Goal: Communication & Community: Answer question/provide support

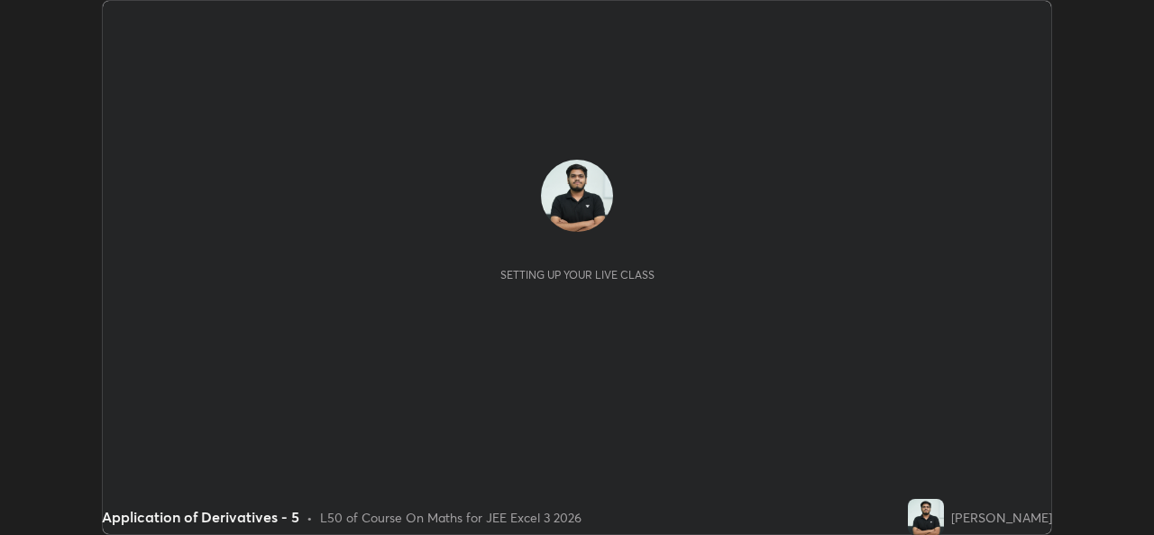
scroll to position [535, 1153]
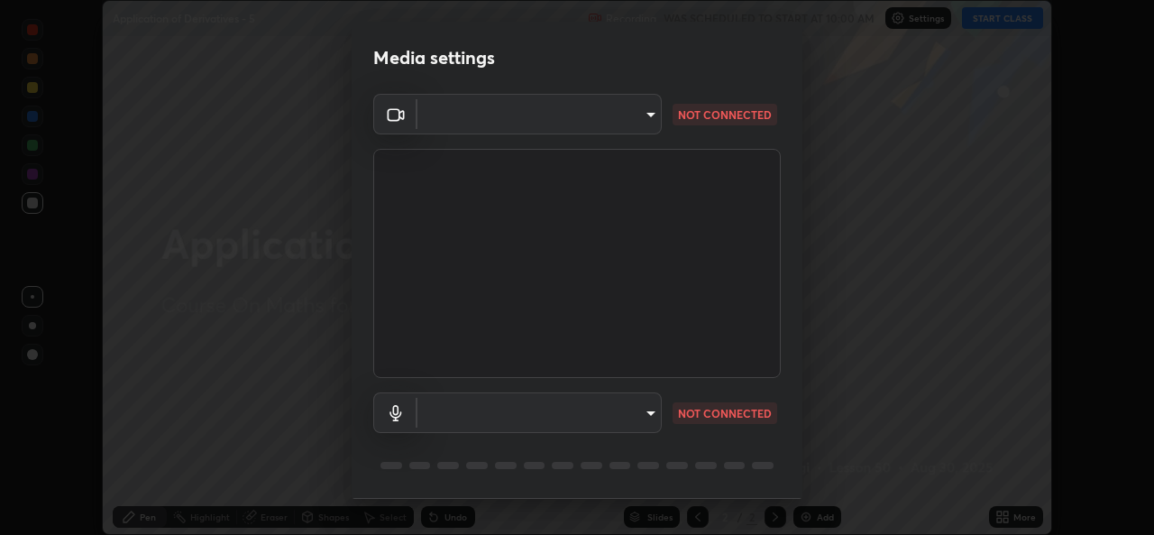
type input "a1b2d07a0d359bdce2feaa2af0cf5b47e3723935fd81a365c9f67d478f2ffc43"
type input "49b0a6df07a429b4aa0e143735b31e2a272de4ae34d33bd193cbc4de7c554cfd"
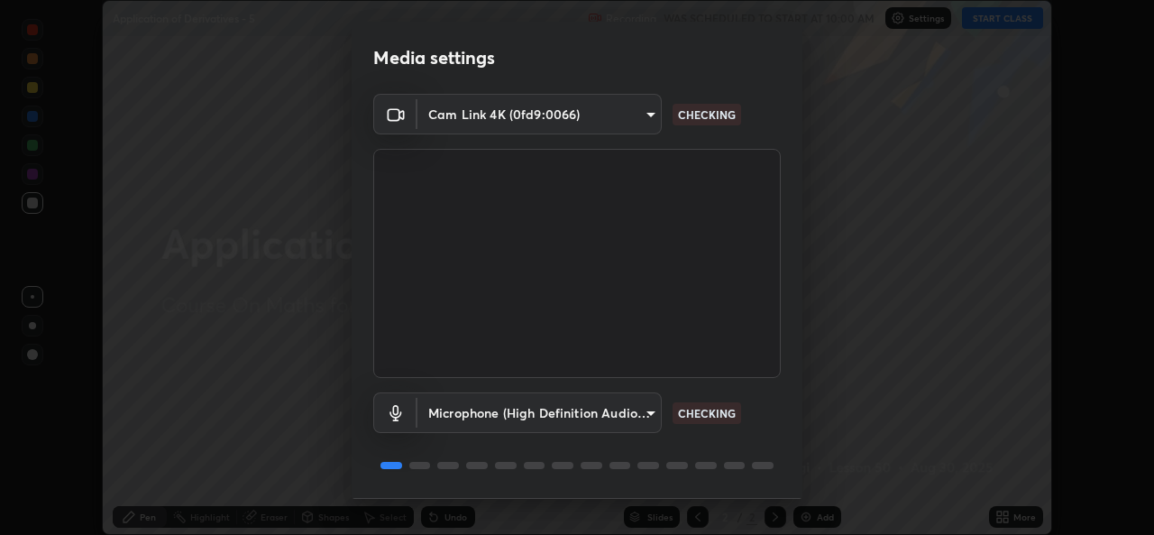
scroll to position [57, 0]
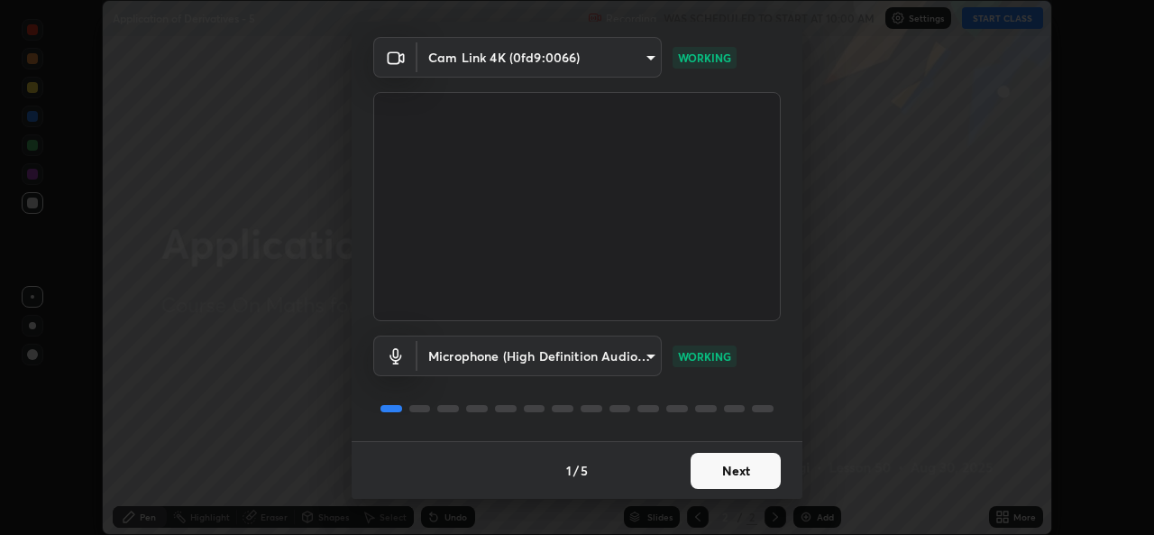
click at [742, 468] on button "Next" at bounding box center [735, 470] width 90 height 36
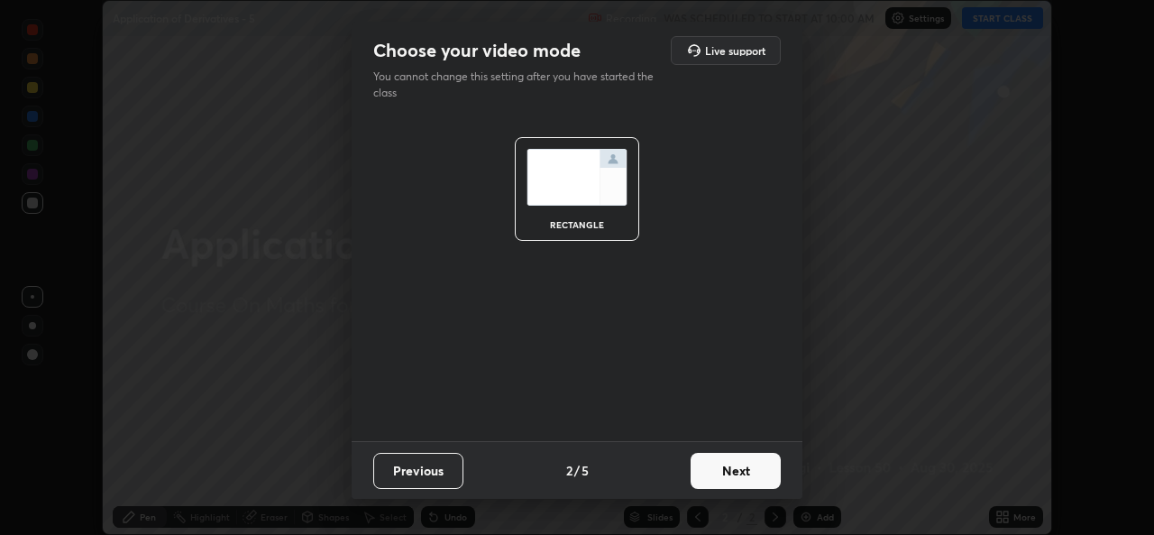
scroll to position [0, 0]
click at [745, 466] on button "Next" at bounding box center [735, 470] width 90 height 36
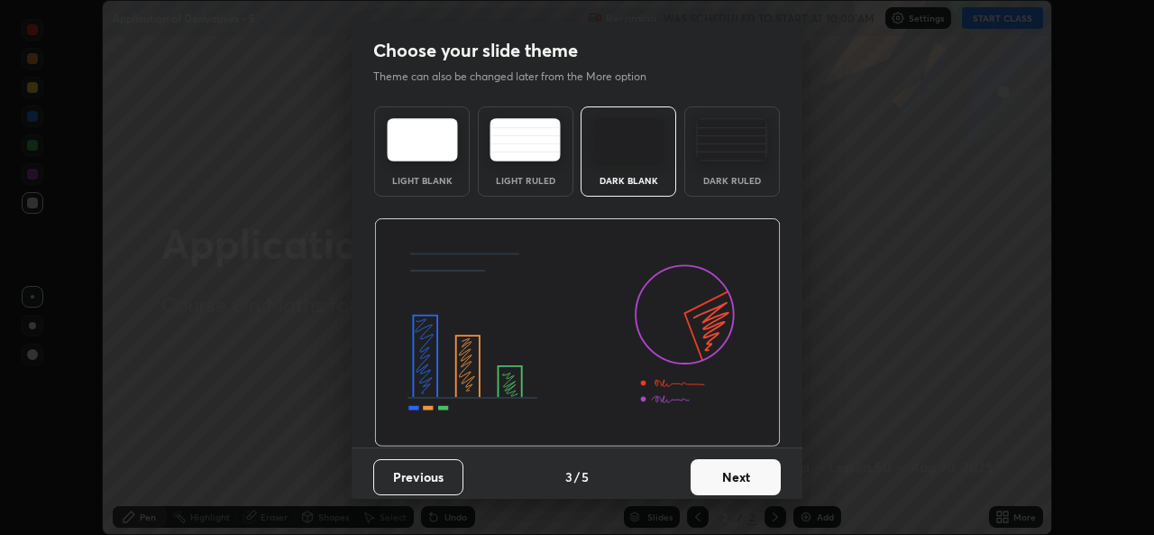
click at [747, 476] on button "Next" at bounding box center [735, 477] width 90 height 36
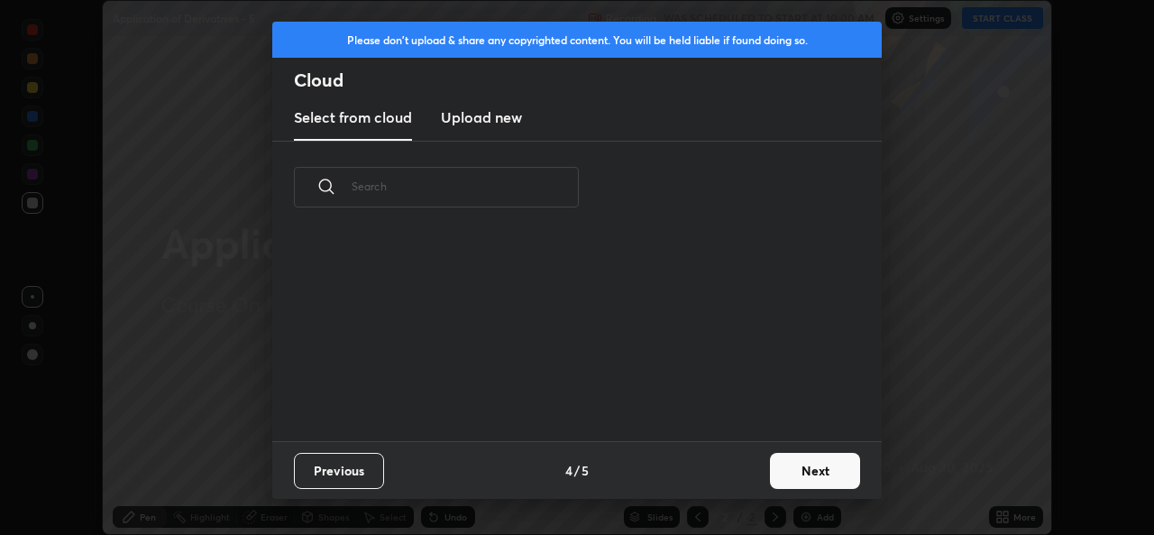
scroll to position [207, 579]
click at [785, 471] on button "Next" at bounding box center [815, 470] width 90 height 36
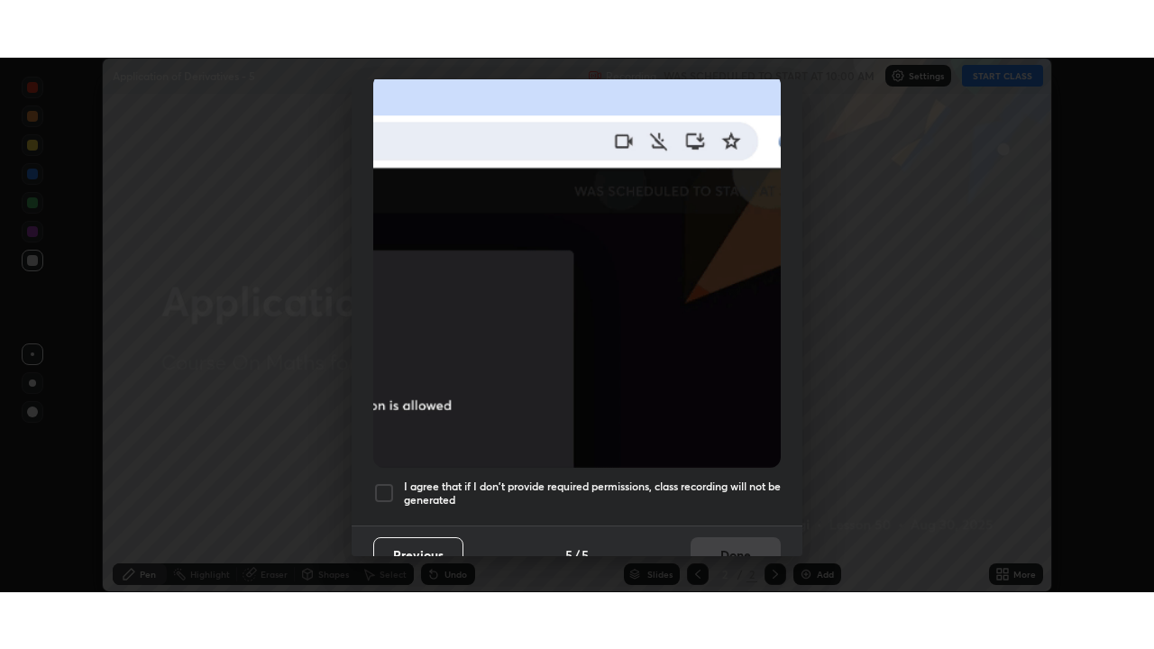
scroll to position [425, 0]
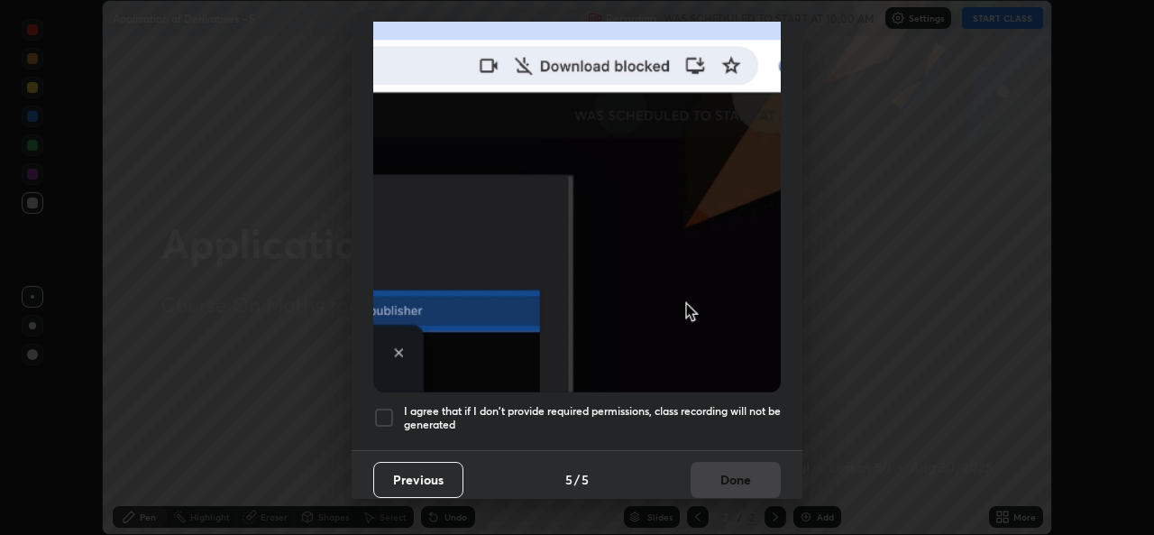
click at [377, 415] on div at bounding box center [384, 418] width 22 height 22
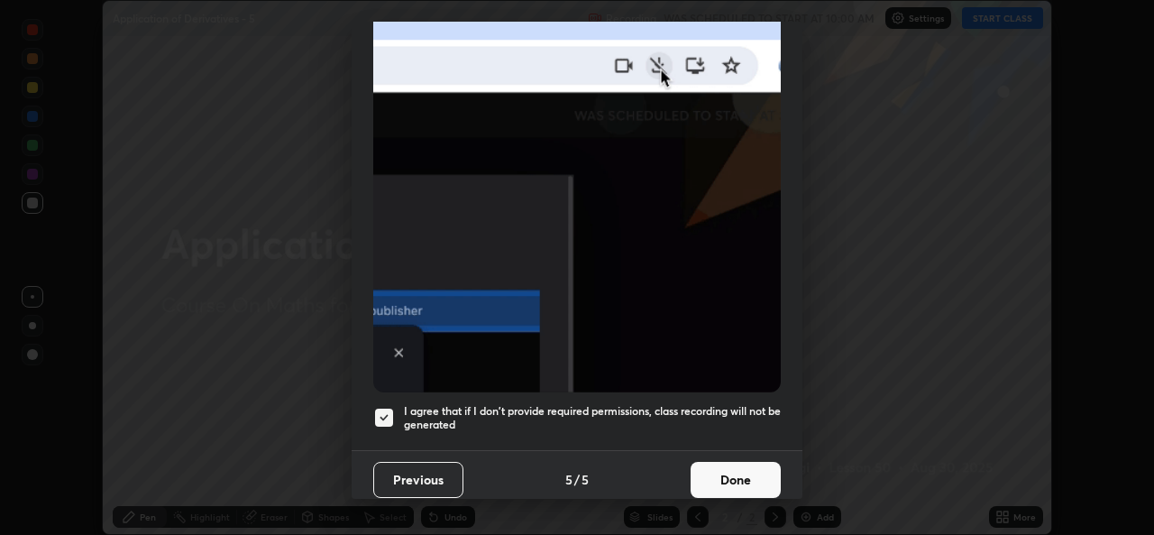
click at [699, 474] on button "Done" at bounding box center [735, 480] width 90 height 36
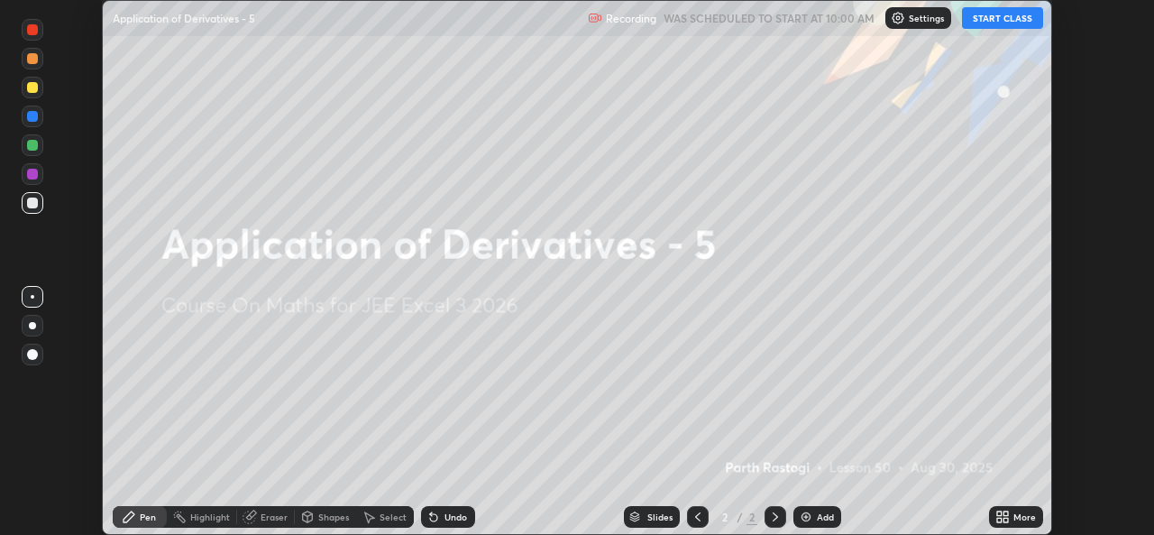
click at [1005, 26] on button "START CLASS" at bounding box center [1002, 18] width 81 height 22
click at [1017, 514] on div "More" at bounding box center [1024, 516] width 23 height 9
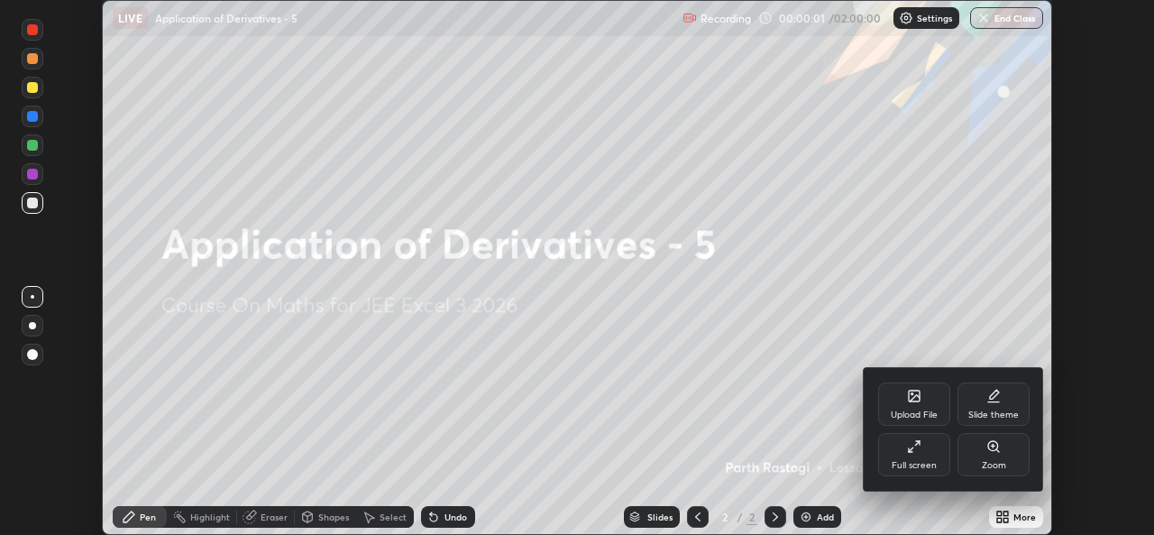
click at [922, 465] on div "Full screen" at bounding box center [913, 465] width 45 height 9
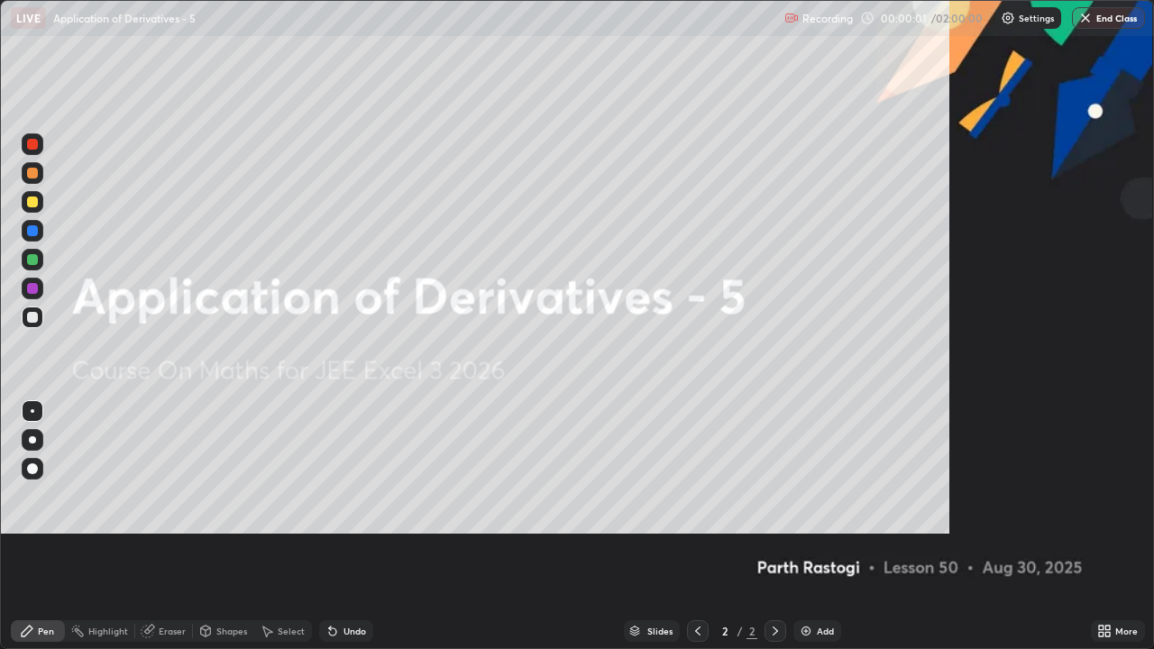
scroll to position [649, 1154]
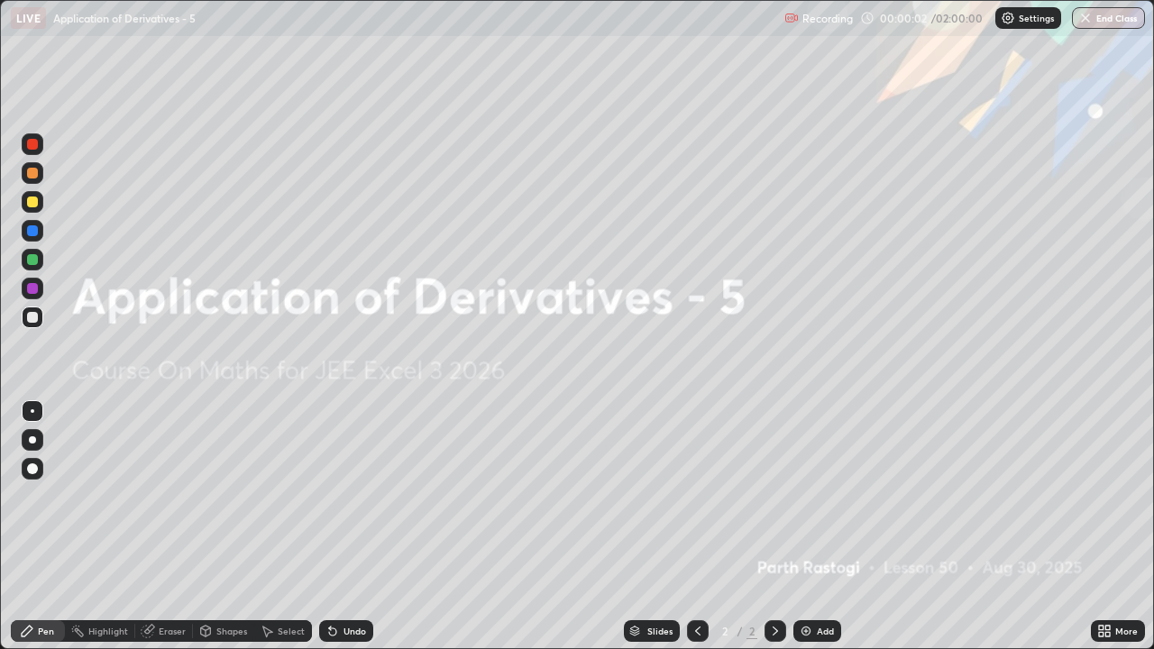
click at [826, 534] on div "Add" at bounding box center [825, 630] width 17 height 9
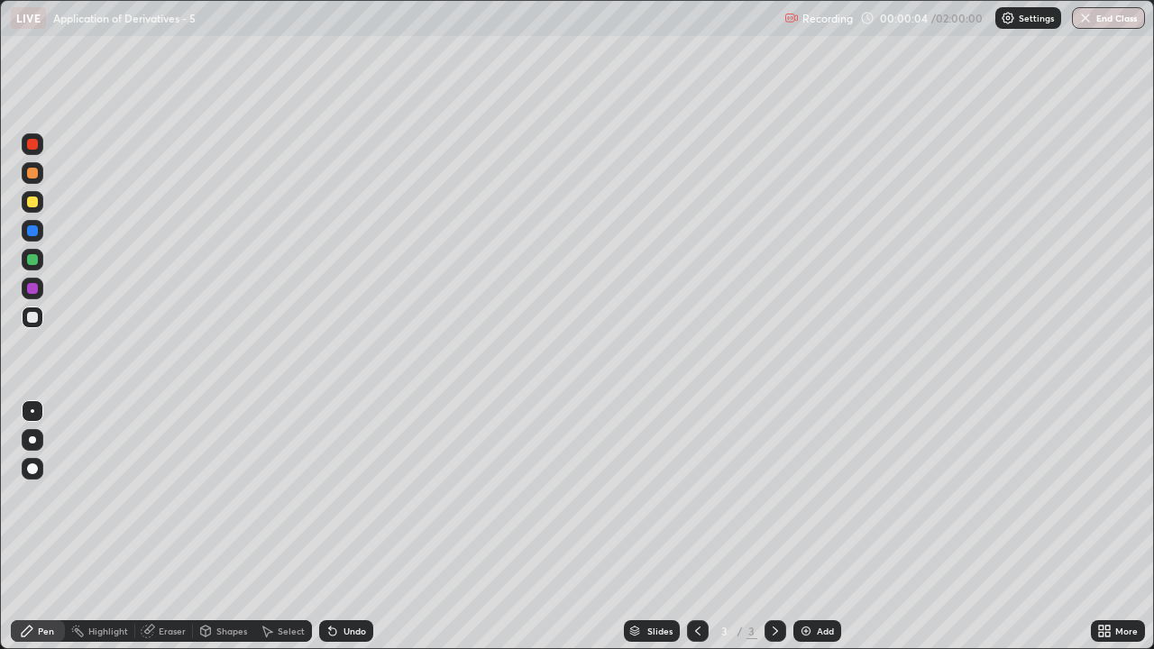
click at [34, 442] on div at bounding box center [32, 439] width 7 height 7
click at [32, 325] on div at bounding box center [33, 317] width 22 height 22
click at [35, 262] on div at bounding box center [32, 259] width 11 height 11
click at [35, 320] on div at bounding box center [32, 317] width 11 height 11
click at [32, 259] on div at bounding box center [32, 259] width 11 height 11
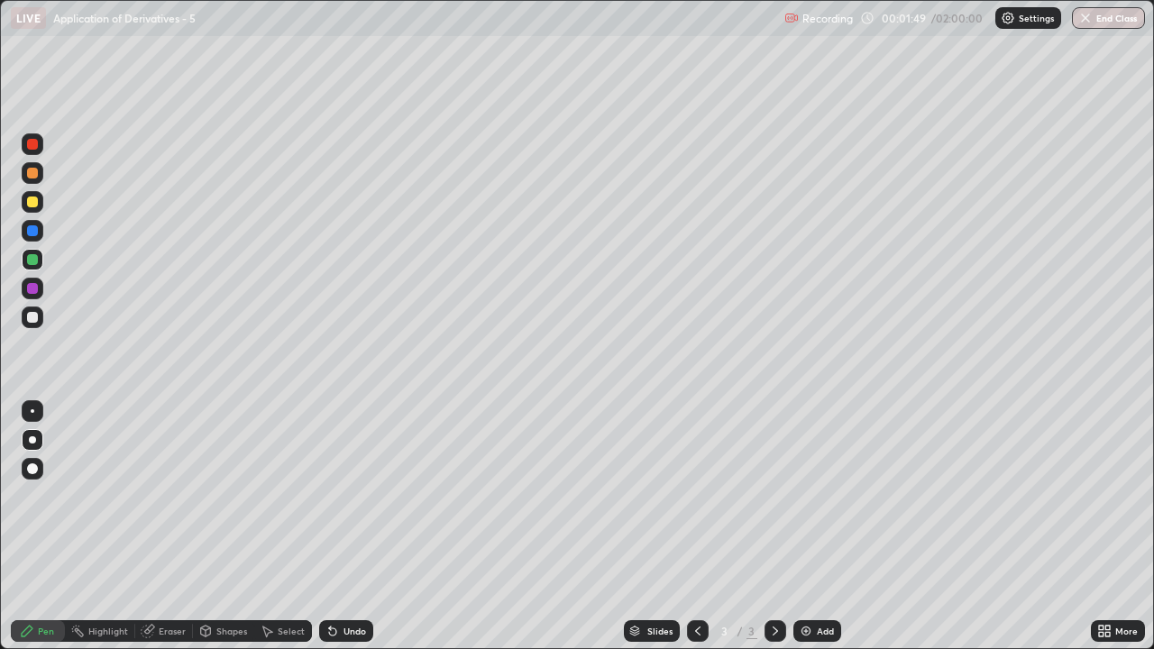
click at [354, 534] on div "Undo" at bounding box center [354, 630] width 23 height 9
click at [354, 534] on div "Undo" at bounding box center [346, 631] width 54 height 22
click at [29, 325] on div at bounding box center [33, 317] width 22 height 22
click at [812, 534] on div "Add" at bounding box center [817, 631] width 48 height 22
click at [33, 317] on div at bounding box center [32, 317] width 11 height 11
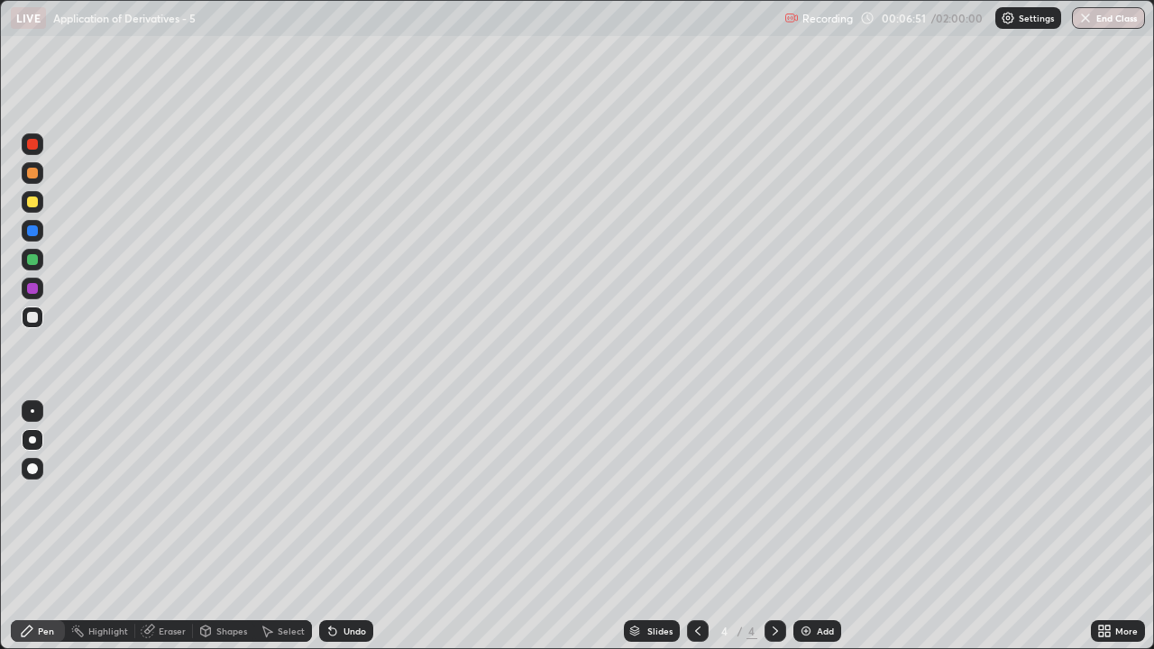
click at [33, 261] on div at bounding box center [32, 259] width 11 height 11
click at [30, 201] on div at bounding box center [32, 202] width 11 height 11
click at [352, 534] on div "Undo" at bounding box center [354, 630] width 23 height 9
click at [816, 534] on div "Add" at bounding box center [817, 631] width 48 height 22
click at [32, 202] on div at bounding box center [32, 202] width 11 height 11
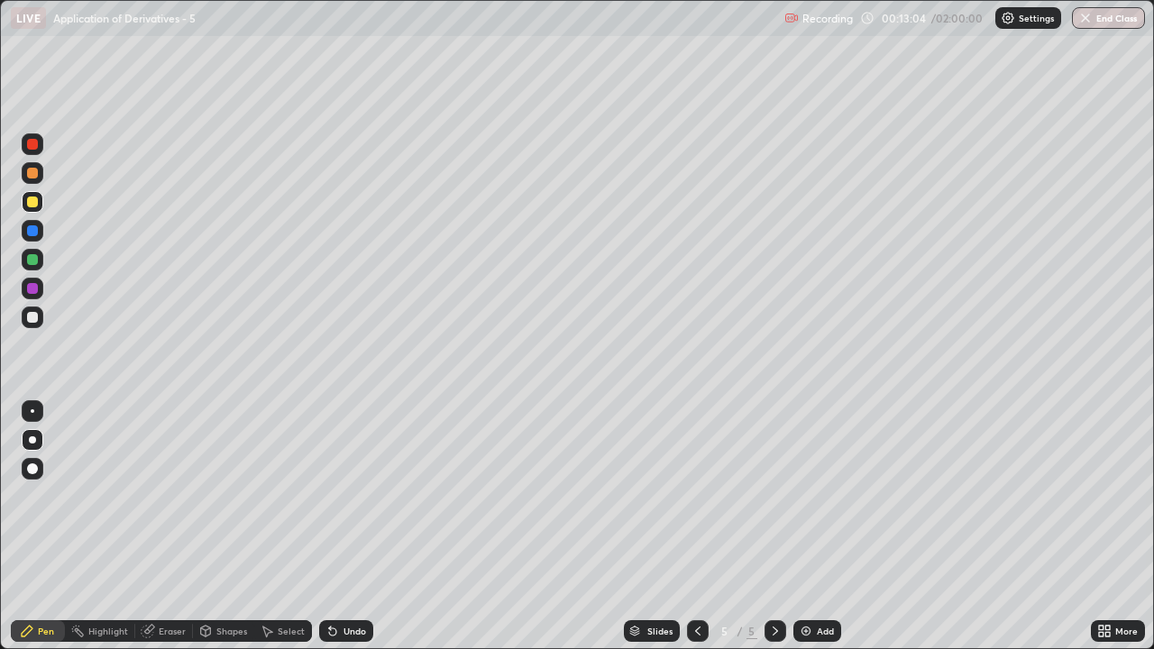
click at [32, 324] on div at bounding box center [33, 317] width 22 height 22
click at [343, 534] on div "Undo" at bounding box center [354, 630] width 23 height 9
click at [350, 534] on div "Undo" at bounding box center [354, 630] width 23 height 9
click at [23, 260] on div at bounding box center [33, 260] width 22 height 22
click at [30, 200] on div at bounding box center [32, 202] width 11 height 11
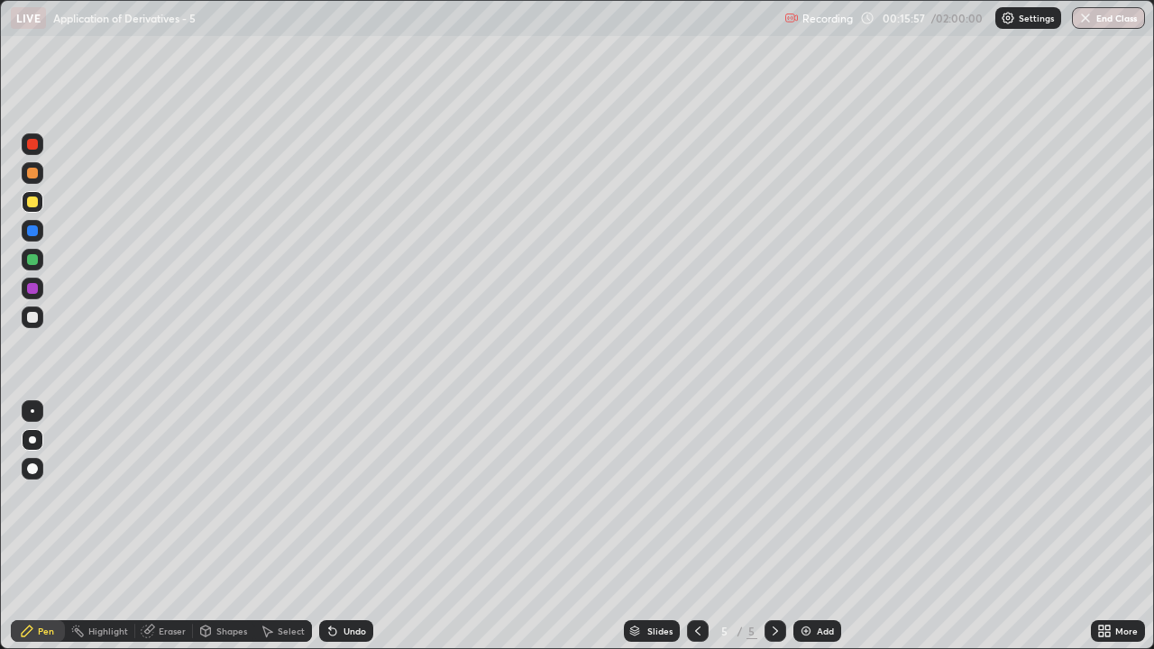
click at [223, 534] on div "Shapes" at bounding box center [231, 630] width 31 height 9
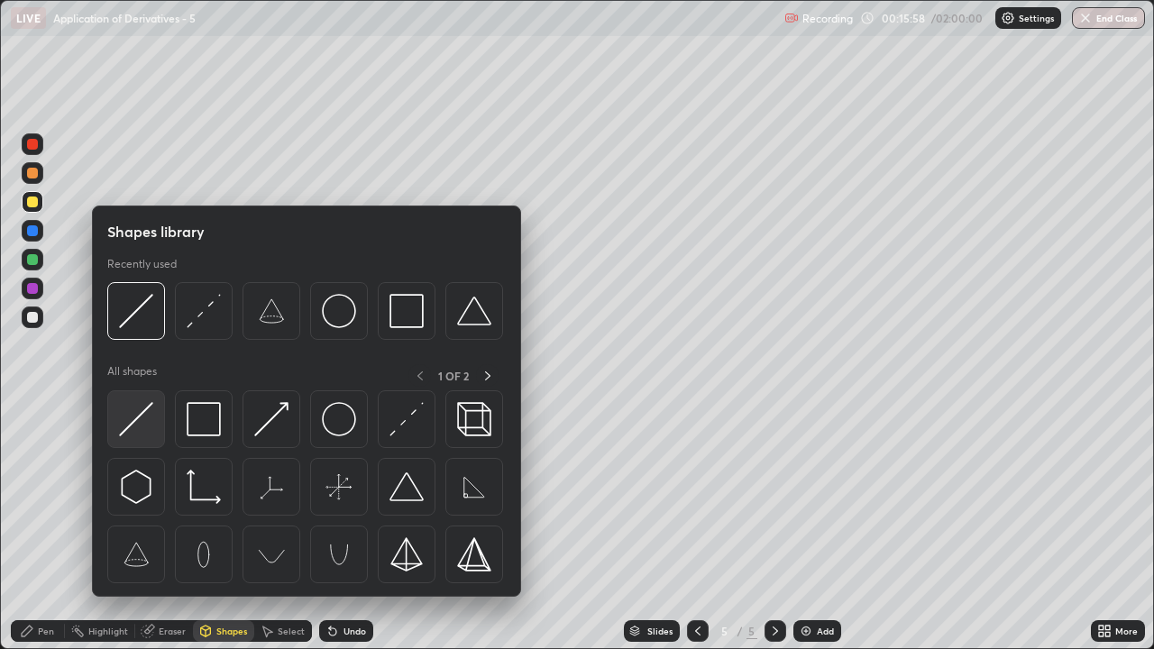
click at [138, 413] on img at bounding box center [136, 419] width 34 height 34
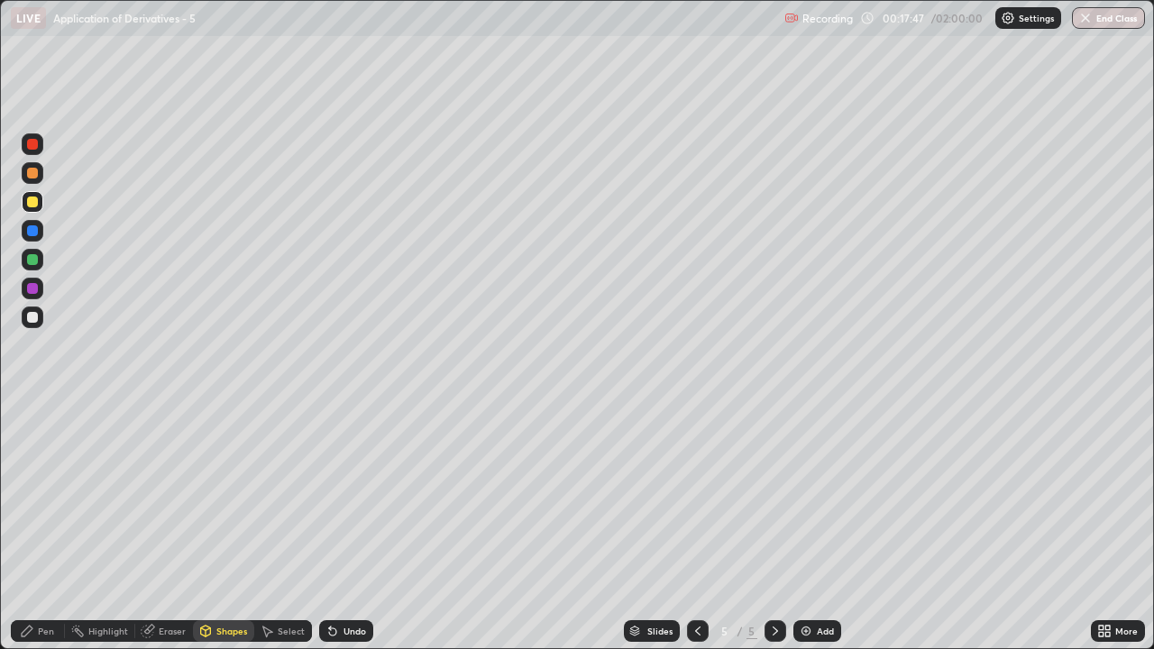
click at [37, 534] on div "Pen" at bounding box center [38, 631] width 54 height 22
click at [32, 316] on div at bounding box center [32, 317] width 11 height 11
click at [31, 200] on div at bounding box center [32, 202] width 11 height 11
click at [347, 534] on div "Undo" at bounding box center [346, 631] width 54 height 22
click at [343, 534] on div "Undo" at bounding box center [346, 631] width 54 height 22
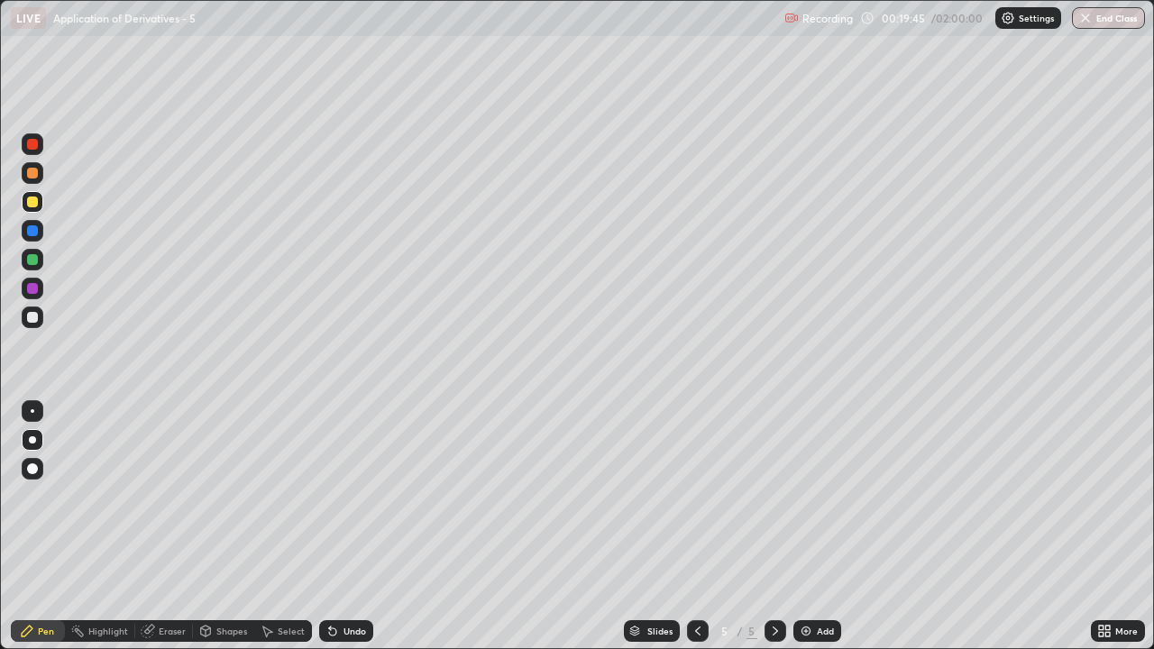
click at [346, 534] on div "Undo" at bounding box center [346, 631] width 54 height 22
click at [35, 262] on div at bounding box center [32, 259] width 11 height 11
click at [813, 534] on div "Add" at bounding box center [817, 631] width 48 height 22
click at [41, 534] on div "Pen" at bounding box center [38, 631] width 54 height 22
click at [32, 318] on div at bounding box center [32, 317] width 11 height 11
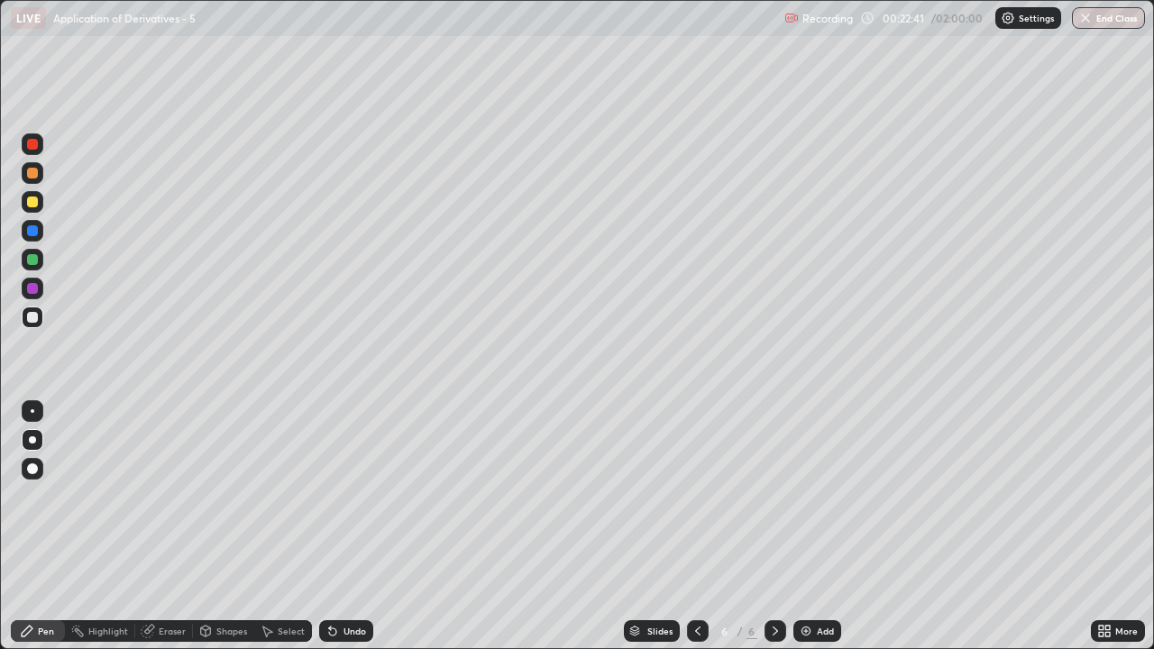
click at [351, 534] on div "Undo" at bounding box center [354, 630] width 23 height 9
click at [37, 260] on div at bounding box center [32, 259] width 11 height 11
click at [343, 534] on div "Undo" at bounding box center [346, 631] width 54 height 22
click at [340, 534] on div "Undo" at bounding box center [346, 631] width 54 height 22
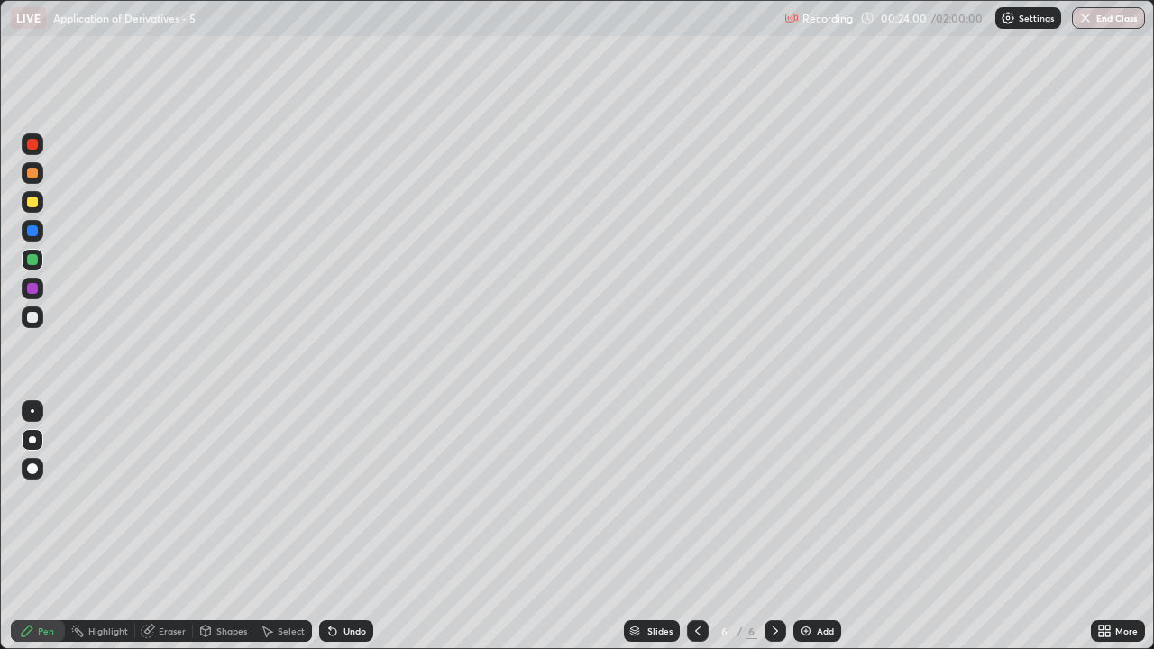
click at [155, 534] on div "Eraser" at bounding box center [164, 631] width 58 height 22
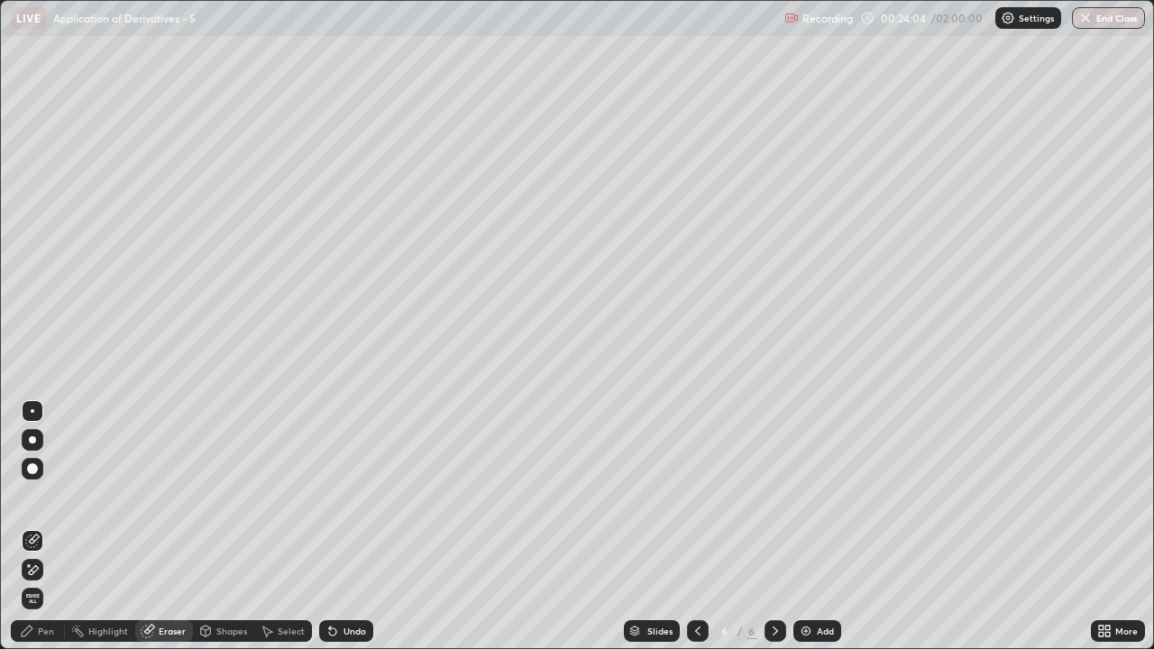
click at [42, 534] on div "Pen" at bounding box center [38, 631] width 54 height 22
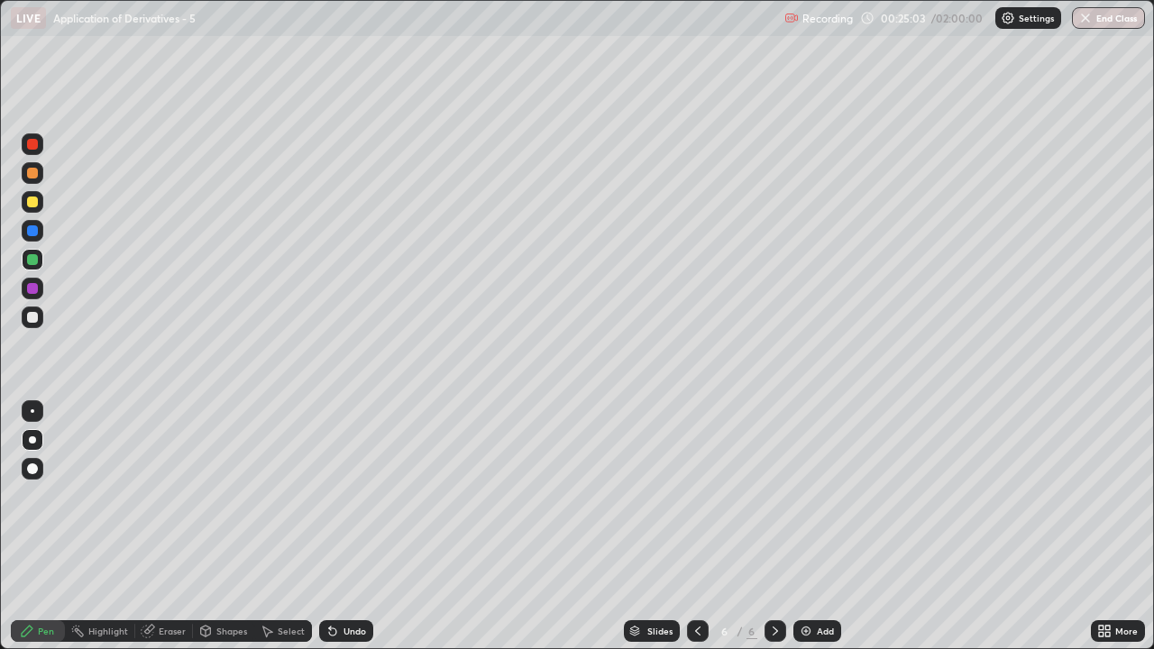
click at [348, 534] on div "Undo" at bounding box center [354, 630] width 23 height 9
click at [349, 534] on div "Undo" at bounding box center [346, 631] width 54 height 22
click at [31, 320] on div at bounding box center [32, 317] width 11 height 11
click at [838, 534] on div "Add" at bounding box center [817, 631] width 48 height 22
click at [33, 262] on div at bounding box center [32, 259] width 11 height 11
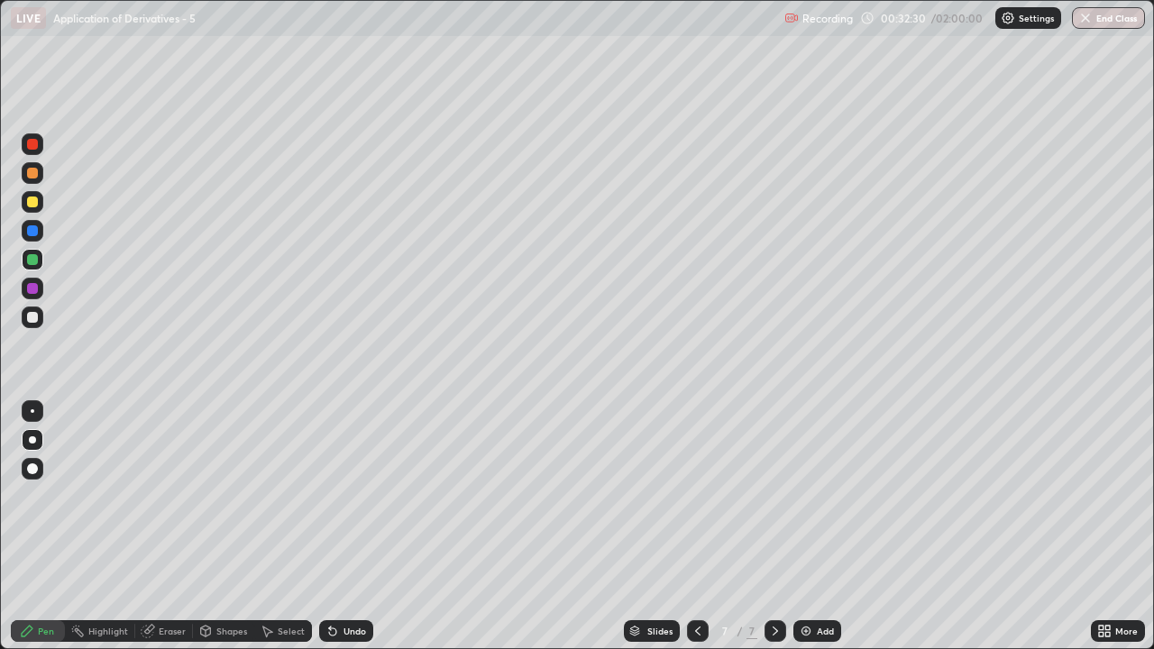
click at [697, 534] on icon at bounding box center [697, 630] width 5 height 9
click at [773, 534] on icon at bounding box center [775, 631] width 14 height 14
click at [34, 320] on div at bounding box center [32, 317] width 11 height 11
click at [348, 534] on div "Undo" at bounding box center [354, 630] width 23 height 9
click at [344, 534] on div "Undo" at bounding box center [346, 631] width 54 height 22
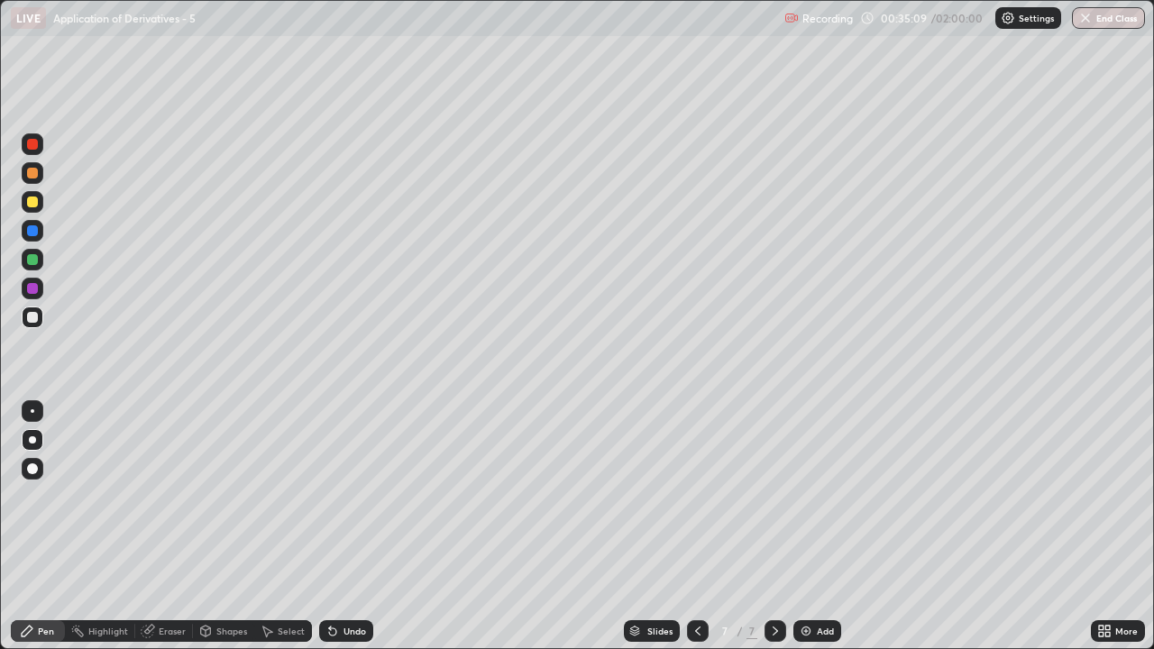
click at [229, 534] on div "Shapes" at bounding box center [231, 630] width 31 height 9
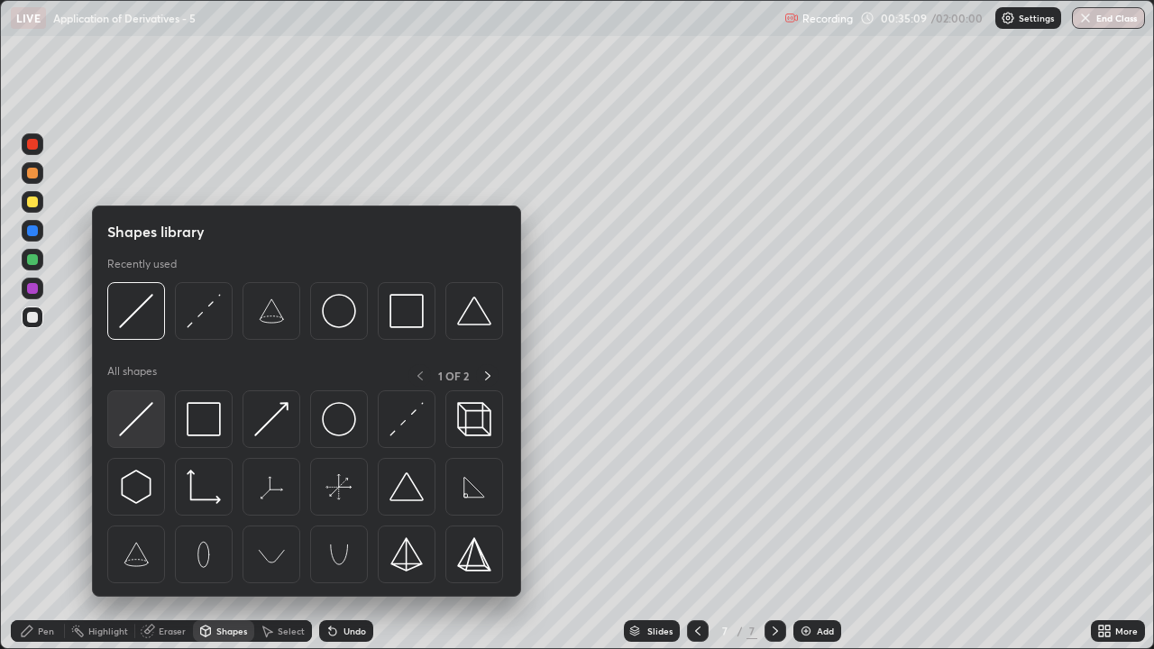
click at [139, 419] on img at bounding box center [136, 419] width 34 height 34
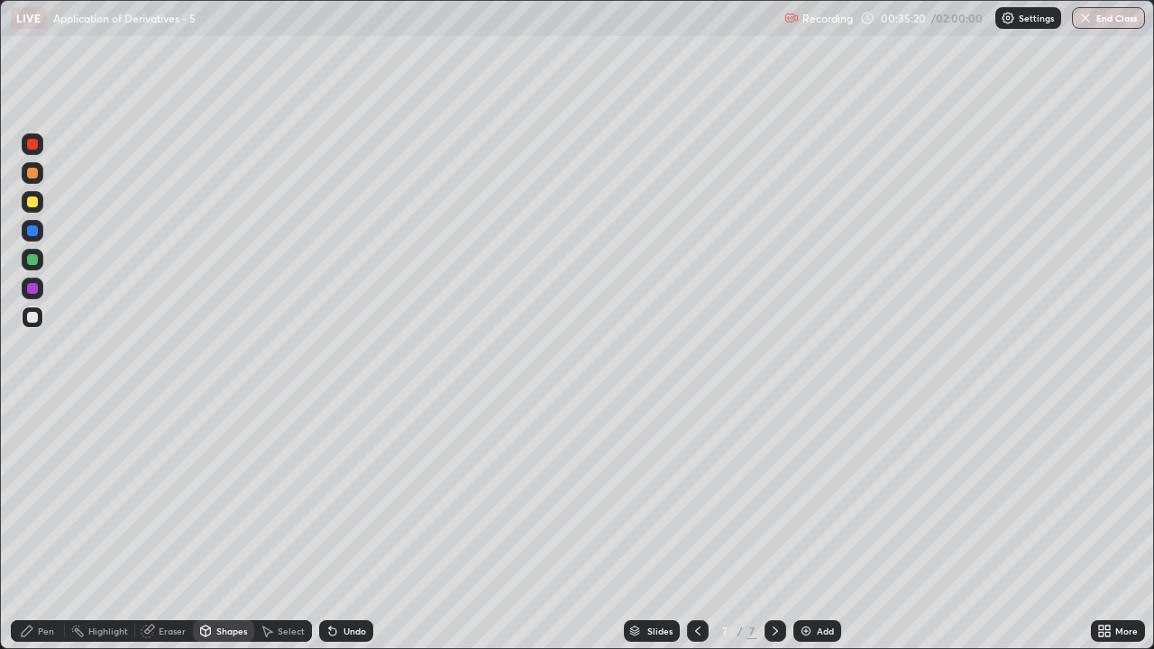
click at [32, 534] on icon at bounding box center [27, 631] width 14 height 14
click at [31, 260] on div at bounding box center [32, 259] width 11 height 11
click at [354, 534] on div "Undo" at bounding box center [354, 630] width 23 height 9
click at [349, 534] on div "Undo" at bounding box center [346, 631] width 54 height 22
click at [336, 534] on div "Undo" at bounding box center [346, 631] width 54 height 22
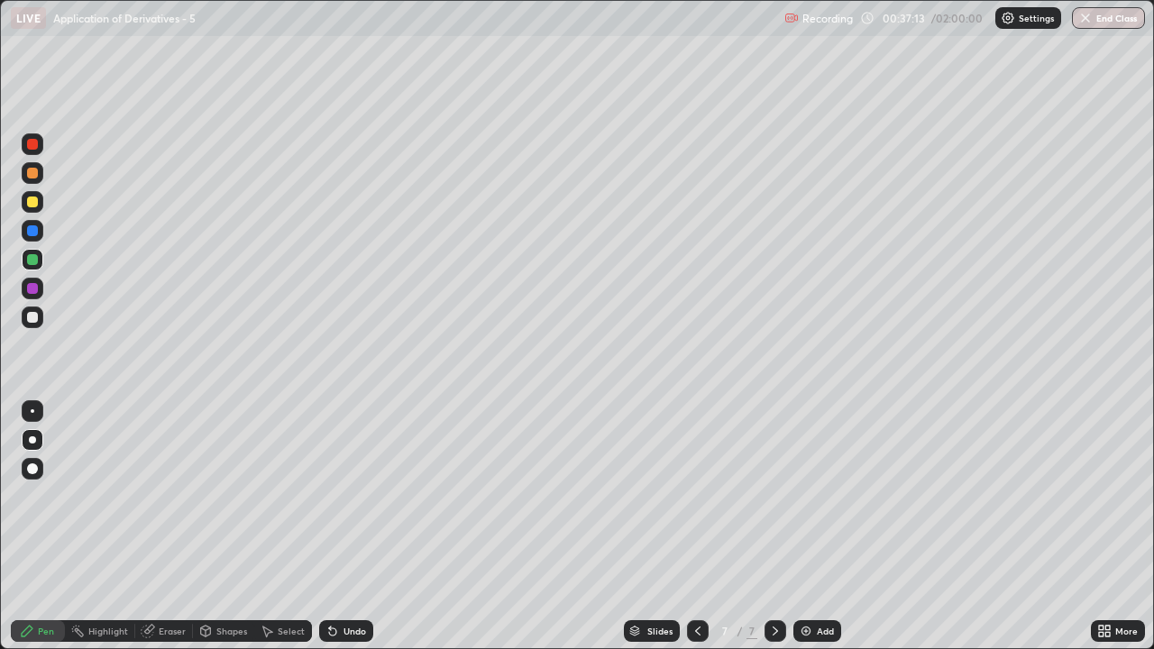
click at [343, 534] on div "Undo" at bounding box center [346, 631] width 54 height 22
click at [341, 534] on div "Undo" at bounding box center [346, 631] width 54 height 22
click at [32, 259] on div at bounding box center [32, 259] width 11 height 11
click at [823, 534] on div "Add" at bounding box center [817, 631] width 48 height 22
click at [817, 534] on div "Add" at bounding box center [825, 630] width 17 height 9
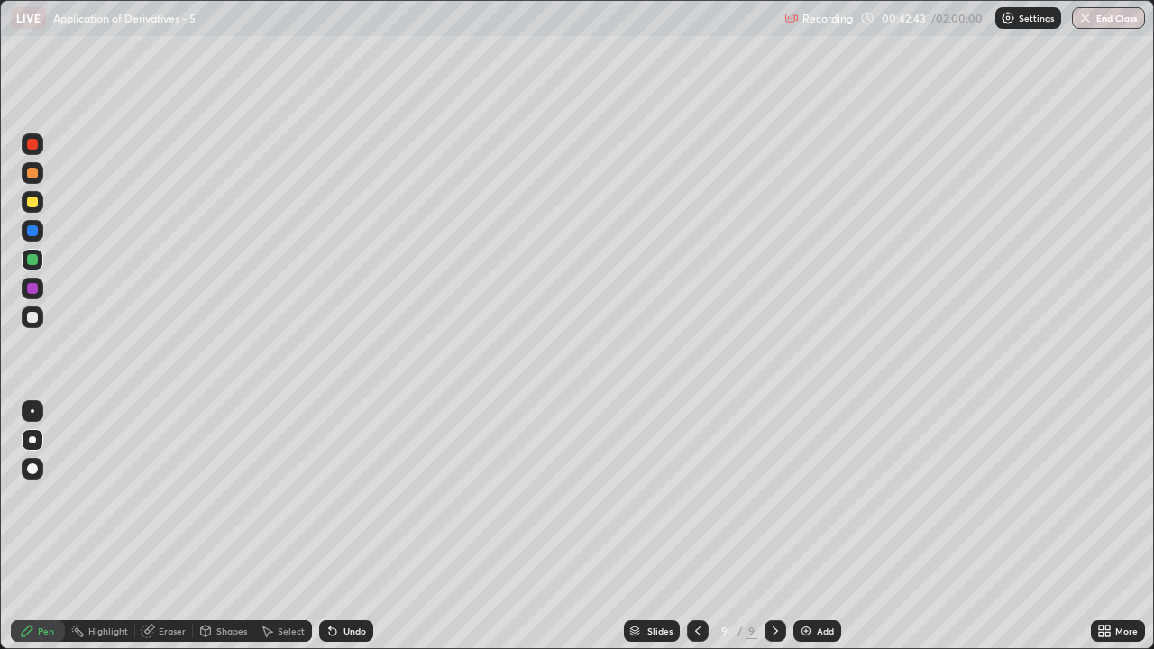
click at [346, 534] on div "Undo" at bounding box center [354, 630] width 23 height 9
click at [357, 534] on div "Undo" at bounding box center [346, 631] width 54 height 22
click at [361, 534] on div "Undo" at bounding box center [354, 630] width 23 height 9
click at [820, 534] on div "Add" at bounding box center [817, 631] width 48 height 22
click at [772, 534] on div at bounding box center [775, 631] width 22 height 22
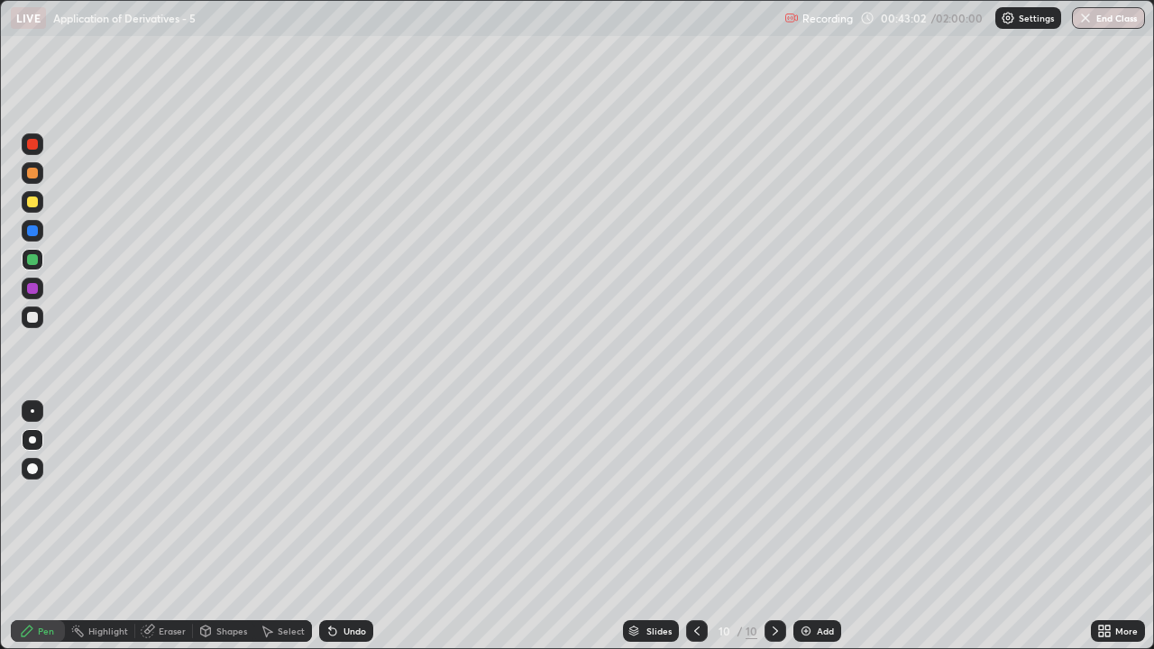
click at [821, 534] on div "Add" at bounding box center [825, 630] width 17 height 9
click at [817, 534] on div "Add" at bounding box center [825, 630] width 17 height 9
click at [820, 534] on div "Add" at bounding box center [817, 631] width 48 height 22
click at [696, 534] on icon at bounding box center [697, 631] width 14 height 14
click at [771, 534] on icon at bounding box center [775, 631] width 14 height 14
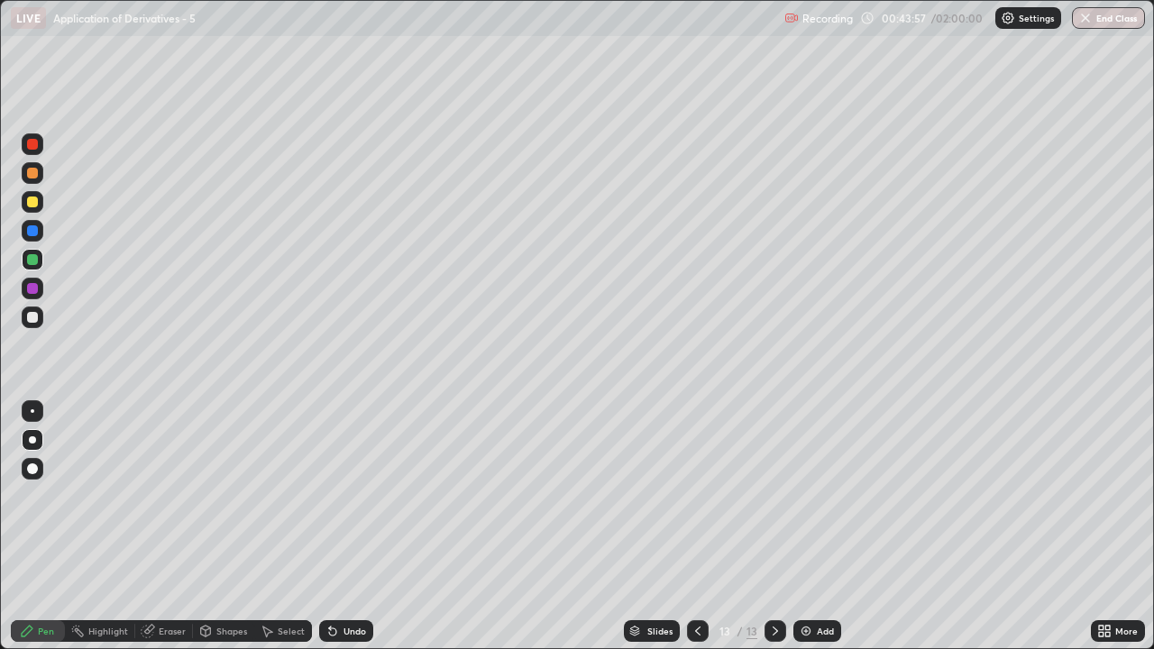
click at [696, 534] on icon at bounding box center [697, 631] width 14 height 14
click at [773, 534] on icon at bounding box center [775, 631] width 14 height 14
click at [695, 534] on icon at bounding box center [697, 630] width 5 height 9
click at [698, 534] on icon at bounding box center [697, 631] width 14 height 14
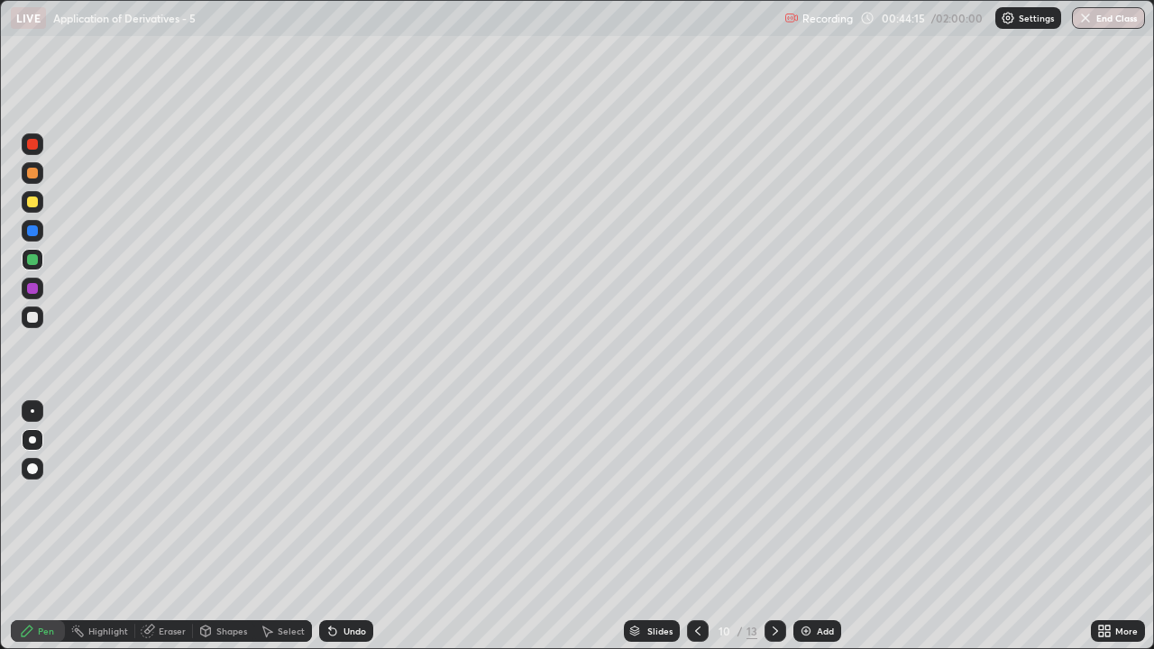
click at [698, 534] on icon at bounding box center [697, 630] width 5 height 9
click at [698, 534] on icon at bounding box center [697, 631] width 14 height 14
click at [27, 318] on div at bounding box center [32, 317] width 11 height 11
click at [350, 534] on div "Undo" at bounding box center [354, 630] width 23 height 9
click at [244, 534] on div "Shapes" at bounding box center [223, 631] width 61 height 36
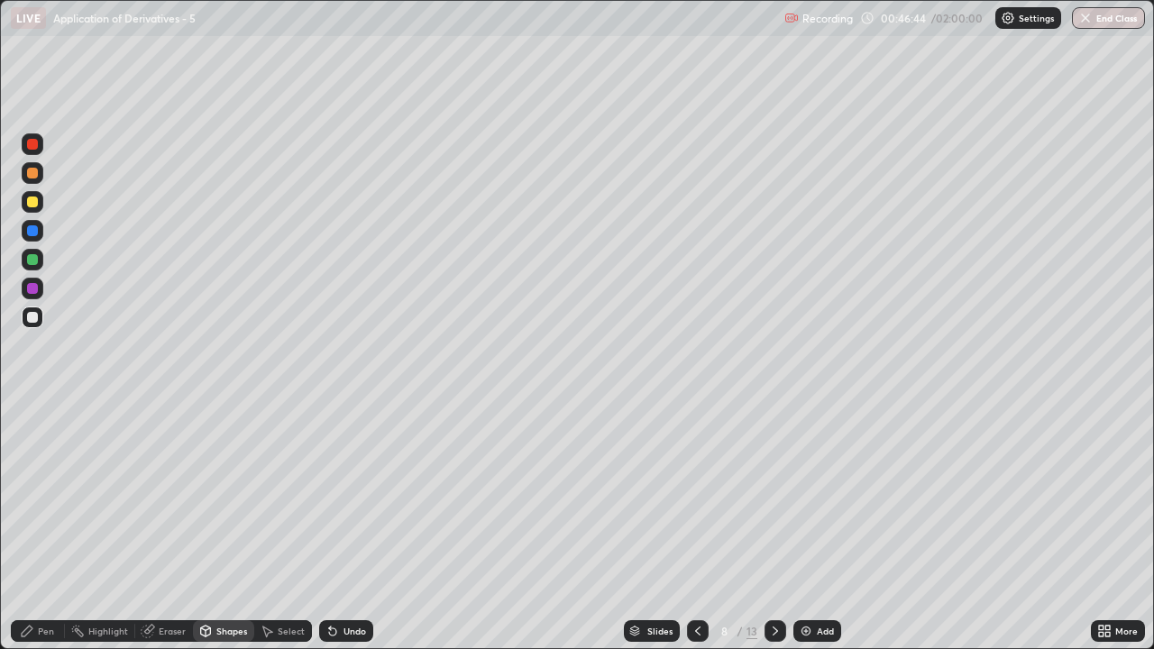
click at [36, 534] on div "Pen" at bounding box center [38, 631] width 54 height 22
click at [326, 534] on div "Undo" at bounding box center [346, 631] width 54 height 22
click at [325, 534] on div "Undo" at bounding box center [342, 631] width 61 height 36
click at [223, 534] on div "Shapes" at bounding box center [223, 631] width 61 height 22
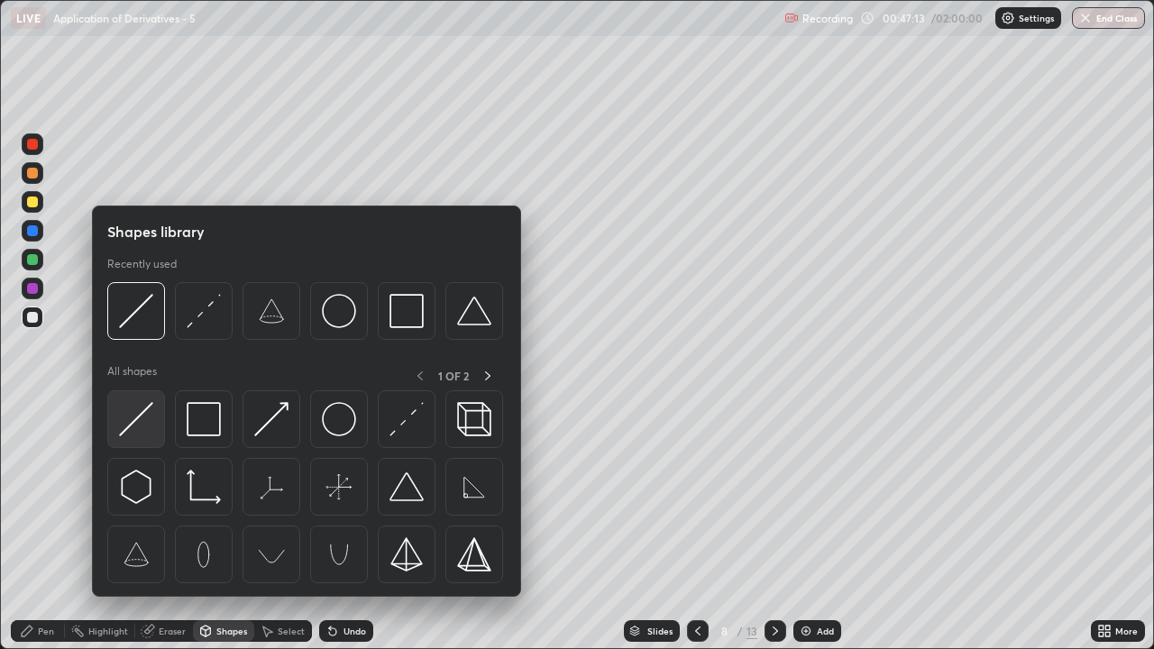
click at [125, 433] on img at bounding box center [136, 419] width 34 height 34
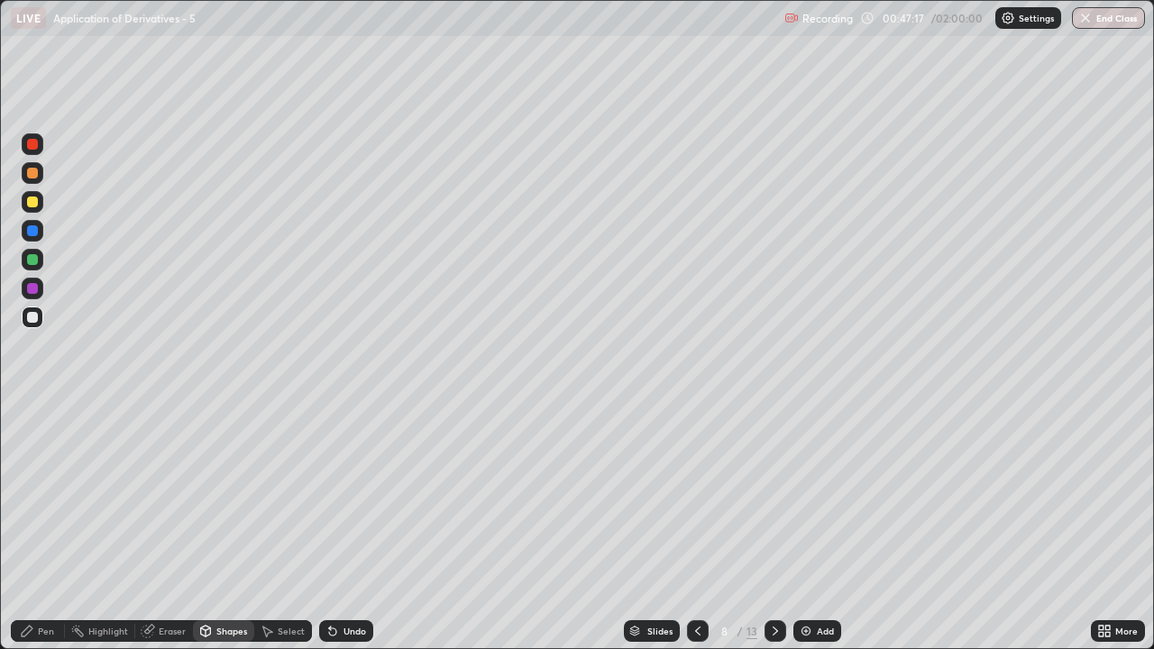
click at [354, 534] on div "Undo" at bounding box center [346, 631] width 54 height 22
click at [29, 259] on div at bounding box center [32, 259] width 11 height 11
click at [50, 534] on div "Pen" at bounding box center [46, 630] width 16 height 9
click at [33, 202] on div at bounding box center [32, 202] width 11 height 11
click at [351, 534] on div "Undo" at bounding box center [354, 630] width 23 height 9
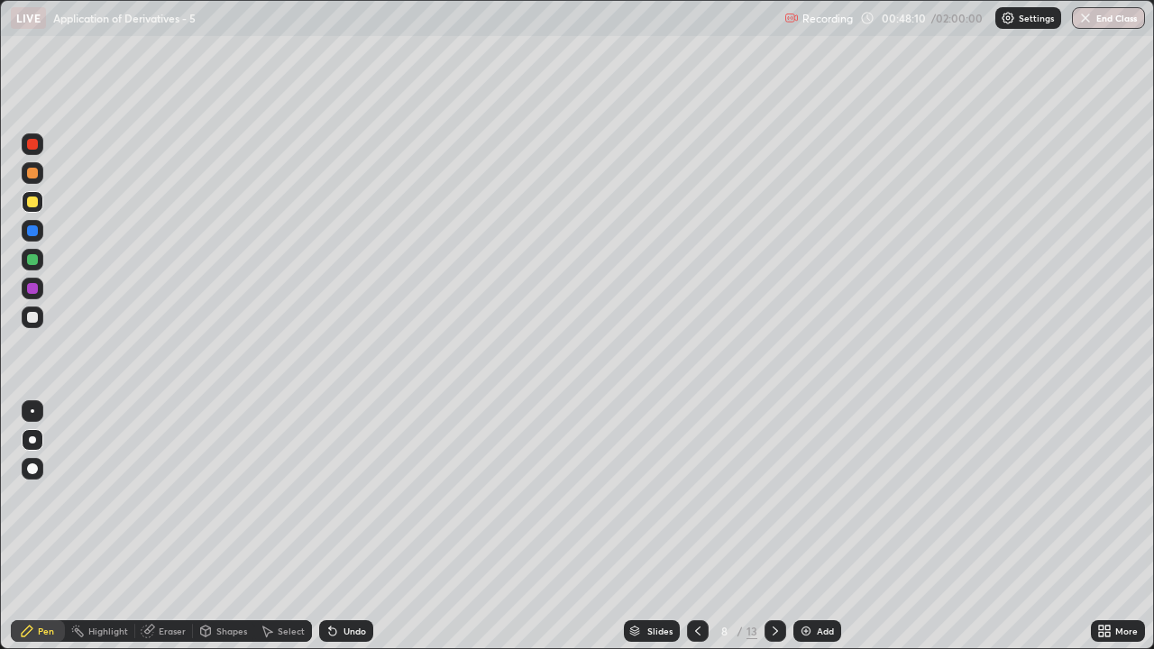
click at [349, 534] on div "Undo" at bounding box center [354, 630] width 23 height 9
click at [773, 534] on icon at bounding box center [774, 630] width 5 height 9
click at [696, 534] on icon at bounding box center [697, 631] width 14 height 14
click at [773, 534] on icon at bounding box center [775, 631] width 14 height 14
click at [27, 320] on div at bounding box center [32, 317] width 11 height 11
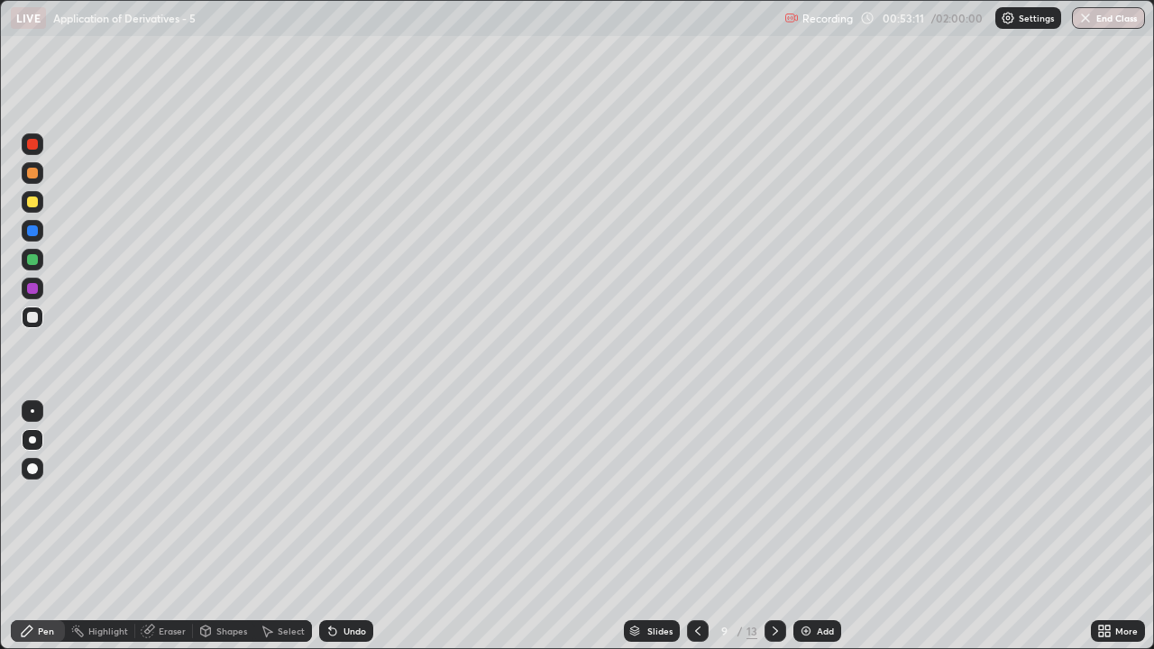
click at [29, 199] on div at bounding box center [32, 202] width 11 height 11
click at [29, 324] on div at bounding box center [33, 317] width 22 height 22
click at [31, 322] on div at bounding box center [32, 317] width 11 height 11
click at [215, 534] on div "Shapes" at bounding box center [223, 631] width 61 height 22
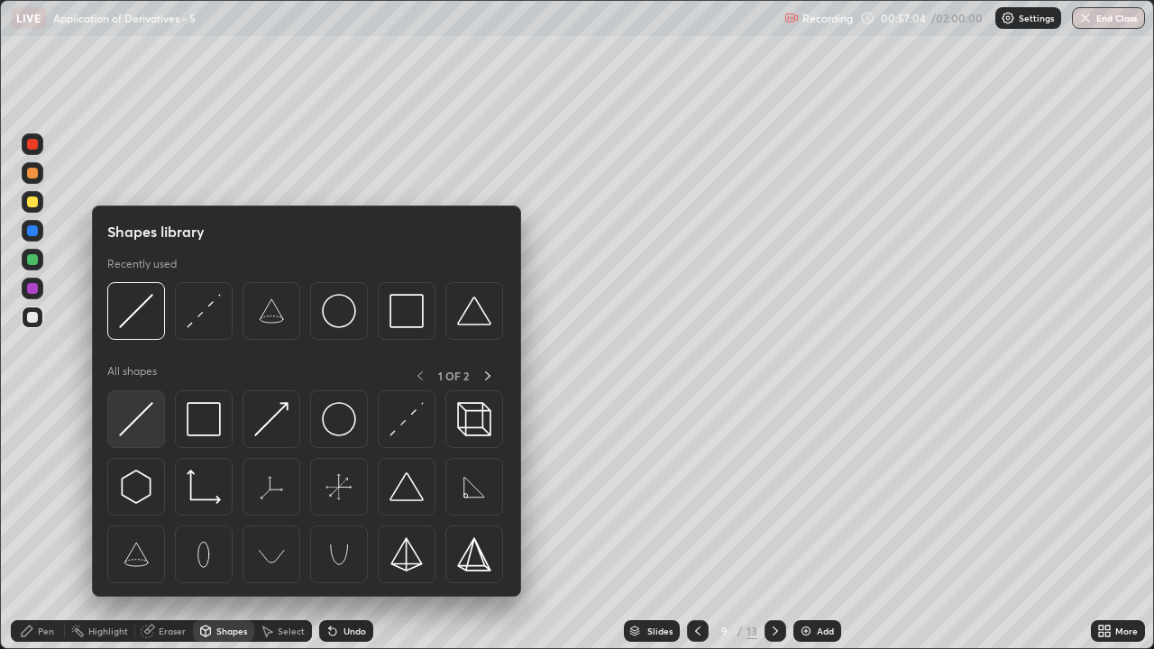
click at [137, 423] on img at bounding box center [136, 419] width 34 height 34
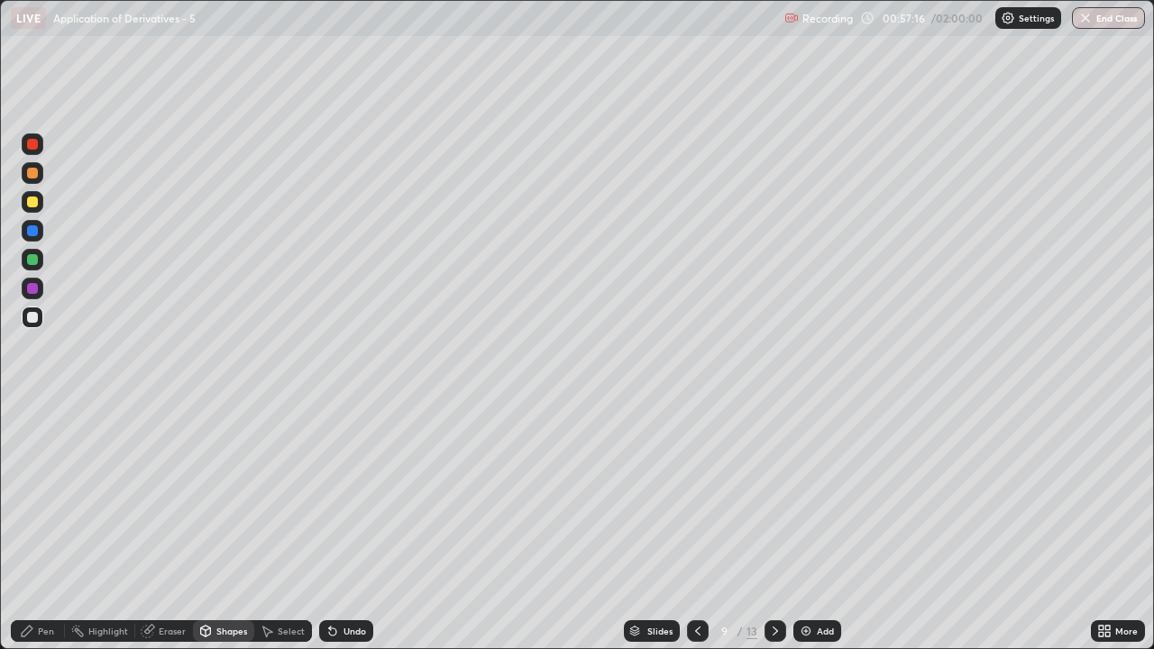
click at [218, 534] on div "Shapes" at bounding box center [231, 630] width 31 height 9
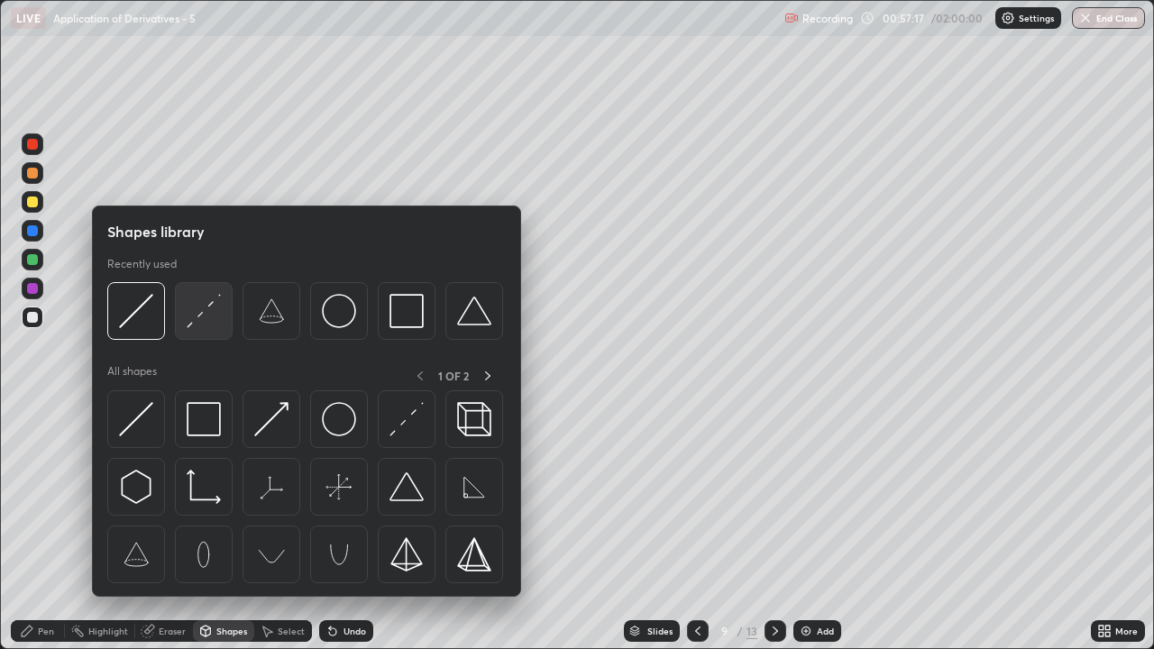
click at [202, 313] on img at bounding box center [204, 311] width 34 height 34
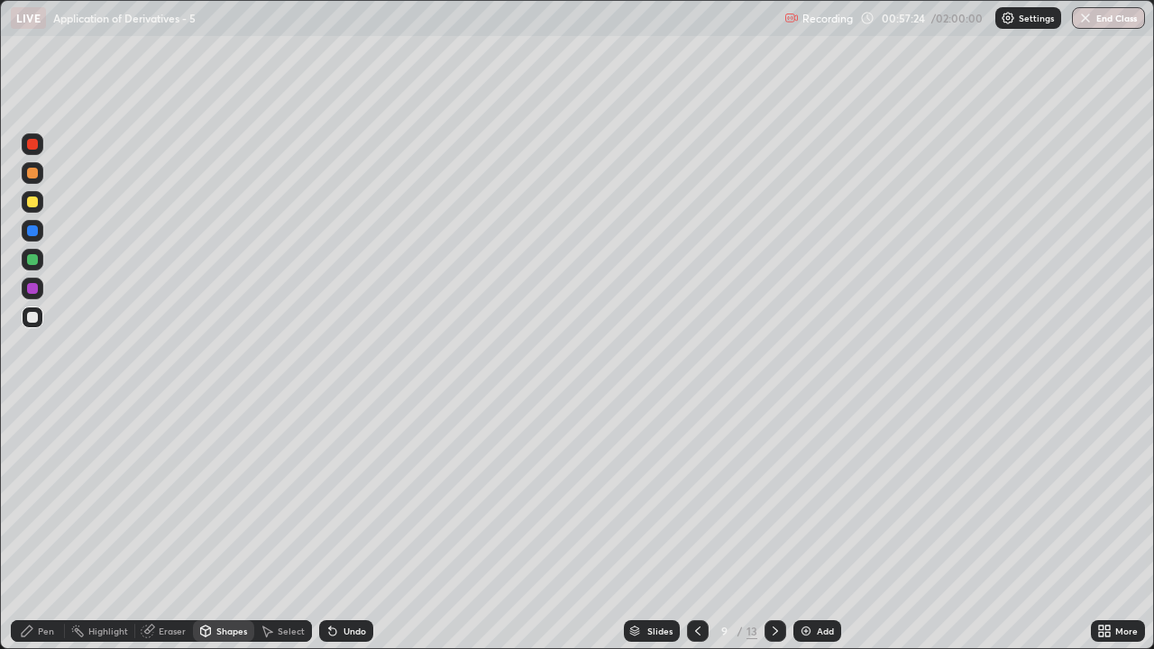
click at [43, 534] on div "Pen" at bounding box center [38, 631] width 54 height 22
click at [28, 259] on div at bounding box center [32, 259] width 11 height 11
click at [29, 199] on div at bounding box center [32, 202] width 11 height 11
click at [226, 534] on div "Shapes" at bounding box center [223, 631] width 61 height 22
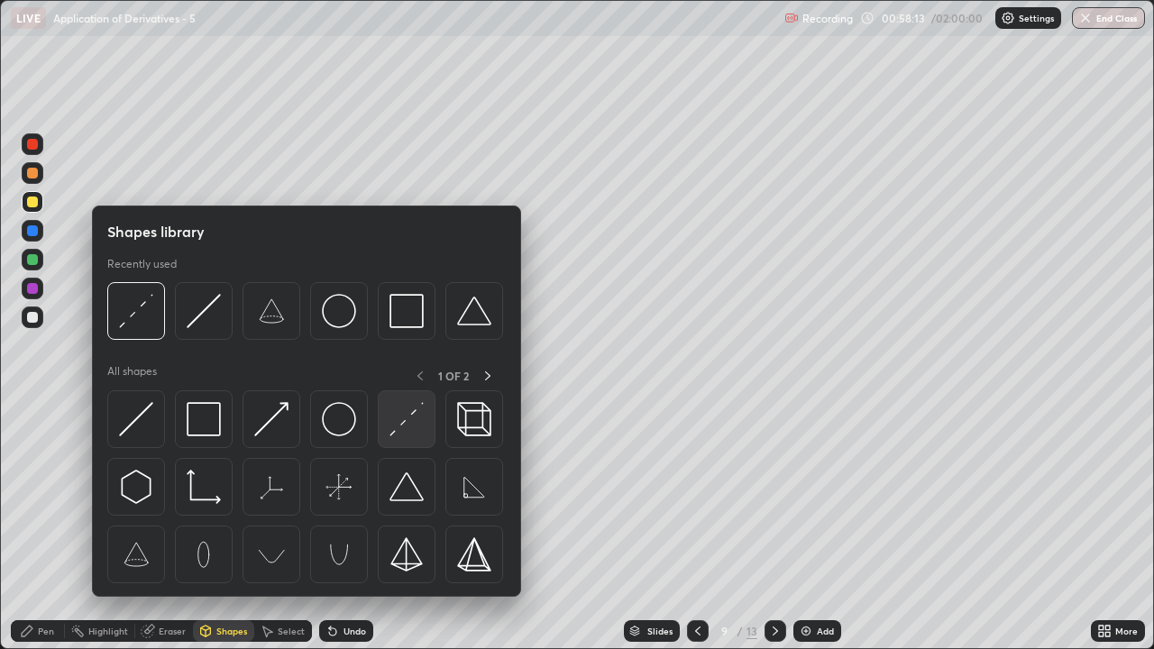
click at [403, 423] on img at bounding box center [406, 419] width 34 height 34
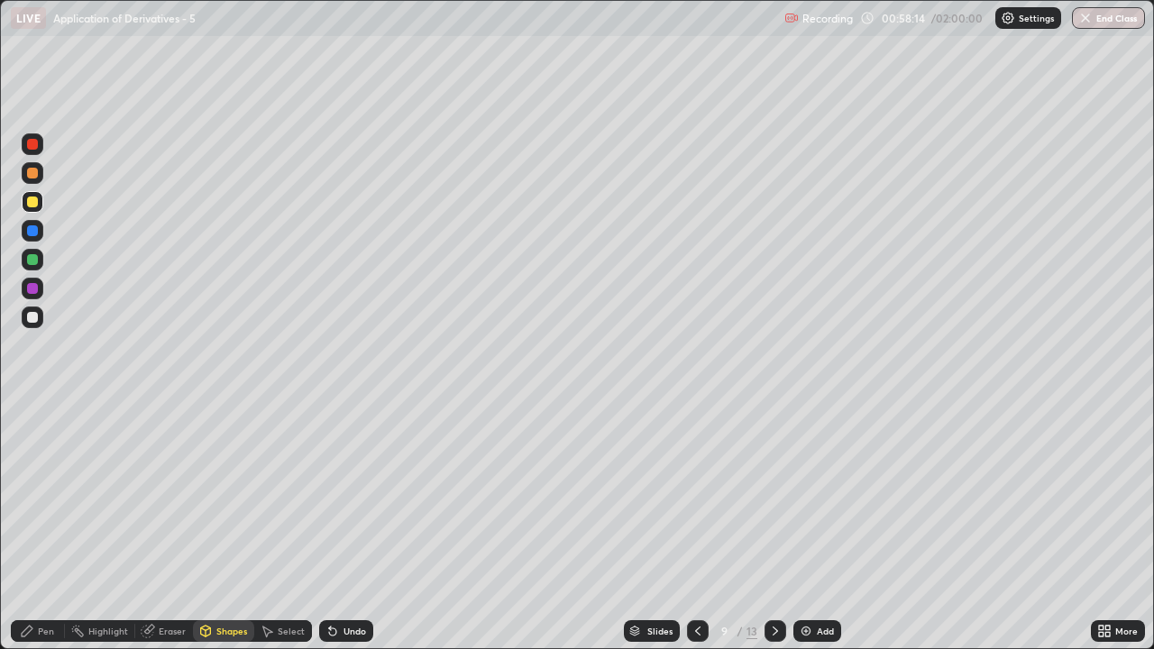
click at [27, 178] on div at bounding box center [33, 173] width 22 height 22
click at [46, 534] on div "Pen" at bounding box center [38, 631] width 54 height 22
click at [29, 198] on div at bounding box center [32, 202] width 11 height 11
click at [354, 534] on div "Undo" at bounding box center [346, 631] width 54 height 22
click at [772, 534] on icon at bounding box center [775, 631] width 14 height 14
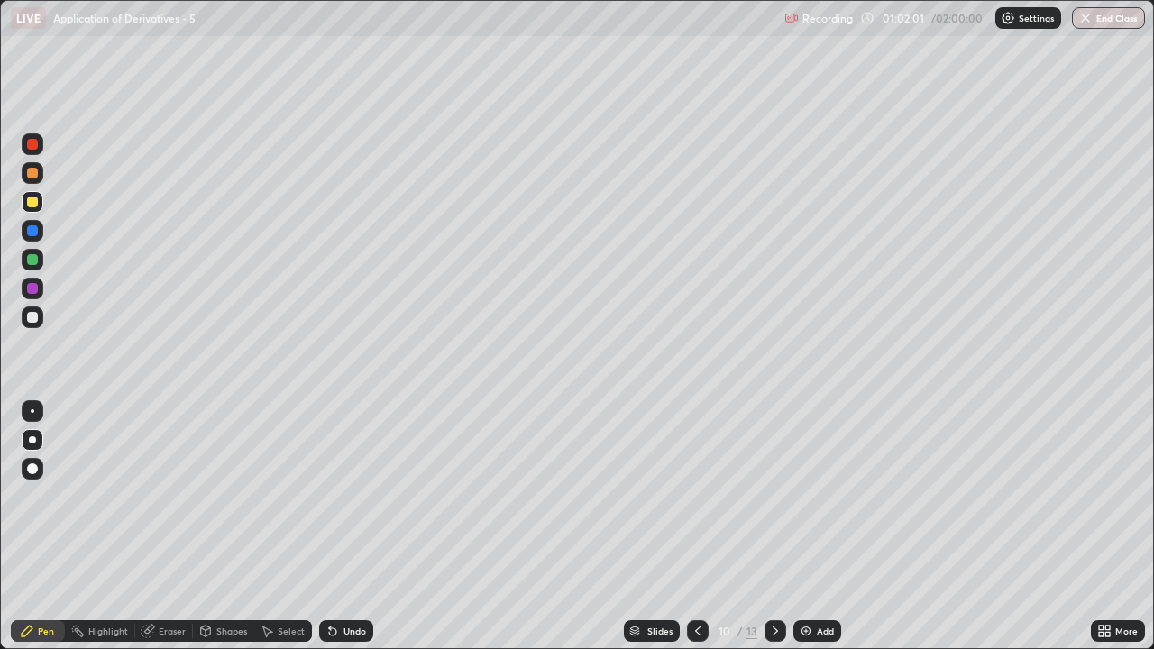
click at [696, 534] on div at bounding box center [698, 631] width 22 height 36
click at [773, 534] on icon at bounding box center [775, 631] width 14 height 14
click at [699, 534] on icon at bounding box center [697, 631] width 14 height 14
click at [772, 534] on icon at bounding box center [774, 630] width 5 height 9
click at [34, 199] on div at bounding box center [32, 202] width 11 height 11
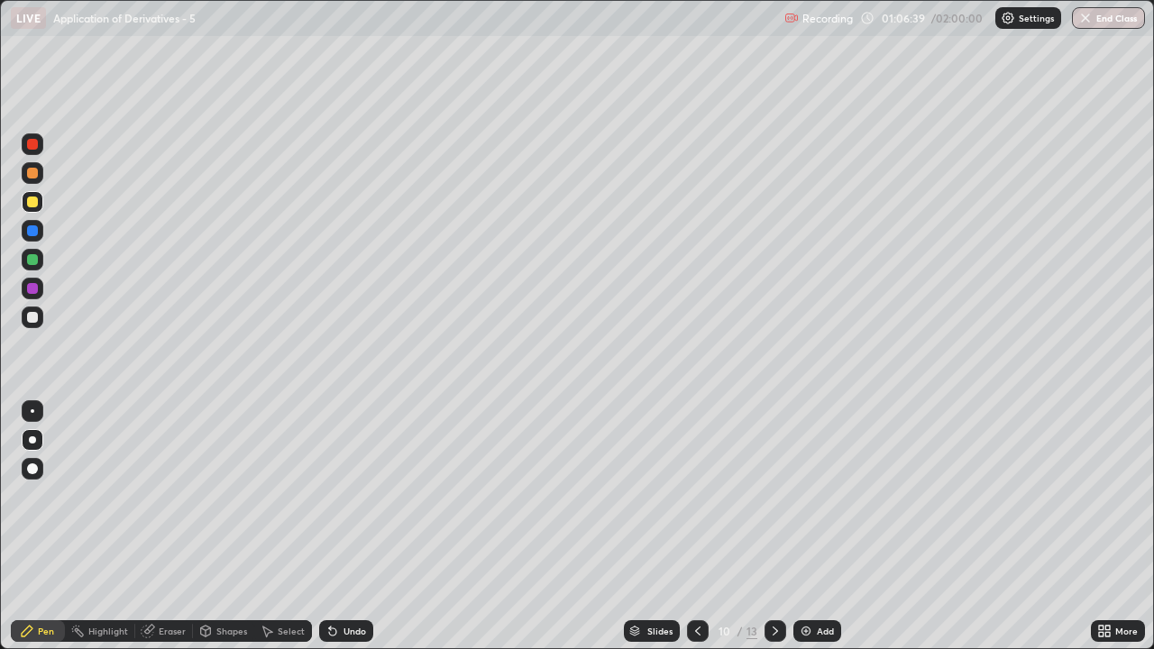
click at [30, 321] on div at bounding box center [32, 317] width 11 height 11
click at [343, 534] on div "Undo" at bounding box center [346, 631] width 54 height 22
click at [344, 534] on div "Undo" at bounding box center [354, 630] width 23 height 9
click at [349, 534] on div "Undo" at bounding box center [354, 630] width 23 height 9
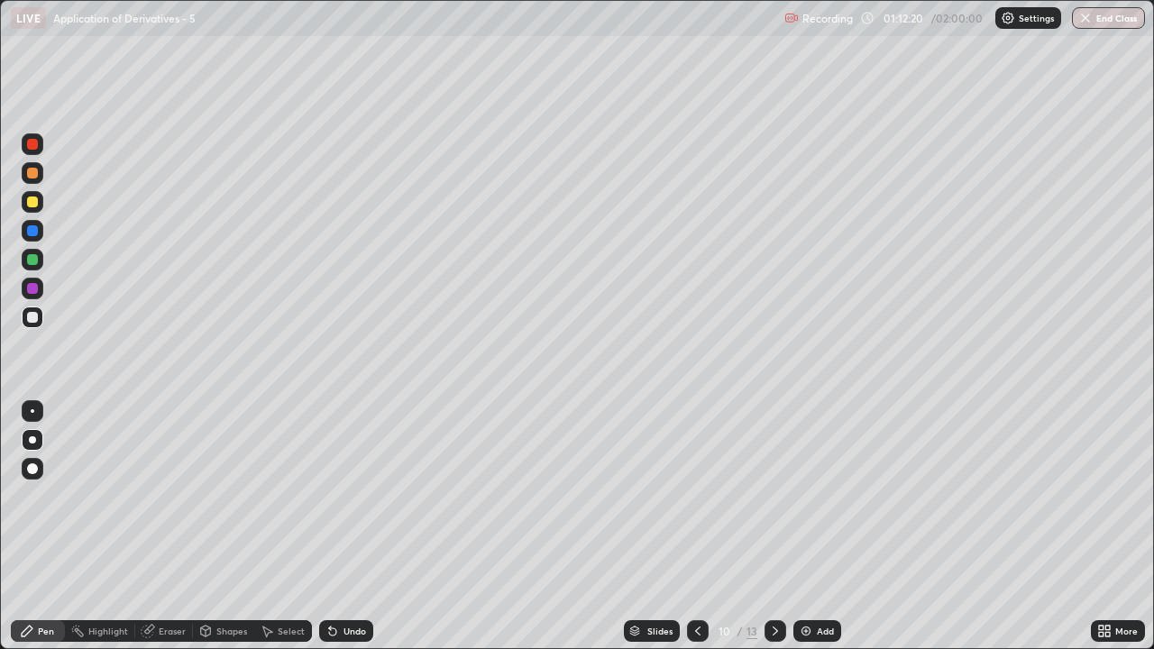
click at [818, 534] on div "Add" at bounding box center [825, 630] width 17 height 9
click at [221, 534] on div "Shapes" at bounding box center [231, 630] width 31 height 9
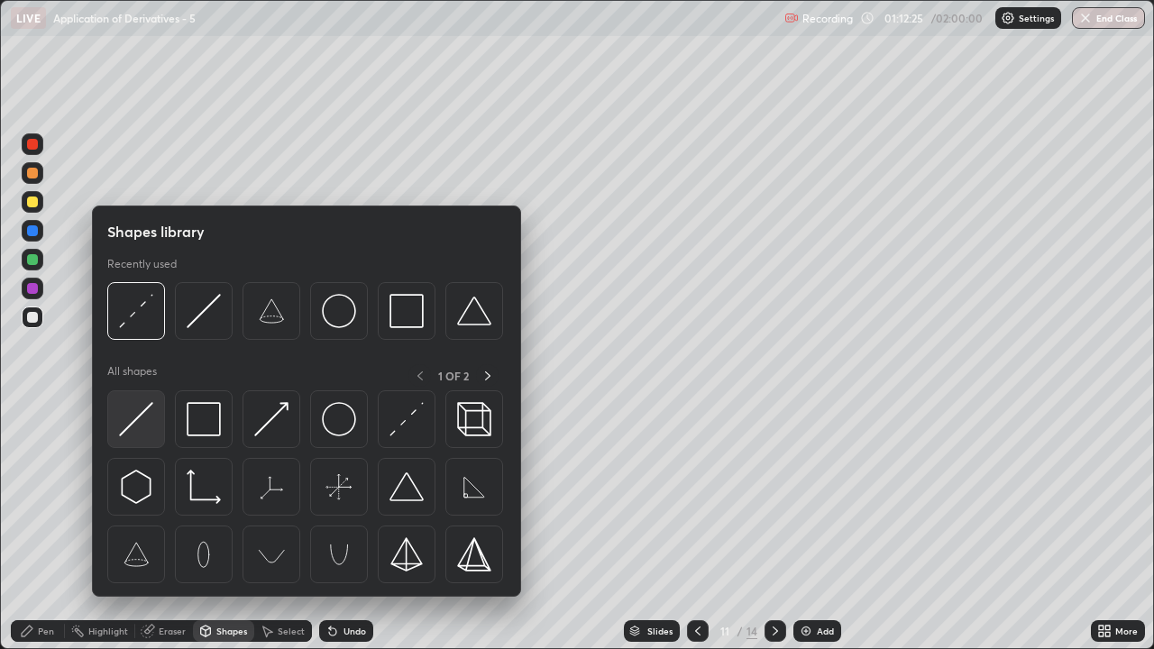
click at [137, 421] on img at bounding box center [136, 419] width 34 height 34
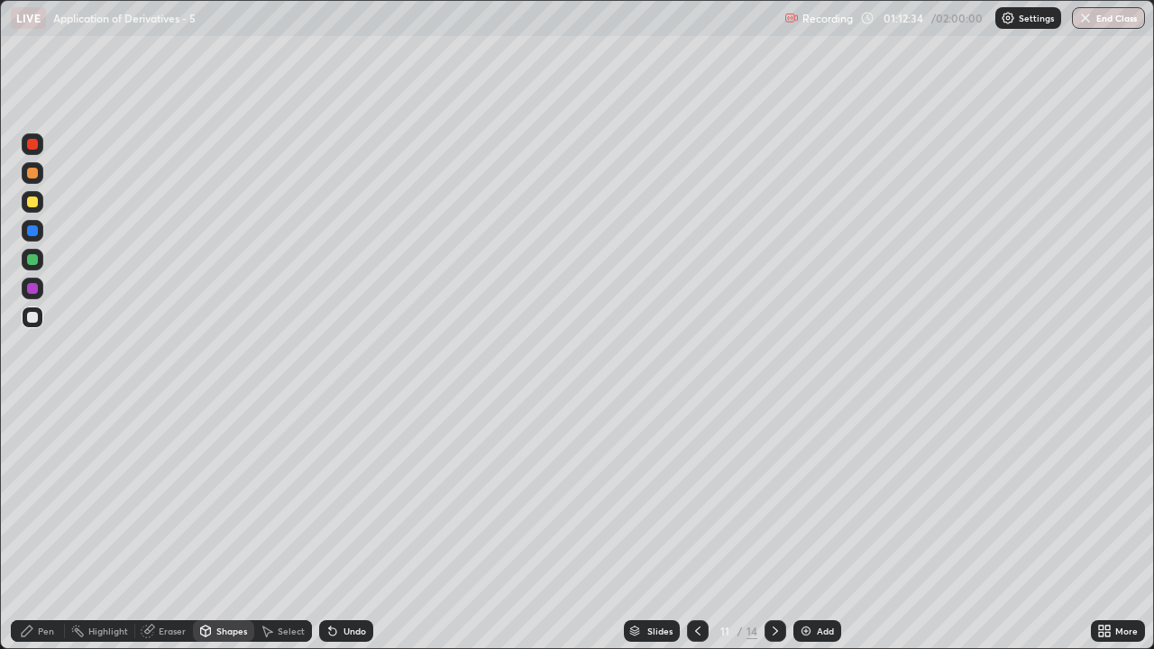
click at [701, 534] on div at bounding box center [698, 631] width 22 height 36
click at [773, 534] on icon at bounding box center [775, 631] width 14 height 14
click at [41, 534] on div "Pen" at bounding box center [46, 630] width 16 height 9
click at [34, 264] on div at bounding box center [32, 259] width 11 height 11
click at [697, 534] on icon at bounding box center [697, 631] width 14 height 14
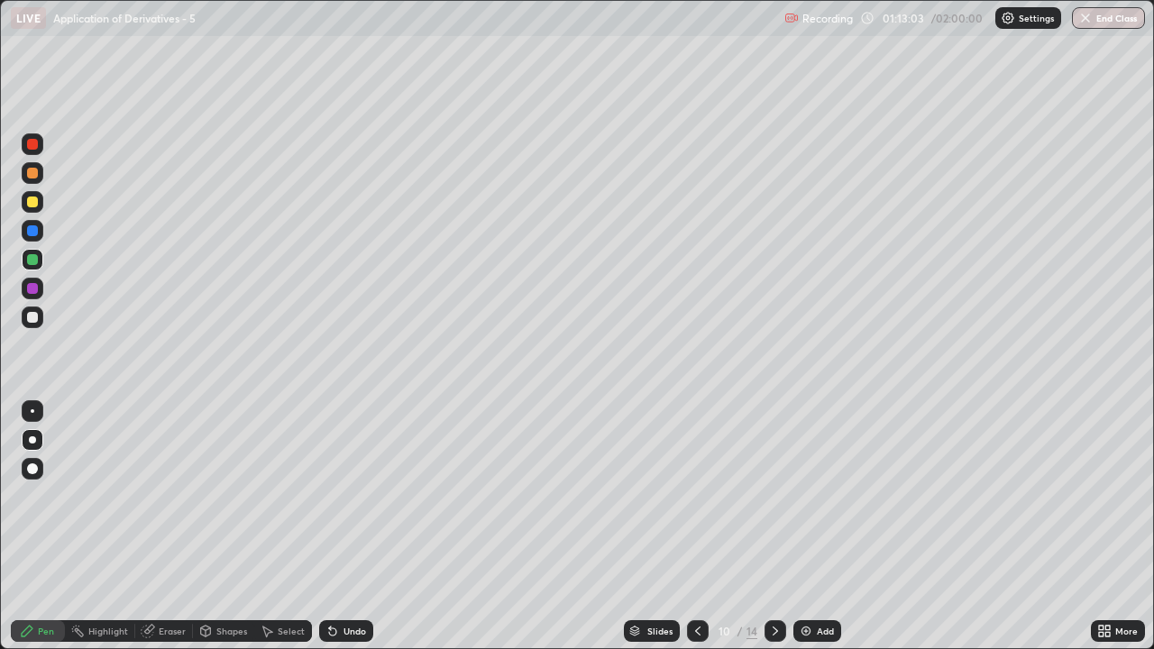
click at [772, 534] on div at bounding box center [775, 631] width 22 height 36
click at [697, 534] on div at bounding box center [698, 631] width 22 height 22
click at [168, 534] on div "Eraser" at bounding box center [172, 630] width 27 height 9
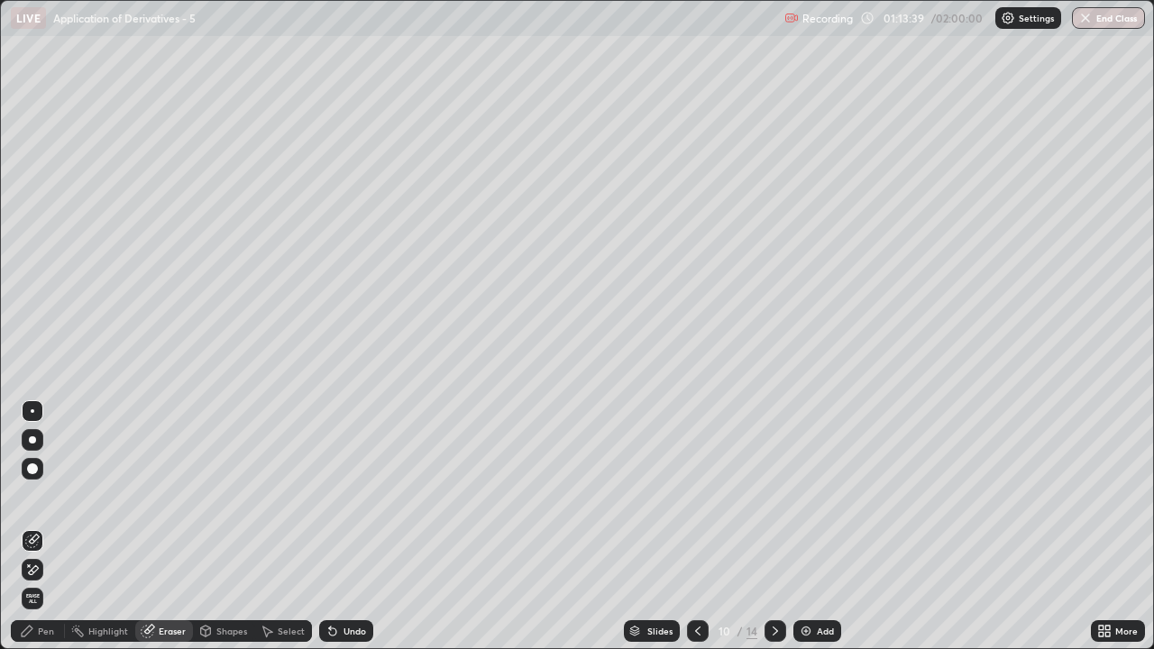
click at [34, 534] on div "Pen" at bounding box center [38, 631] width 54 height 22
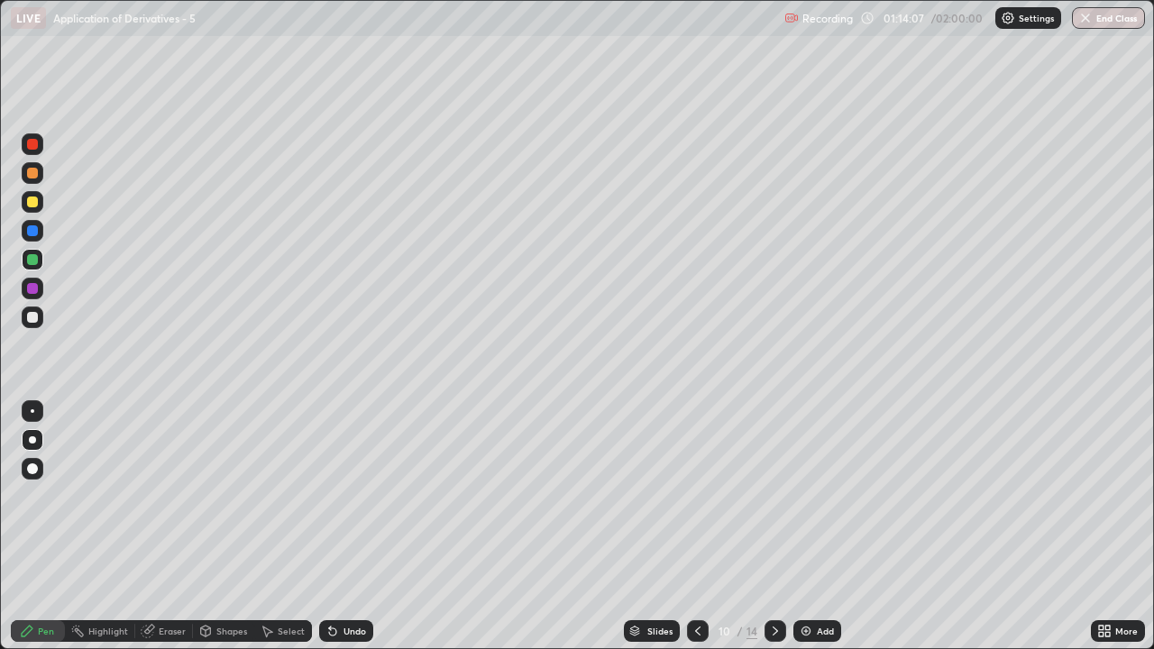
click at [781, 534] on div at bounding box center [775, 631] width 22 height 22
click at [226, 534] on div "Shapes" at bounding box center [231, 630] width 31 height 9
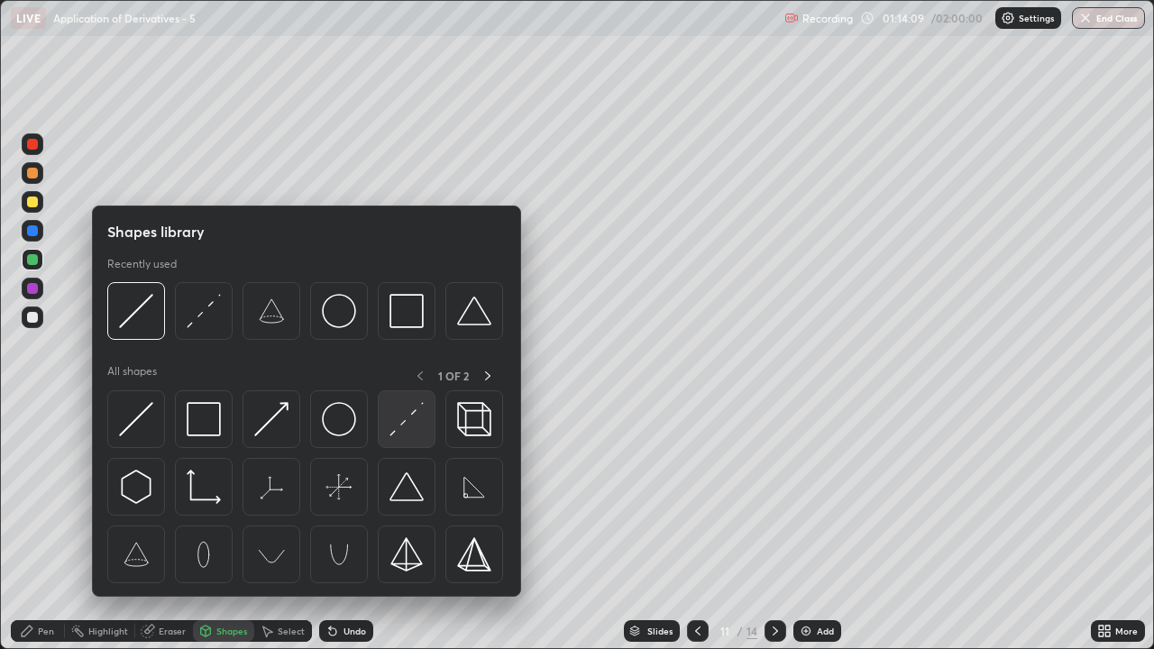
click at [399, 434] on img at bounding box center [406, 419] width 34 height 34
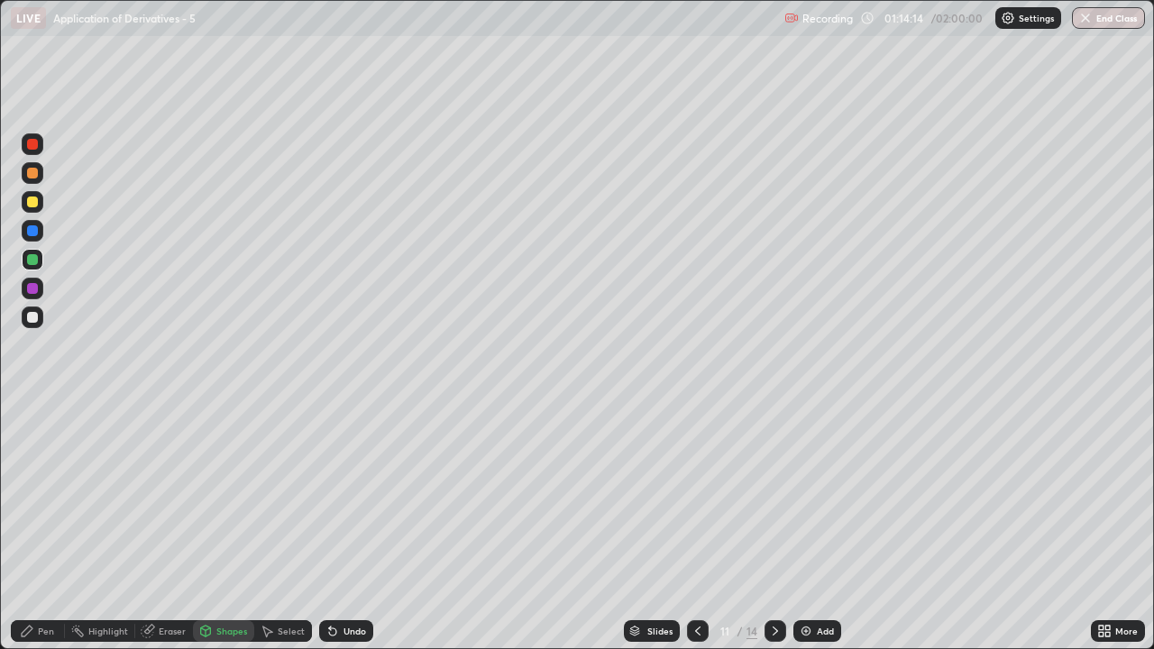
click at [37, 534] on div "Pen" at bounding box center [38, 631] width 54 height 22
click at [694, 534] on div at bounding box center [698, 631] width 22 height 22
click at [772, 534] on div at bounding box center [775, 631] width 22 height 22
click at [31, 318] on div at bounding box center [32, 317] width 11 height 11
click at [28, 203] on div at bounding box center [32, 202] width 11 height 11
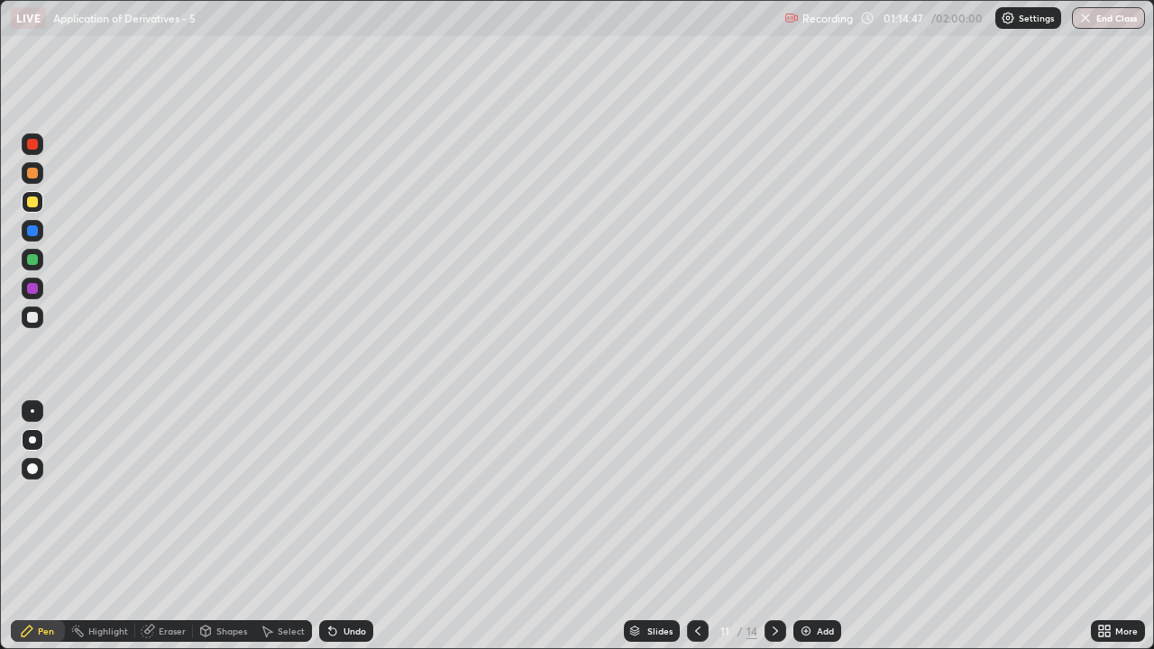
click at [348, 534] on div "Undo" at bounding box center [346, 631] width 54 height 22
click at [357, 534] on div "Undo" at bounding box center [346, 631] width 54 height 22
click at [696, 534] on icon at bounding box center [697, 631] width 14 height 14
click at [774, 534] on div at bounding box center [775, 631] width 22 height 22
click at [698, 534] on div at bounding box center [698, 631] width 22 height 22
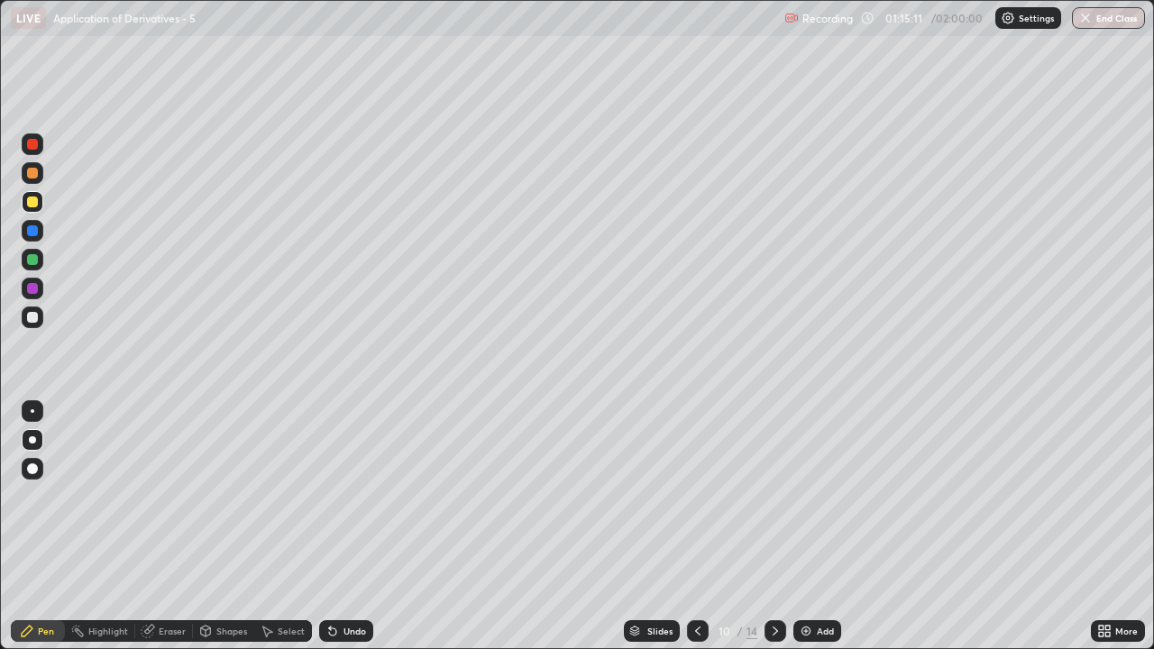
click at [772, 534] on icon at bounding box center [775, 631] width 14 height 14
click at [704, 534] on div at bounding box center [698, 631] width 22 height 22
click at [772, 534] on icon at bounding box center [775, 631] width 14 height 14
click at [695, 534] on icon at bounding box center [697, 631] width 14 height 14
click at [770, 534] on div at bounding box center [775, 631] width 22 height 22
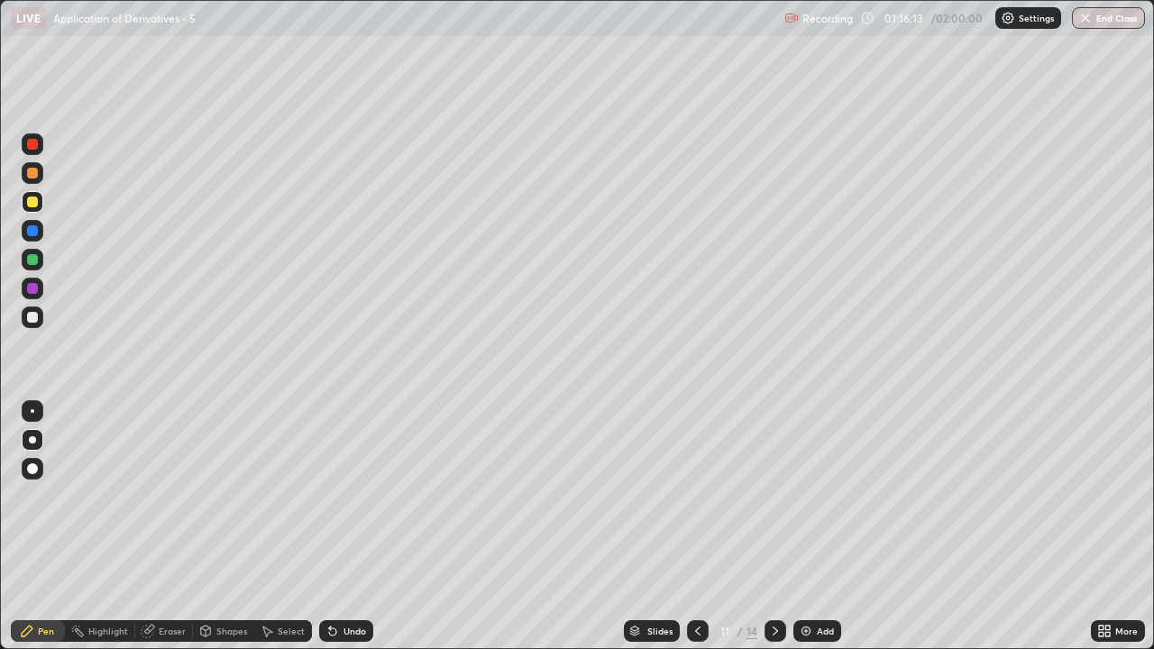
click at [342, 534] on div "Undo" at bounding box center [346, 631] width 54 height 22
click at [356, 534] on div "Undo" at bounding box center [346, 631] width 54 height 22
click at [166, 534] on div "Eraser" at bounding box center [164, 631] width 58 height 22
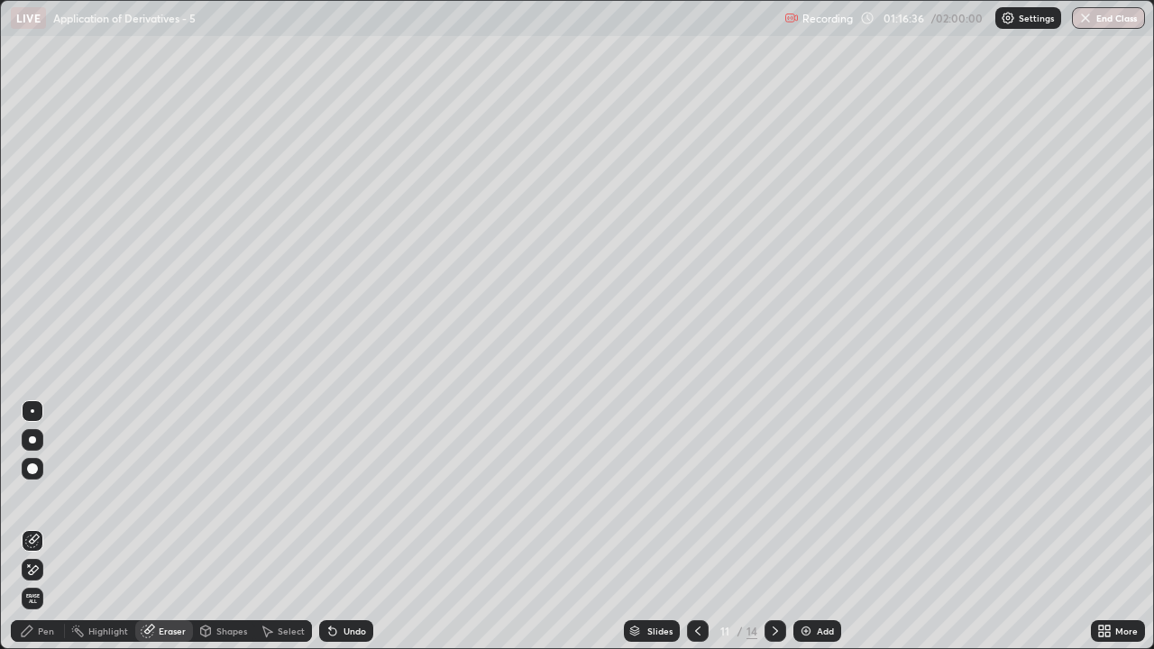
click at [41, 534] on div "Pen" at bounding box center [38, 631] width 54 height 22
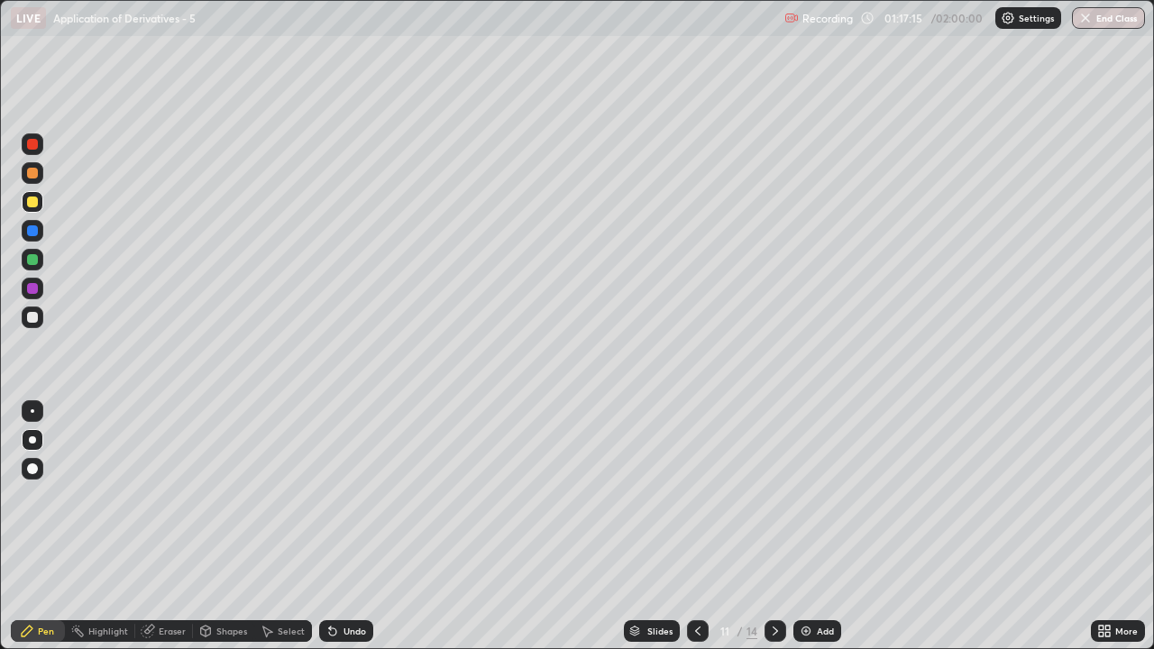
click at [690, 534] on icon at bounding box center [697, 631] width 14 height 14
click at [29, 534] on div "Pen" at bounding box center [38, 631] width 54 height 22
click at [36, 322] on div at bounding box center [32, 317] width 11 height 11
click at [169, 534] on div "Eraser" at bounding box center [172, 630] width 27 height 9
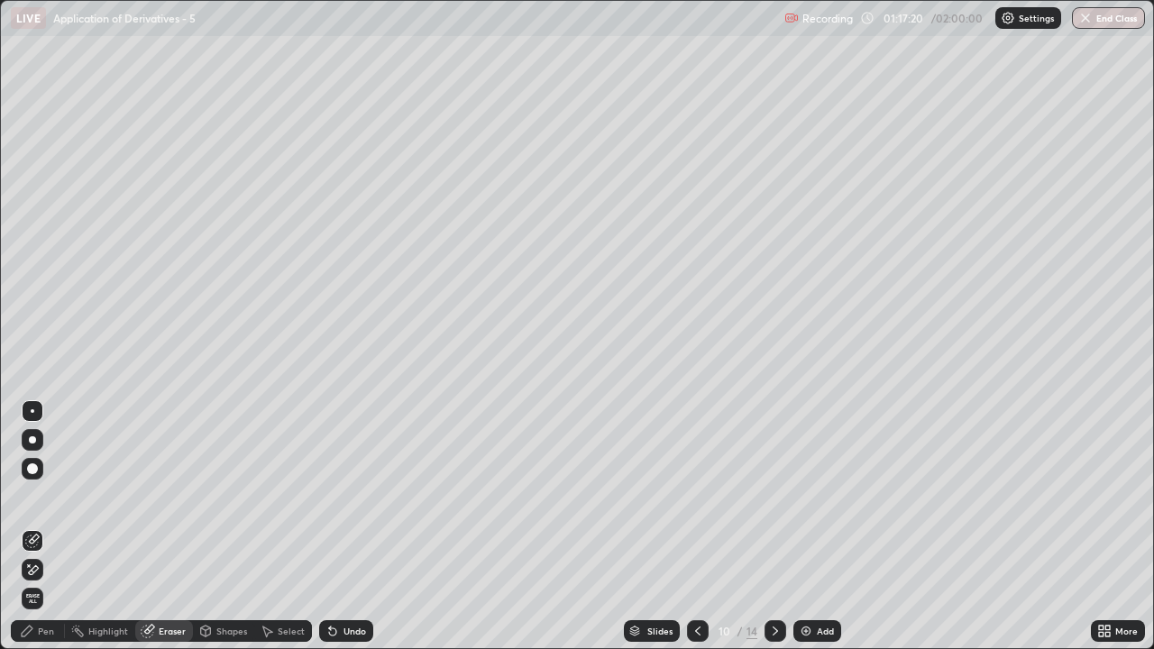
click at [34, 534] on icon at bounding box center [32, 569] width 14 height 15
click at [31, 534] on icon at bounding box center [27, 631] width 14 height 14
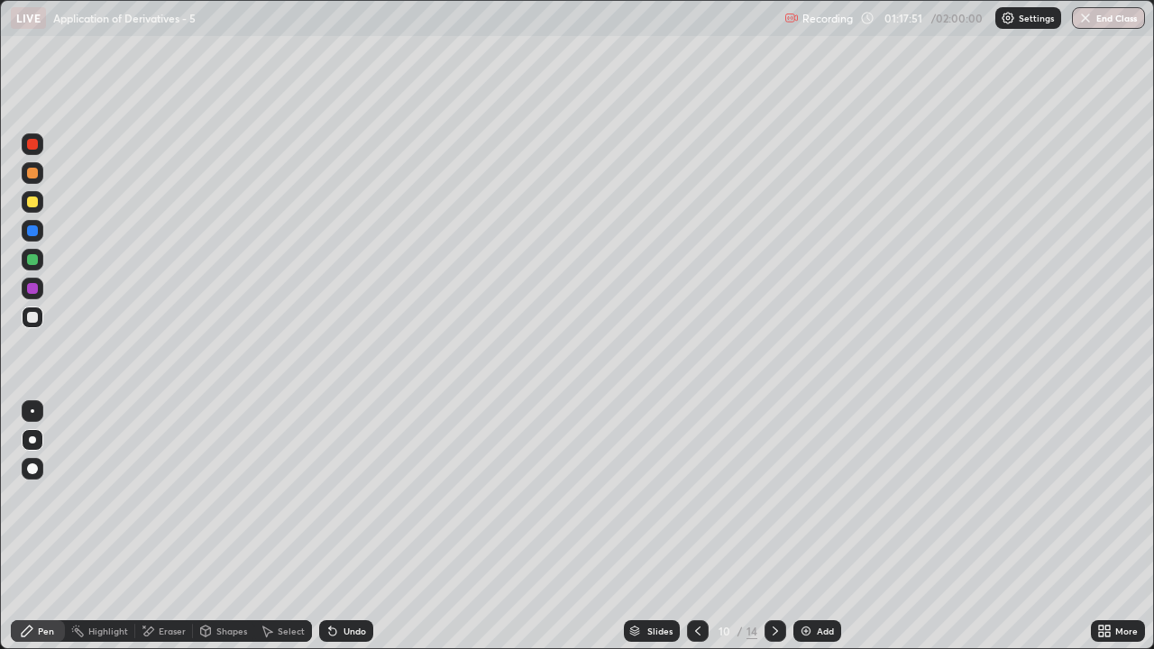
click at [343, 534] on div "Undo" at bounding box center [354, 630] width 23 height 9
click at [338, 534] on div "Undo" at bounding box center [346, 631] width 54 height 22
click at [339, 534] on div "Undo" at bounding box center [346, 631] width 54 height 22
click at [335, 534] on div "Undo" at bounding box center [346, 631] width 54 height 22
click at [341, 534] on div "Undo" at bounding box center [346, 631] width 54 height 22
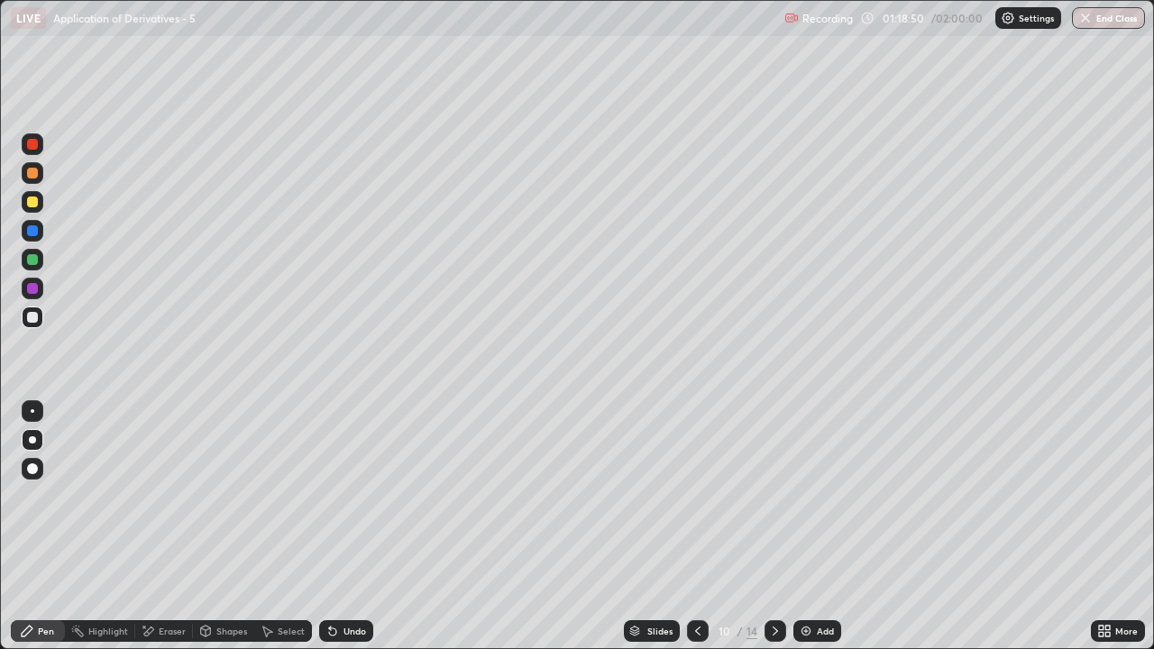
click at [343, 534] on div "Undo" at bounding box center [346, 631] width 54 height 22
click at [349, 534] on div "Undo" at bounding box center [346, 631] width 54 height 22
click at [694, 534] on div at bounding box center [698, 631] width 22 height 36
click at [775, 534] on icon at bounding box center [775, 631] width 14 height 14
click at [776, 534] on div at bounding box center [775, 631] width 22 height 36
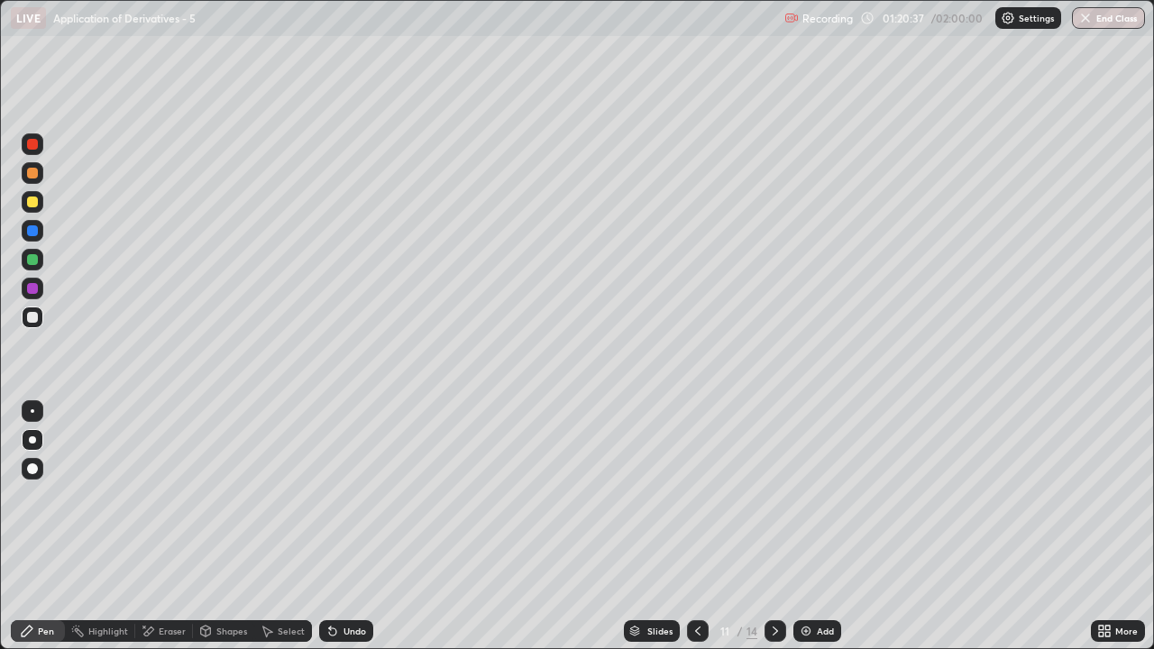
click at [695, 534] on icon at bounding box center [697, 631] width 14 height 14
click at [335, 534] on icon at bounding box center [332, 631] width 14 height 14
click at [330, 534] on icon at bounding box center [332, 631] width 7 height 7
click at [769, 534] on div at bounding box center [775, 631] width 22 height 22
click at [771, 534] on icon at bounding box center [775, 631] width 14 height 14
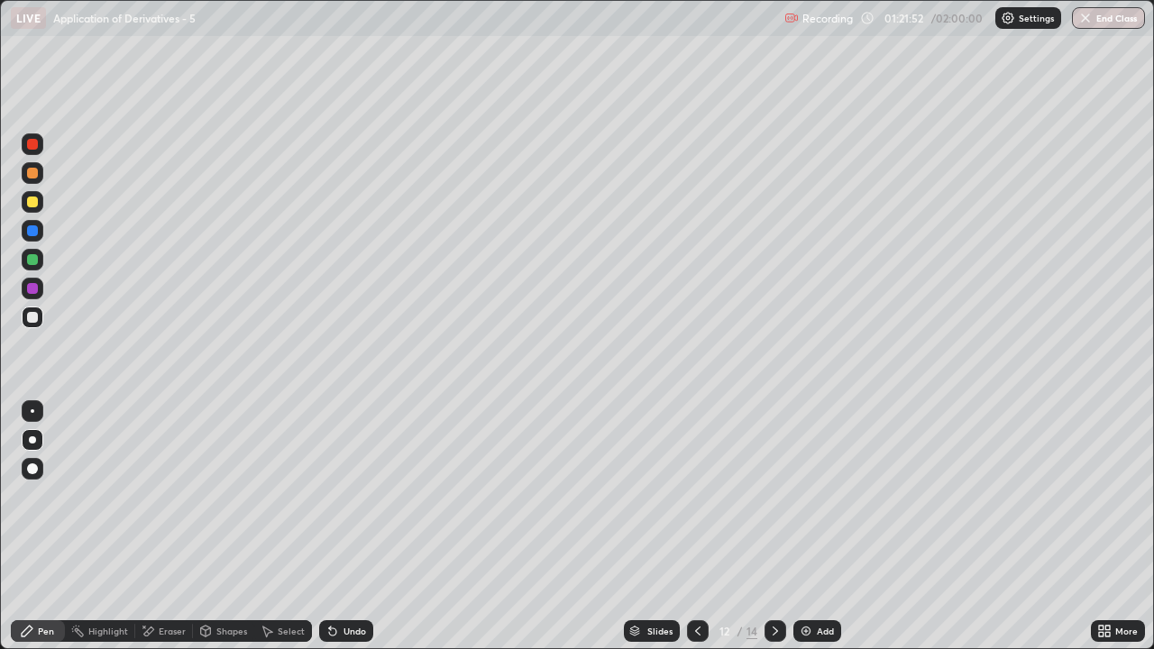
click at [696, 534] on icon at bounding box center [697, 631] width 14 height 14
click at [768, 534] on div at bounding box center [775, 631] width 22 height 36
click at [696, 534] on icon at bounding box center [697, 631] width 14 height 14
click at [773, 534] on icon at bounding box center [775, 631] width 14 height 14
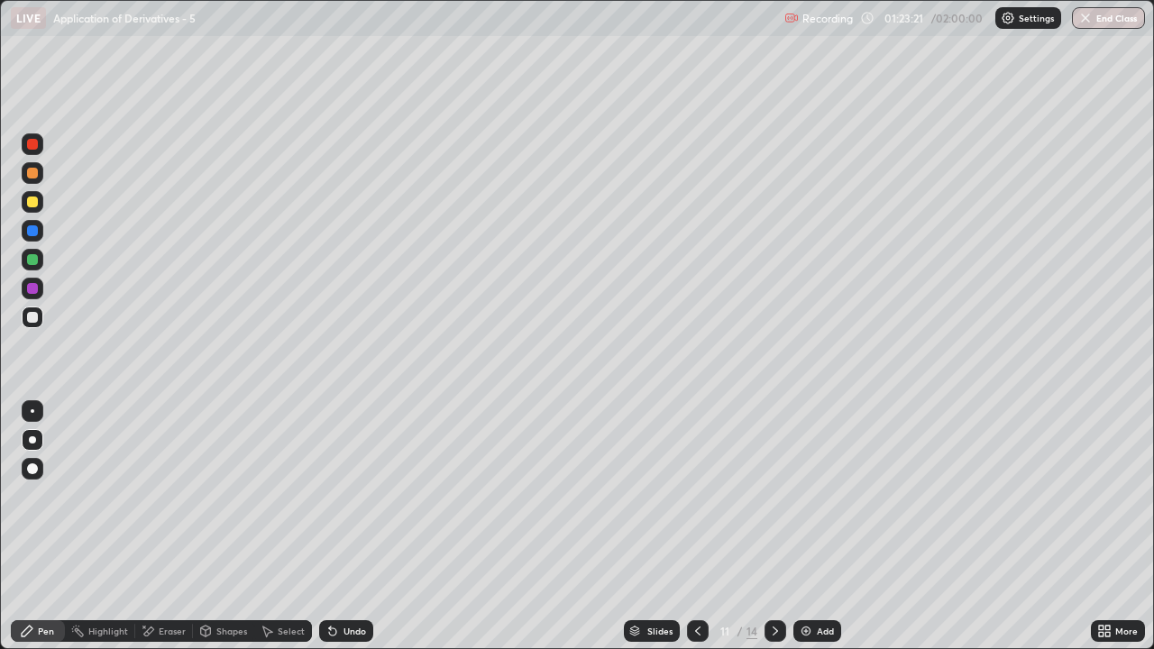
click at [358, 534] on div "Undo" at bounding box center [346, 631] width 54 height 22
click at [694, 534] on icon at bounding box center [697, 631] width 14 height 14
click at [773, 534] on icon at bounding box center [775, 631] width 14 height 14
click at [697, 534] on icon at bounding box center [697, 631] width 14 height 14
click at [774, 534] on icon at bounding box center [775, 631] width 14 height 14
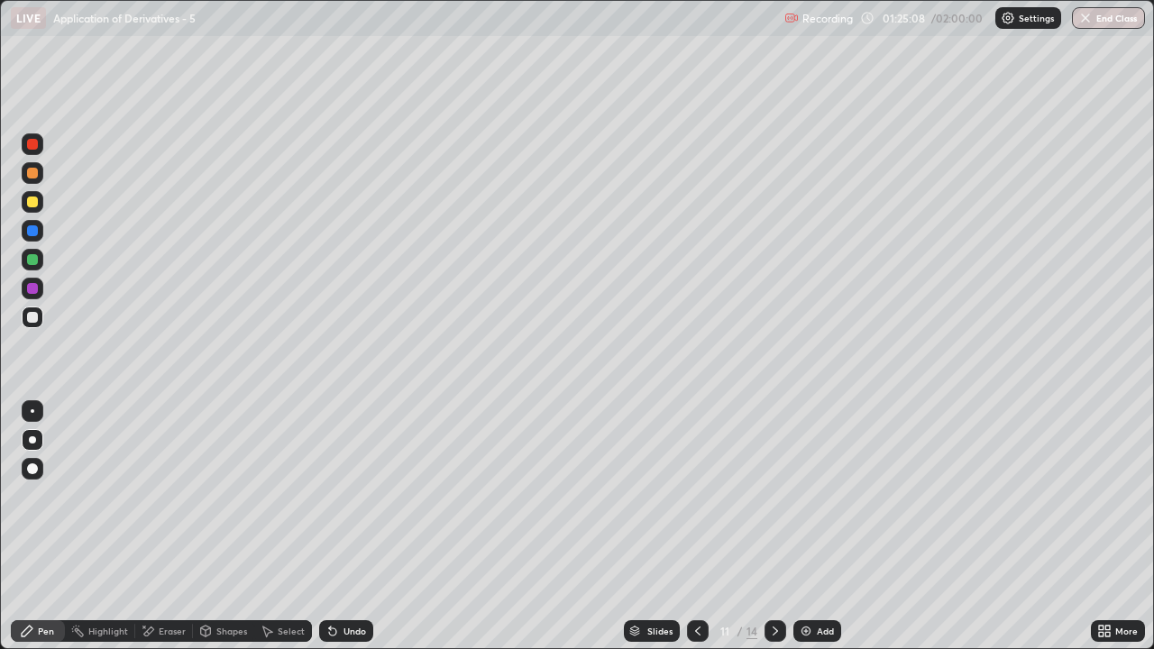
click at [691, 534] on icon at bounding box center [697, 631] width 14 height 14
click at [773, 534] on div at bounding box center [775, 631] width 22 height 36
click at [772, 534] on div at bounding box center [775, 631] width 22 height 22
click at [35, 318] on div at bounding box center [32, 317] width 11 height 11
click at [357, 534] on div "Undo" at bounding box center [346, 631] width 54 height 22
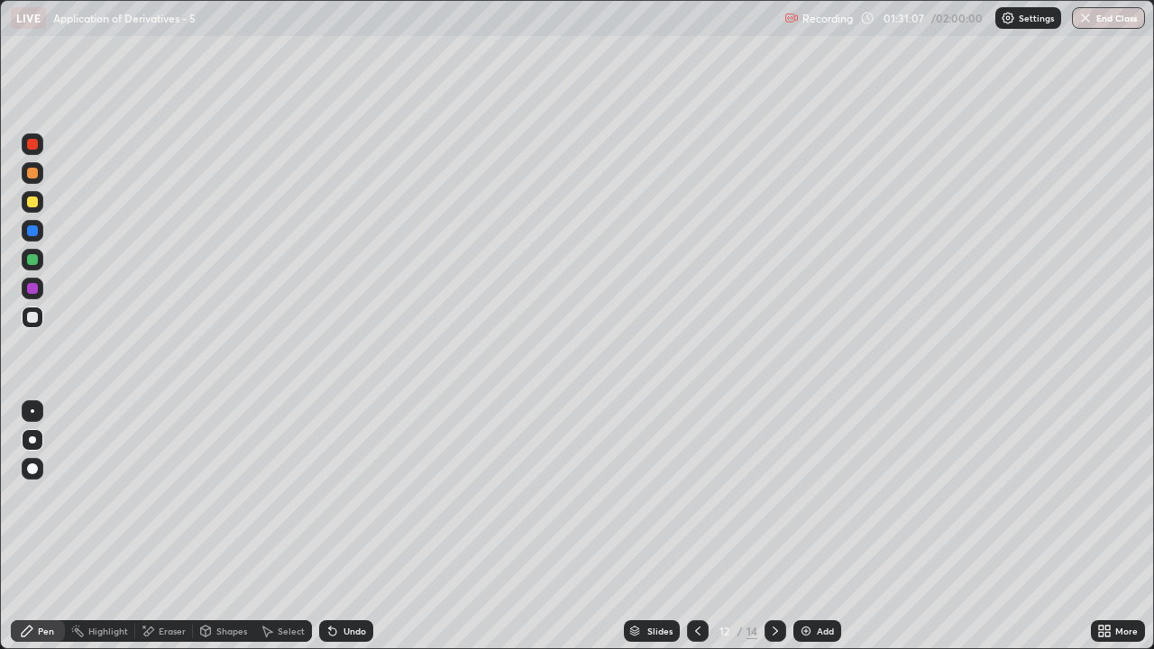
click at [352, 534] on div "Undo" at bounding box center [346, 631] width 54 height 22
click at [167, 534] on div "Eraser" at bounding box center [164, 631] width 58 height 22
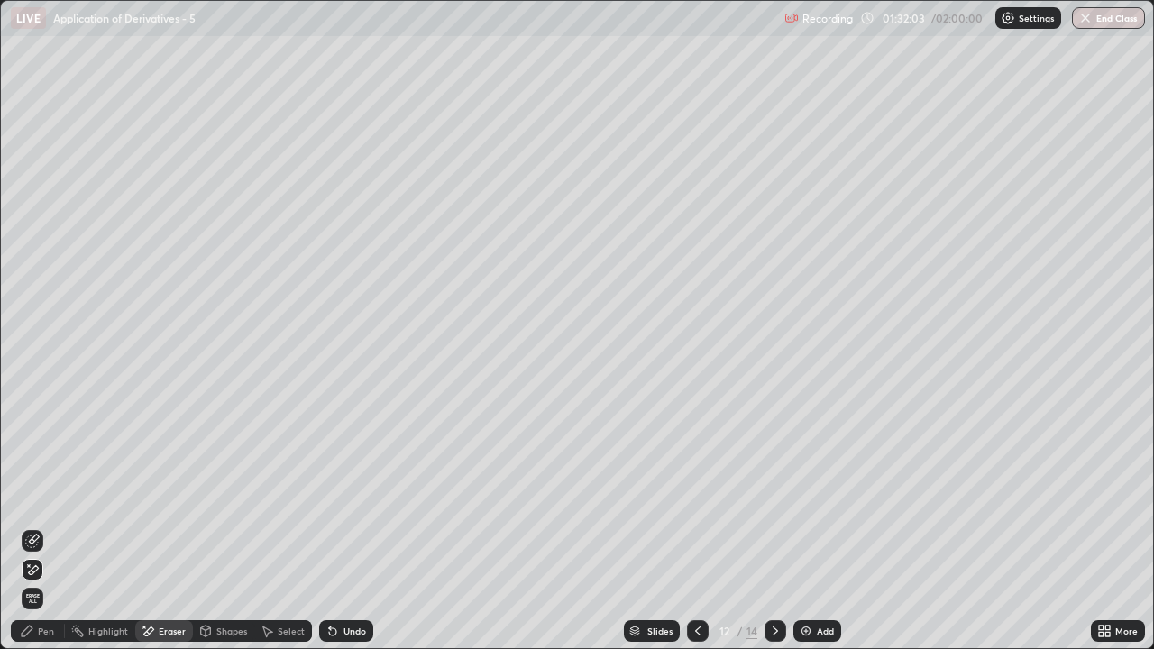
click at [47, 534] on div "Pen" at bounding box center [38, 631] width 54 height 22
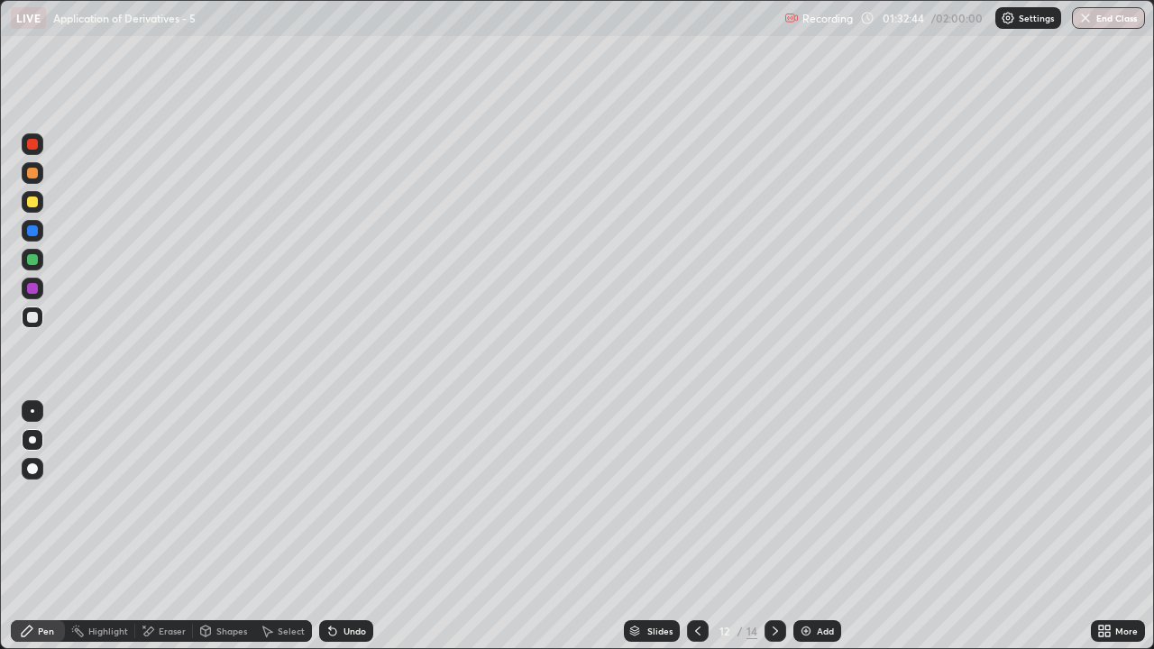
click at [342, 534] on div "Undo" at bounding box center [346, 631] width 54 height 22
click at [344, 534] on div "Undo" at bounding box center [346, 631] width 54 height 22
click at [360, 534] on div "Undo" at bounding box center [354, 630] width 23 height 9
click at [356, 534] on div "Undo" at bounding box center [346, 631] width 54 height 22
click at [352, 534] on div "Undo" at bounding box center [346, 631] width 54 height 22
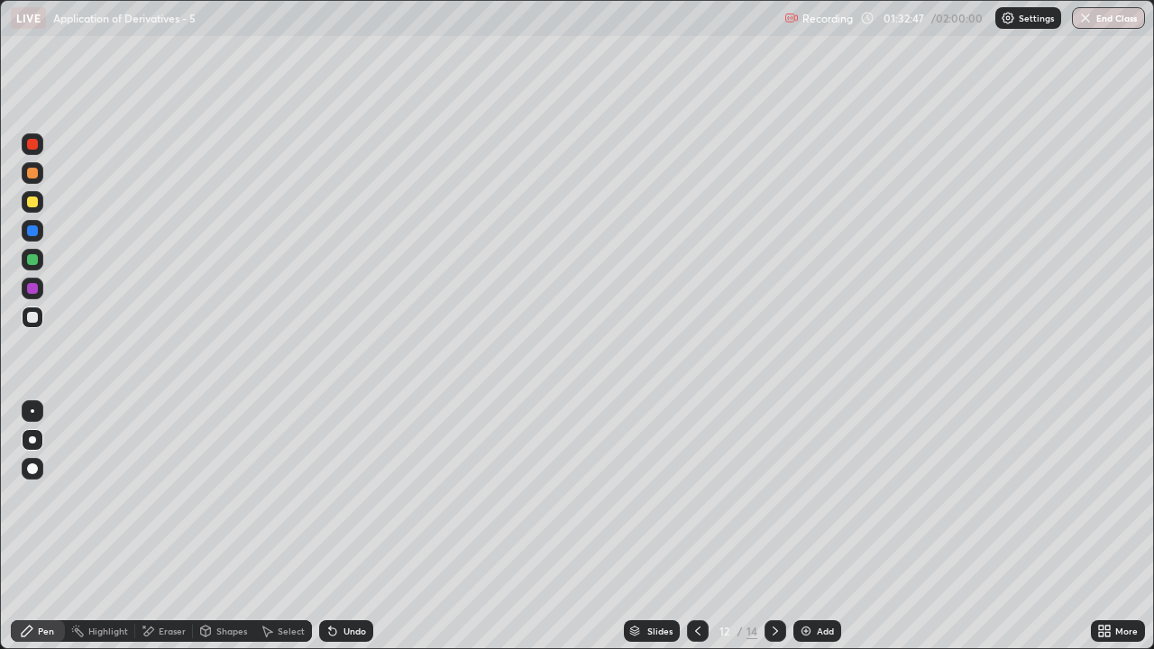
click at [43, 534] on div "Pen" at bounding box center [38, 631] width 54 height 22
click at [33, 205] on div at bounding box center [32, 202] width 11 height 11
click at [35, 317] on div at bounding box center [32, 317] width 11 height 11
click at [158, 534] on div "Eraser" at bounding box center [164, 631] width 58 height 22
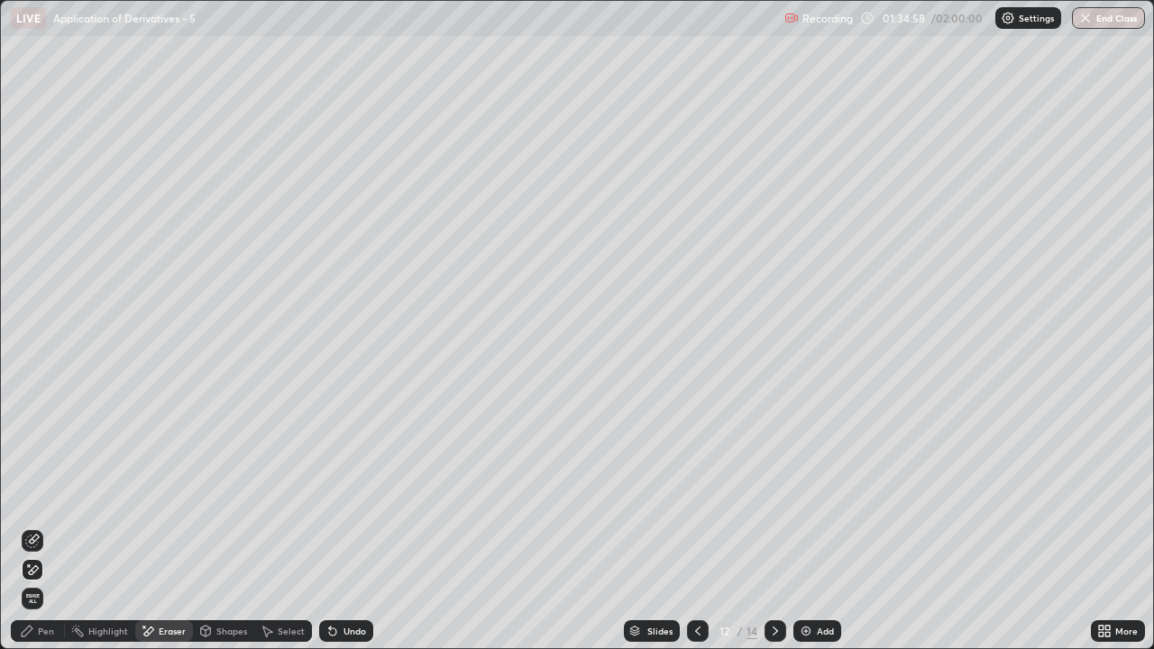
click at [45, 534] on div "Pen" at bounding box center [46, 630] width 16 height 9
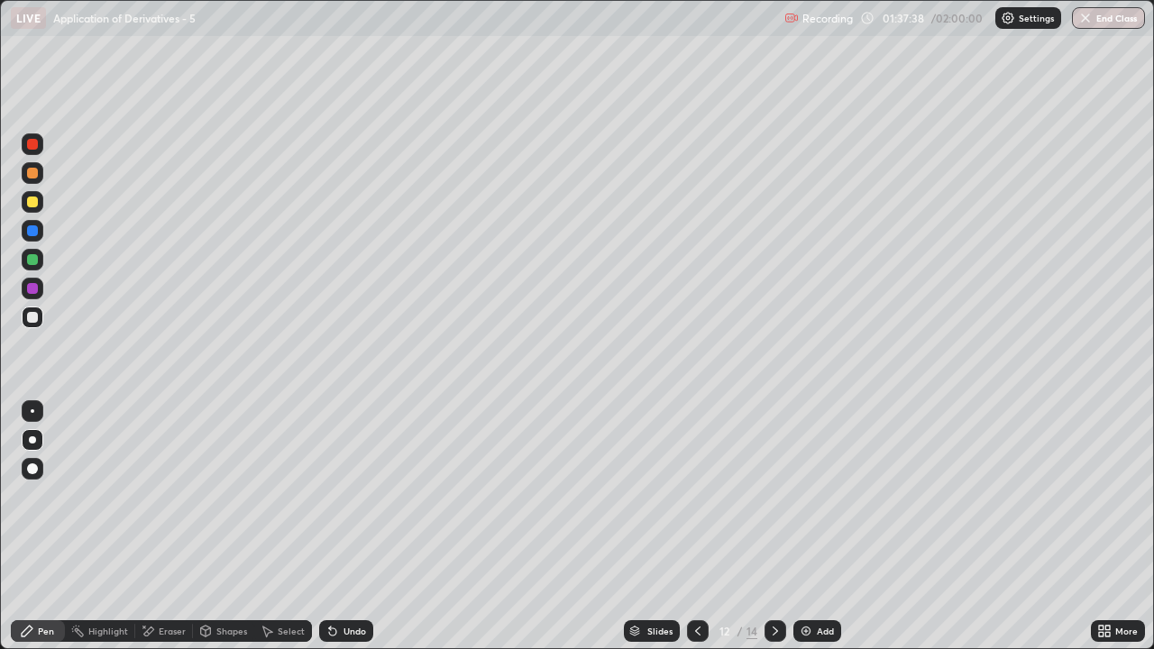
click at [153, 534] on icon at bounding box center [148, 631] width 14 height 15
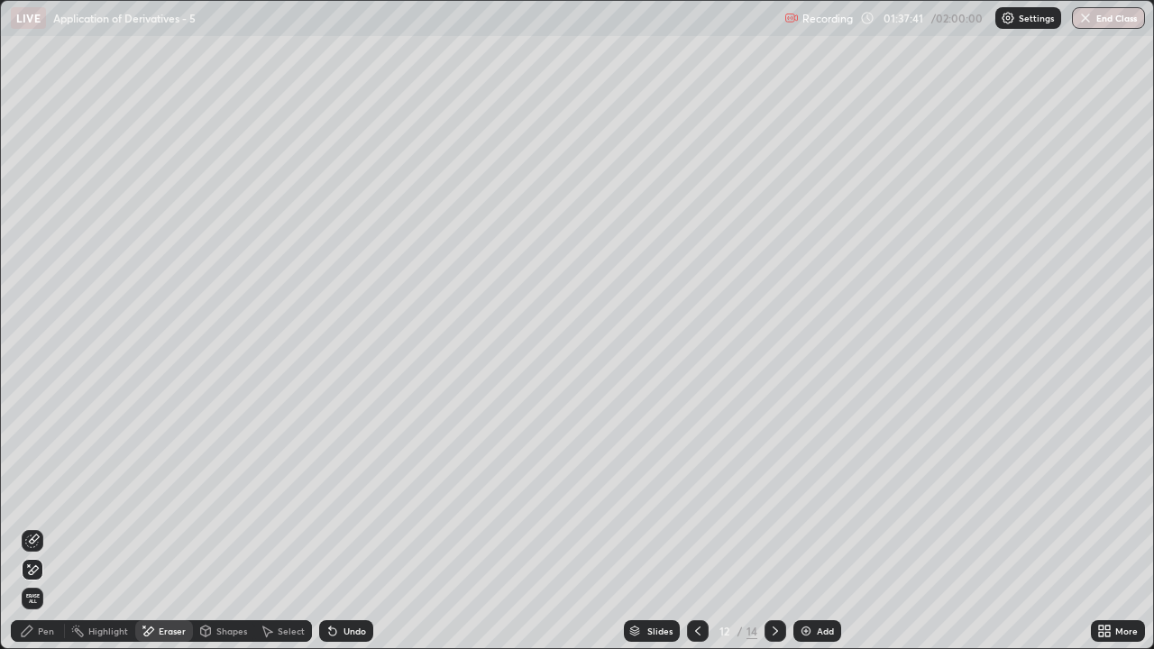
click at [45, 534] on div "Pen" at bounding box center [46, 630] width 16 height 9
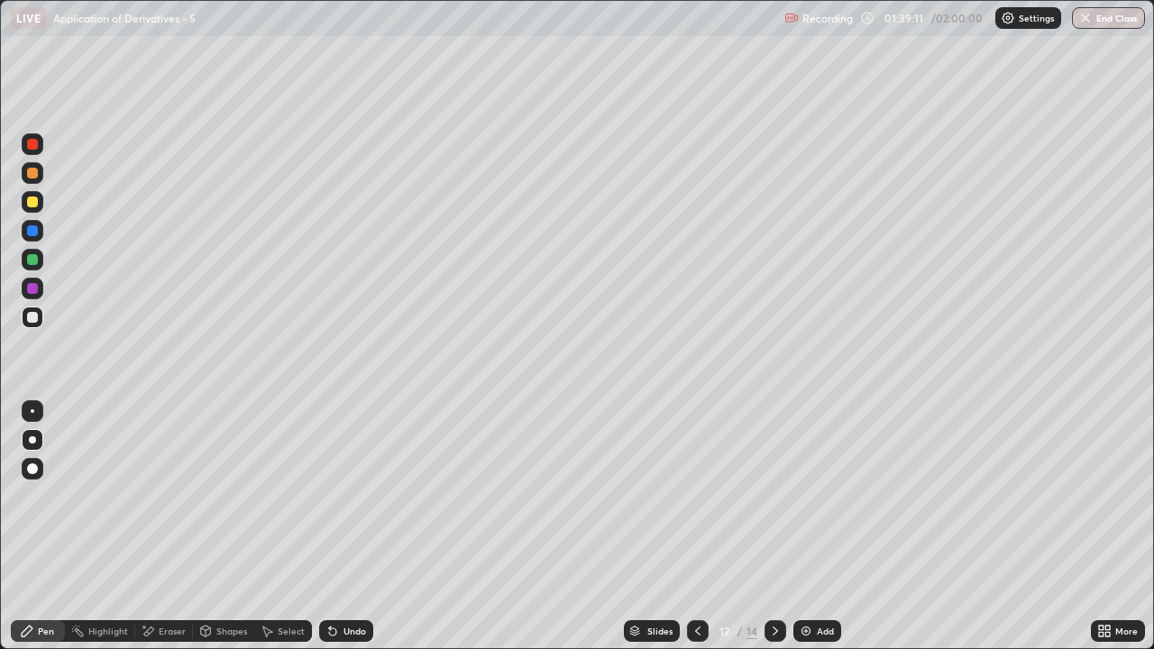
click at [820, 534] on div "Add" at bounding box center [817, 631] width 48 height 22
click at [218, 534] on div "Shapes" at bounding box center [223, 631] width 61 height 22
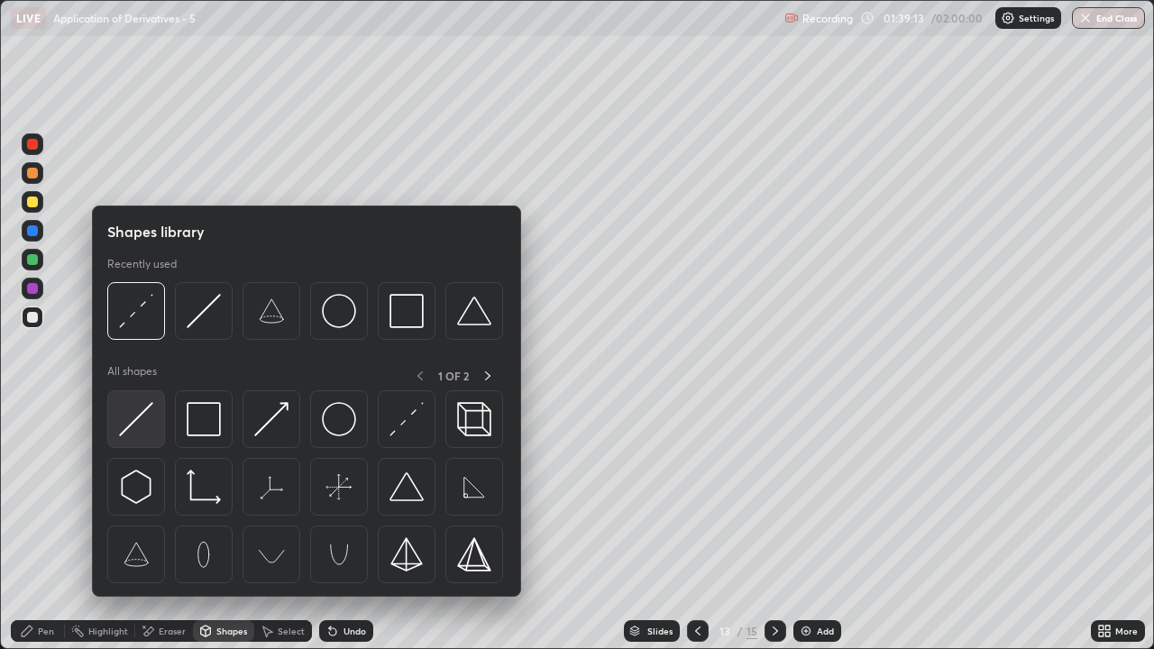
click at [133, 424] on img at bounding box center [136, 419] width 34 height 34
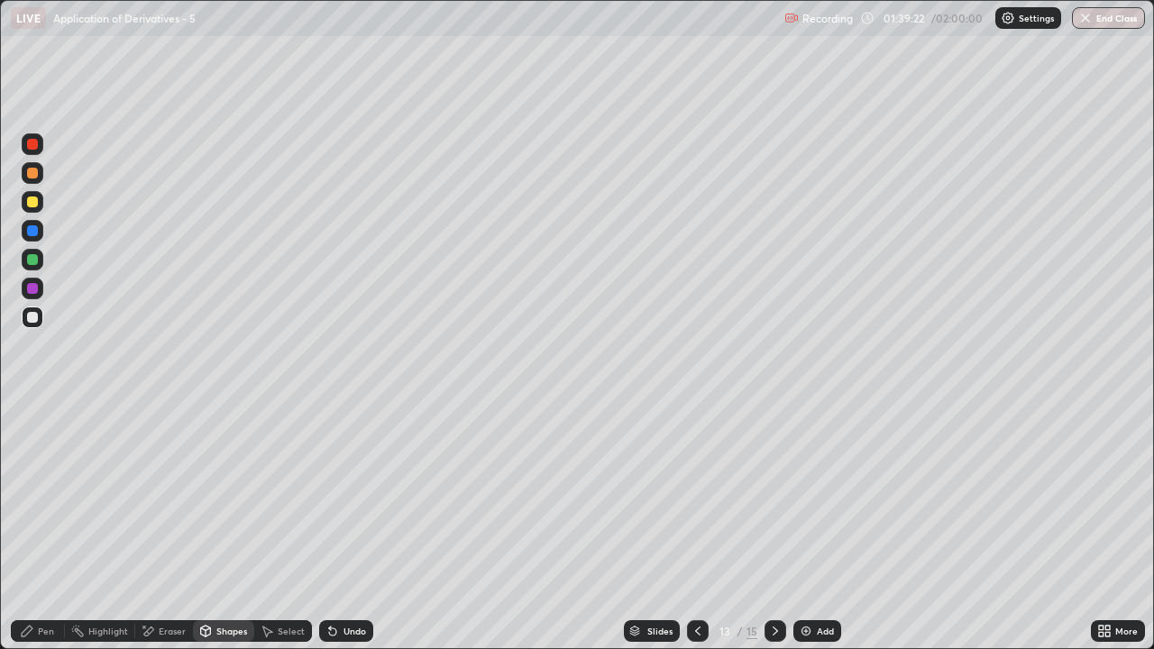
click at [29, 261] on div at bounding box center [32, 259] width 11 height 11
click at [695, 534] on icon at bounding box center [697, 631] width 14 height 14
click at [779, 534] on div at bounding box center [775, 631] width 22 height 22
click at [218, 534] on div "Shapes" at bounding box center [231, 630] width 31 height 9
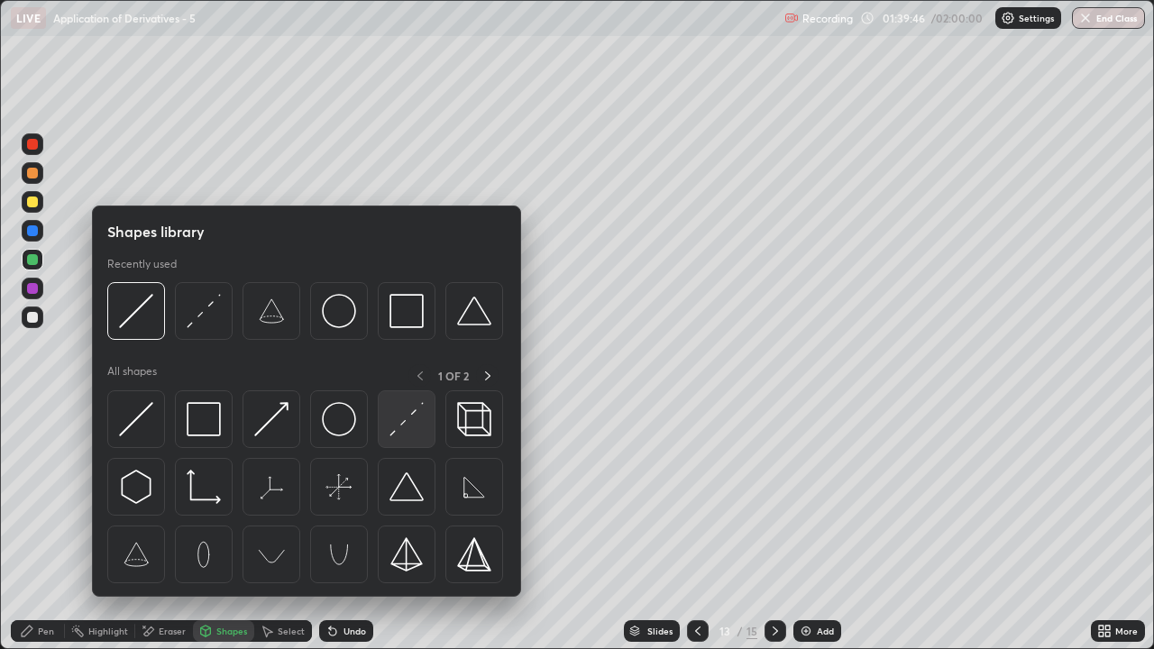
click at [415, 411] on img at bounding box center [406, 419] width 34 height 34
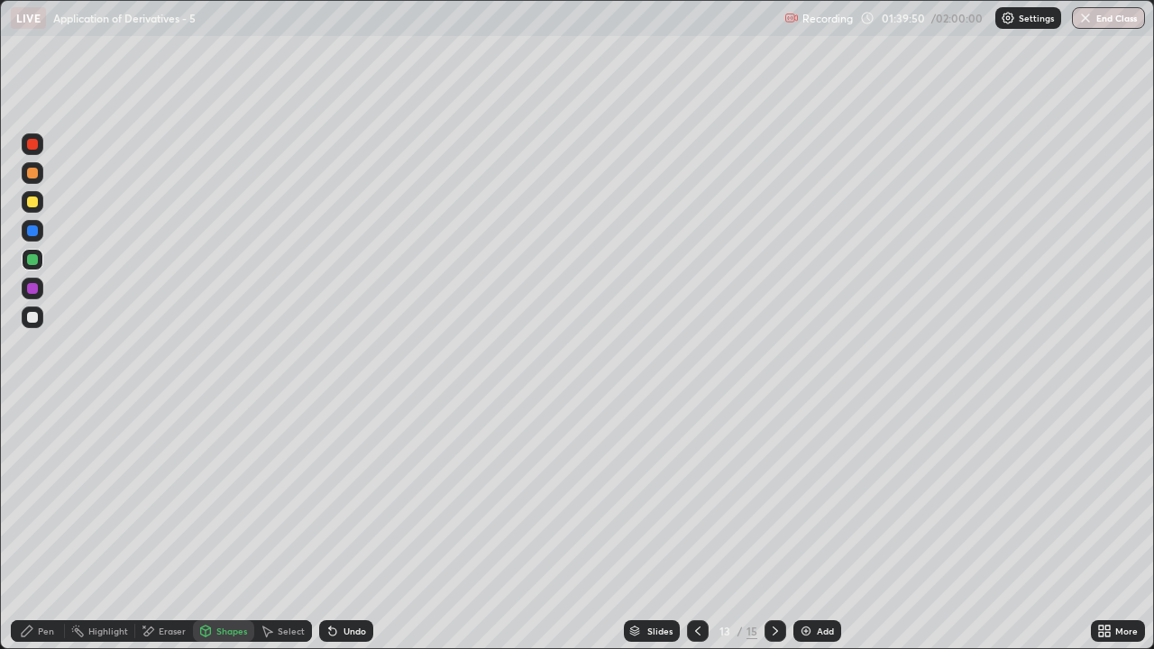
click at [46, 534] on div "Pen" at bounding box center [38, 631] width 54 height 22
click at [696, 534] on icon at bounding box center [697, 631] width 14 height 14
click at [773, 534] on icon at bounding box center [775, 631] width 14 height 14
click at [44, 534] on div "Pen" at bounding box center [46, 630] width 16 height 9
click at [32, 202] on div at bounding box center [32, 202] width 11 height 11
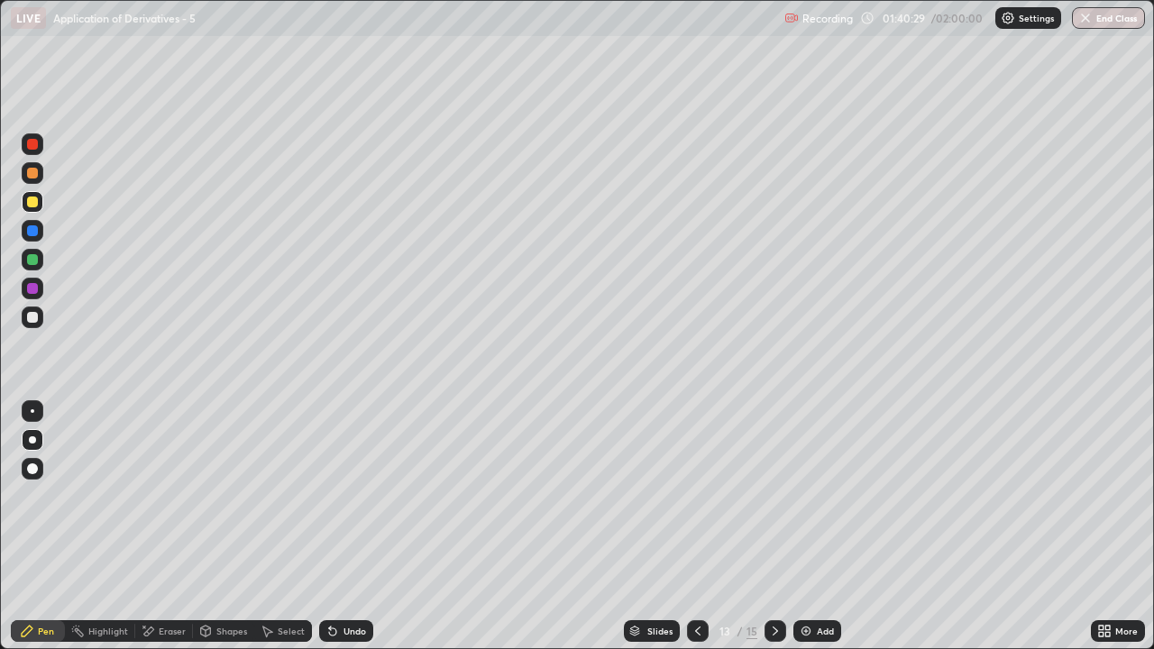
click at [694, 534] on div at bounding box center [698, 631] width 22 height 22
click at [772, 534] on div at bounding box center [775, 631] width 22 height 36
click at [345, 534] on div "Undo" at bounding box center [354, 630] width 23 height 9
click at [359, 534] on div "Undo" at bounding box center [346, 631] width 54 height 22
click at [698, 534] on div at bounding box center [698, 631] width 22 height 22
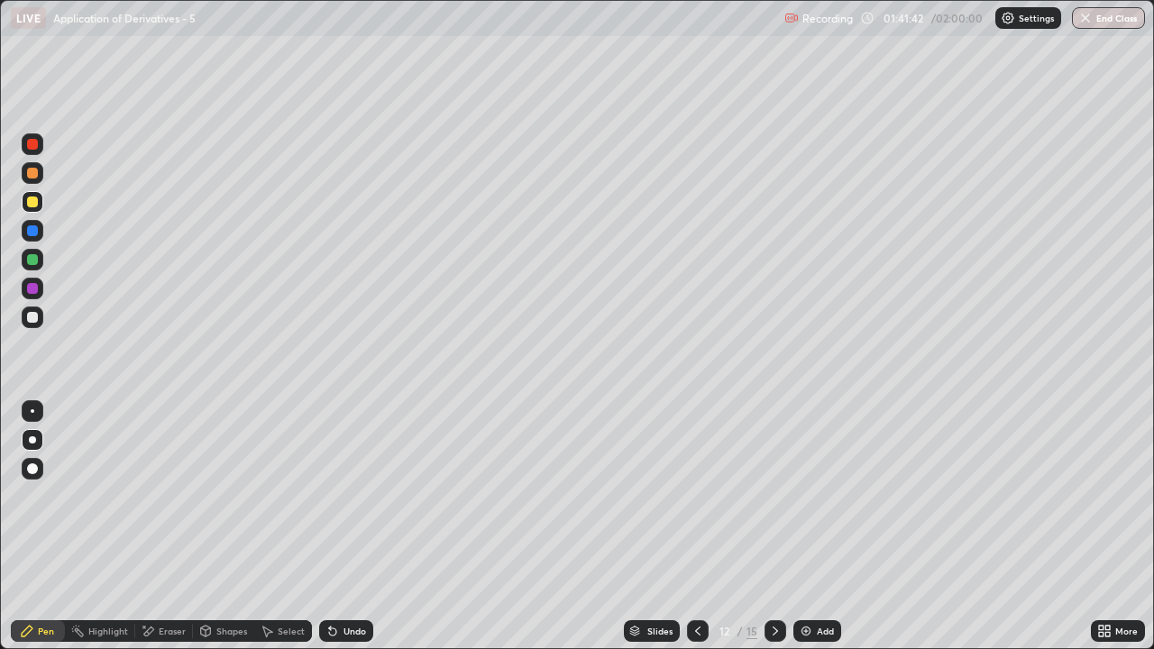
click at [770, 534] on div at bounding box center [775, 631] width 22 height 22
click at [696, 534] on icon at bounding box center [697, 630] width 5 height 9
click at [772, 534] on div at bounding box center [775, 631] width 22 height 22
click at [358, 534] on div "Undo" at bounding box center [346, 631] width 54 height 22
click at [353, 534] on div "Undo" at bounding box center [346, 631] width 54 height 22
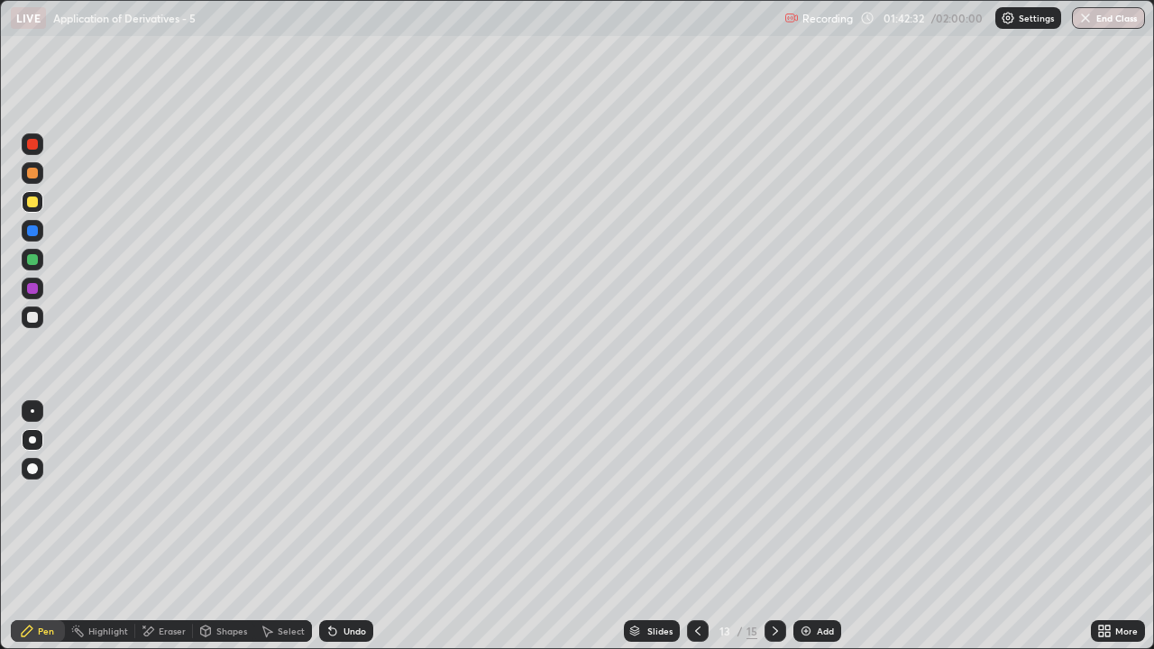
click at [693, 534] on icon at bounding box center [697, 631] width 14 height 14
click at [766, 534] on div at bounding box center [775, 631] width 22 height 36
click at [772, 534] on icon at bounding box center [775, 631] width 14 height 14
click at [698, 534] on div at bounding box center [698, 631] width 22 height 22
click at [696, 534] on icon at bounding box center [697, 631] width 14 height 14
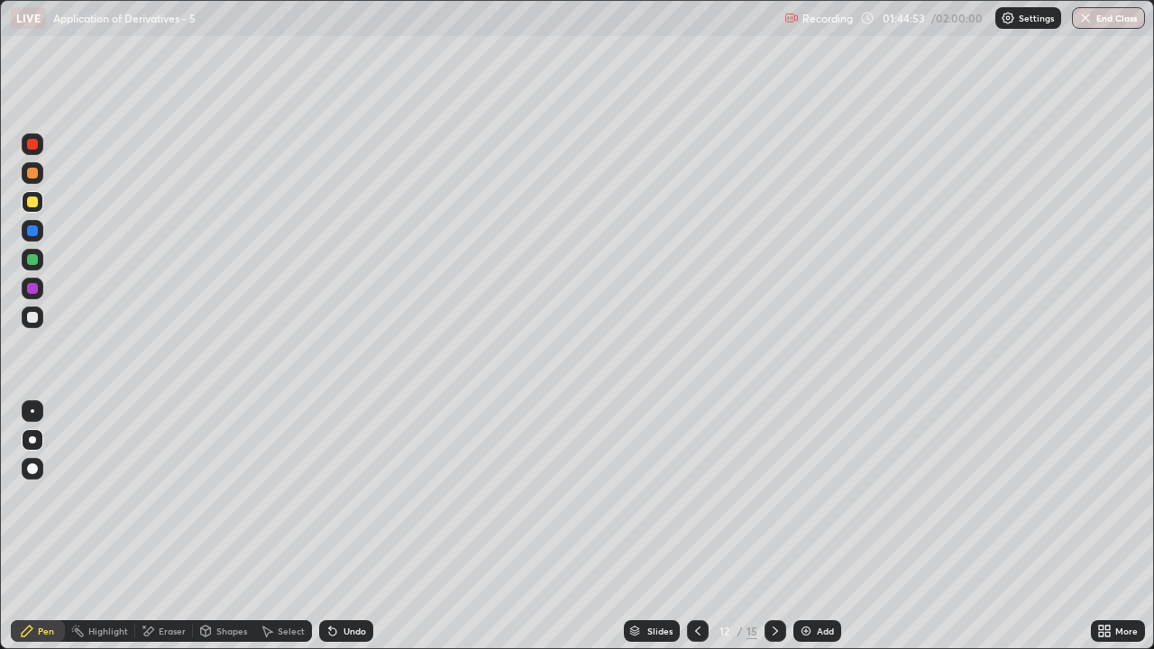
click at [773, 534] on icon at bounding box center [775, 631] width 14 height 14
click at [772, 534] on icon at bounding box center [775, 631] width 14 height 14
click at [27, 322] on div at bounding box center [33, 317] width 22 height 22
click at [168, 534] on div "Eraser" at bounding box center [164, 631] width 58 height 22
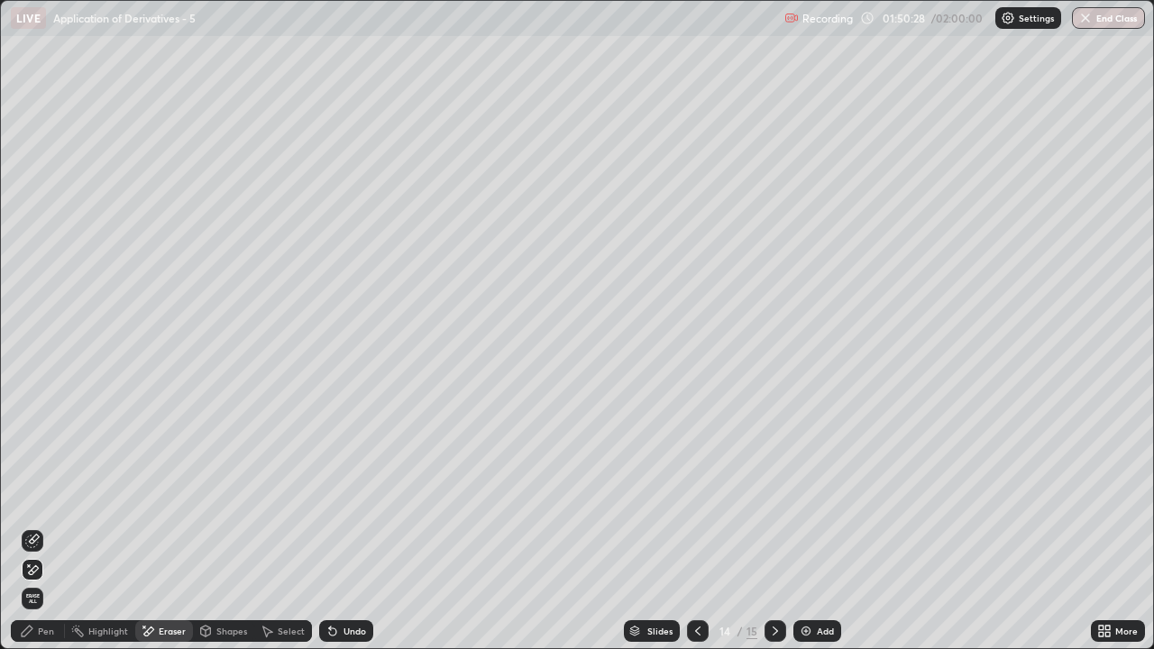
click at [48, 534] on div "Pen" at bounding box center [38, 631] width 54 height 22
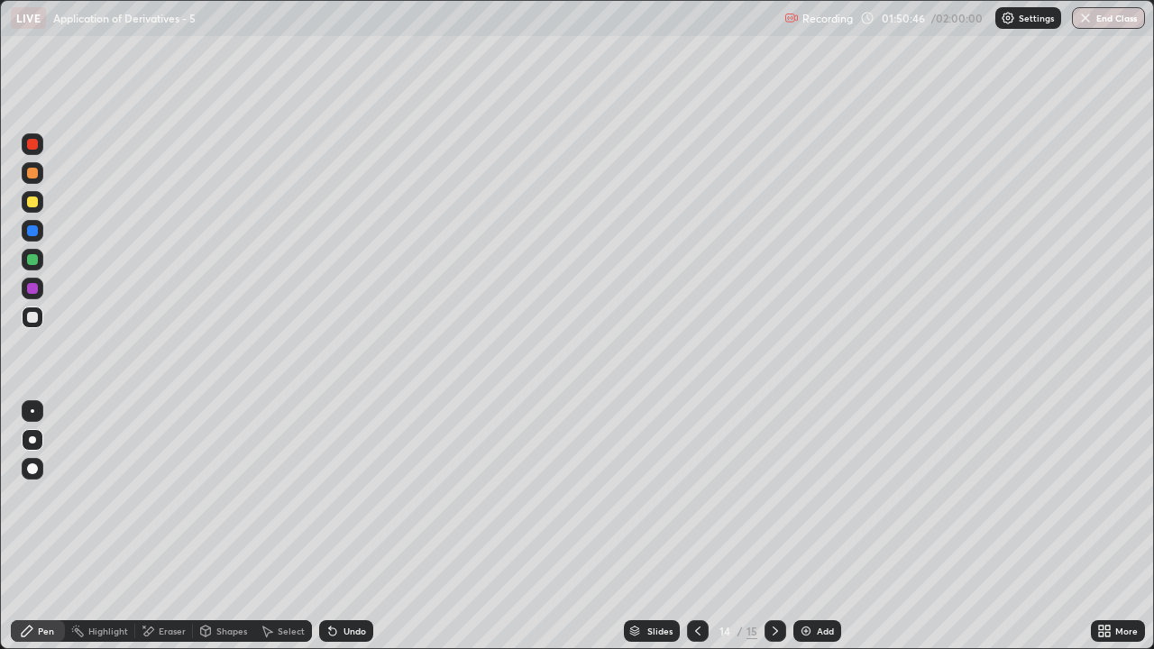
click at [223, 534] on div "Shapes" at bounding box center [223, 631] width 61 height 22
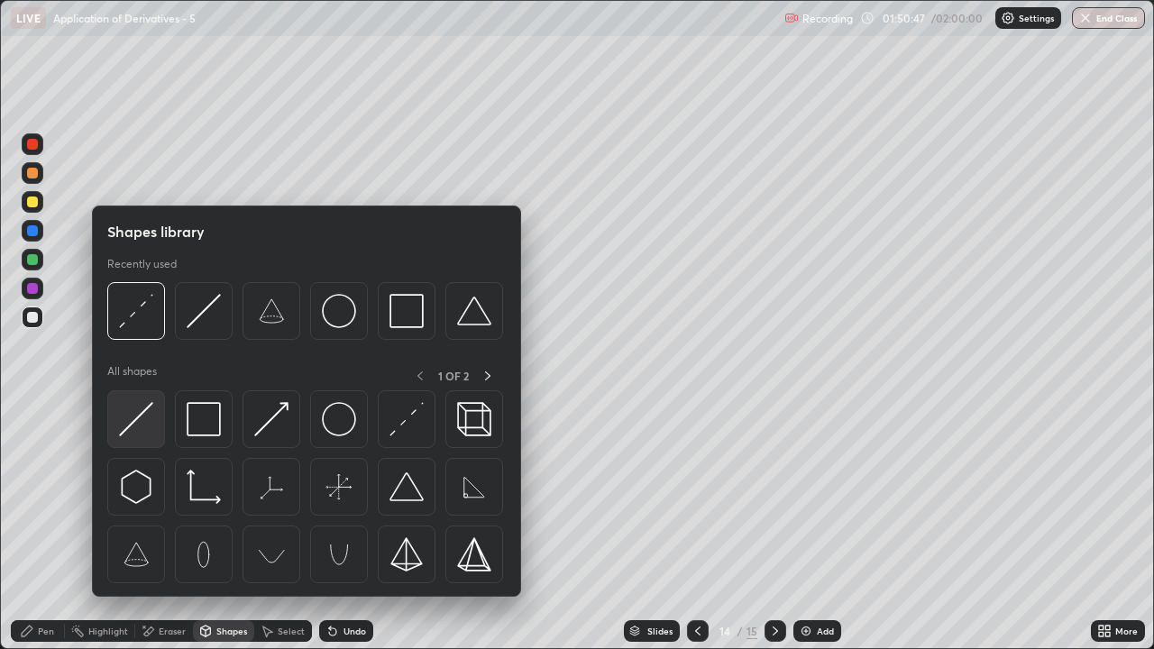
click at [130, 424] on img at bounding box center [136, 419] width 34 height 34
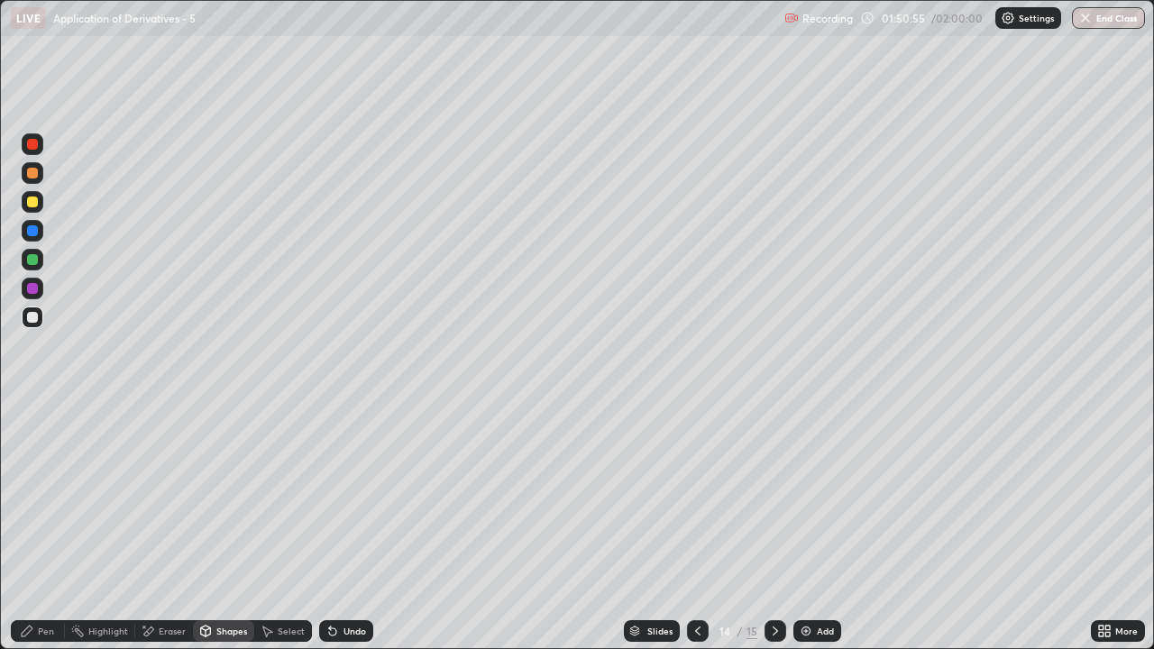
click at [45, 534] on div "Pen" at bounding box center [38, 631] width 54 height 22
click at [32, 206] on div at bounding box center [32, 202] width 11 height 11
click at [346, 534] on div "Undo" at bounding box center [354, 630] width 23 height 9
click at [348, 534] on div "Undo" at bounding box center [346, 631] width 54 height 22
click at [349, 534] on div "Undo" at bounding box center [354, 630] width 23 height 9
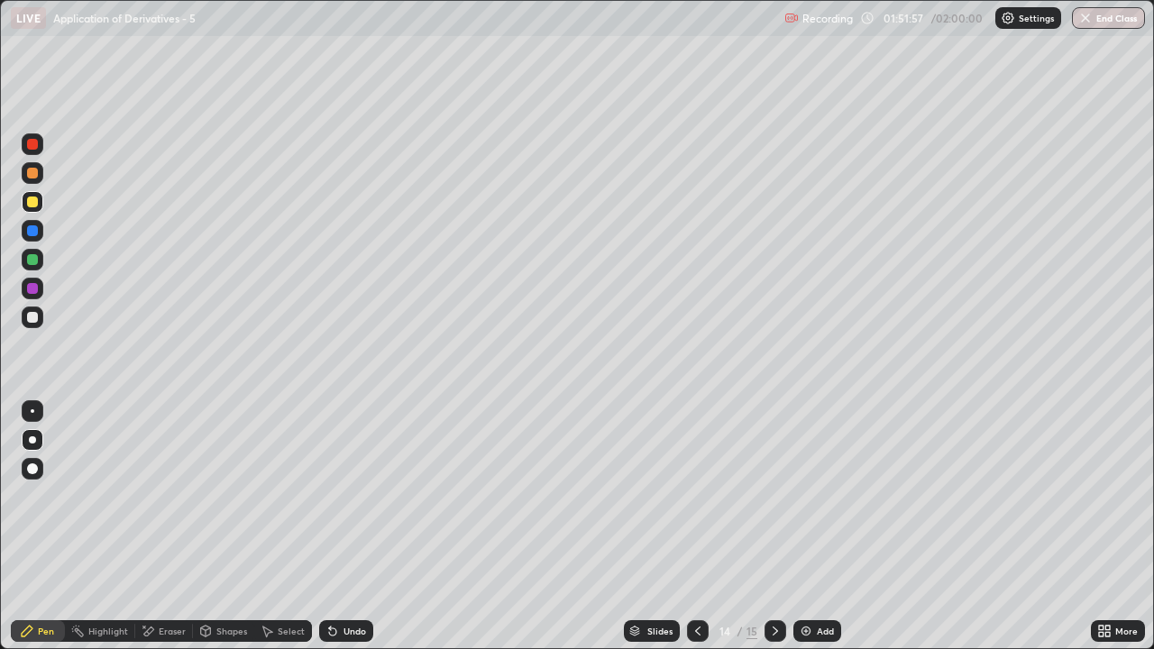
click at [347, 534] on div "Undo" at bounding box center [354, 630] width 23 height 9
click at [353, 534] on div "Undo" at bounding box center [354, 630] width 23 height 9
click at [350, 534] on div "Undo" at bounding box center [346, 631] width 54 height 22
click at [36, 266] on div at bounding box center [33, 260] width 22 height 22
click at [348, 534] on div "Undo" at bounding box center [354, 630] width 23 height 9
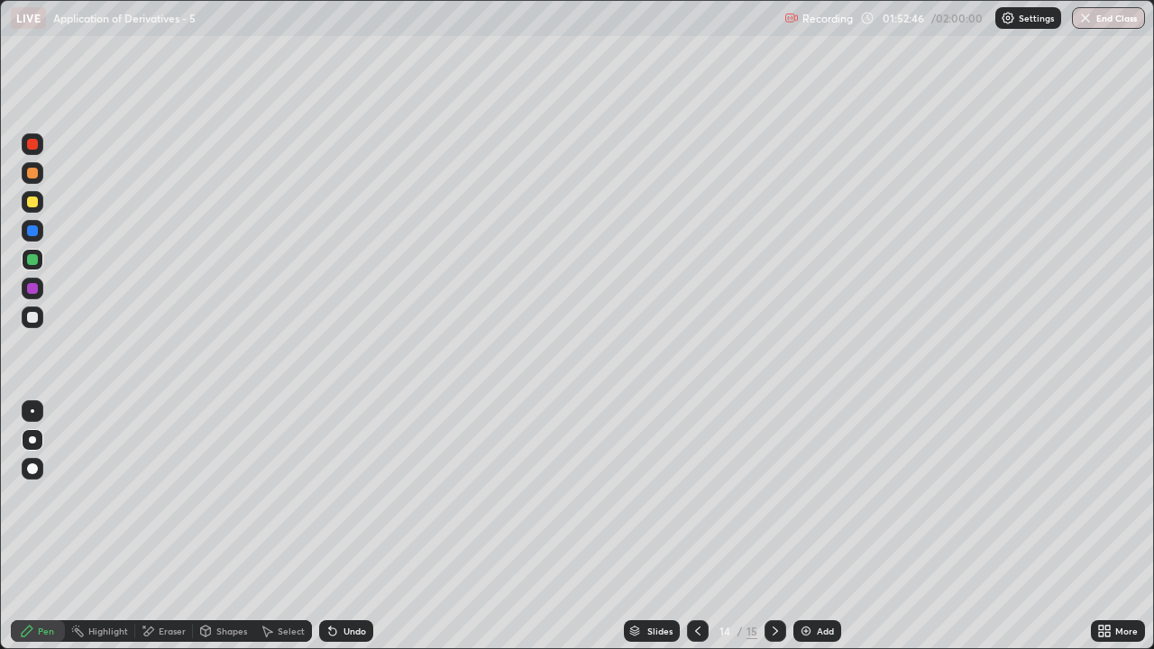
click at [347, 534] on div "Undo" at bounding box center [346, 631] width 54 height 22
click at [356, 534] on div "Undo" at bounding box center [346, 631] width 54 height 22
click at [353, 534] on div "Undo" at bounding box center [346, 631] width 54 height 22
click at [354, 534] on div "Undo" at bounding box center [346, 631] width 54 height 22
click at [359, 534] on div "Undo" at bounding box center [346, 631] width 54 height 22
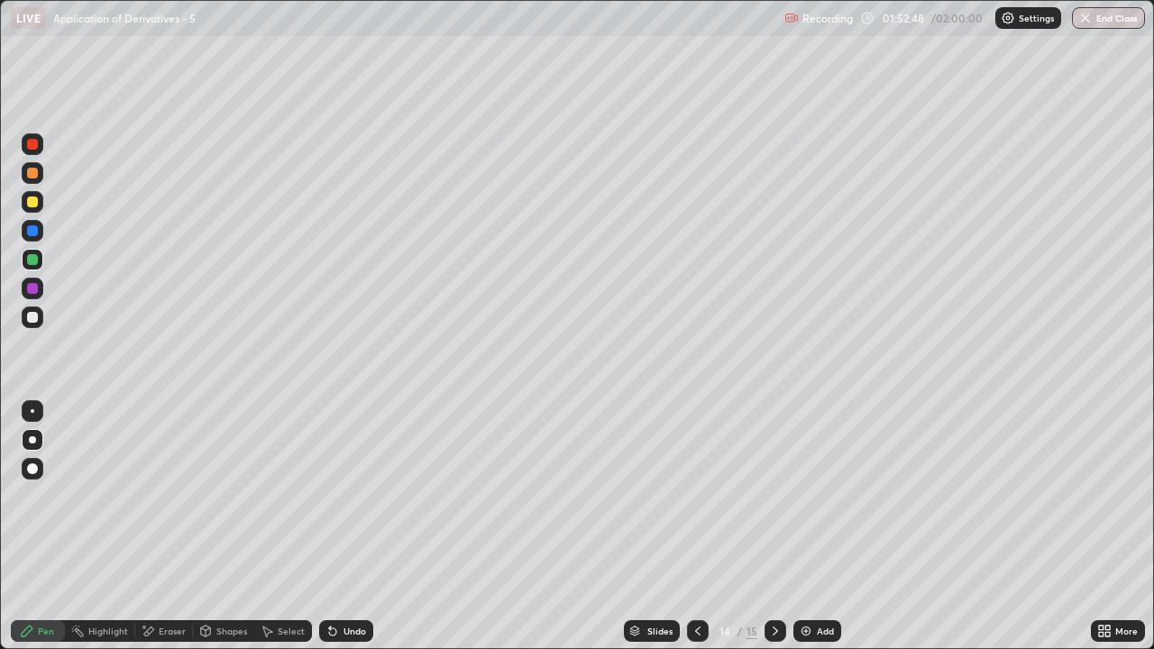
click at [359, 534] on div "Undo" at bounding box center [346, 631] width 54 height 22
click at [361, 534] on div "Undo" at bounding box center [346, 631] width 54 height 22
click at [351, 534] on div "Undo" at bounding box center [346, 631] width 54 height 22
click at [350, 534] on div "Undo" at bounding box center [346, 631] width 54 height 22
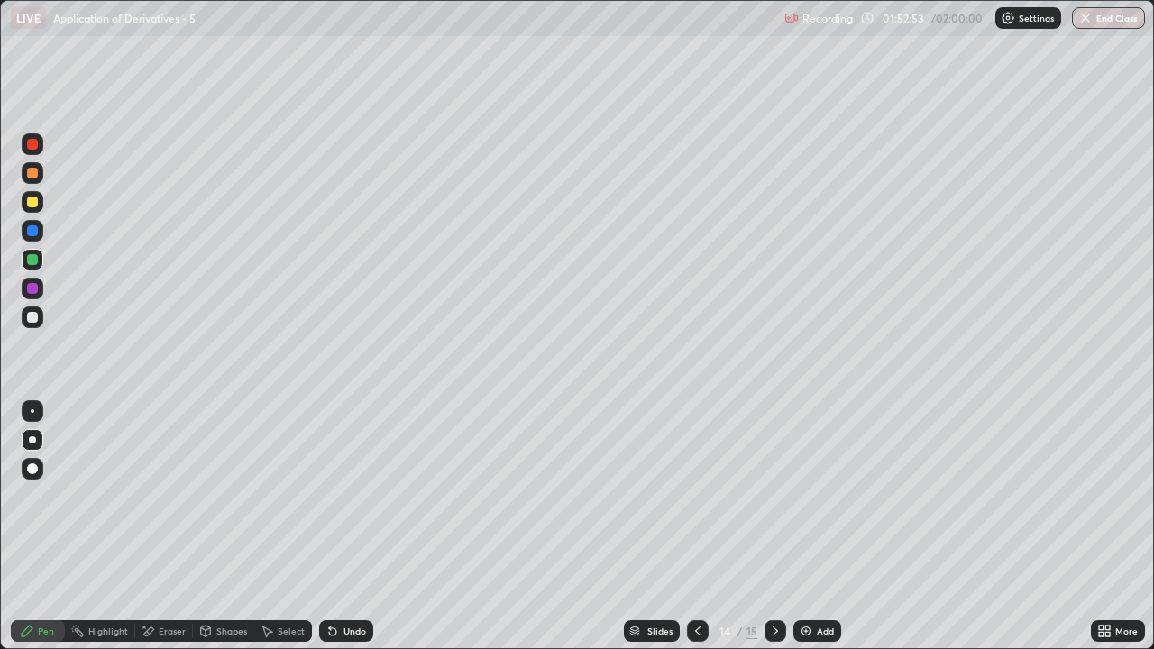
click at [33, 534] on div "Pen" at bounding box center [38, 631] width 54 height 22
click at [772, 534] on div at bounding box center [775, 631] width 22 height 36
click at [27, 319] on div at bounding box center [32, 317] width 11 height 11
click at [347, 534] on div "Undo" at bounding box center [354, 630] width 23 height 9
click at [155, 534] on div "Eraser" at bounding box center [164, 631] width 58 height 22
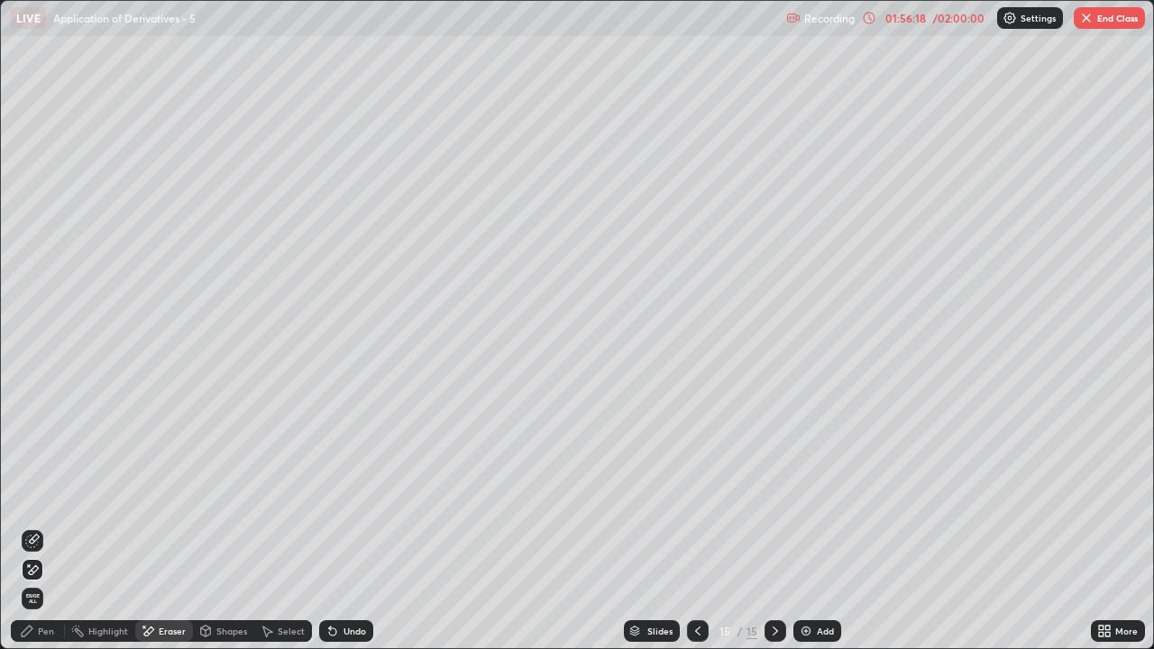
click at [37, 534] on div "Pen" at bounding box center [38, 631] width 54 height 22
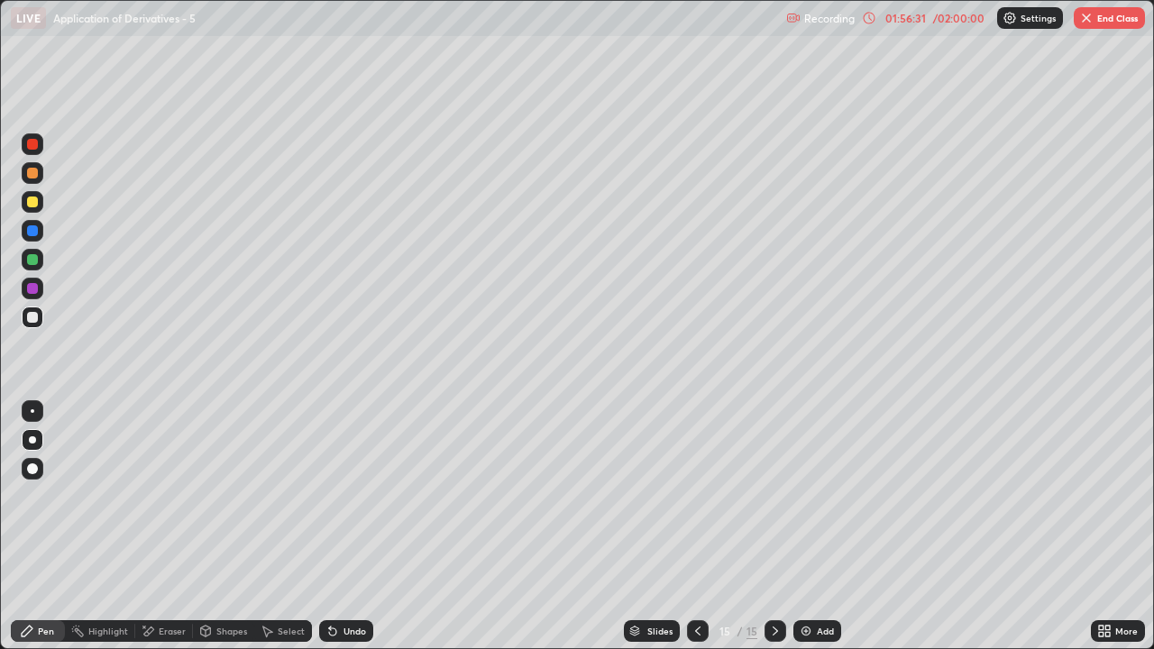
click at [349, 534] on div "Undo" at bounding box center [354, 630] width 23 height 9
click at [347, 534] on div "Undo" at bounding box center [346, 631] width 54 height 22
click at [227, 534] on div "Shapes" at bounding box center [231, 630] width 31 height 9
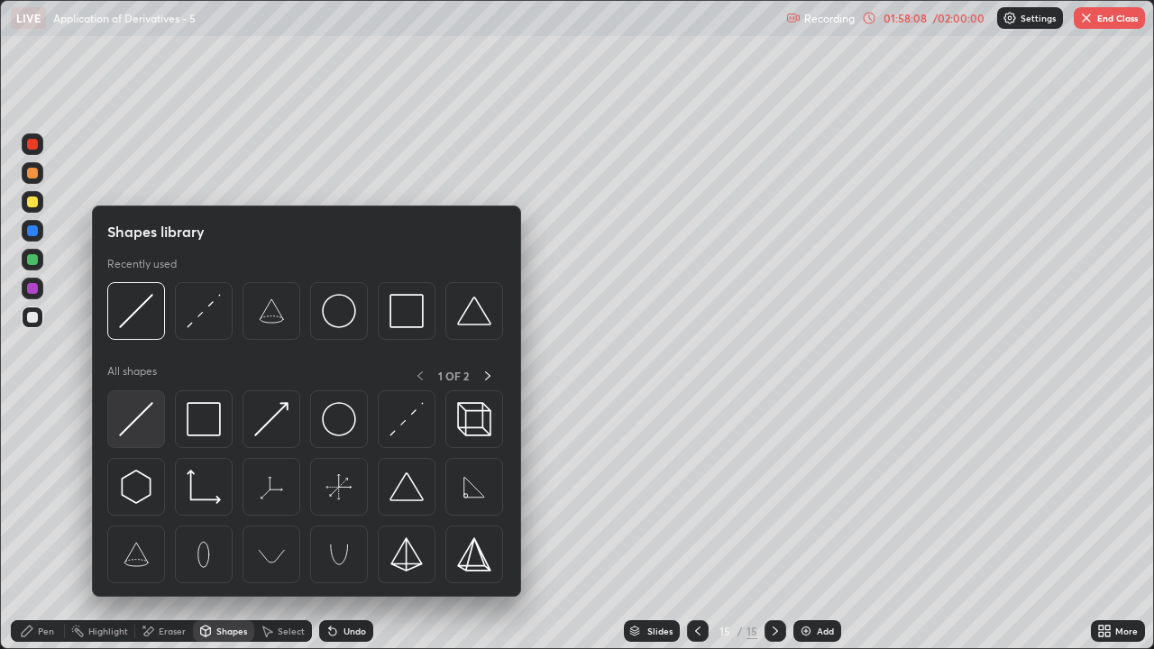
click at [136, 425] on img at bounding box center [136, 419] width 34 height 34
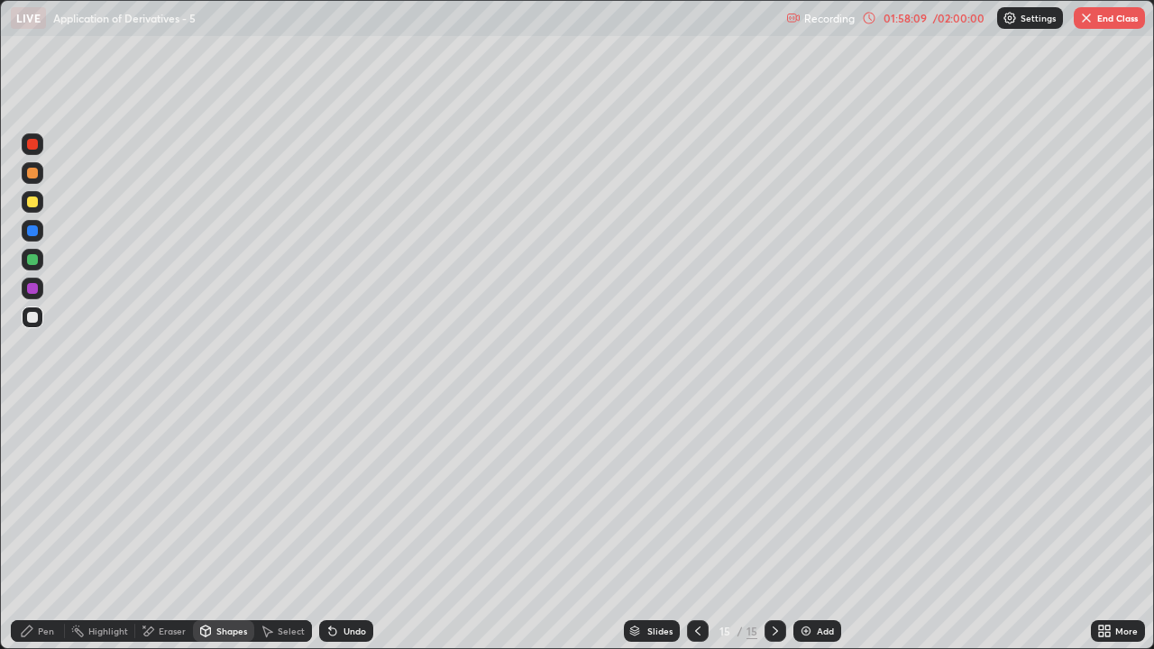
click at [33, 259] on div at bounding box center [32, 259] width 11 height 11
click at [38, 534] on div "Pen" at bounding box center [46, 630] width 16 height 9
click at [32, 203] on div at bounding box center [32, 202] width 11 height 11
click at [336, 534] on div "Undo" at bounding box center [346, 631] width 54 height 22
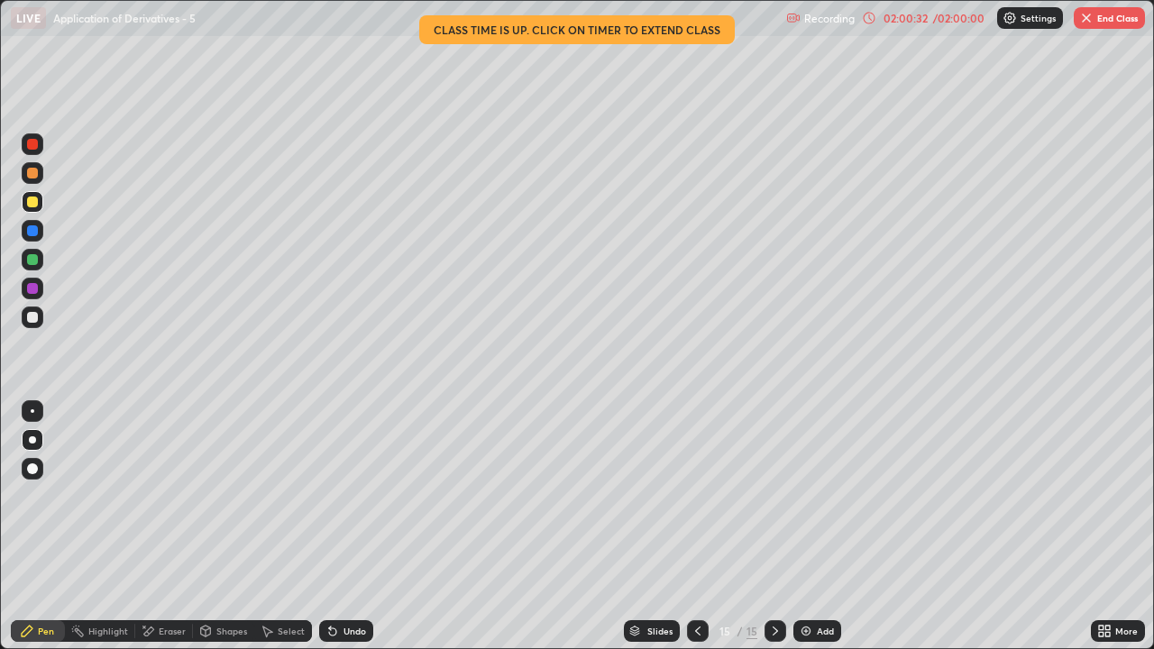
click at [1106, 14] on button "End Class" at bounding box center [1109, 18] width 71 height 22
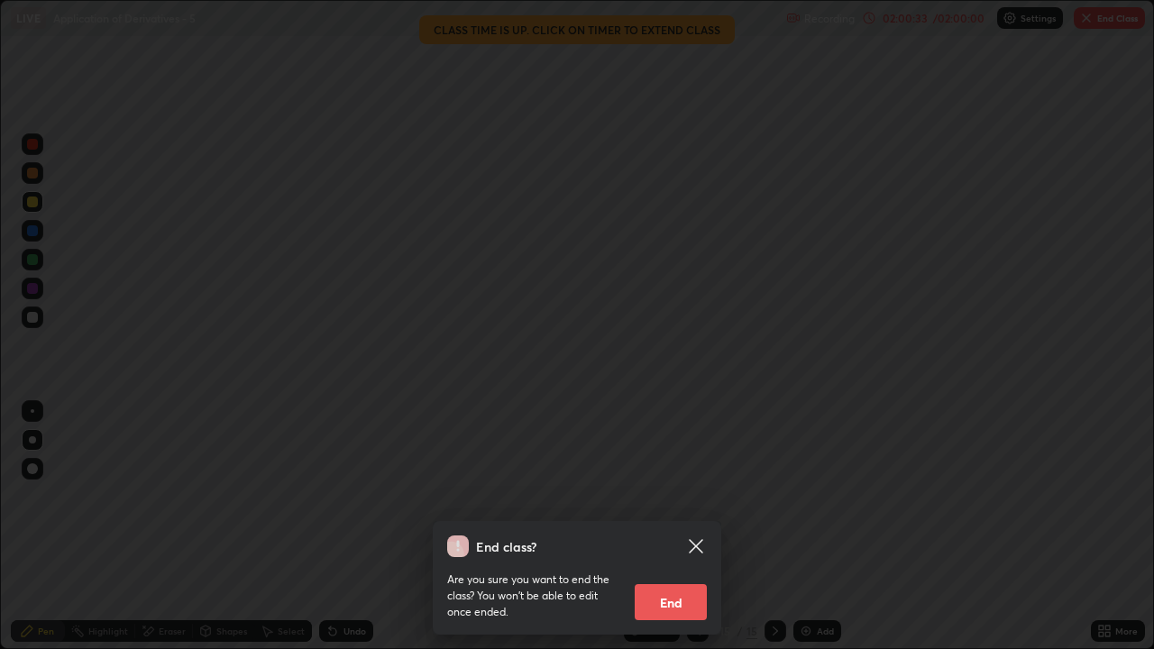
click at [679, 534] on button "End" at bounding box center [671, 602] width 72 height 36
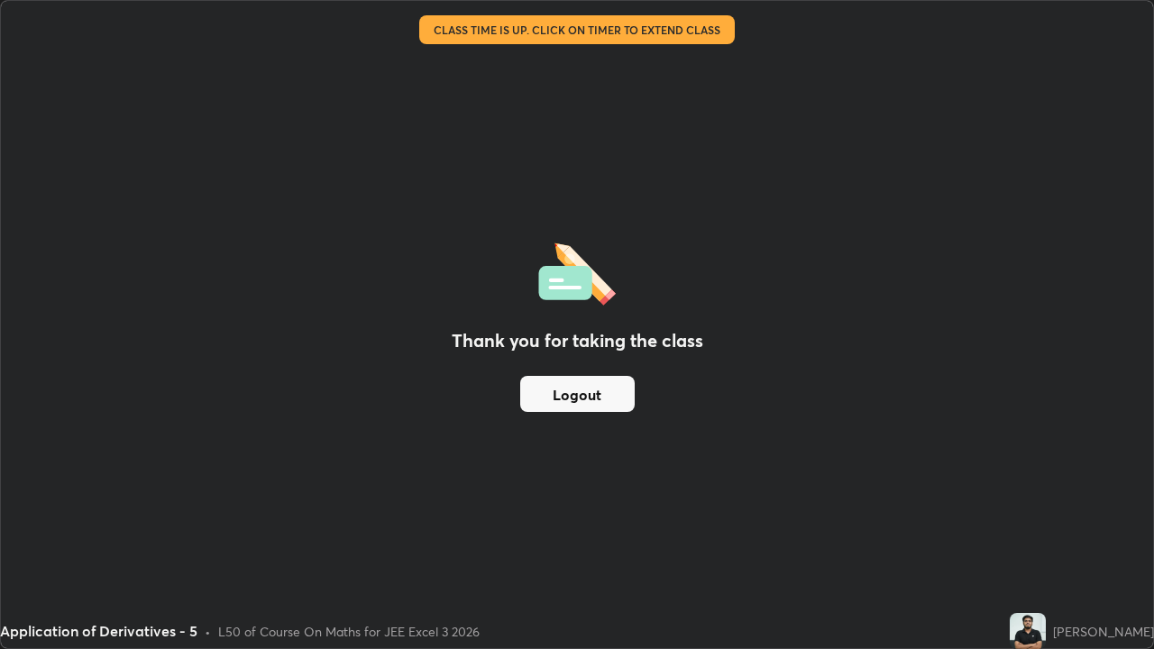
click at [599, 389] on button "Logout" at bounding box center [577, 394] width 114 height 36
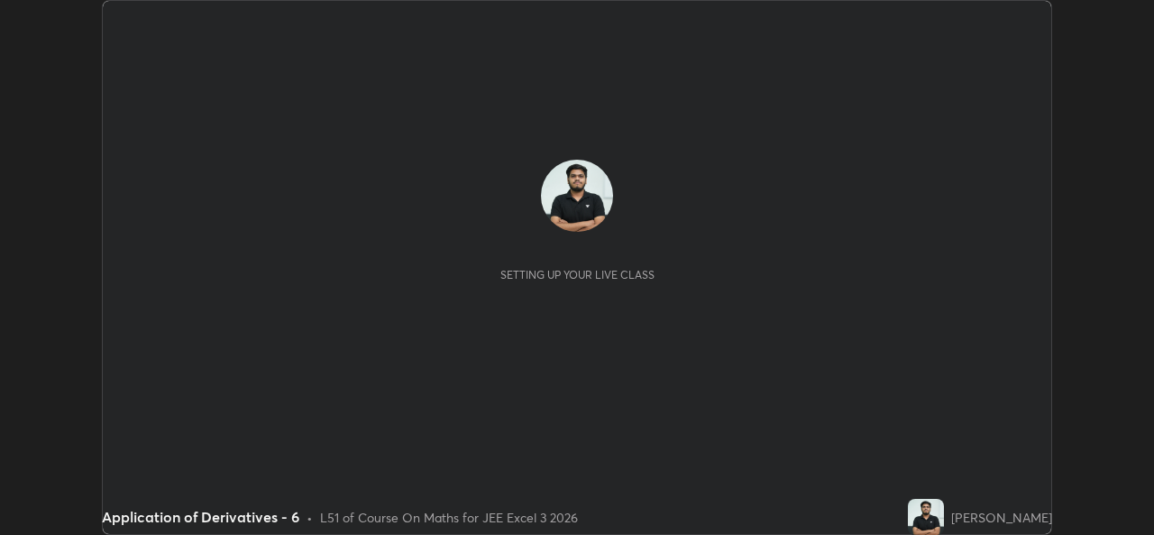
scroll to position [535, 1153]
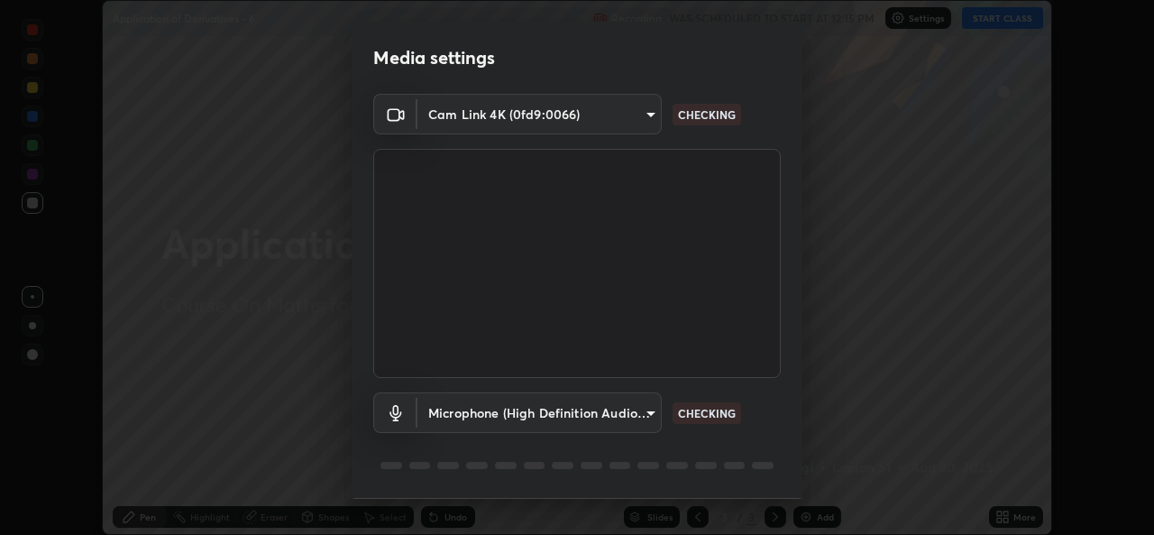
type input "a1b2d07a0d359bdce2feaa2af0cf5b47e3723935fd81a365c9f67d478f2ffc43"
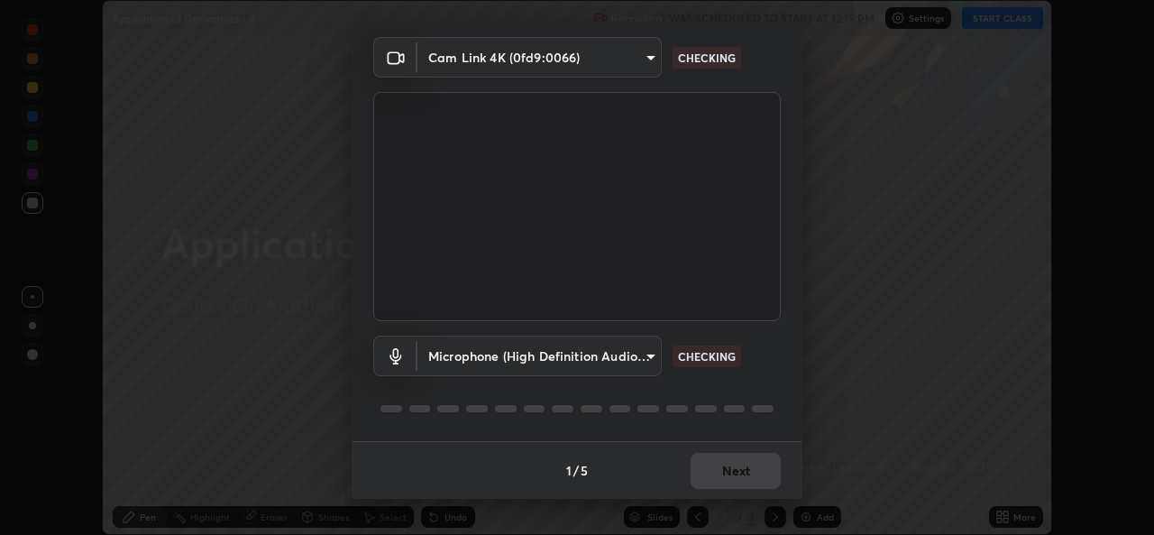
click at [640, 355] on body "Erase all Application of Derivatives - 6 Recording WAS SCHEDULED TO START AT 12…" at bounding box center [577, 267] width 1154 height 535
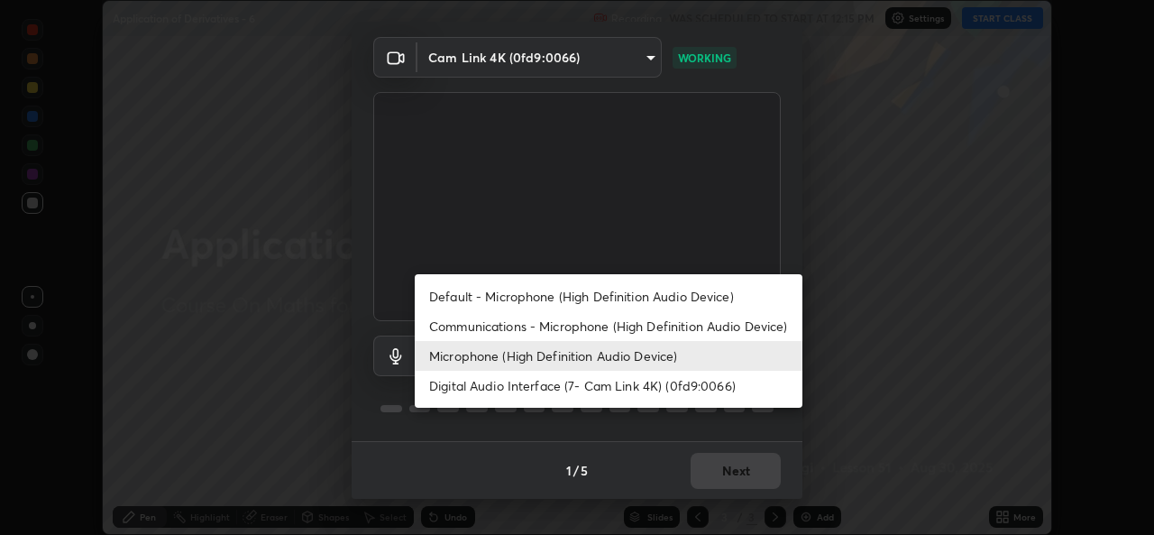
click at [542, 354] on li "Microphone (High Definition Audio Device)" at bounding box center [609, 356] width 388 height 30
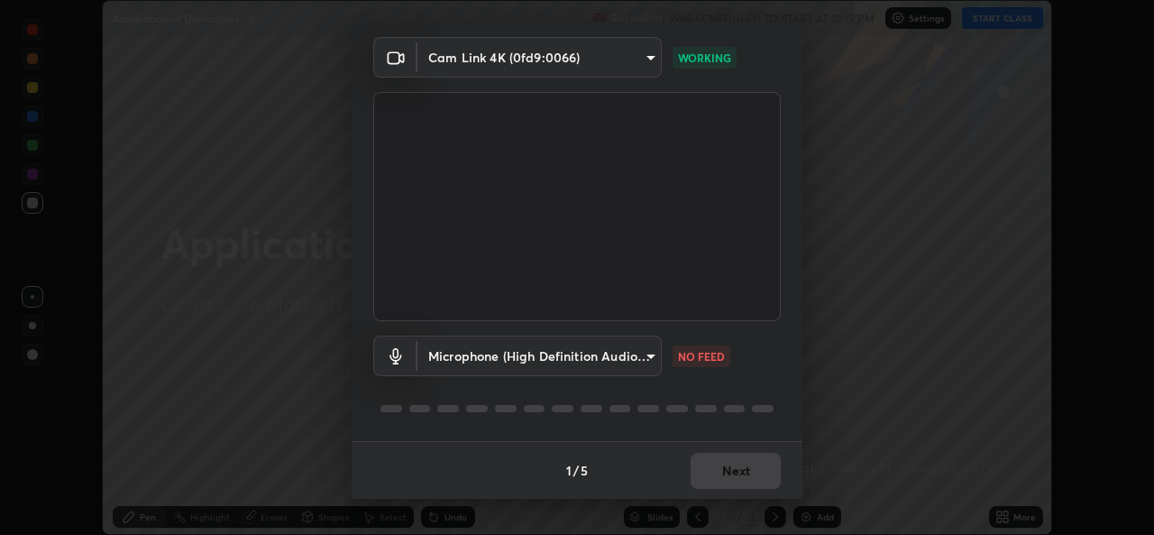
click at [631, 352] on body "Erase all Application of Derivatives - 6 Recording WAS SCHEDULED TO START AT 12…" at bounding box center [577, 267] width 1154 height 535
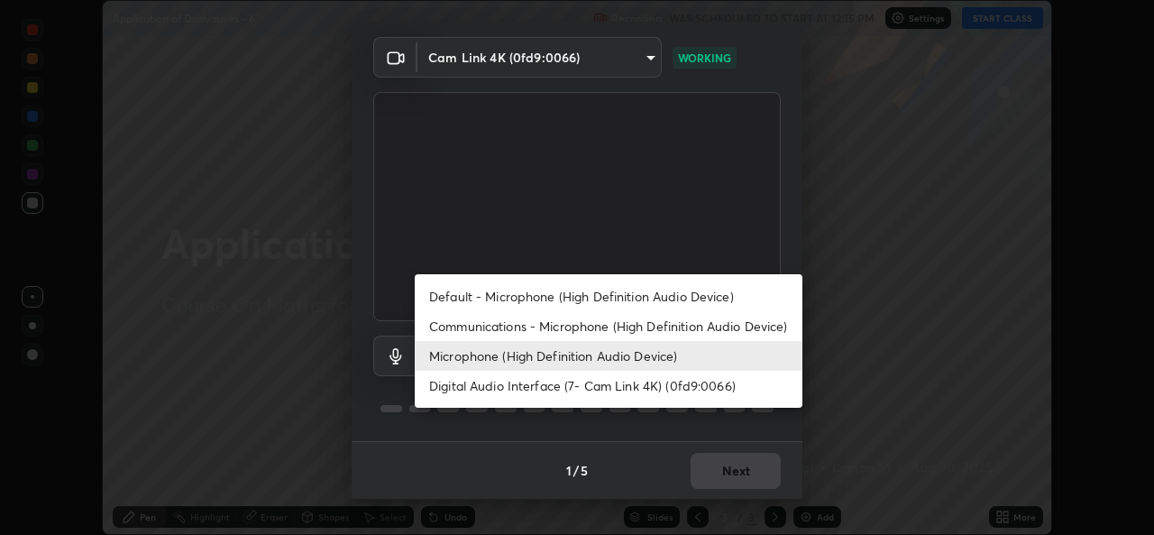
click at [533, 325] on li "Communications - Microphone (High Definition Audio Device)" at bounding box center [609, 326] width 388 height 30
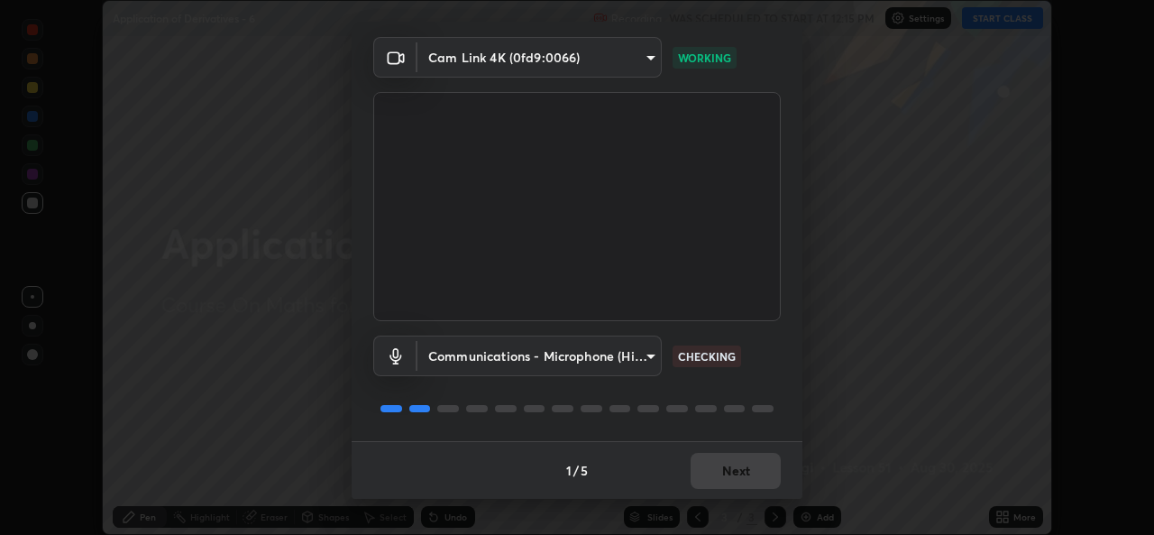
click at [565, 359] on body "Erase all Application of Derivatives - 6 Recording WAS SCHEDULED TO START AT 12…" at bounding box center [577, 267] width 1154 height 535
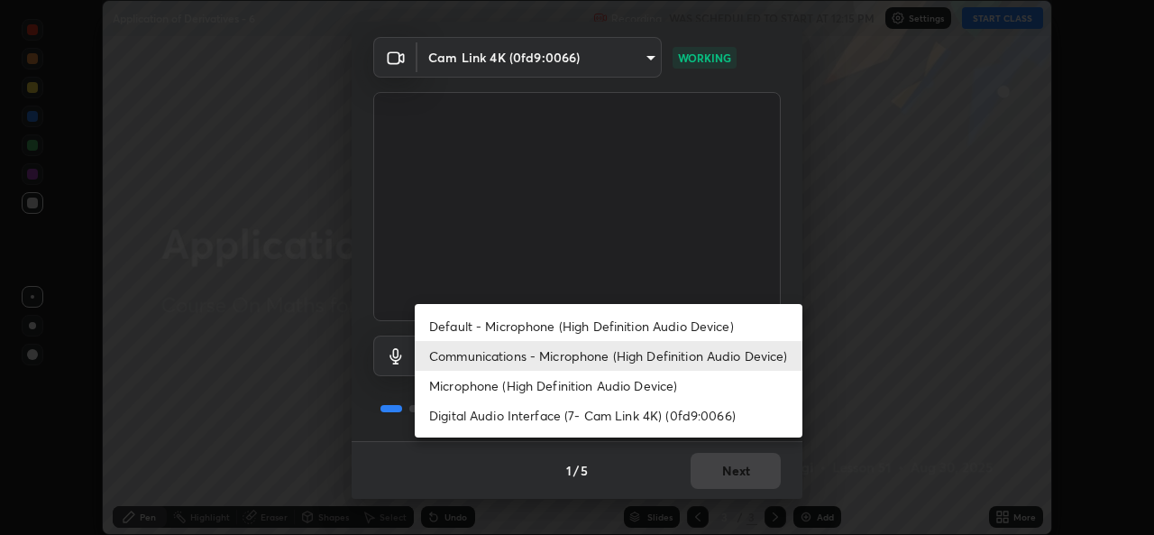
click at [501, 386] on li "Microphone (High Definition Audio Device)" at bounding box center [609, 385] width 388 height 30
type input "49b0a6df07a429b4aa0e143735b31e2a272de4ae34d33bd193cbc4de7c554cfd"
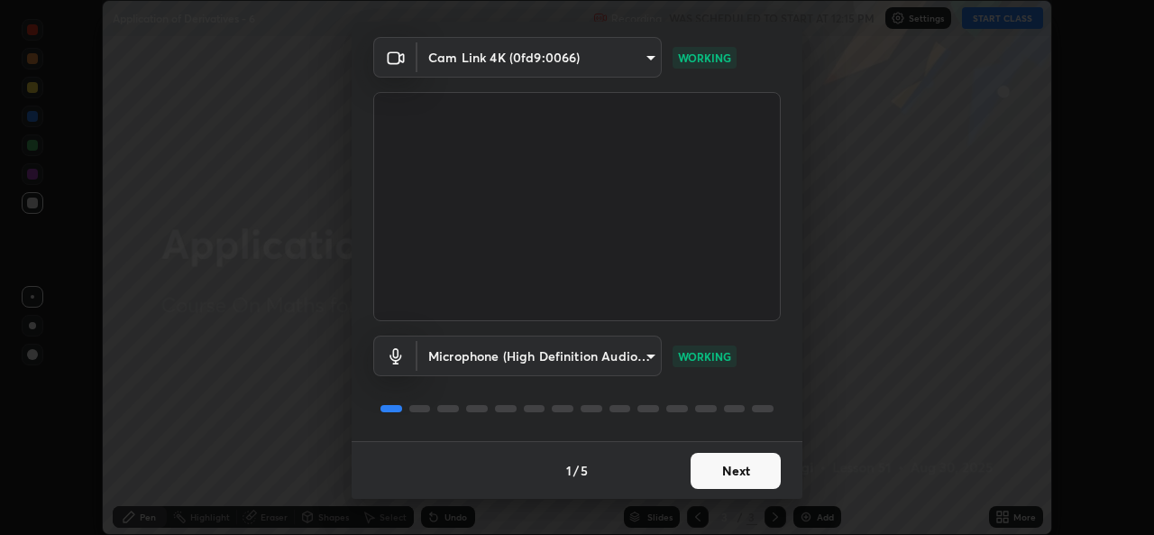
click at [731, 471] on button "Next" at bounding box center [735, 470] width 90 height 36
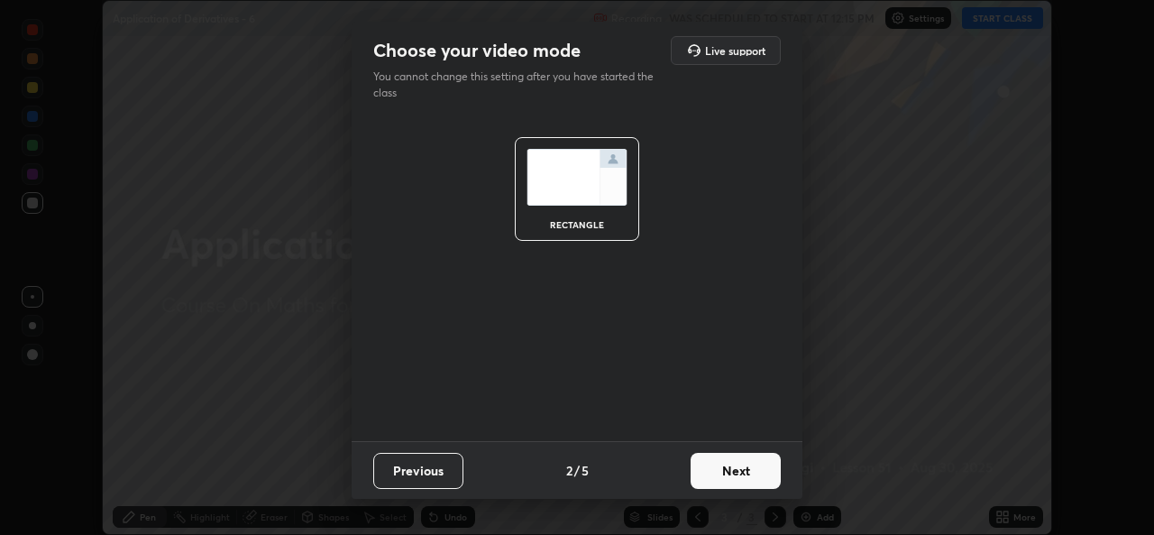
click at [738, 477] on button "Next" at bounding box center [735, 470] width 90 height 36
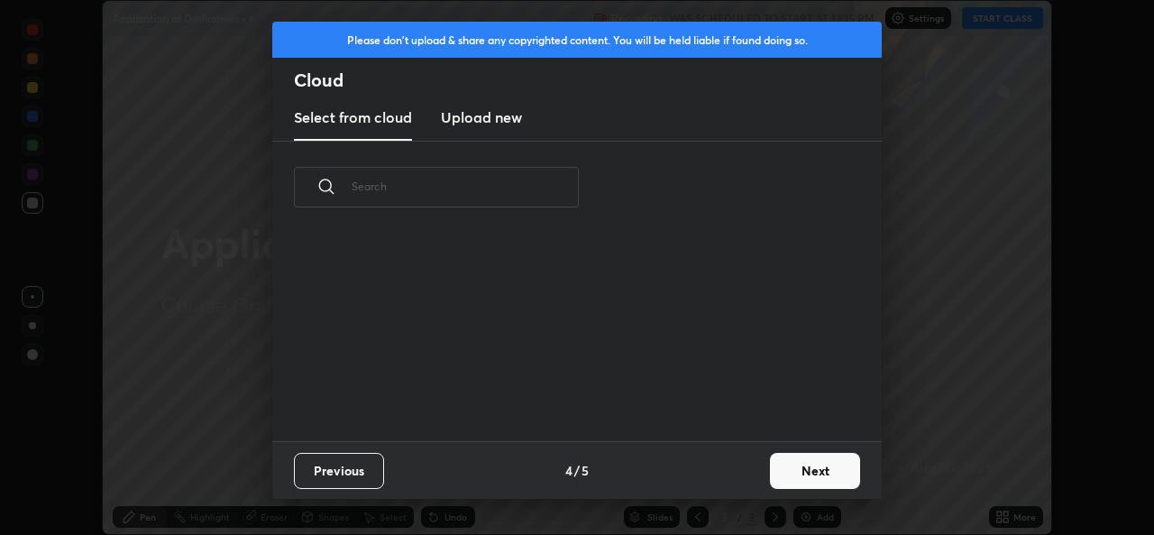
click at [747, 479] on div "Previous 4 / 5 Next" at bounding box center [576, 470] width 609 height 58
click at [791, 472] on button "Next" at bounding box center [815, 470] width 90 height 36
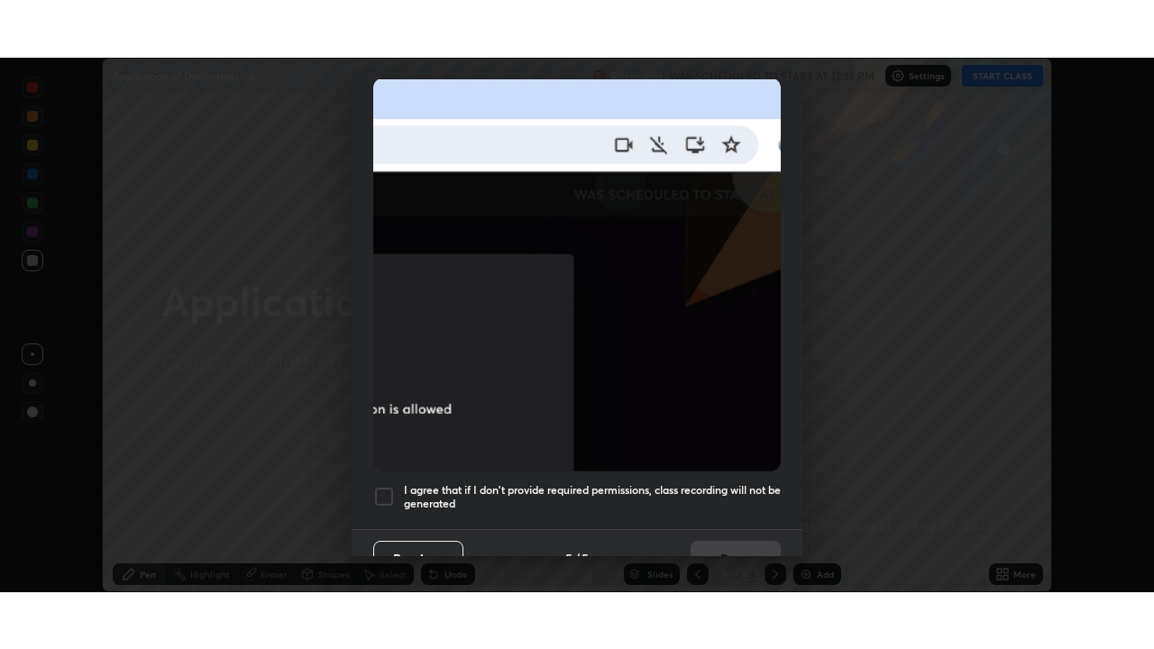
scroll to position [425, 0]
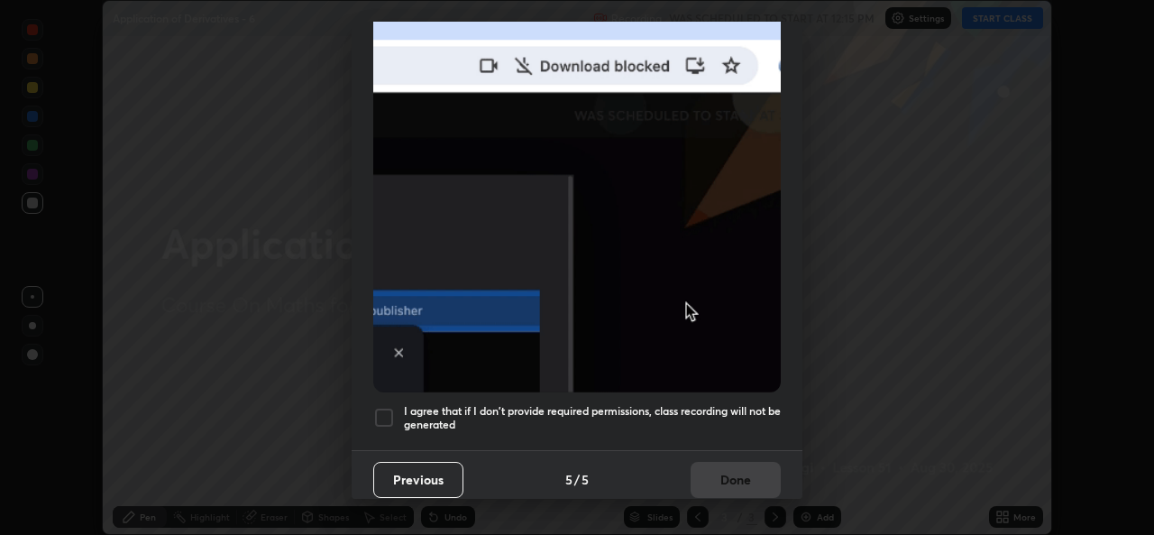
click at [385, 408] on div at bounding box center [384, 418] width 22 height 22
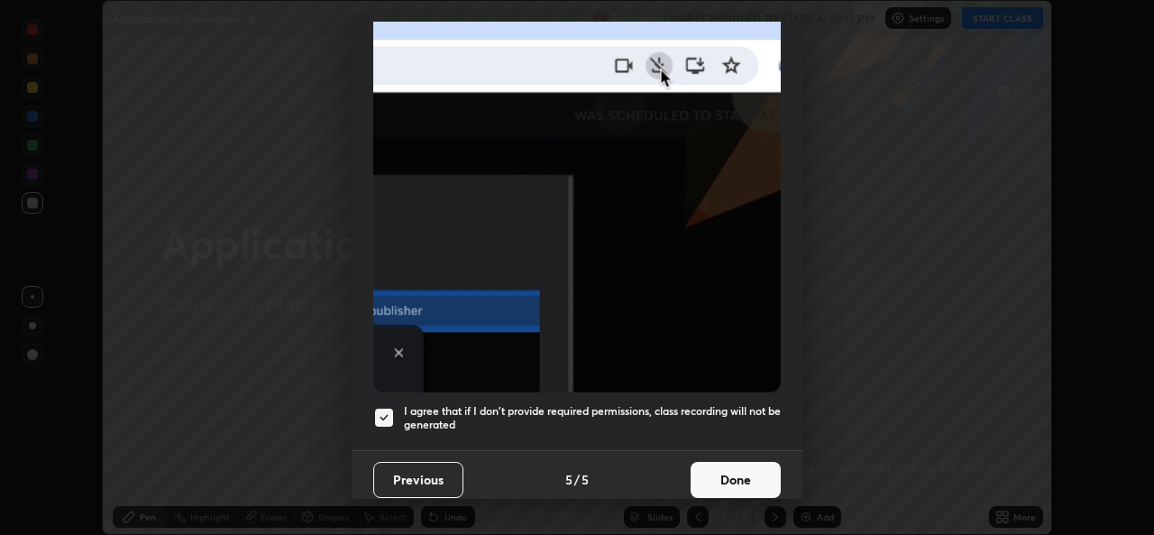
click at [734, 472] on button "Done" at bounding box center [735, 480] width 90 height 36
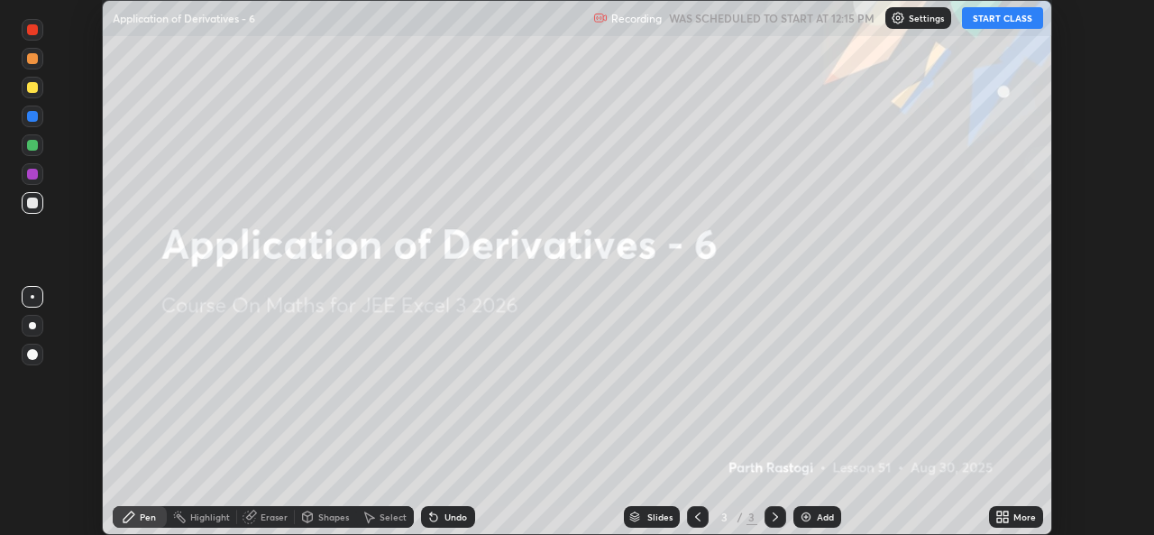
click at [820, 521] on div "Add" at bounding box center [825, 516] width 17 height 9
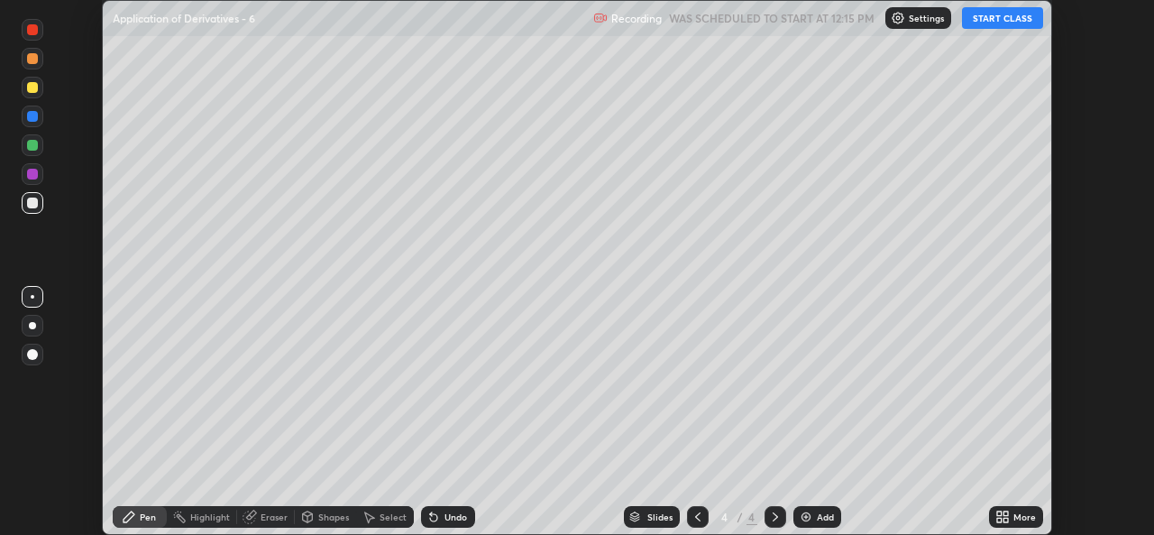
click at [1006, 519] on icon at bounding box center [1005, 519] width 5 height 5
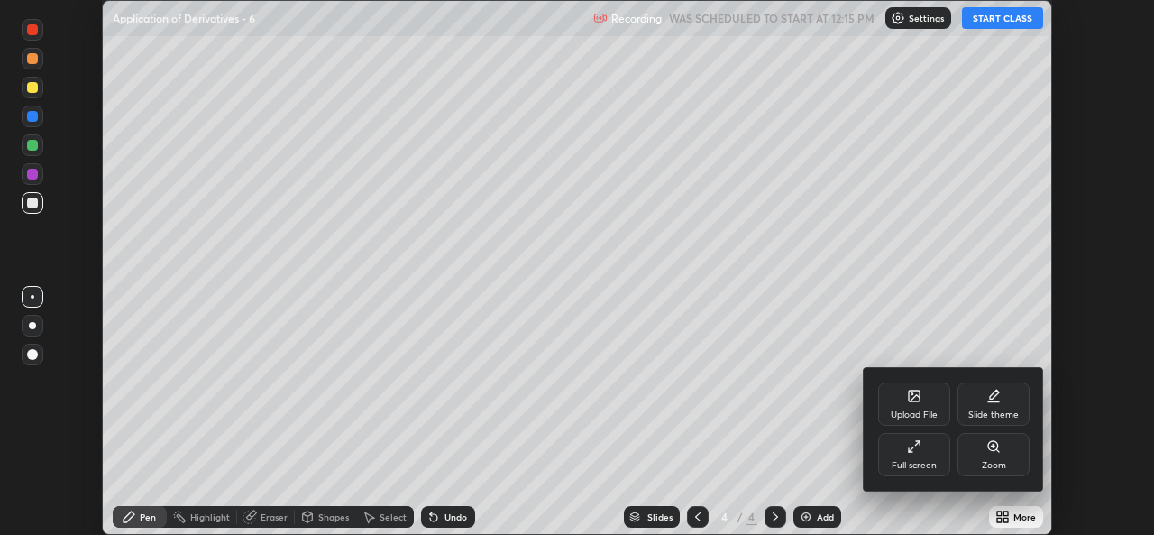
click at [903, 456] on div "Full screen" at bounding box center [914, 454] width 72 height 43
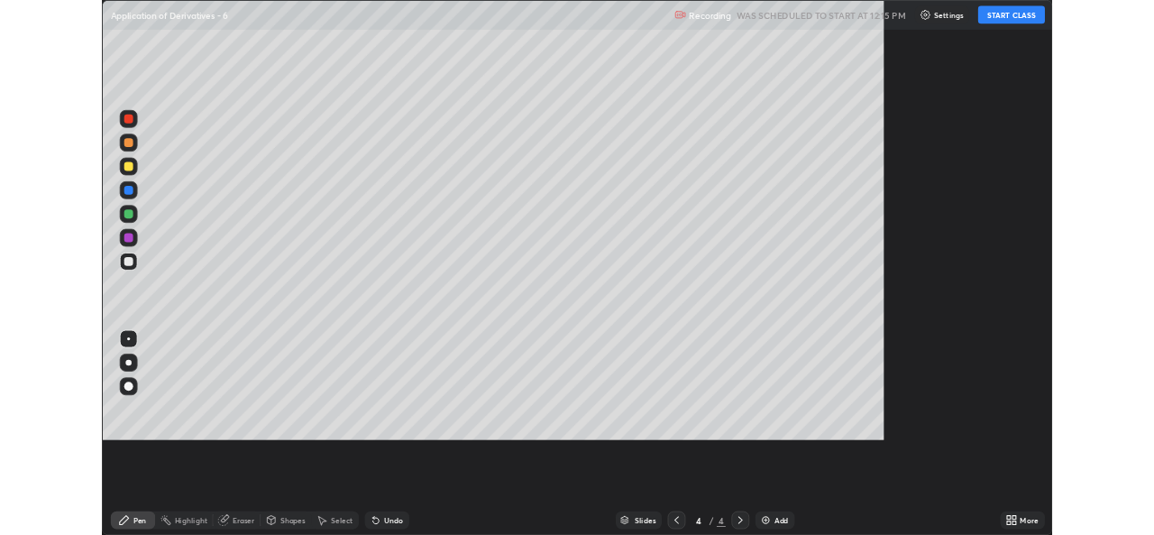
scroll to position [649, 1154]
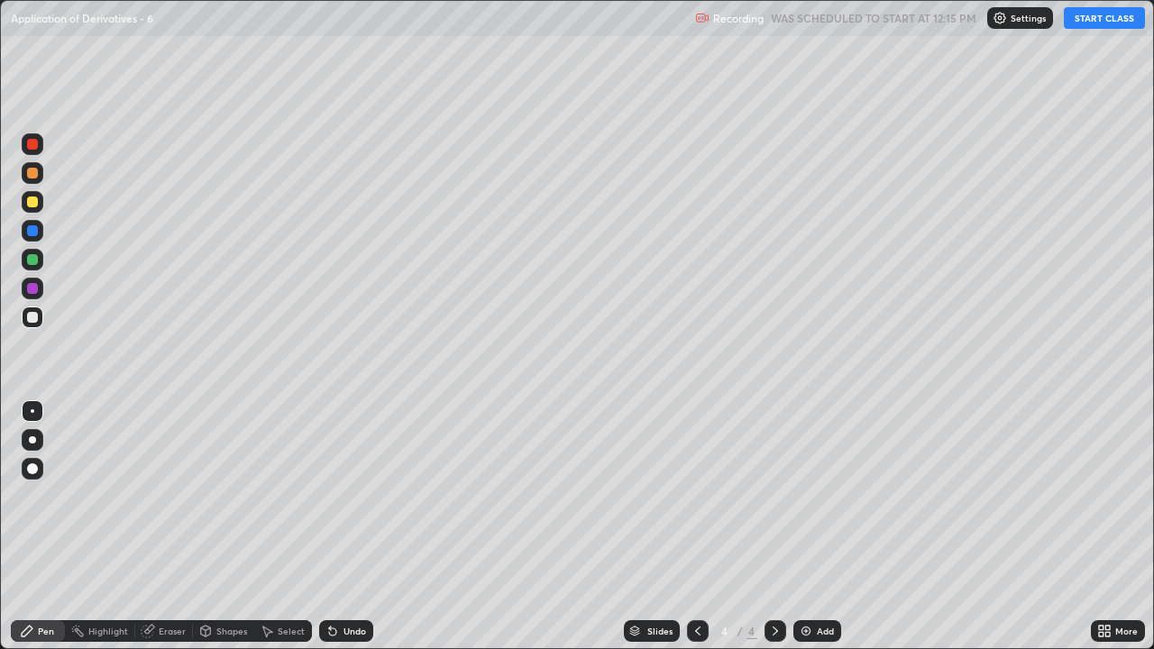
click at [1079, 22] on button "START CLASS" at bounding box center [1104, 18] width 81 height 22
click at [41, 534] on div "Pen" at bounding box center [38, 631] width 54 height 22
click at [32, 440] on div at bounding box center [32, 439] width 7 height 7
click at [36, 259] on div at bounding box center [32, 259] width 11 height 11
click at [31, 320] on div at bounding box center [32, 317] width 11 height 11
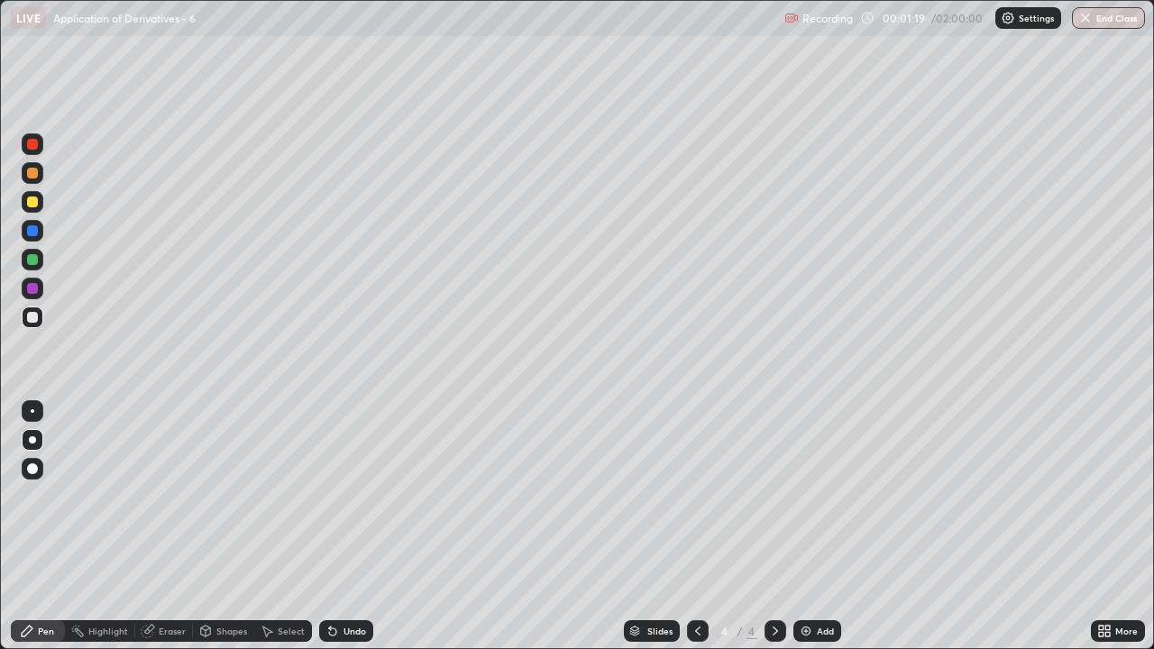
click at [27, 262] on div at bounding box center [32, 259] width 11 height 11
click at [25, 322] on div at bounding box center [33, 317] width 22 height 22
click at [29, 205] on div at bounding box center [32, 202] width 11 height 11
click at [295, 197] on button "Undo" at bounding box center [291, 207] width 52 height 22
click at [177, 534] on div "Eraser" at bounding box center [172, 630] width 27 height 9
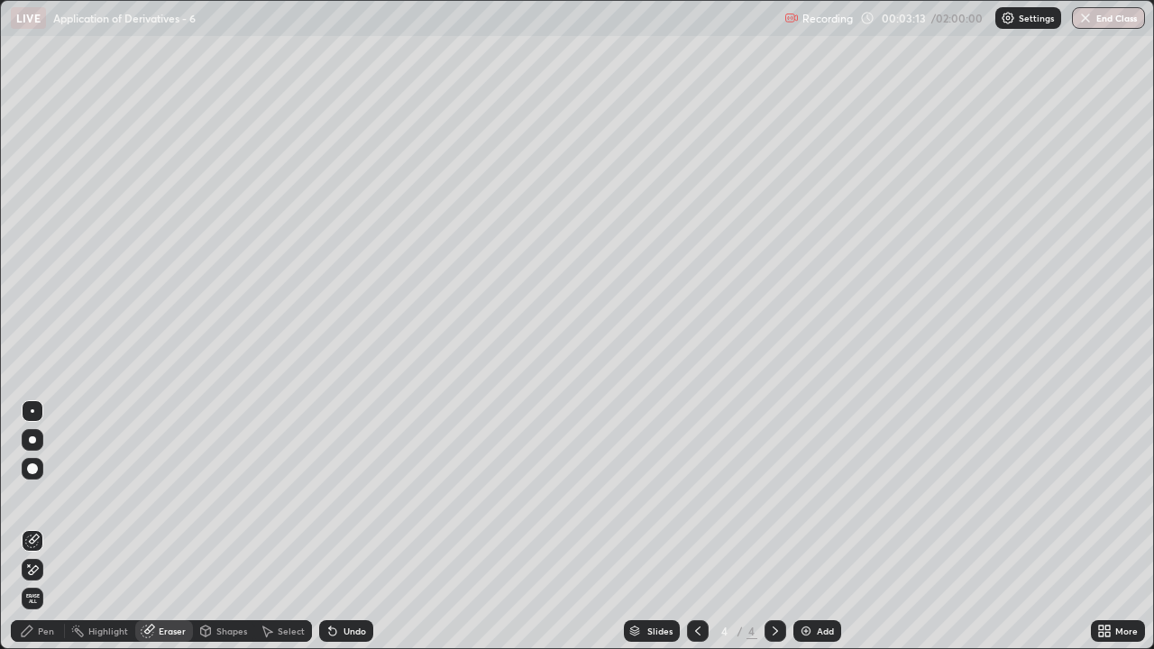
click at [33, 534] on icon at bounding box center [32, 569] width 14 height 15
click at [38, 534] on div "Pen" at bounding box center [38, 631] width 54 height 22
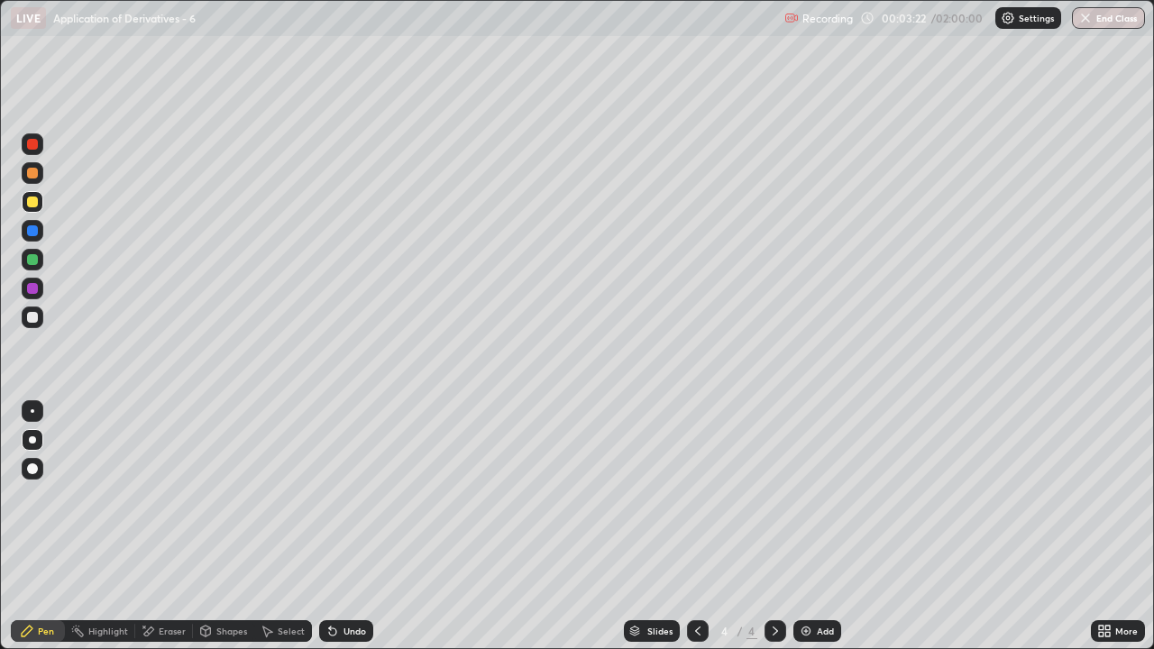
click at [352, 534] on div "Undo" at bounding box center [346, 631] width 54 height 22
click at [351, 534] on div "Undo" at bounding box center [354, 630] width 23 height 9
click at [352, 534] on div "Undo" at bounding box center [354, 630] width 23 height 9
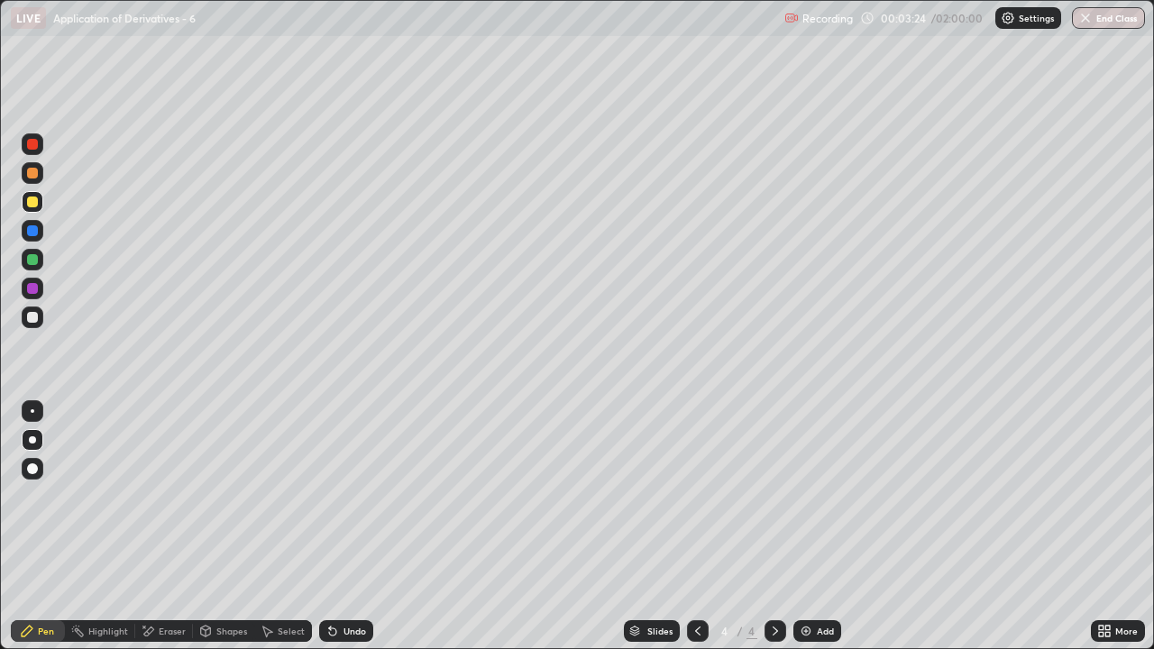
click at [346, 534] on div "Undo" at bounding box center [354, 630] width 23 height 9
click at [36, 325] on div at bounding box center [33, 317] width 22 height 22
click at [156, 534] on div "Eraser" at bounding box center [164, 631] width 58 height 22
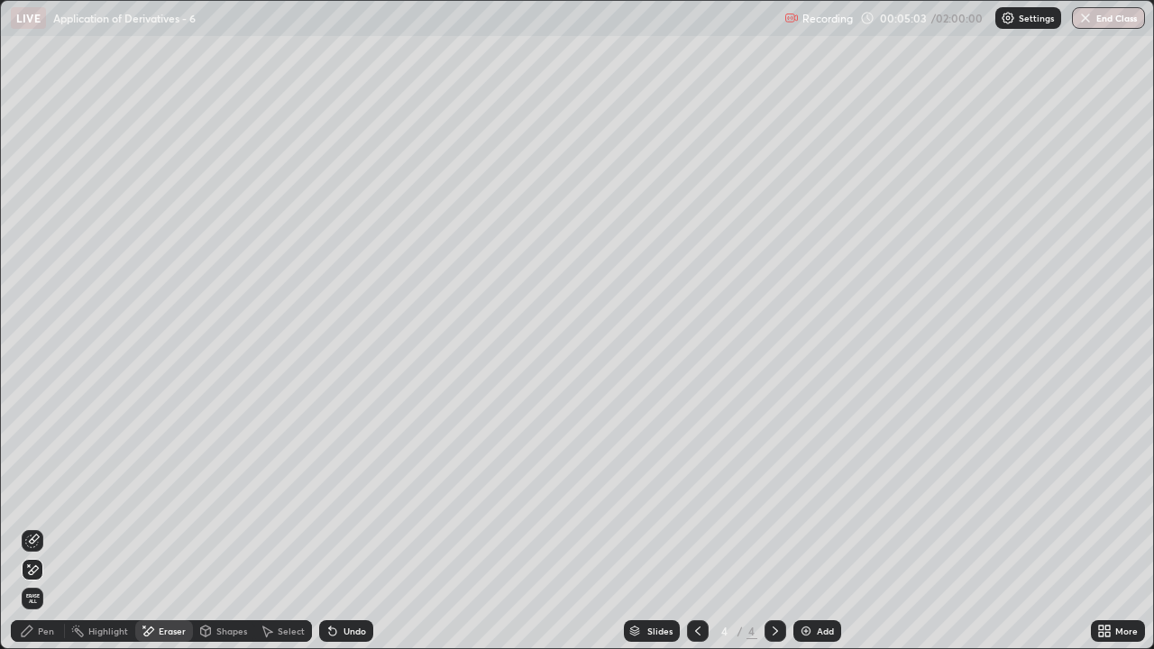
click at [43, 534] on div "Pen" at bounding box center [38, 631] width 54 height 22
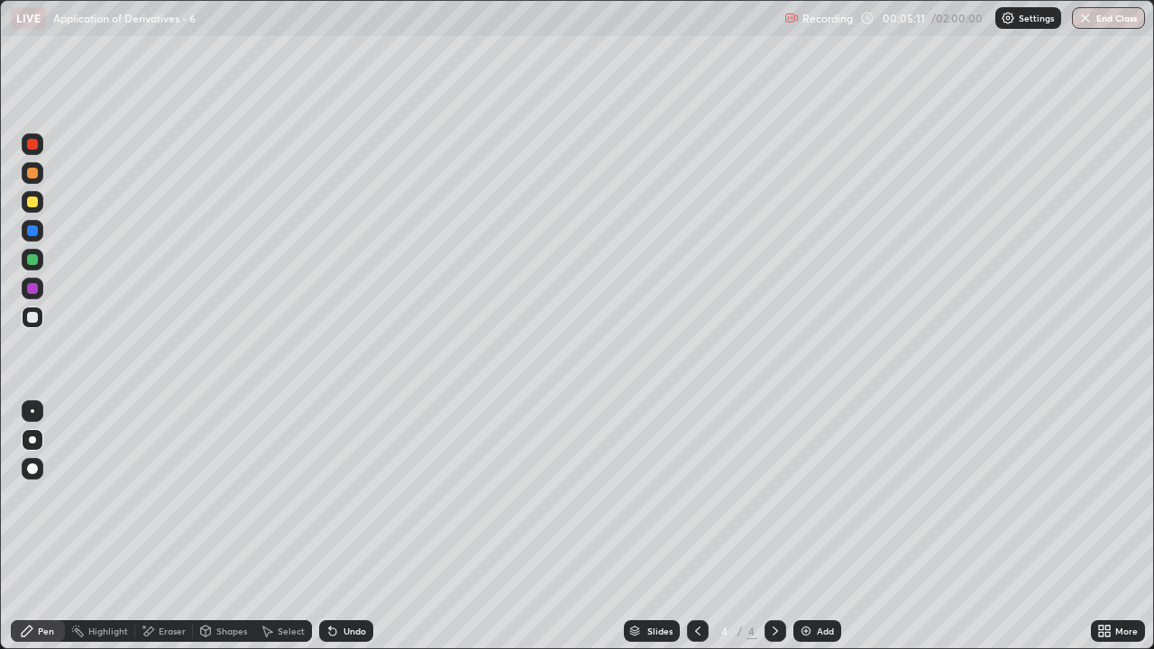
click at [347, 534] on div "Undo" at bounding box center [346, 631] width 54 height 22
click at [352, 534] on div "Undo" at bounding box center [354, 630] width 23 height 9
click at [346, 534] on div "Undo" at bounding box center [346, 631] width 54 height 22
click at [157, 534] on div "Eraser" at bounding box center [164, 631] width 58 height 22
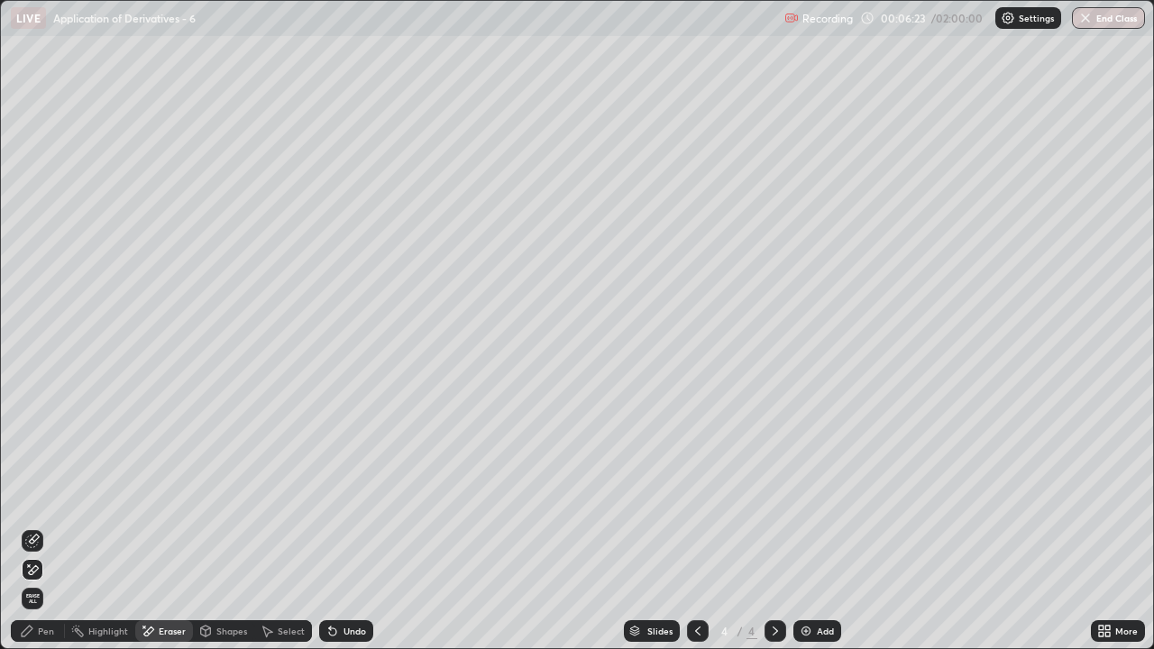
click at [45, 534] on div "Pen" at bounding box center [38, 631] width 54 height 22
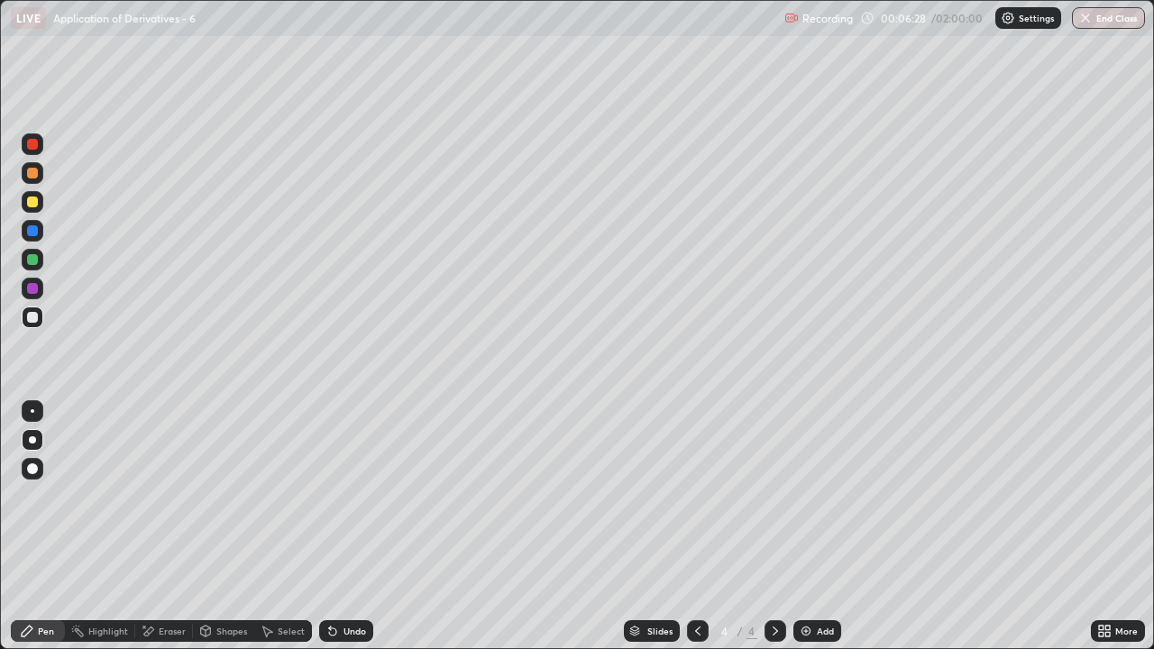
click at [32, 318] on div at bounding box center [32, 317] width 11 height 11
click at [343, 534] on div "Undo" at bounding box center [354, 630] width 23 height 9
click at [24, 319] on div at bounding box center [33, 317] width 22 height 22
click at [818, 534] on div "Add" at bounding box center [825, 630] width 17 height 9
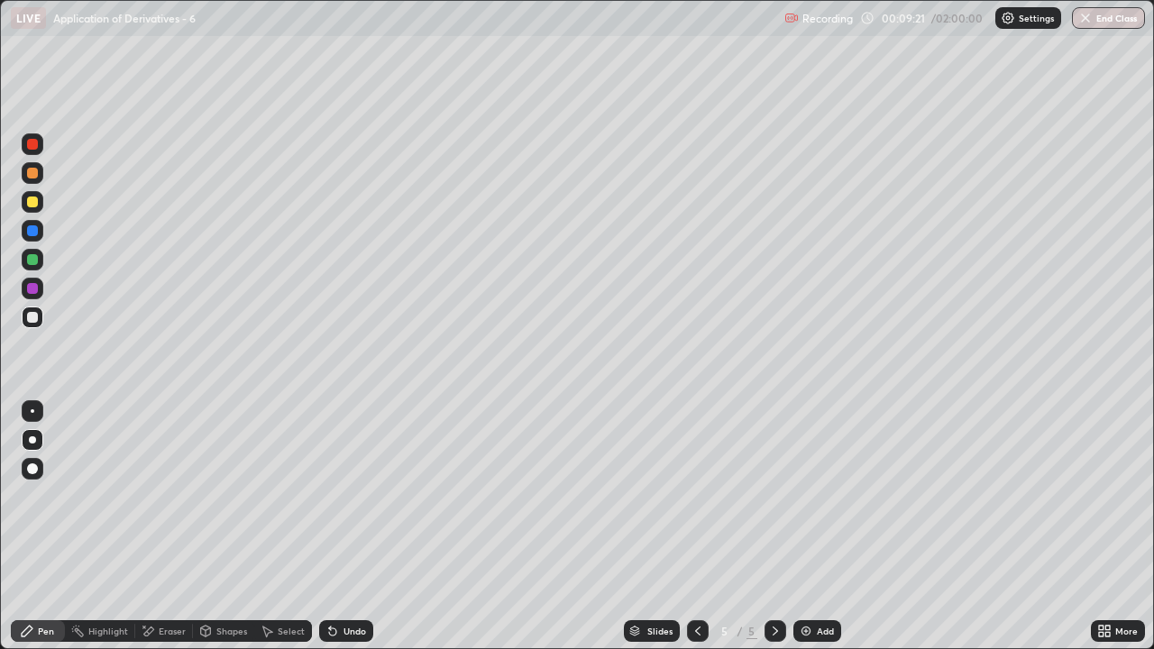
click at [694, 534] on icon at bounding box center [697, 631] width 14 height 14
click at [773, 534] on icon at bounding box center [775, 631] width 14 height 14
click at [697, 534] on icon at bounding box center [697, 631] width 14 height 14
click at [26, 201] on div at bounding box center [33, 202] width 22 height 22
click at [773, 534] on icon at bounding box center [775, 631] width 14 height 14
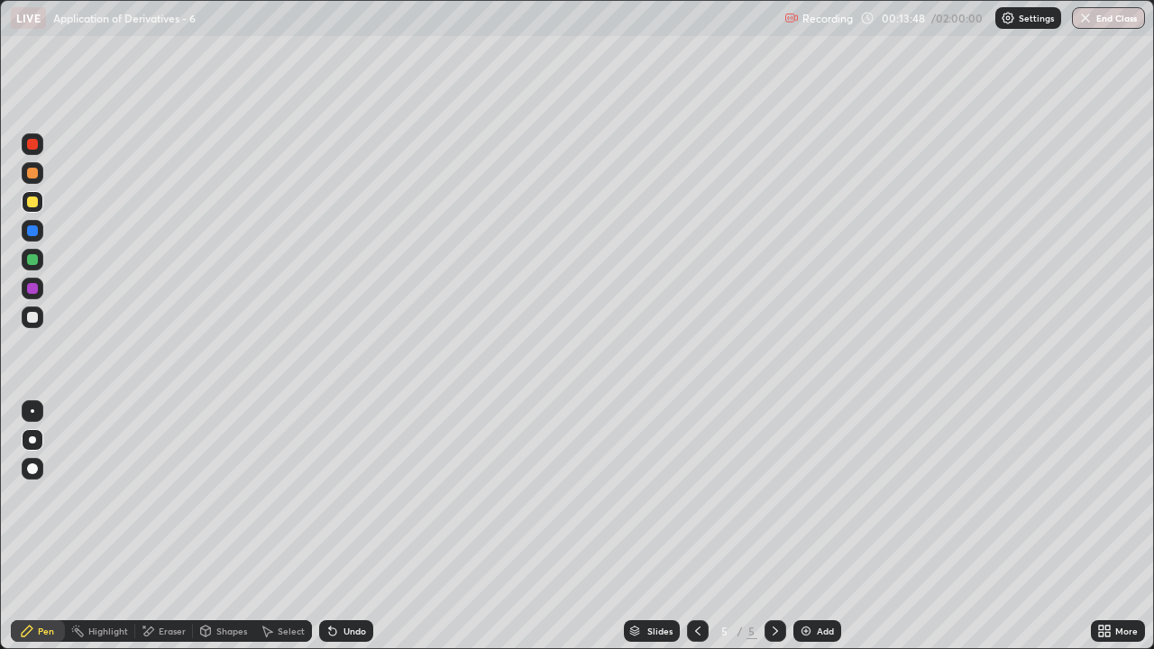
click at [695, 534] on icon at bounding box center [697, 630] width 5 height 9
click at [32, 203] on div at bounding box center [32, 202] width 11 height 11
click at [771, 534] on icon at bounding box center [775, 631] width 14 height 14
click at [160, 534] on div "Eraser" at bounding box center [172, 630] width 27 height 9
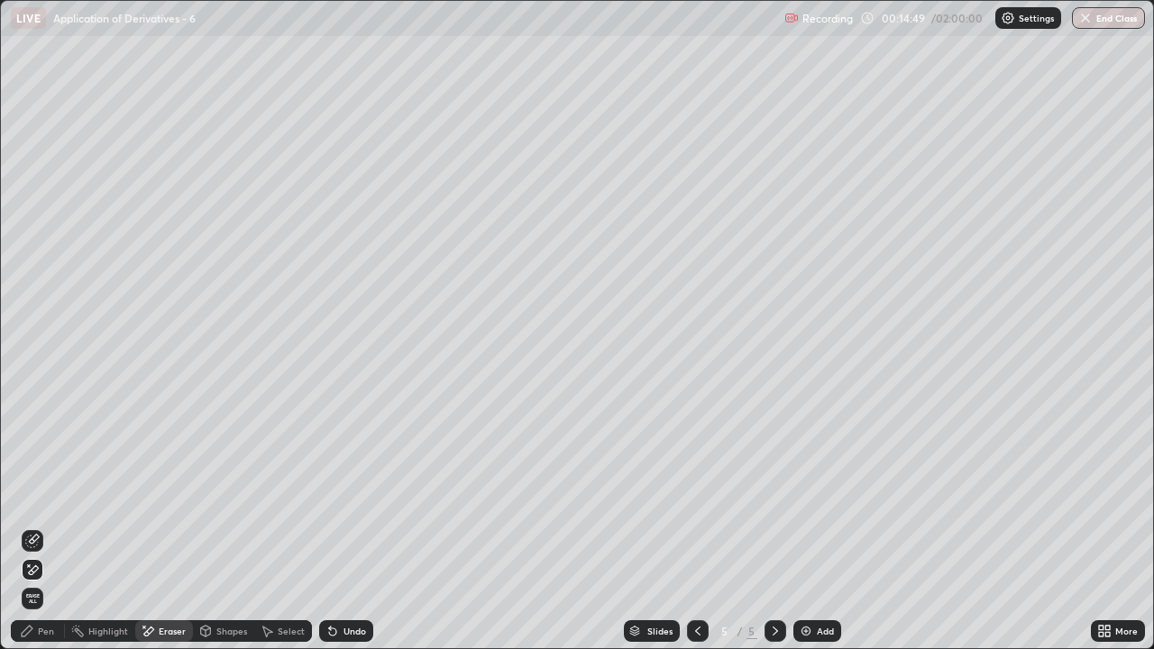
click at [39, 534] on div "Pen" at bounding box center [38, 631] width 54 height 22
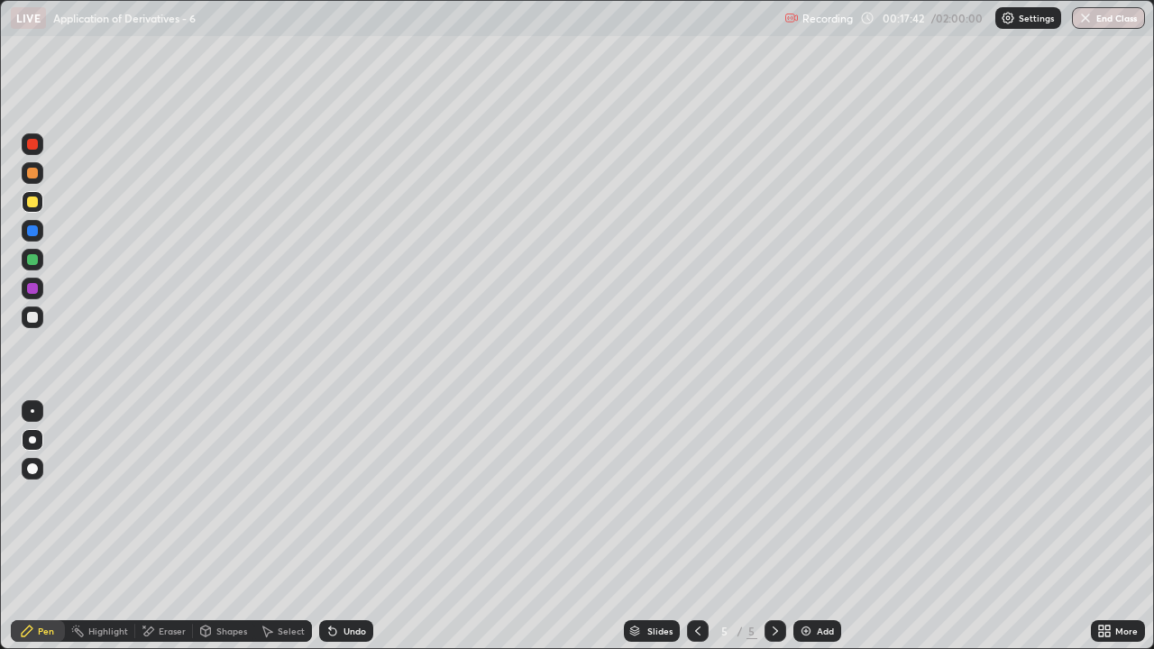
click at [157, 534] on div "Eraser" at bounding box center [164, 631] width 58 height 22
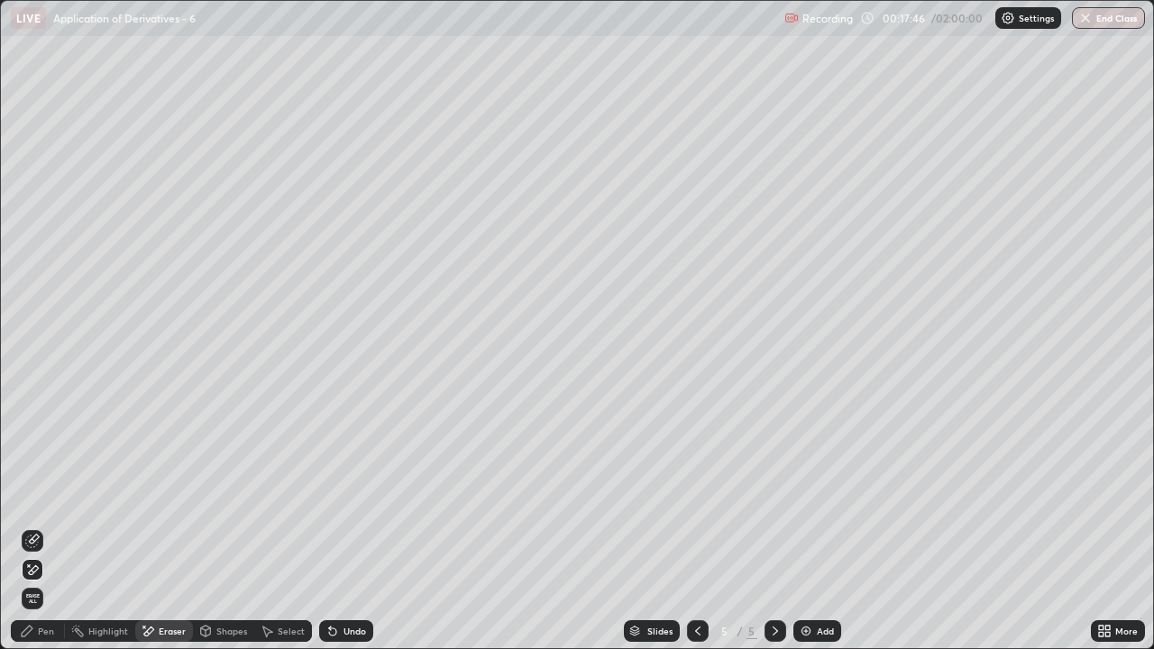
click at [43, 534] on div "Pen" at bounding box center [38, 631] width 54 height 22
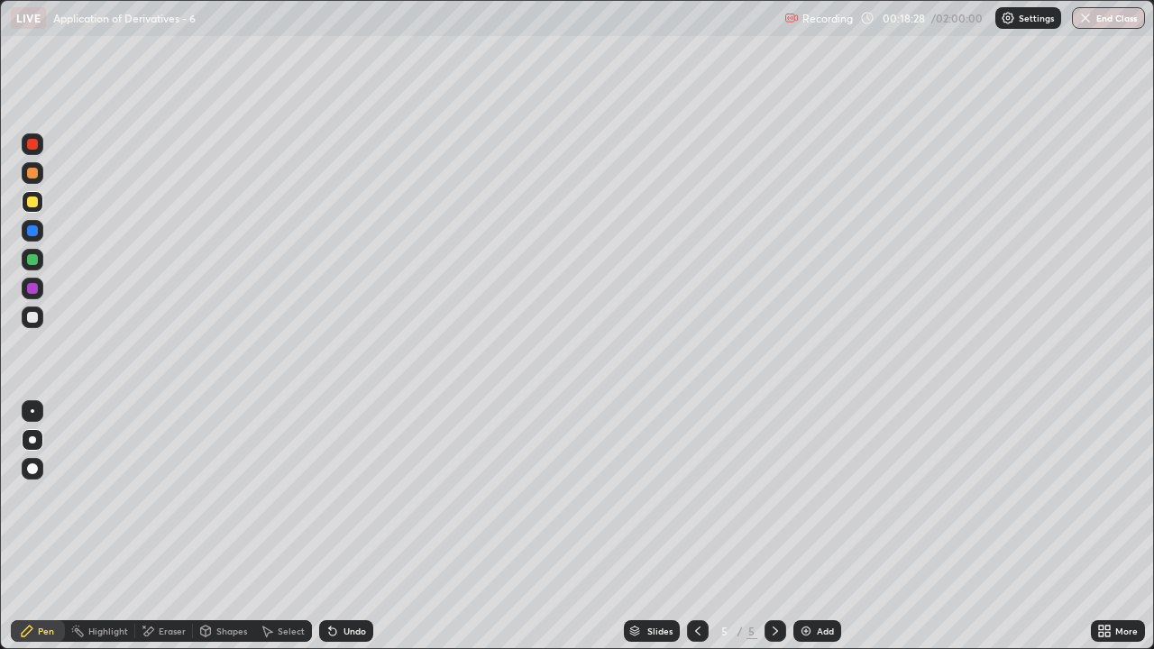
click at [161, 534] on div "Eraser" at bounding box center [172, 630] width 27 height 9
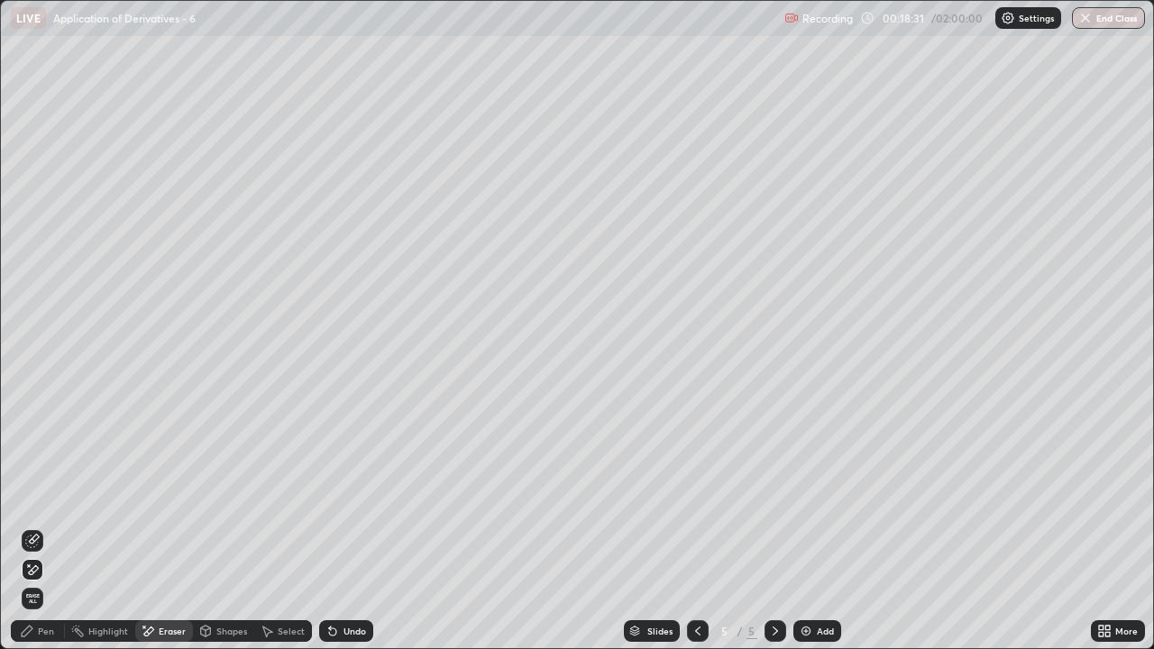
click at [44, 534] on div "Pen" at bounding box center [38, 631] width 54 height 22
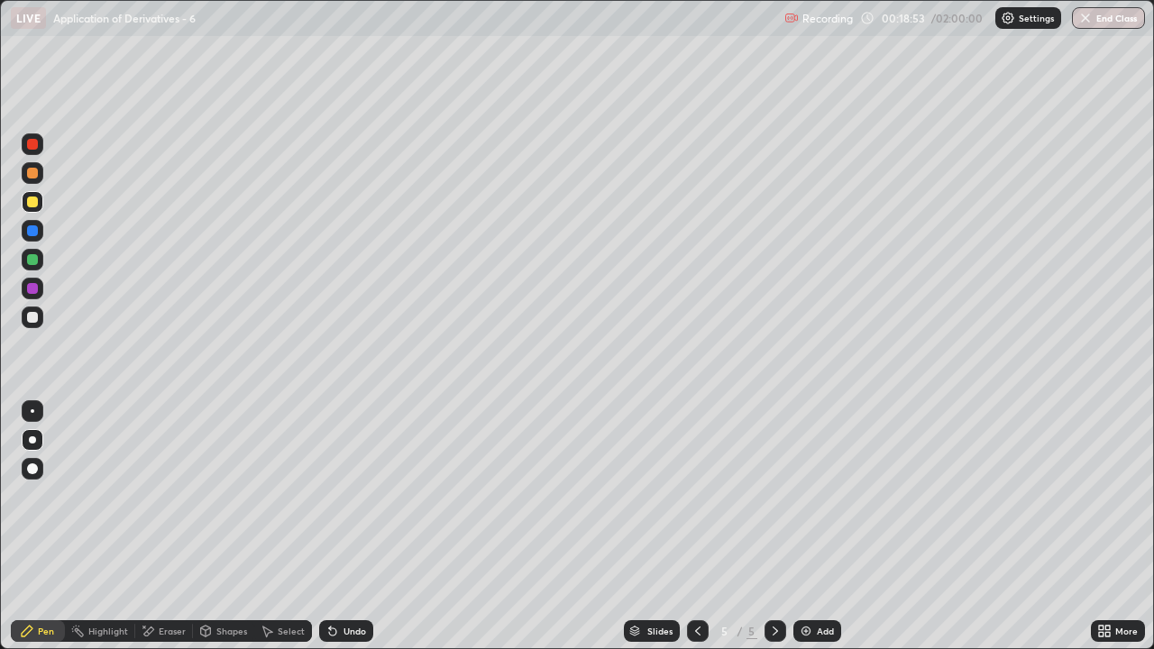
click at [343, 534] on div "Undo" at bounding box center [346, 631] width 54 height 22
click at [339, 534] on div "Undo" at bounding box center [346, 631] width 54 height 22
click at [159, 534] on div "Eraser" at bounding box center [172, 630] width 27 height 9
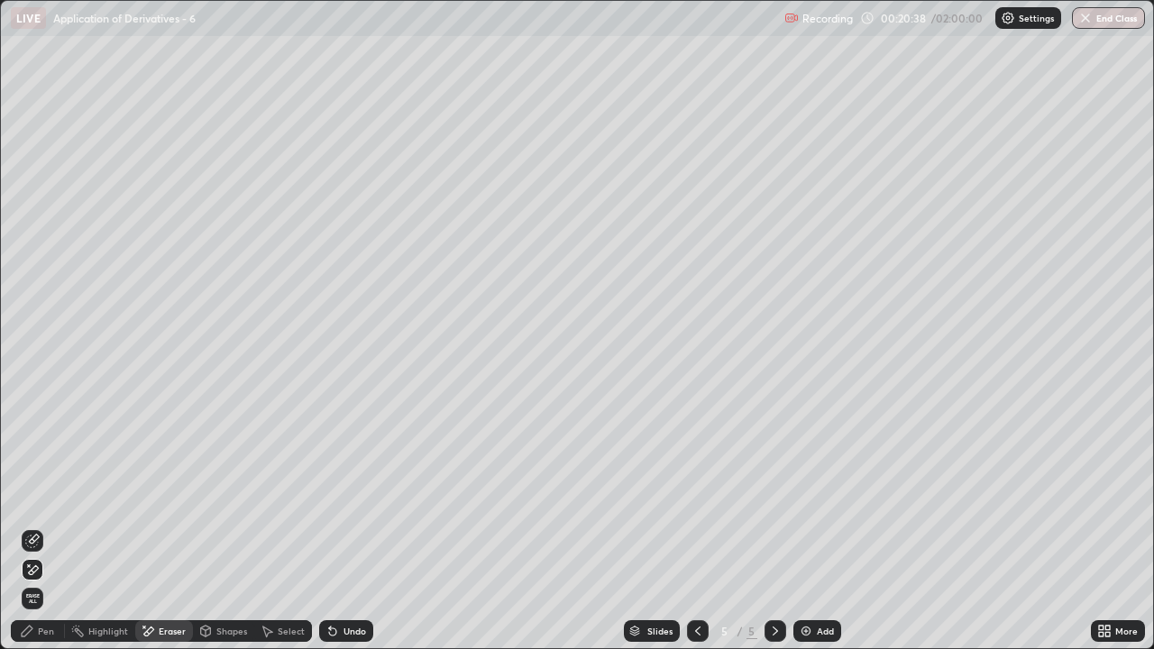
click at [28, 534] on div "Pen" at bounding box center [38, 631] width 54 height 22
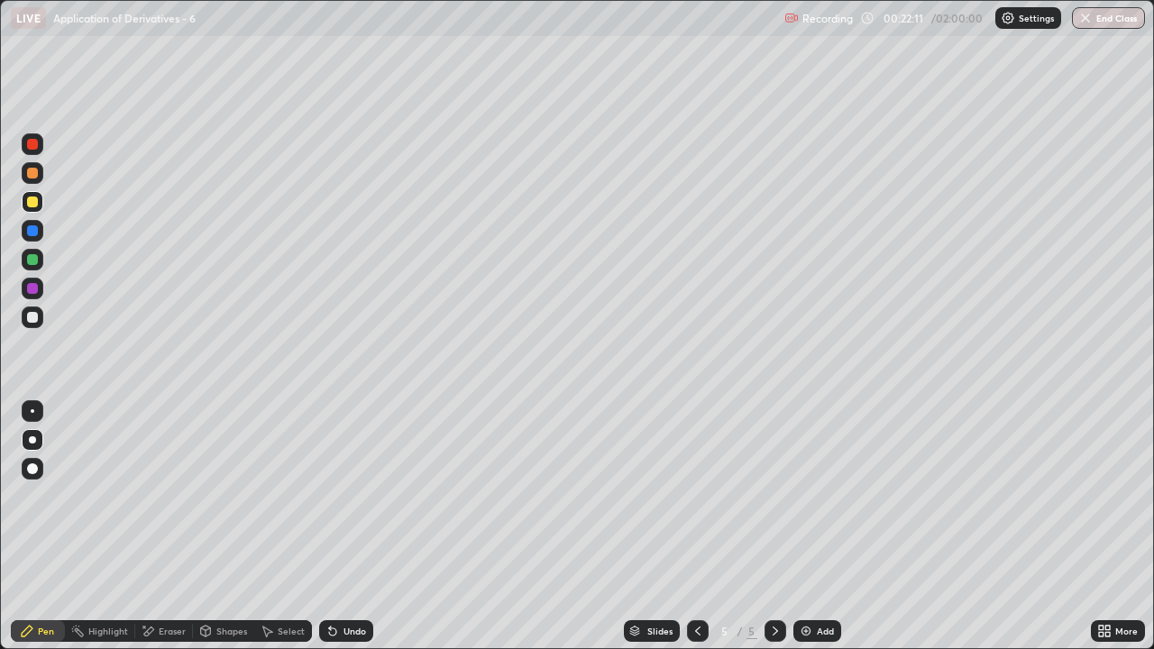
click at [29, 315] on div at bounding box center [32, 317] width 11 height 11
click at [696, 534] on icon at bounding box center [697, 631] width 14 height 14
click at [775, 534] on icon at bounding box center [775, 631] width 14 height 14
click at [814, 534] on div "Add" at bounding box center [817, 631] width 48 height 22
click at [30, 320] on div at bounding box center [32, 317] width 11 height 11
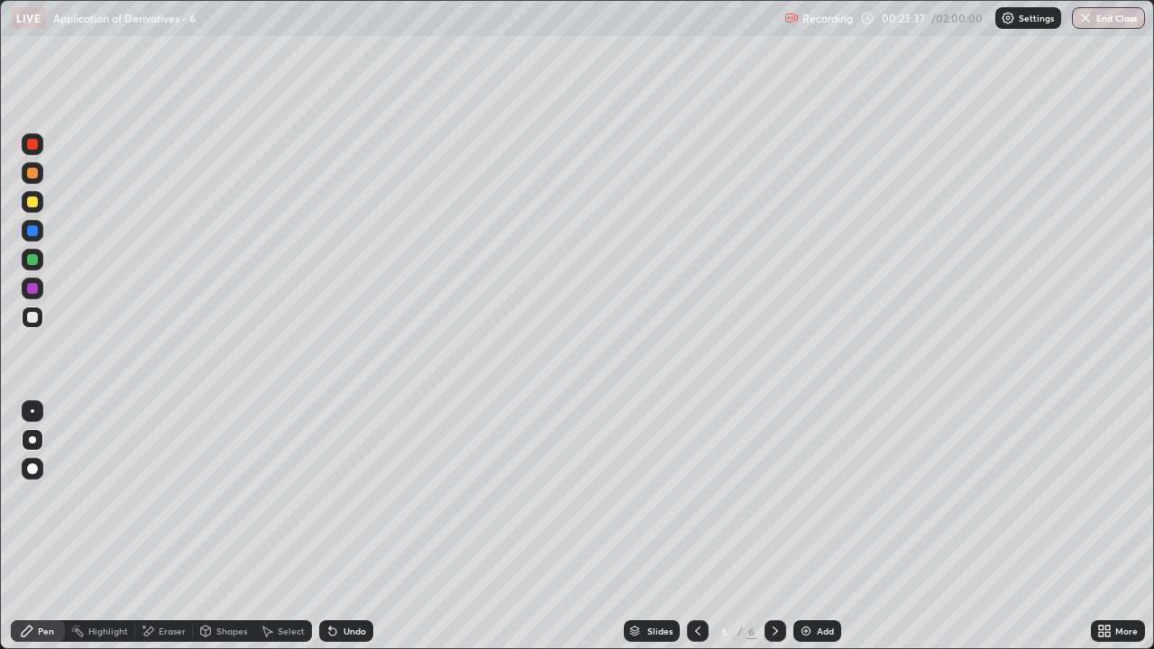
click at [34, 259] on div at bounding box center [32, 259] width 11 height 11
click at [30, 314] on div at bounding box center [32, 317] width 11 height 11
click at [157, 534] on div "Eraser" at bounding box center [164, 631] width 58 height 22
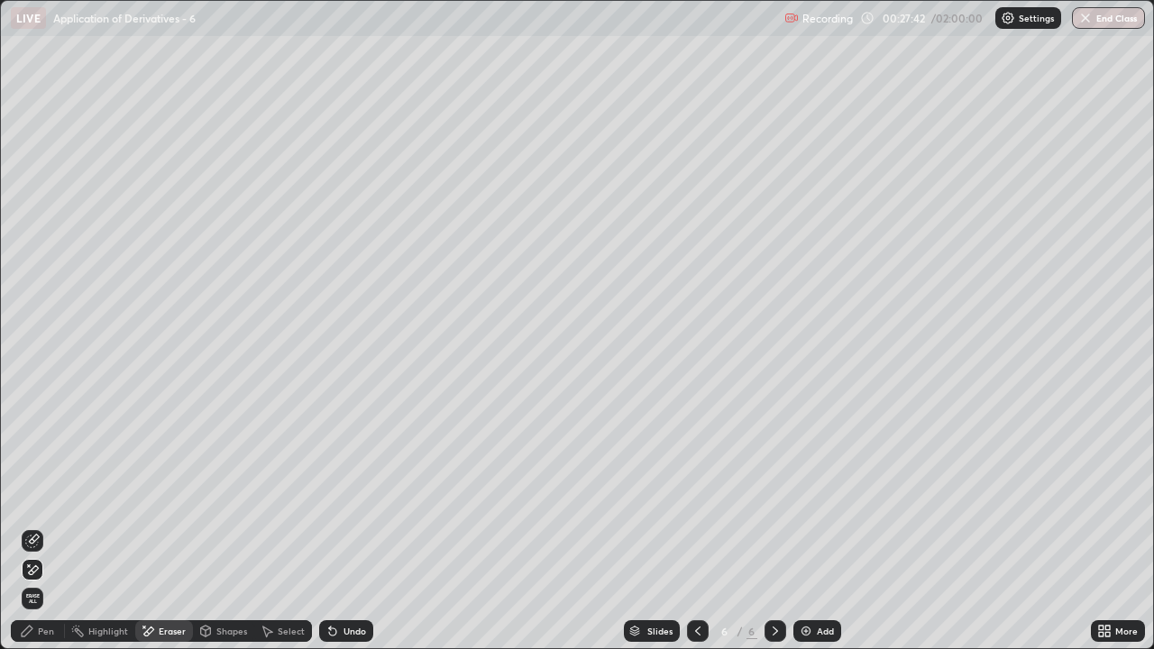
click at [41, 534] on div "Pen" at bounding box center [38, 631] width 54 height 22
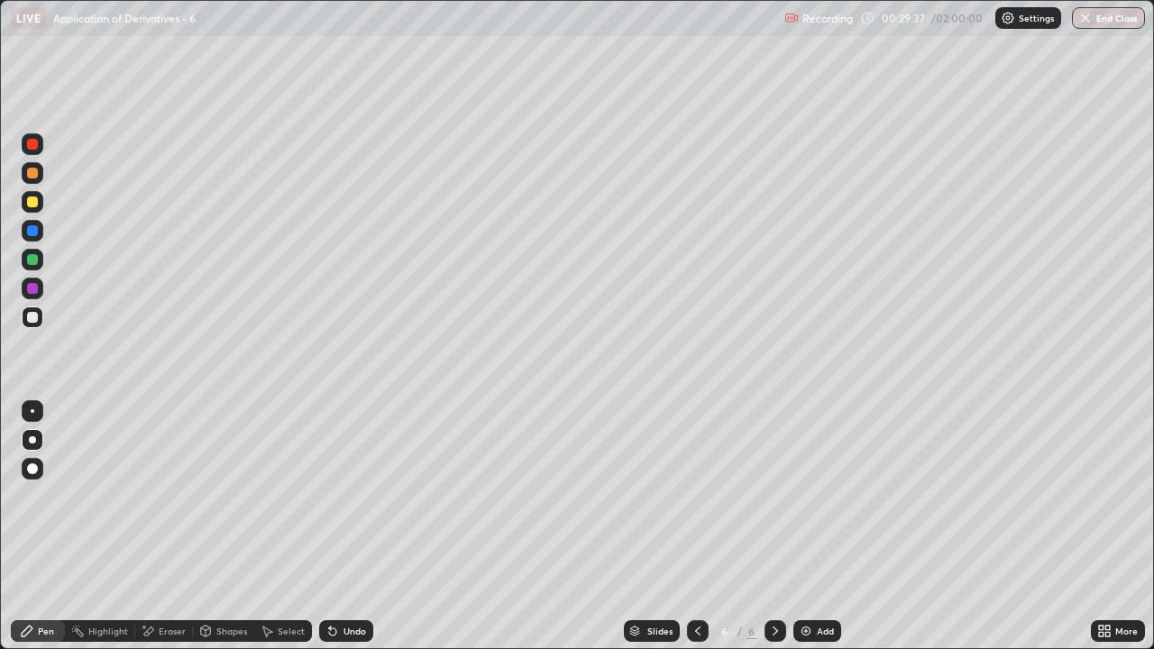
click at [298, 534] on div "Select" at bounding box center [283, 631] width 58 height 22
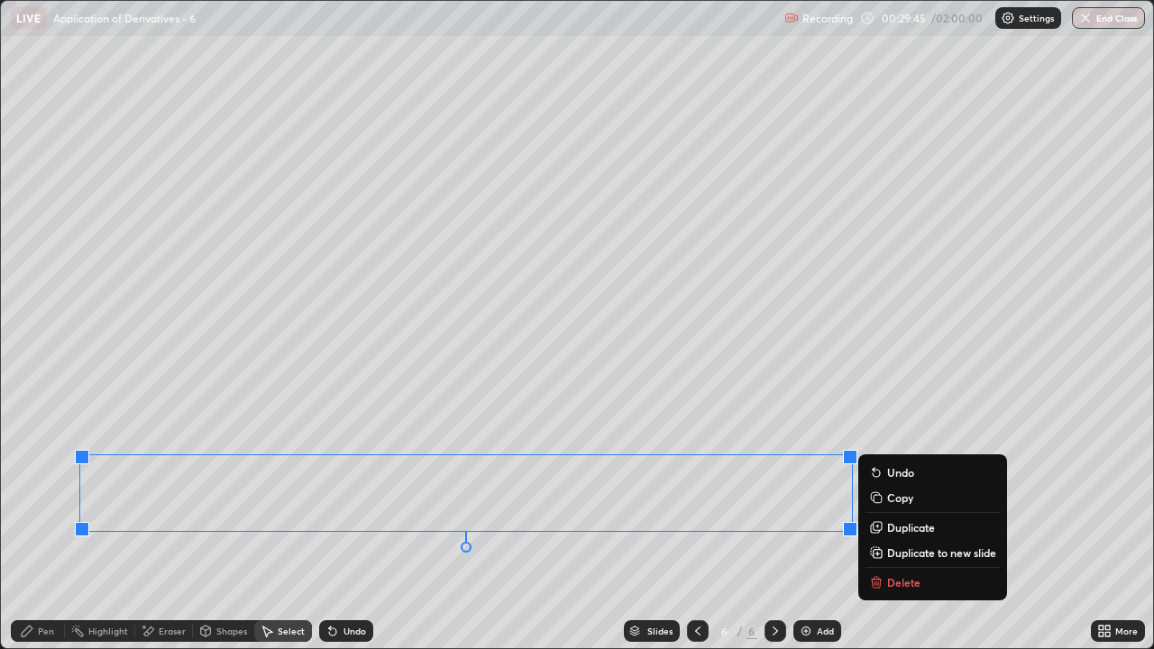
click at [927, 534] on p "Duplicate to new slide" at bounding box center [941, 552] width 109 height 14
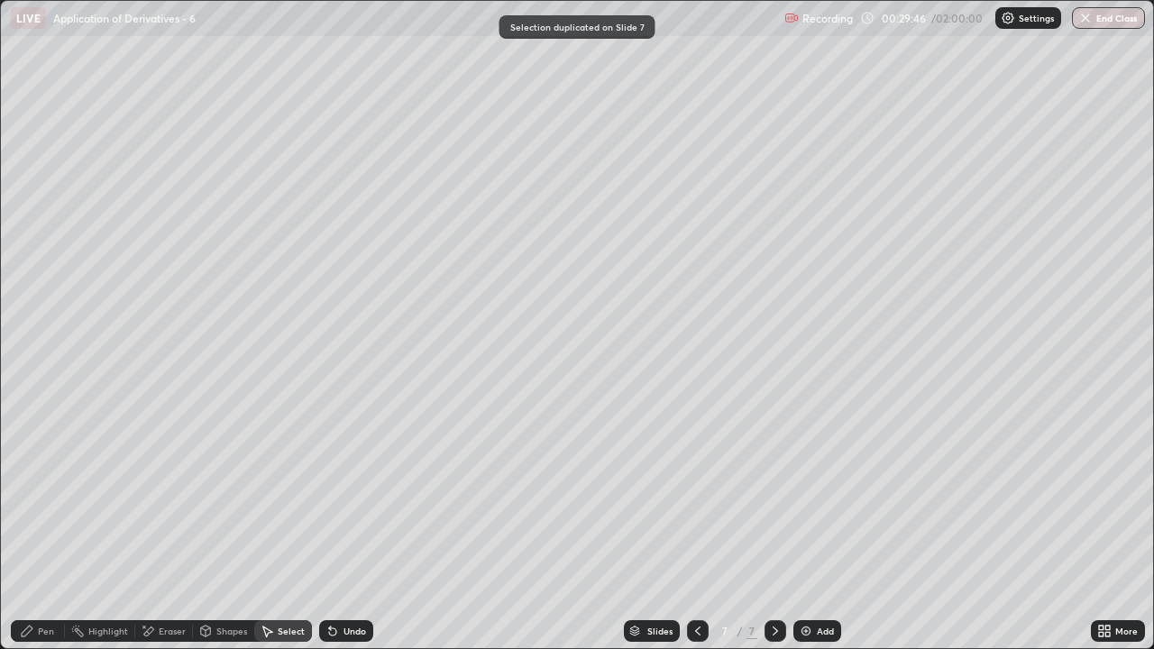
click at [698, 534] on icon at bounding box center [697, 630] width 5 height 9
click at [164, 534] on div "Eraser" at bounding box center [172, 630] width 27 height 9
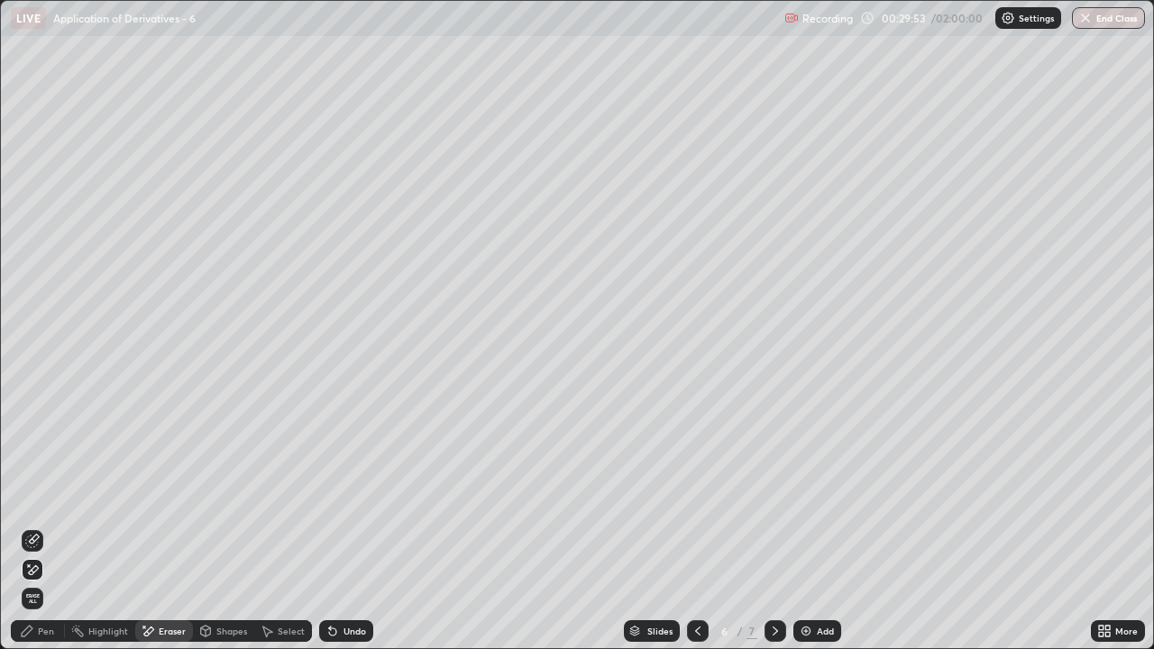
click at [49, 534] on div "Pen" at bounding box center [38, 631] width 54 height 22
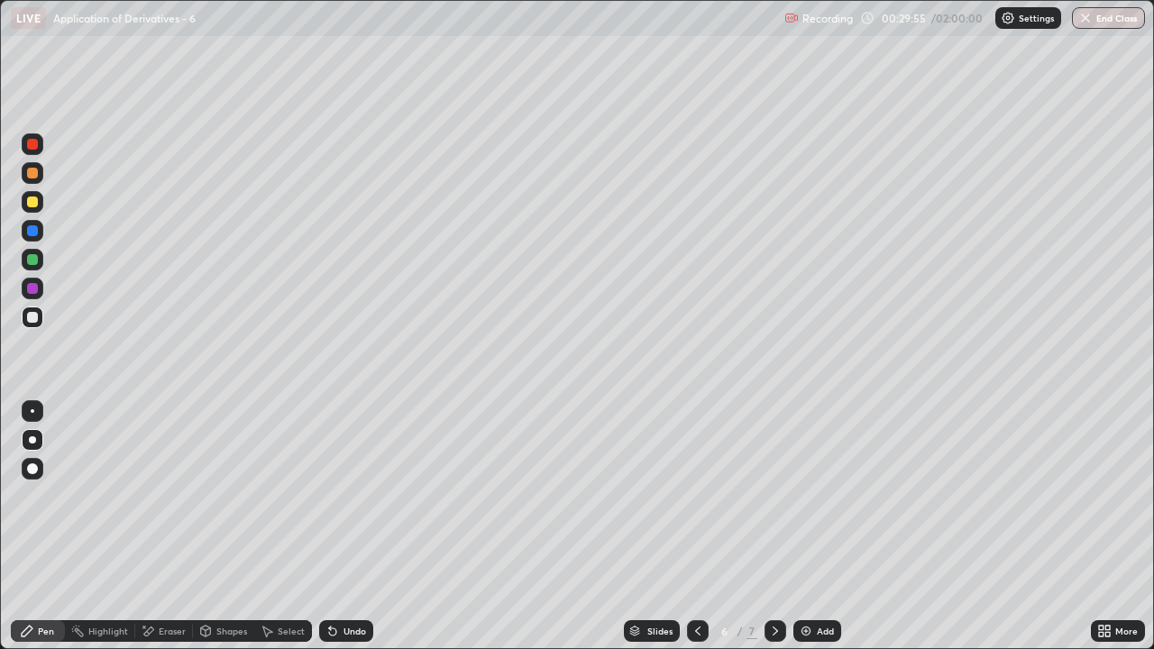
click at [31, 266] on div at bounding box center [33, 260] width 22 height 22
click at [348, 534] on div "Undo" at bounding box center [354, 630] width 23 height 9
click at [350, 534] on div "Undo" at bounding box center [354, 630] width 23 height 9
click at [351, 534] on div "Undo" at bounding box center [354, 630] width 23 height 9
click at [776, 534] on icon at bounding box center [775, 631] width 14 height 14
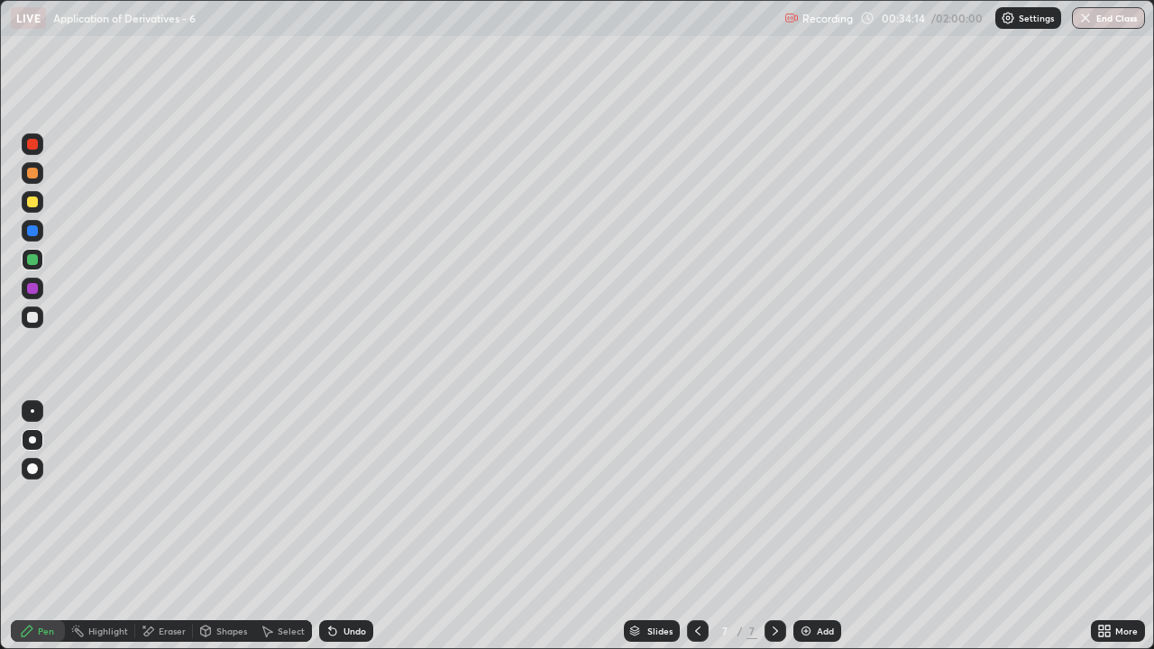
click at [286, 534] on div "Select" at bounding box center [291, 630] width 27 height 9
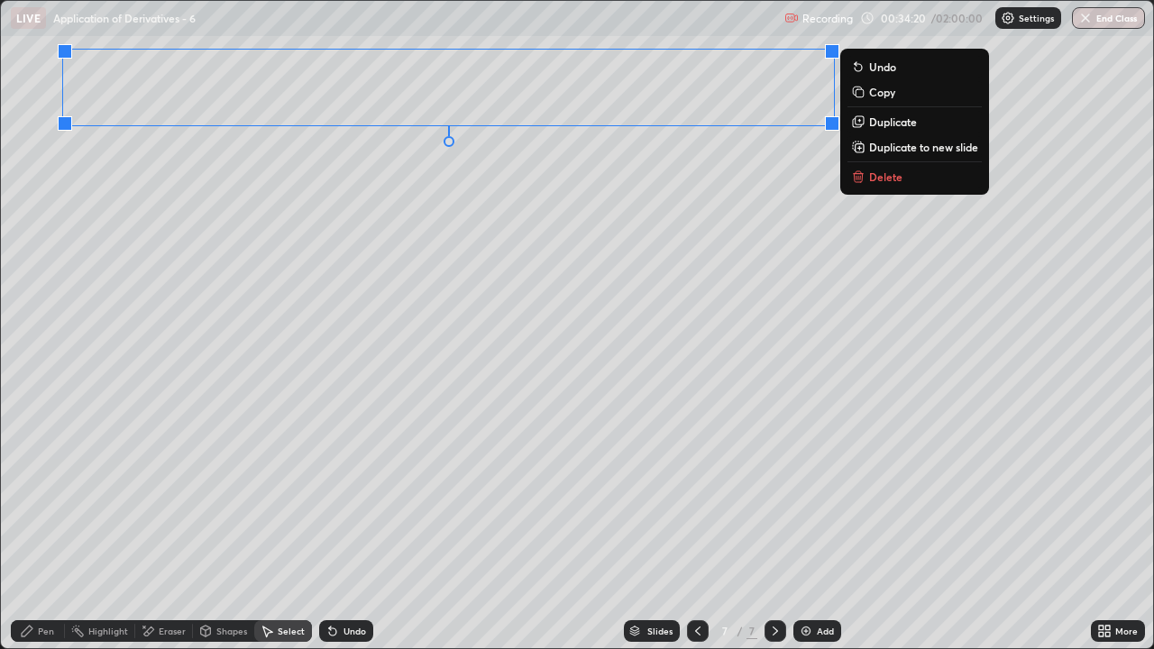
click at [51, 534] on div "Pen" at bounding box center [46, 630] width 16 height 9
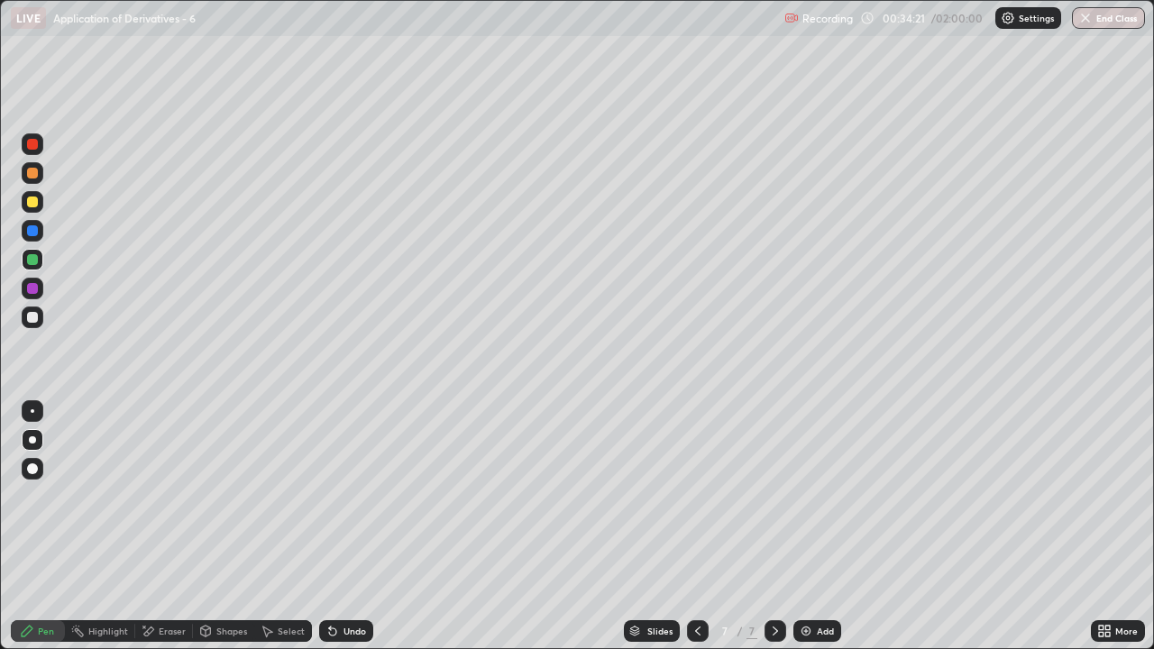
click at [34, 324] on div at bounding box center [33, 317] width 22 height 22
click at [1107, 534] on icon at bounding box center [1107, 634] width 5 height 5
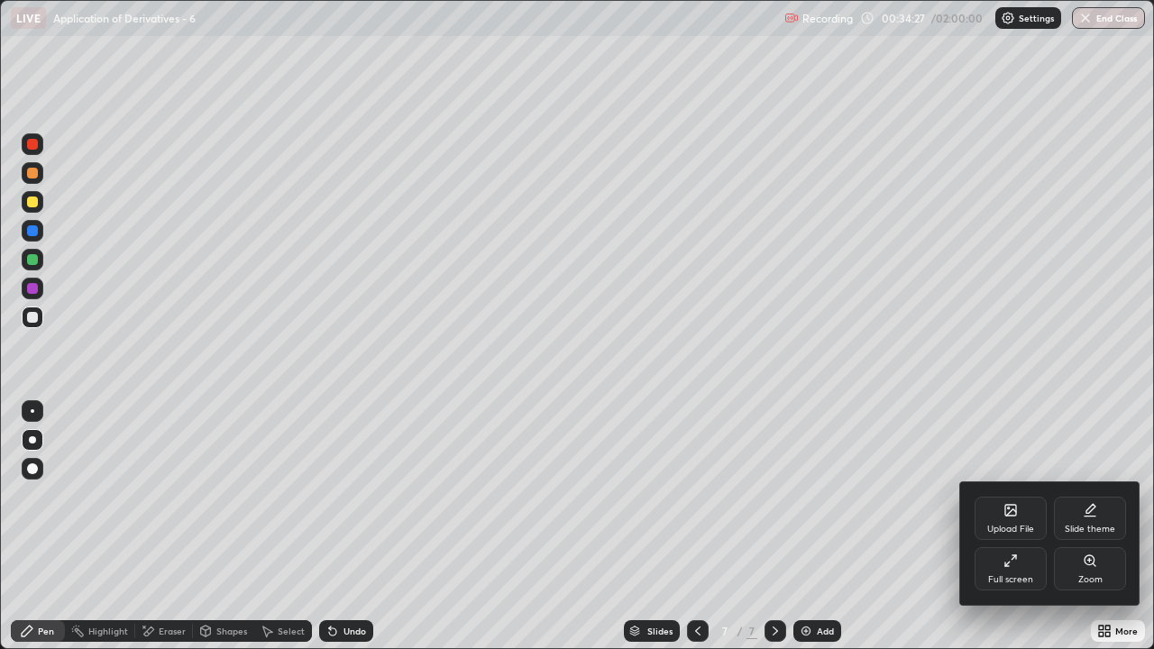
click at [1022, 534] on div "Full screen" at bounding box center [1010, 579] width 45 height 9
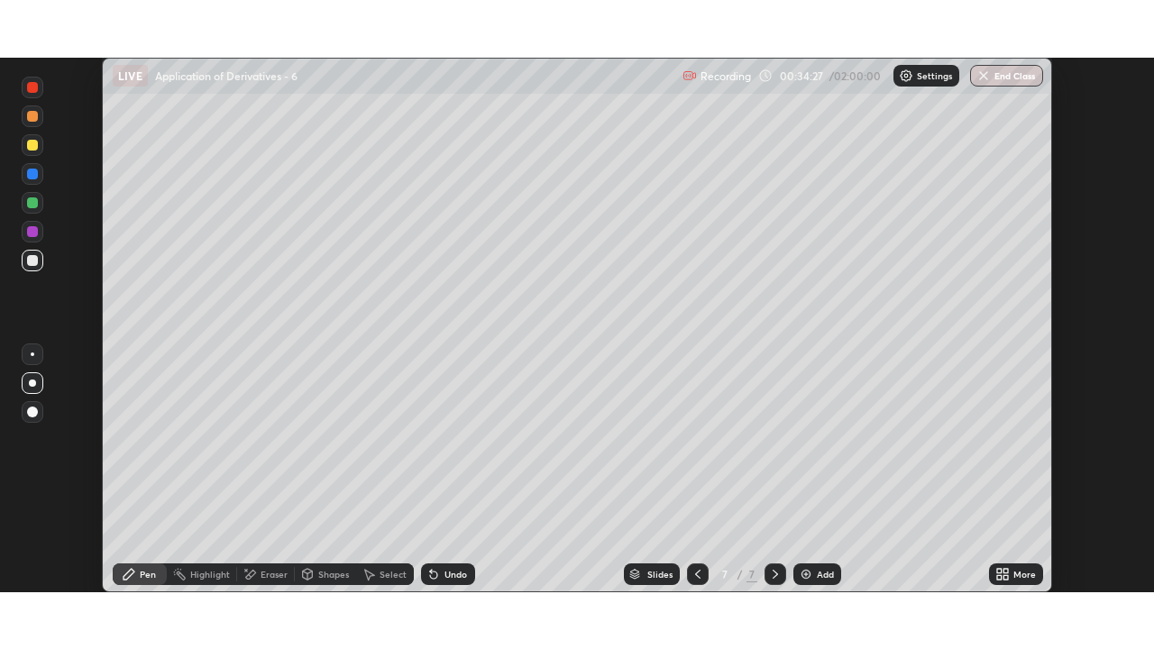
scroll to position [89605, 88986]
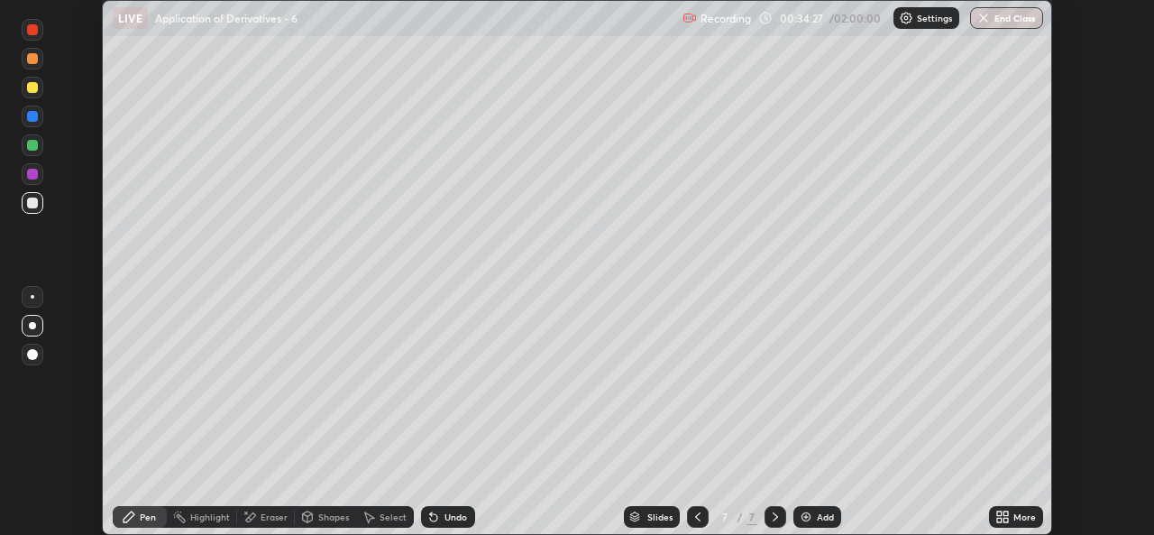
click at [1007, 517] on icon at bounding box center [1005, 519] width 5 height 5
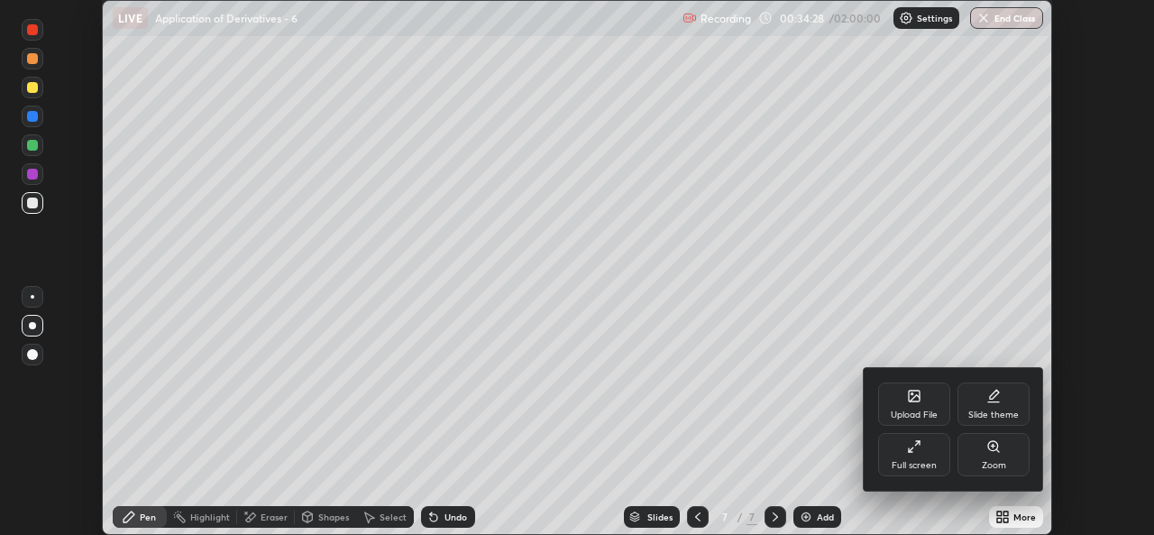
click at [916, 461] on div "Full screen" at bounding box center [913, 465] width 45 height 9
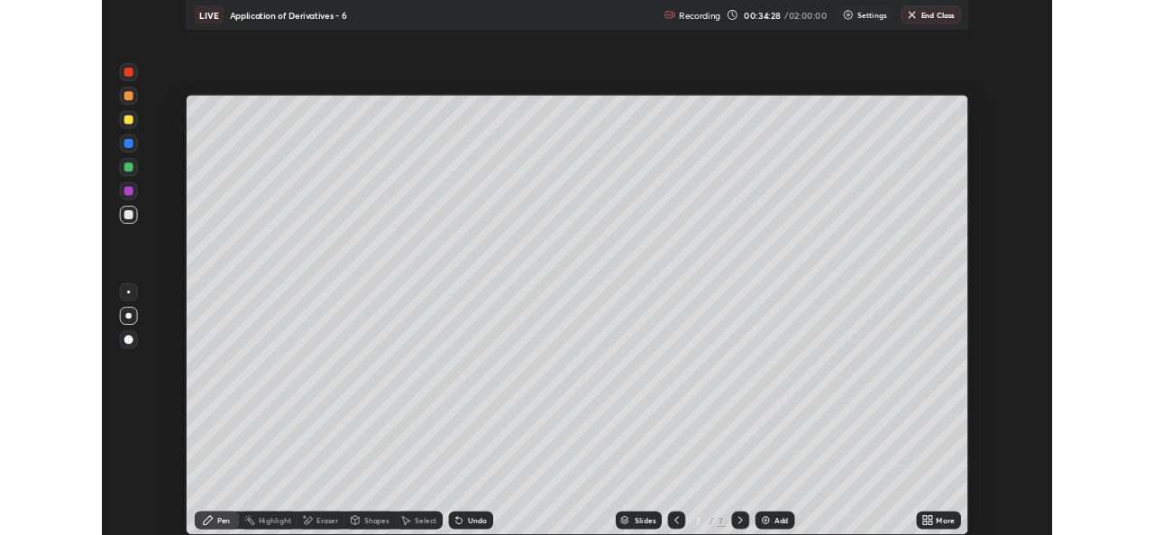
scroll to position [649, 1154]
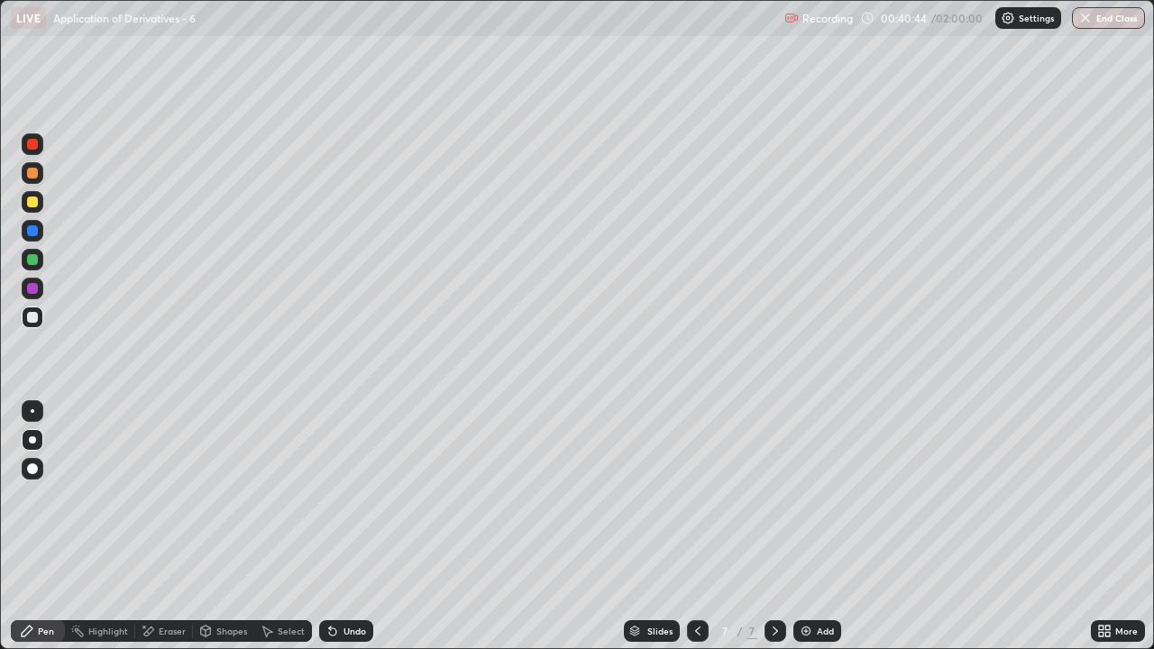
click at [825, 534] on div "Add" at bounding box center [817, 631] width 48 height 22
click at [36, 268] on div at bounding box center [33, 260] width 22 height 22
click at [349, 534] on div "Undo" at bounding box center [354, 630] width 23 height 9
click at [353, 534] on div "Undo" at bounding box center [354, 630] width 23 height 9
click at [165, 534] on div "Eraser" at bounding box center [172, 630] width 27 height 9
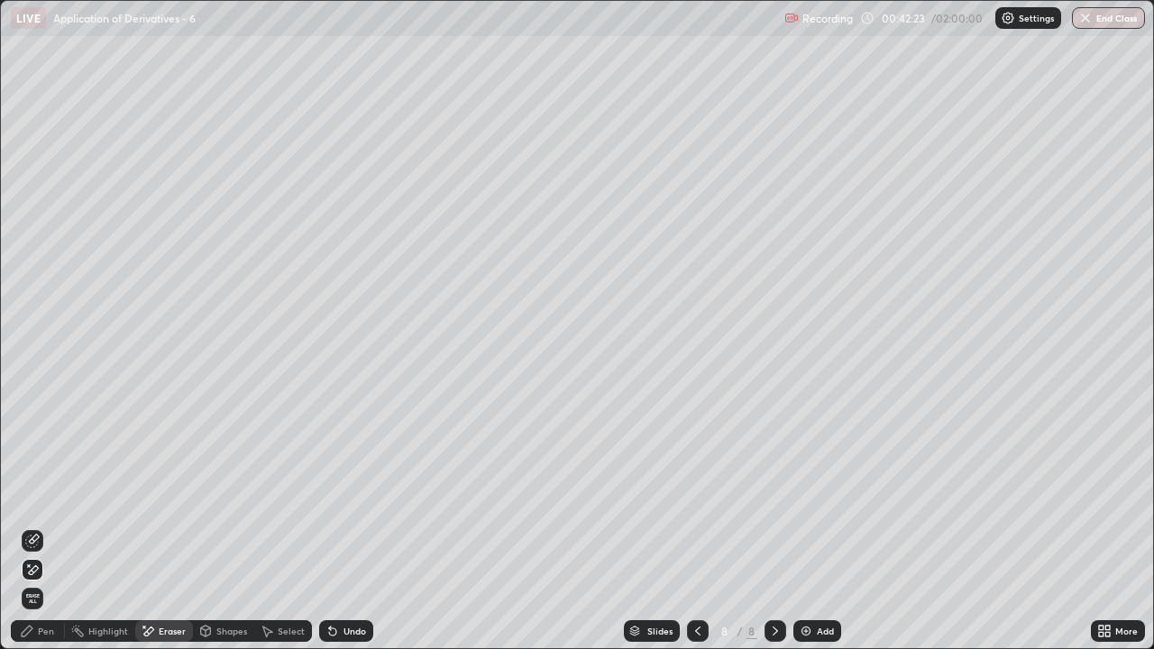
click at [47, 534] on div "Pen" at bounding box center [38, 631] width 54 height 22
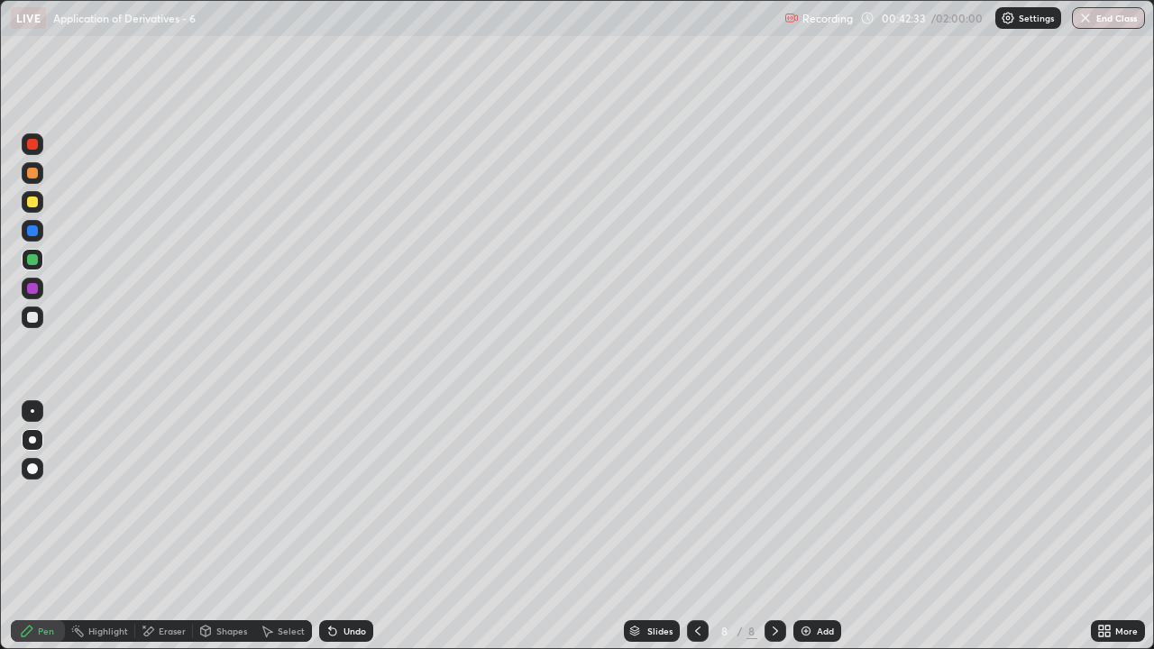
click at [33, 206] on div at bounding box center [32, 202] width 11 height 11
click at [352, 534] on div "Undo" at bounding box center [354, 630] width 23 height 9
click at [358, 534] on div "Undo" at bounding box center [354, 630] width 23 height 9
click at [347, 534] on div "Undo" at bounding box center [346, 631] width 54 height 22
click at [164, 534] on div "Eraser" at bounding box center [164, 631] width 58 height 22
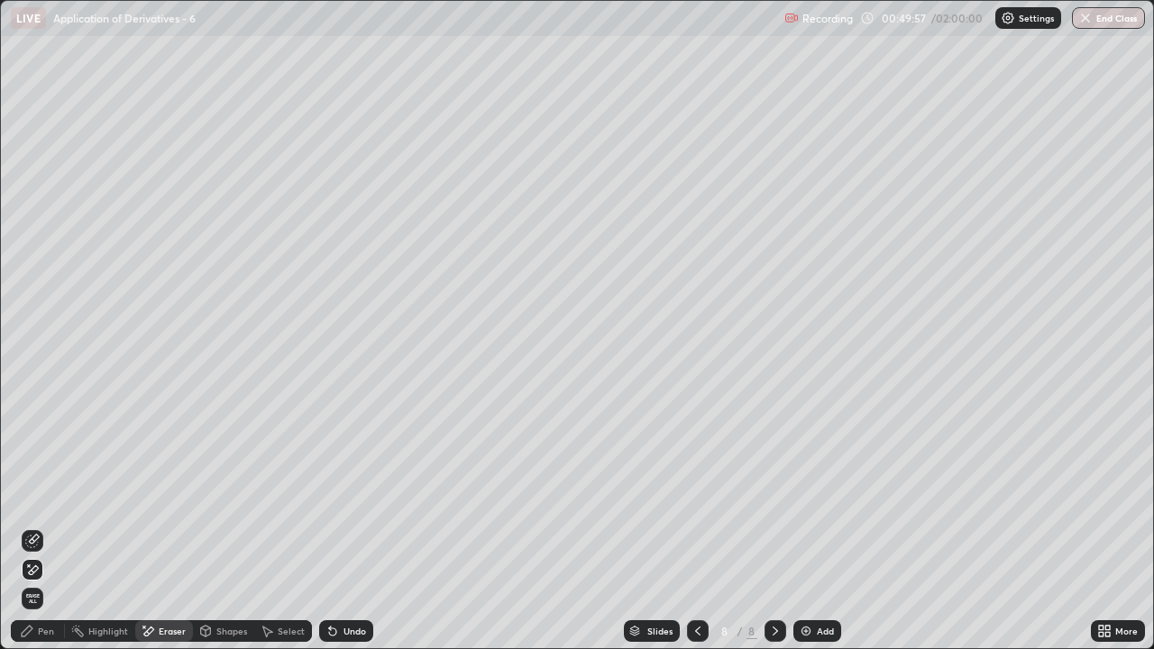
click at [42, 534] on div "Pen" at bounding box center [38, 631] width 54 height 22
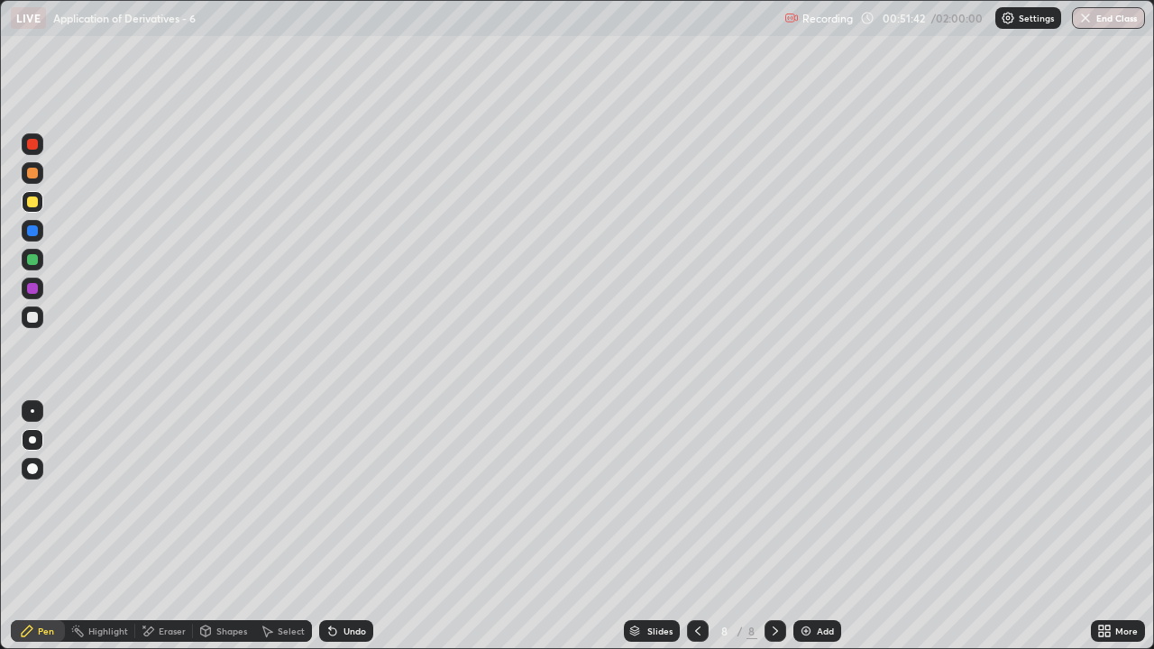
click at [346, 534] on div "Undo" at bounding box center [346, 631] width 54 height 22
click at [343, 534] on div "Undo" at bounding box center [346, 631] width 54 height 22
click at [817, 534] on div "Add" at bounding box center [825, 630] width 17 height 9
click at [35, 261] on div at bounding box center [32, 259] width 11 height 11
click at [696, 534] on icon at bounding box center [697, 631] width 14 height 14
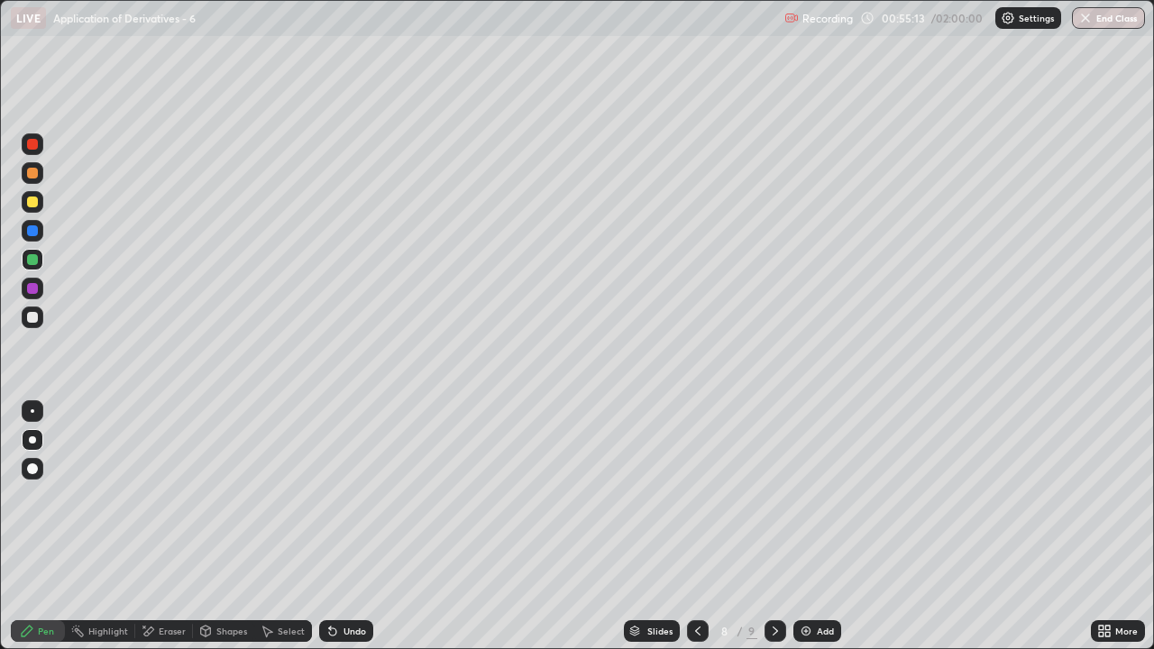
click at [773, 534] on icon at bounding box center [775, 631] width 14 height 14
click at [32, 261] on div at bounding box center [32, 259] width 11 height 11
click at [27, 320] on div at bounding box center [32, 317] width 11 height 11
click at [27, 256] on div at bounding box center [32, 259] width 11 height 11
click at [223, 534] on div "Shapes" at bounding box center [231, 630] width 31 height 9
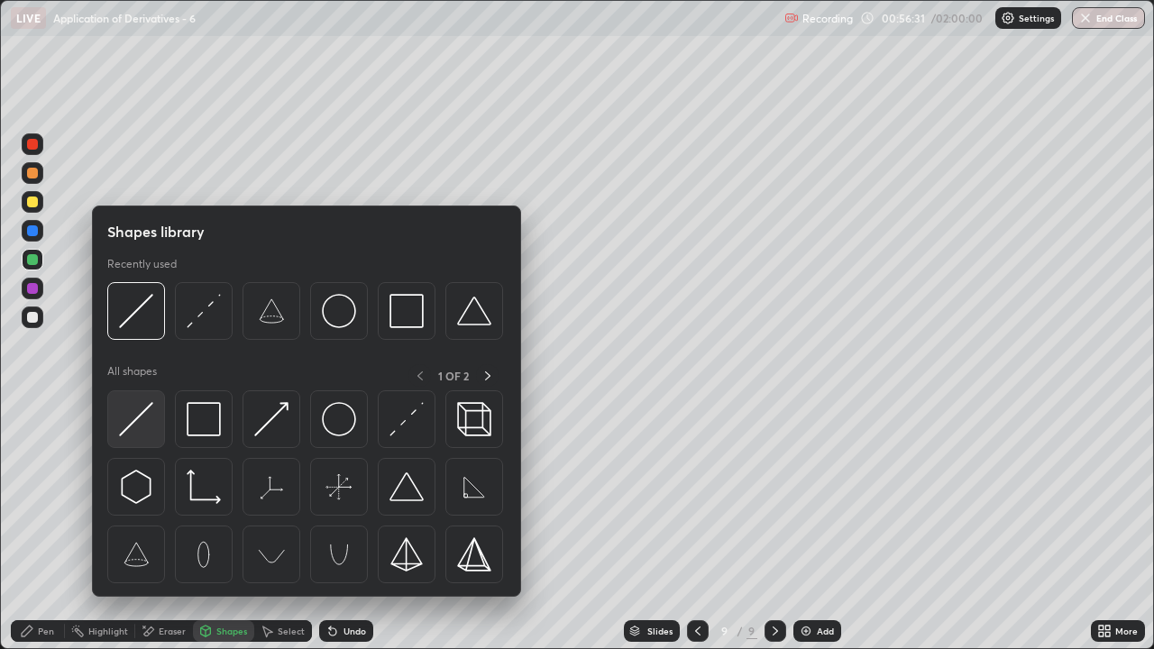
click at [135, 420] on img at bounding box center [136, 419] width 34 height 34
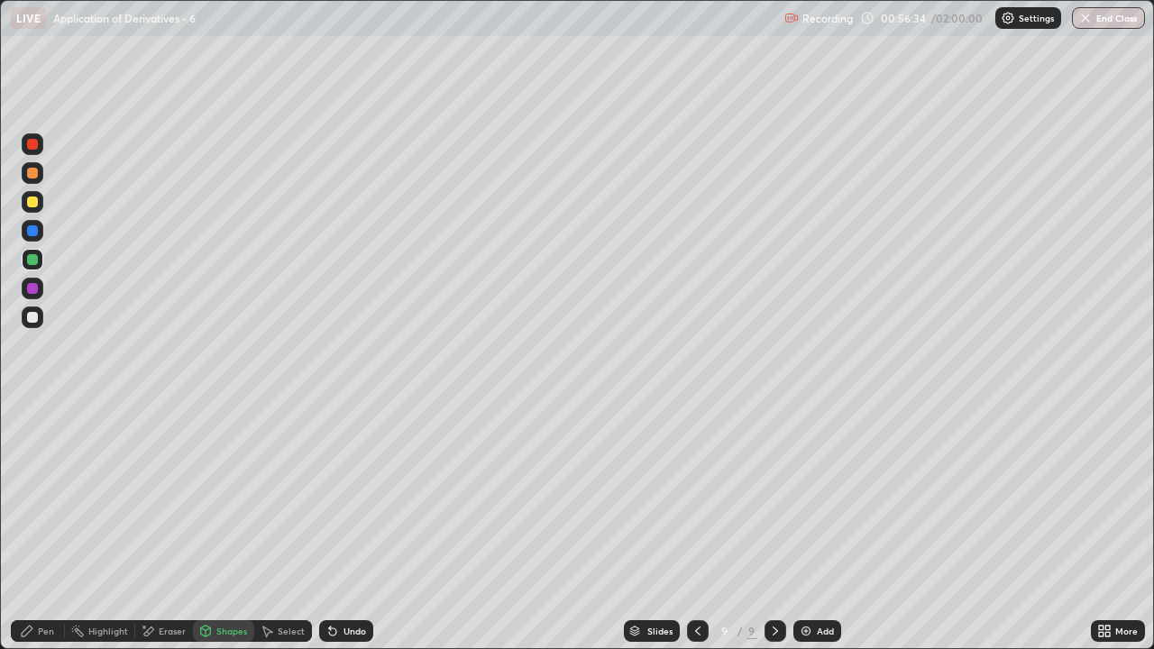
click at [224, 534] on div "Shapes" at bounding box center [231, 630] width 31 height 9
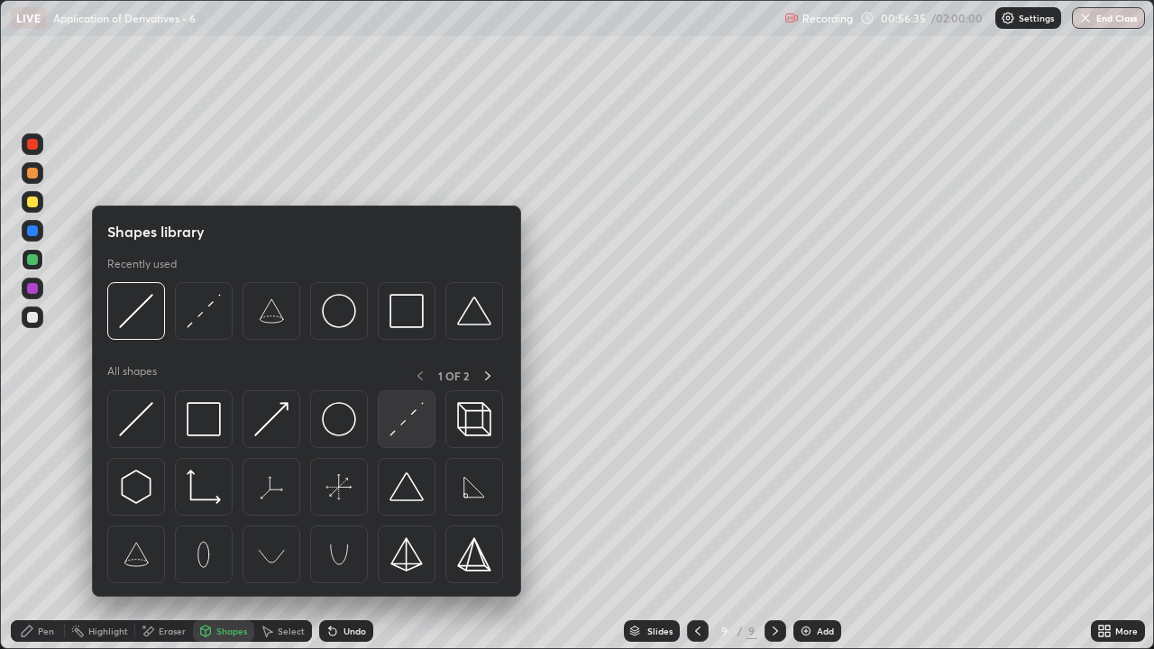
click at [409, 416] on img at bounding box center [406, 419] width 34 height 34
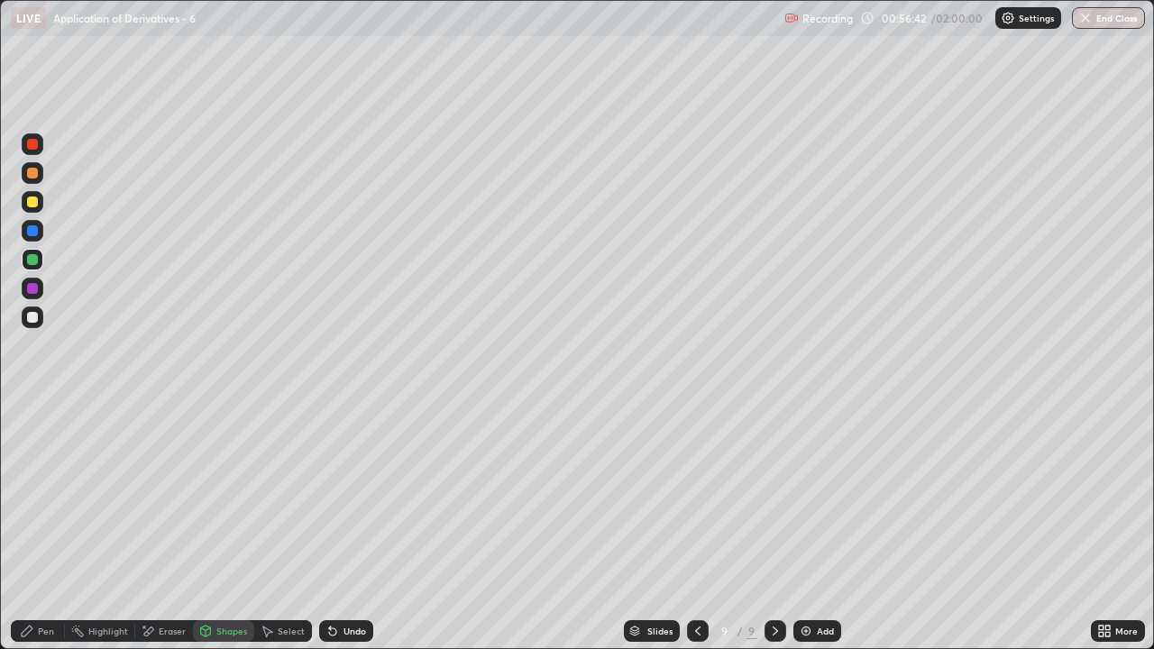
click at [216, 534] on div "Shapes" at bounding box center [231, 630] width 31 height 9
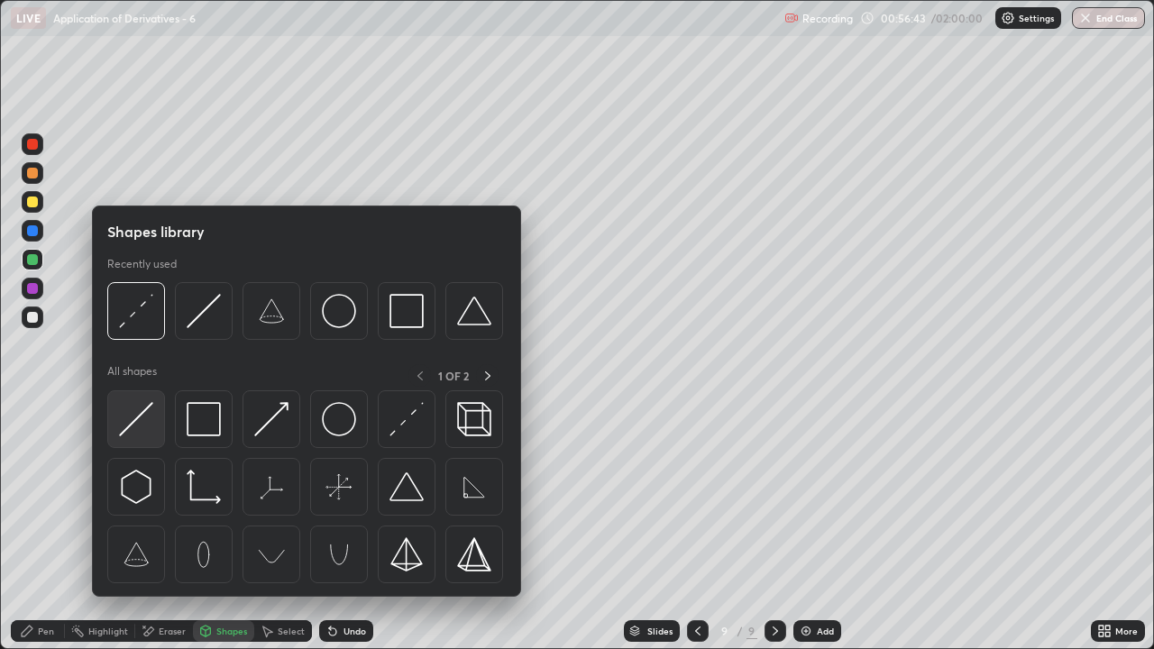
click at [146, 420] on img at bounding box center [136, 419] width 34 height 34
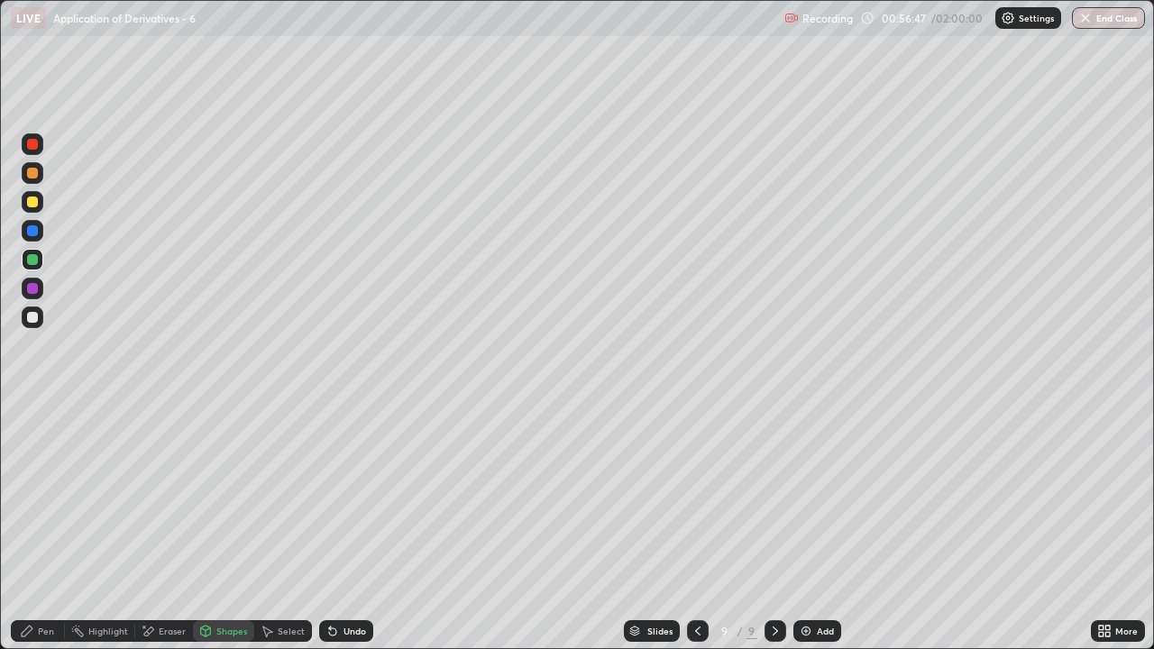
click at [46, 534] on div "Pen" at bounding box center [46, 630] width 16 height 9
click at [34, 324] on div at bounding box center [33, 317] width 22 height 22
click at [224, 534] on div "Shapes" at bounding box center [231, 630] width 31 height 9
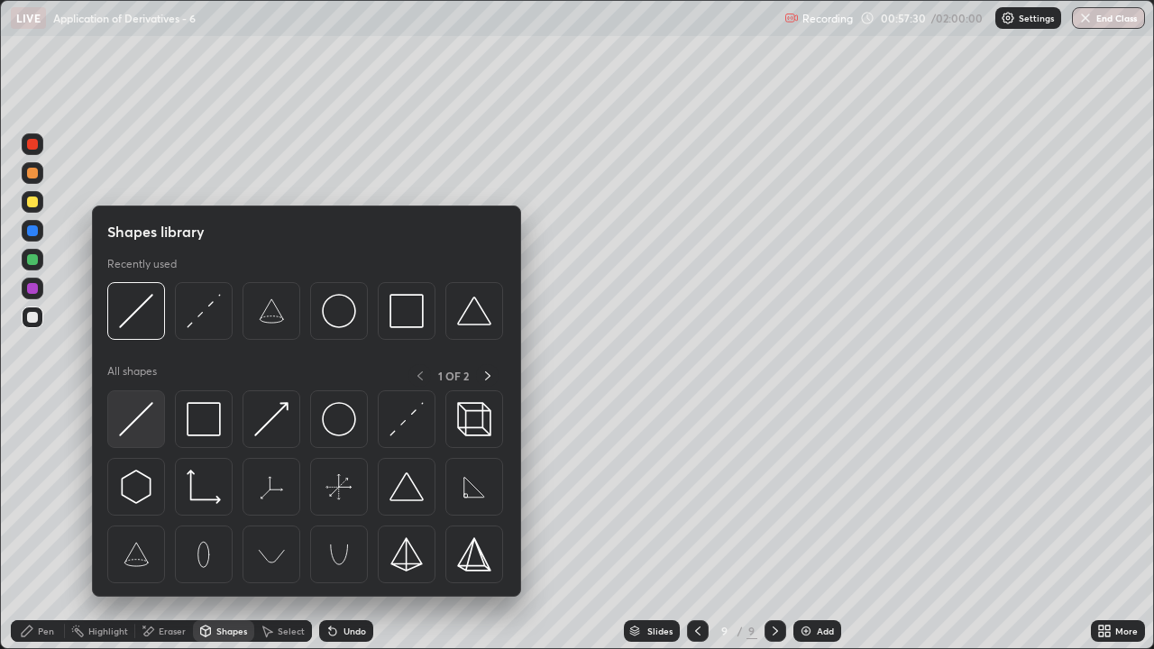
click at [132, 425] on img at bounding box center [136, 419] width 34 height 34
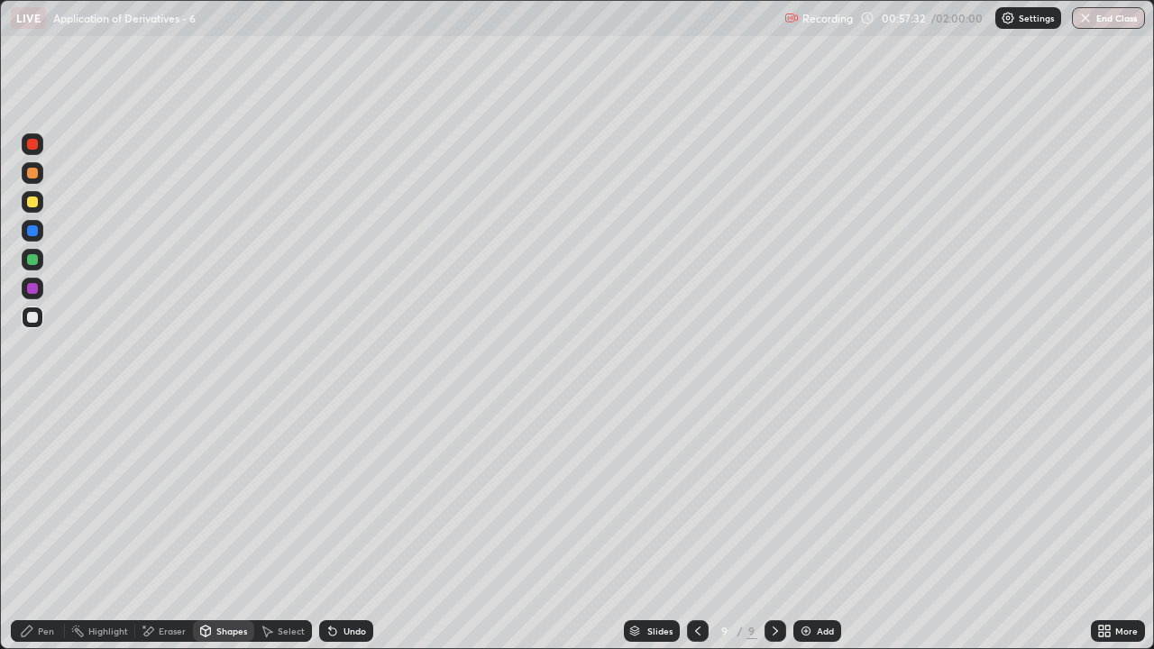
click at [36, 205] on div at bounding box center [32, 202] width 11 height 11
click at [346, 534] on div "Undo" at bounding box center [354, 630] width 23 height 9
click at [345, 534] on div "Undo" at bounding box center [346, 631] width 54 height 22
click at [24, 261] on div at bounding box center [33, 260] width 22 height 22
click at [352, 534] on div "Undo" at bounding box center [354, 630] width 23 height 9
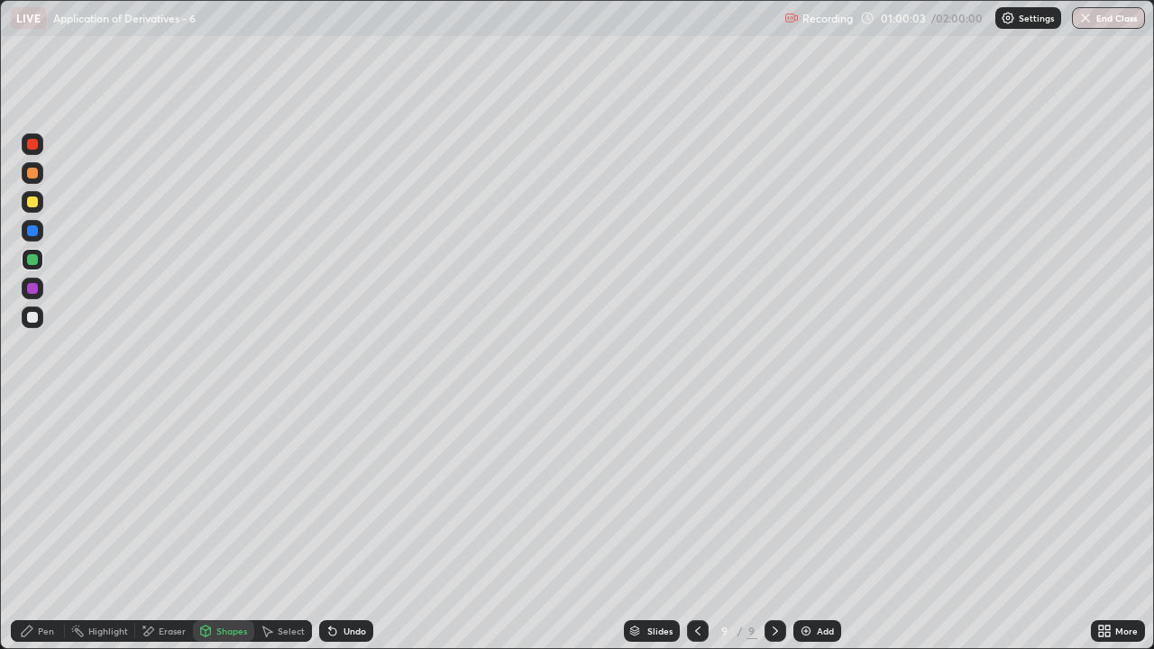
click at [37, 534] on div "Pen" at bounding box center [38, 631] width 54 height 22
click at [825, 534] on div "Add" at bounding box center [825, 630] width 17 height 9
click at [215, 534] on div "Shapes" at bounding box center [223, 631] width 61 height 22
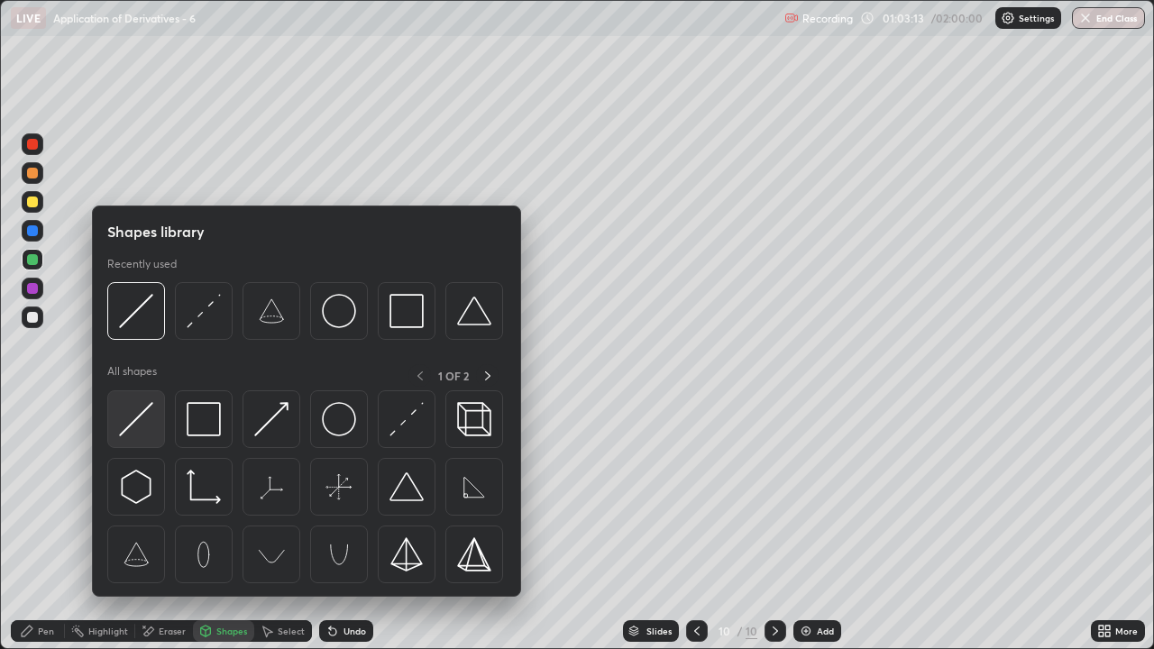
click at [140, 420] on img at bounding box center [136, 419] width 34 height 34
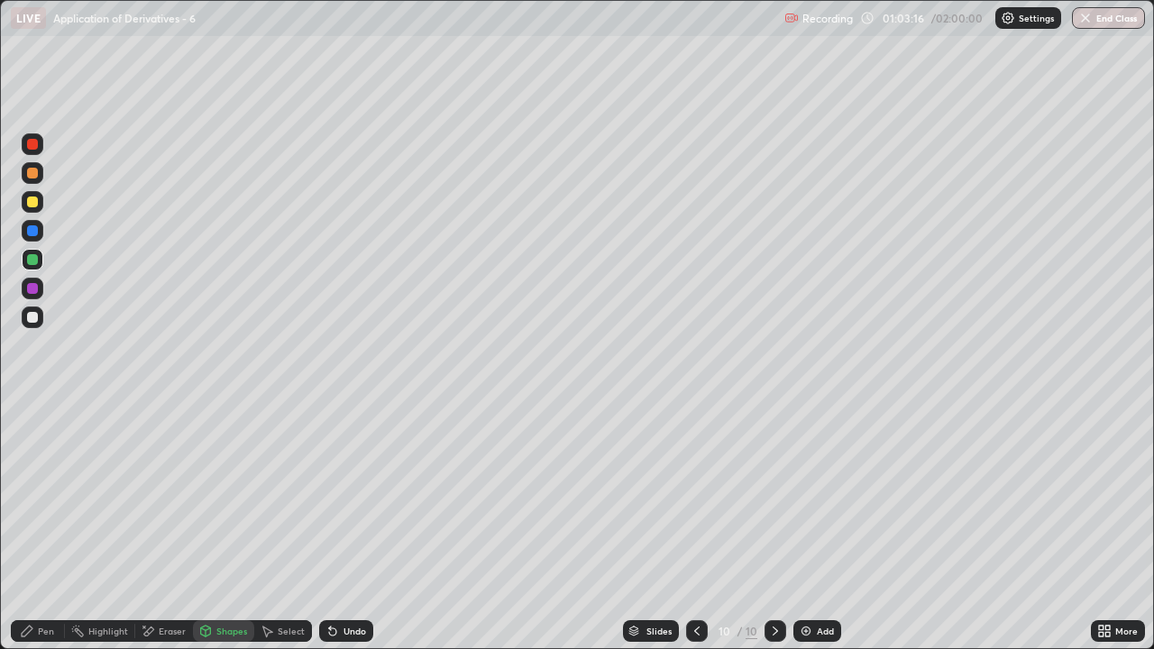
click at [52, 534] on div "Pen" at bounding box center [38, 631] width 54 height 22
click at [29, 203] on div at bounding box center [32, 202] width 11 height 11
click at [211, 534] on icon at bounding box center [205, 631] width 14 height 14
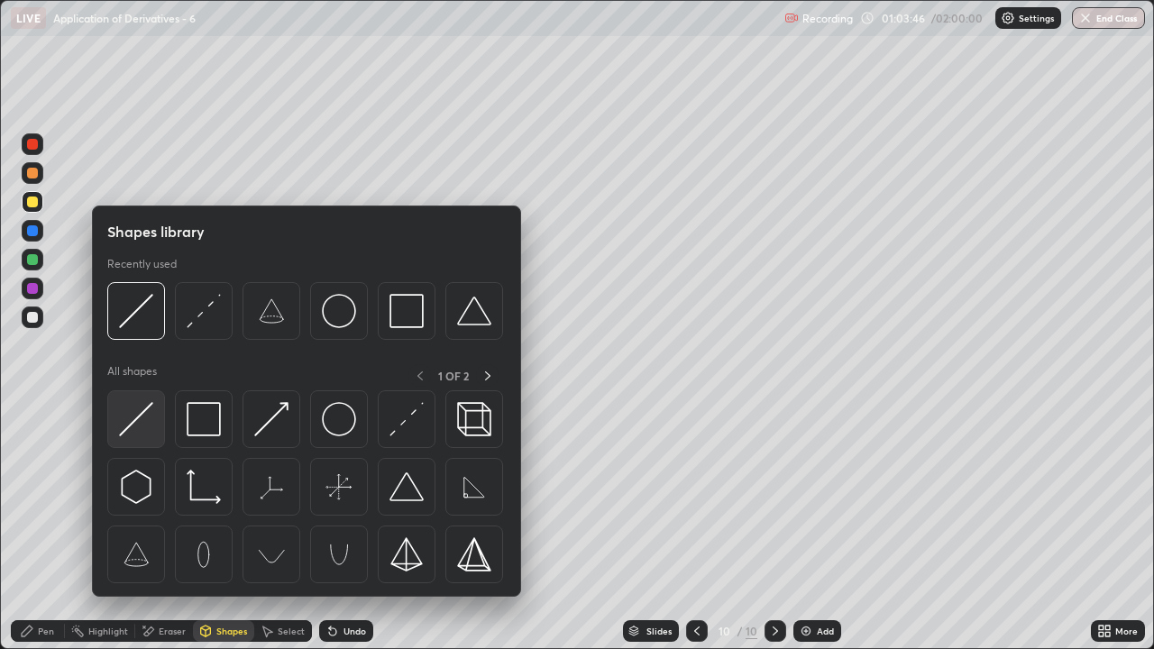
click at [132, 423] on img at bounding box center [136, 419] width 34 height 34
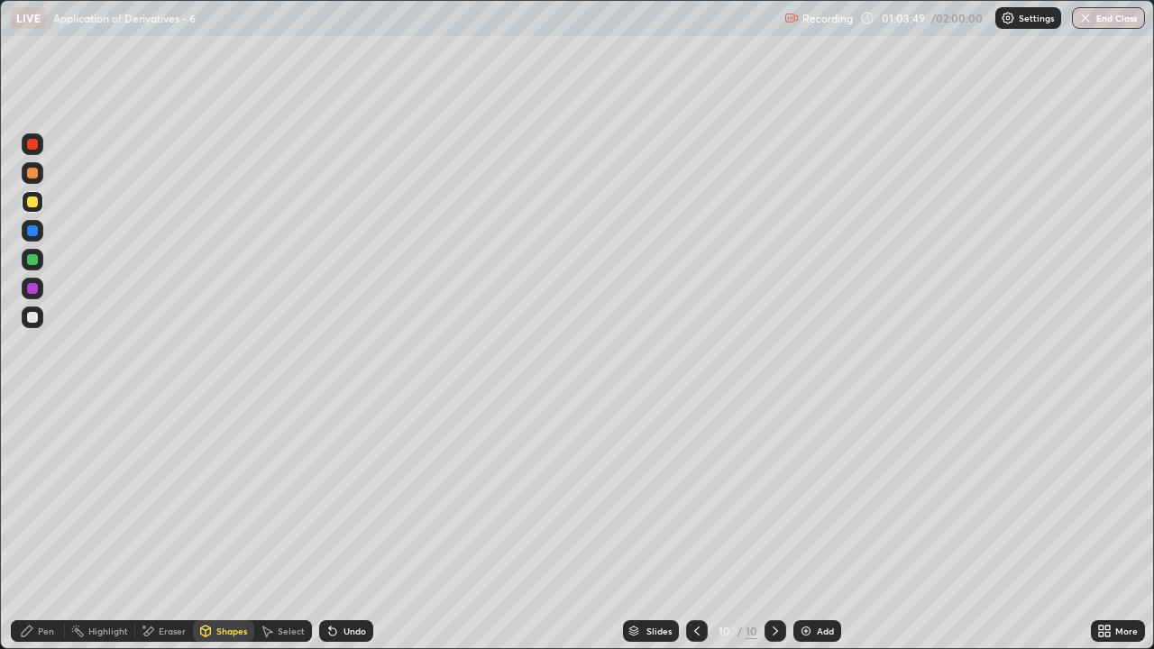
click at [338, 534] on div "Undo" at bounding box center [346, 631] width 54 height 22
click at [343, 534] on div "Undo" at bounding box center [354, 630] width 23 height 9
click at [339, 534] on div "Undo" at bounding box center [346, 631] width 54 height 22
click at [42, 534] on div "Pen" at bounding box center [38, 631] width 54 height 22
click at [340, 534] on div "Undo" at bounding box center [346, 631] width 54 height 22
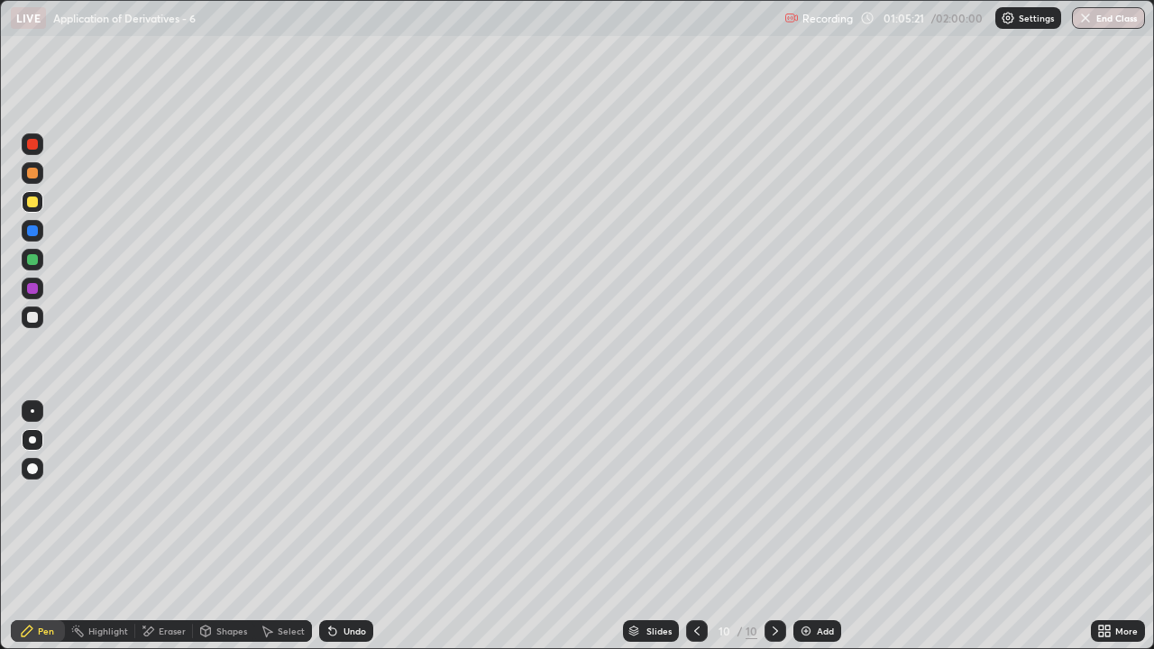
click at [31, 261] on div at bounding box center [32, 259] width 11 height 11
click at [30, 203] on div at bounding box center [32, 202] width 11 height 11
click at [27, 169] on div at bounding box center [32, 173] width 11 height 11
click at [153, 534] on div "Eraser" at bounding box center [164, 631] width 58 height 22
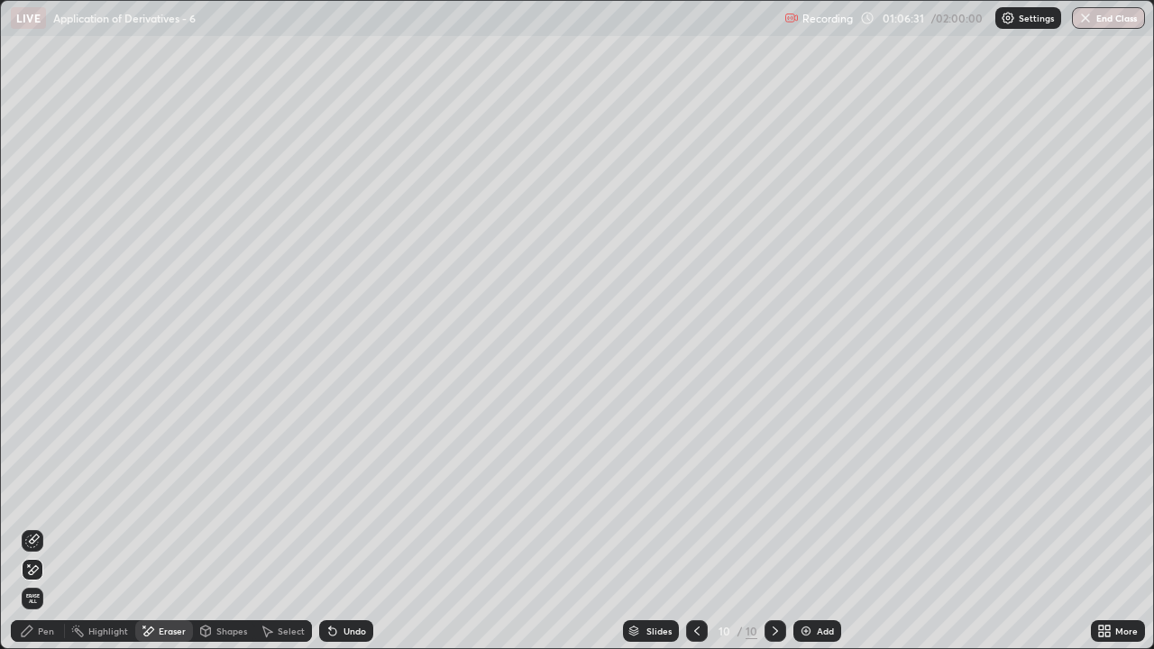
click at [693, 534] on icon at bounding box center [697, 631] width 14 height 14
click at [809, 534] on img at bounding box center [806, 631] width 14 height 14
click at [44, 534] on div "Pen" at bounding box center [46, 630] width 16 height 9
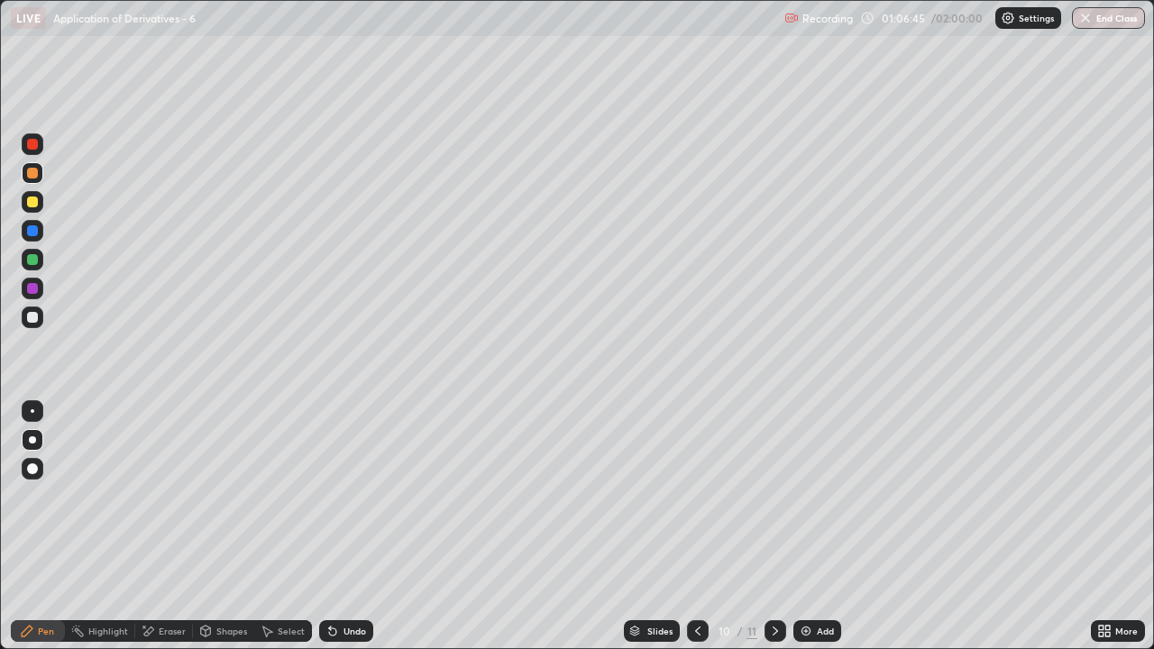
click at [32, 317] on div at bounding box center [32, 317] width 11 height 11
click at [1107, 534] on icon at bounding box center [1107, 634] width 5 height 5
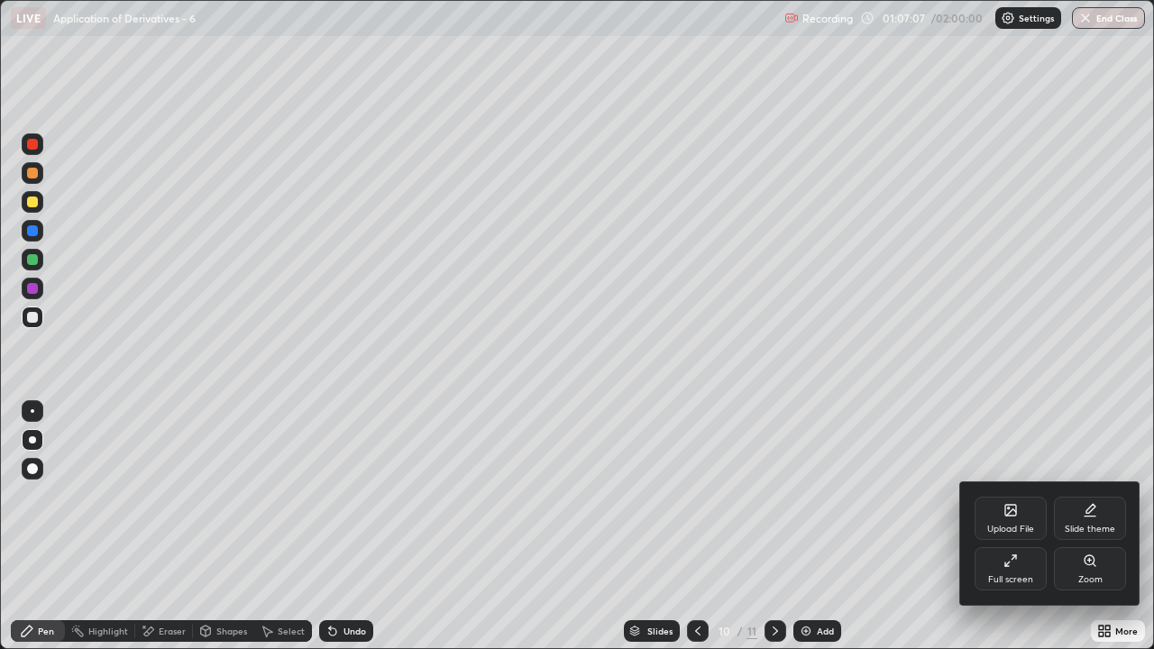
click at [998, 534] on div "Full screen" at bounding box center [1010, 568] width 72 height 43
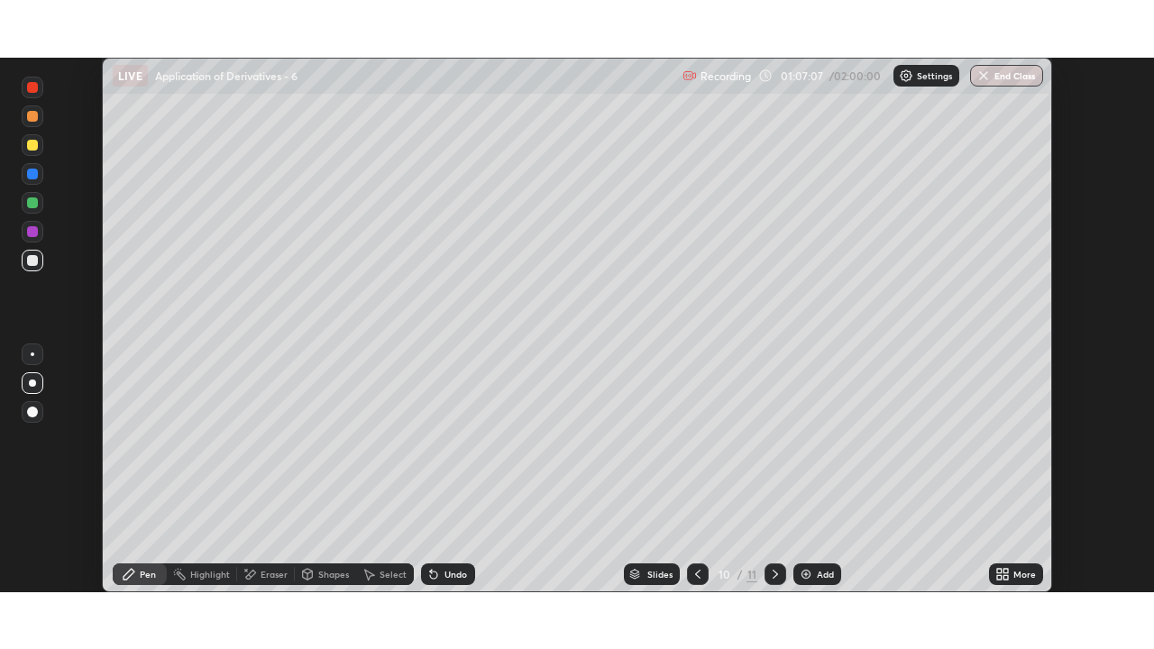
scroll to position [89605, 88986]
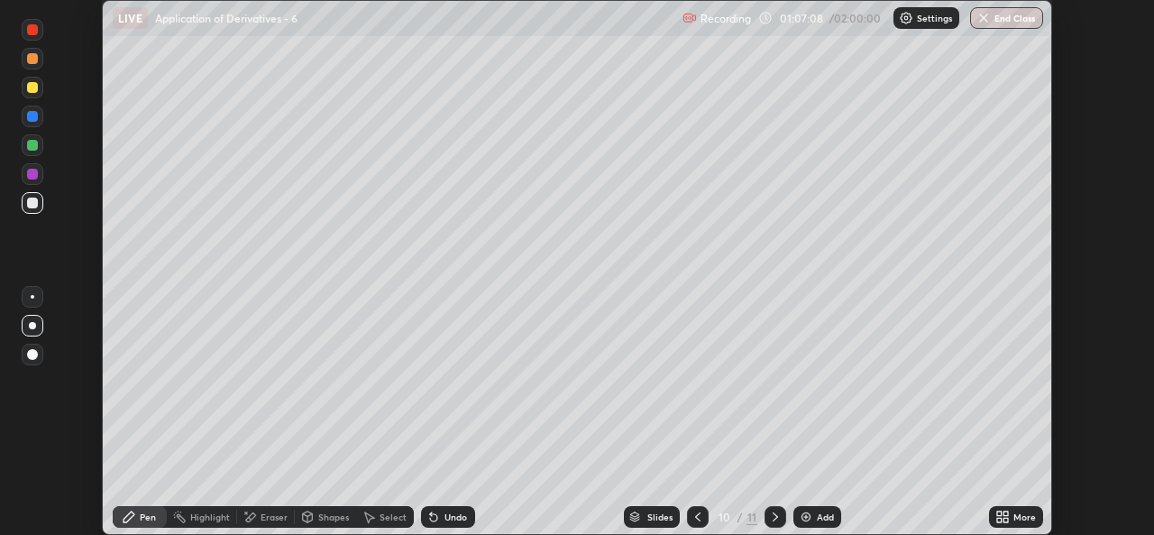
click at [1014, 519] on div "More" at bounding box center [1024, 516] width 23 height 9
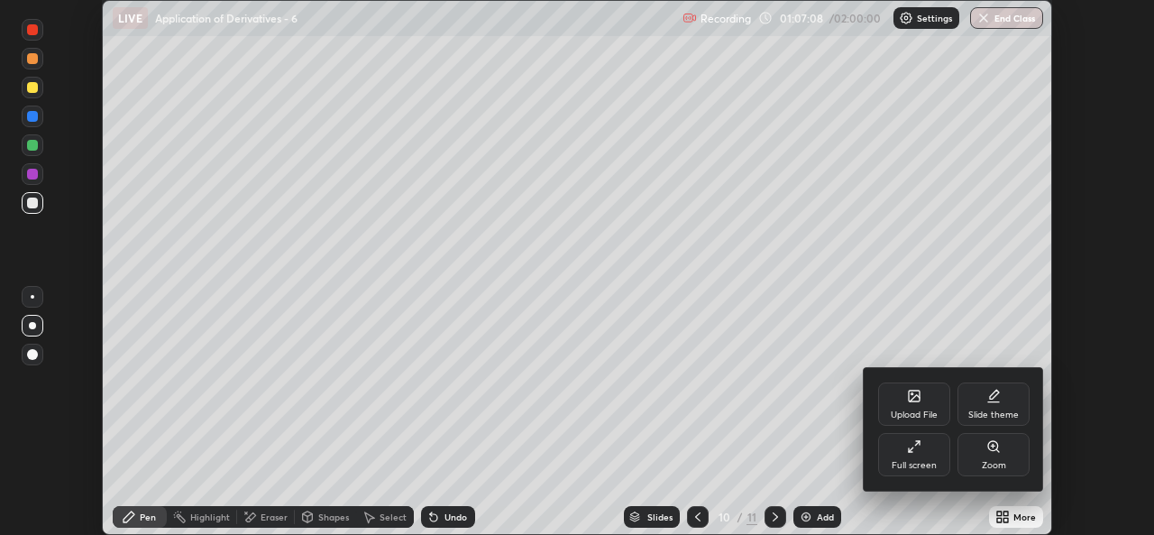
click at [903, 458] on div "Full screen" at bounding box center [914, 454] width 72 height 43
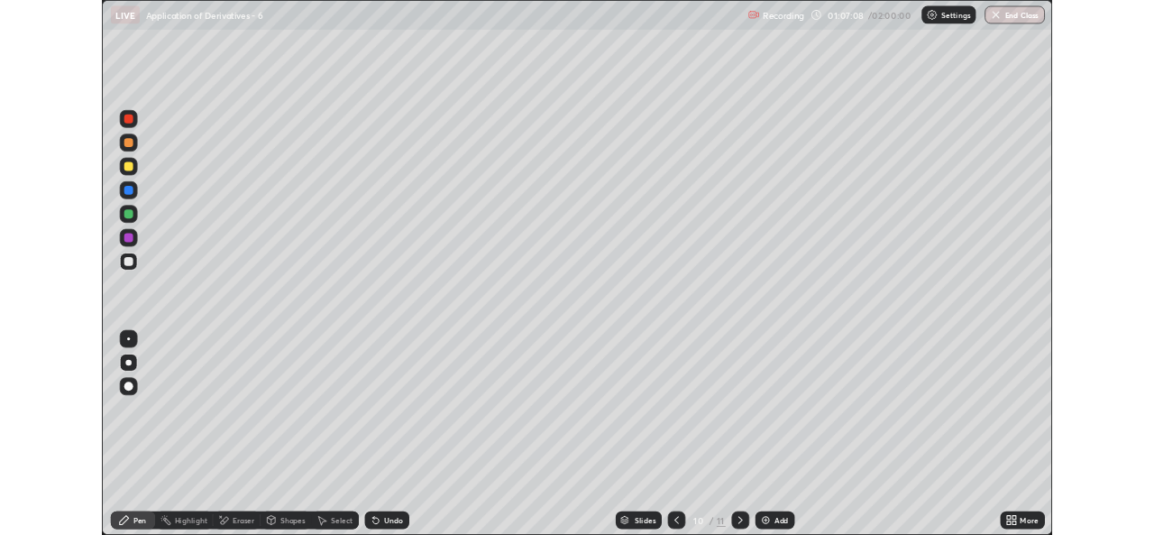
scroll to position [649, 1154]
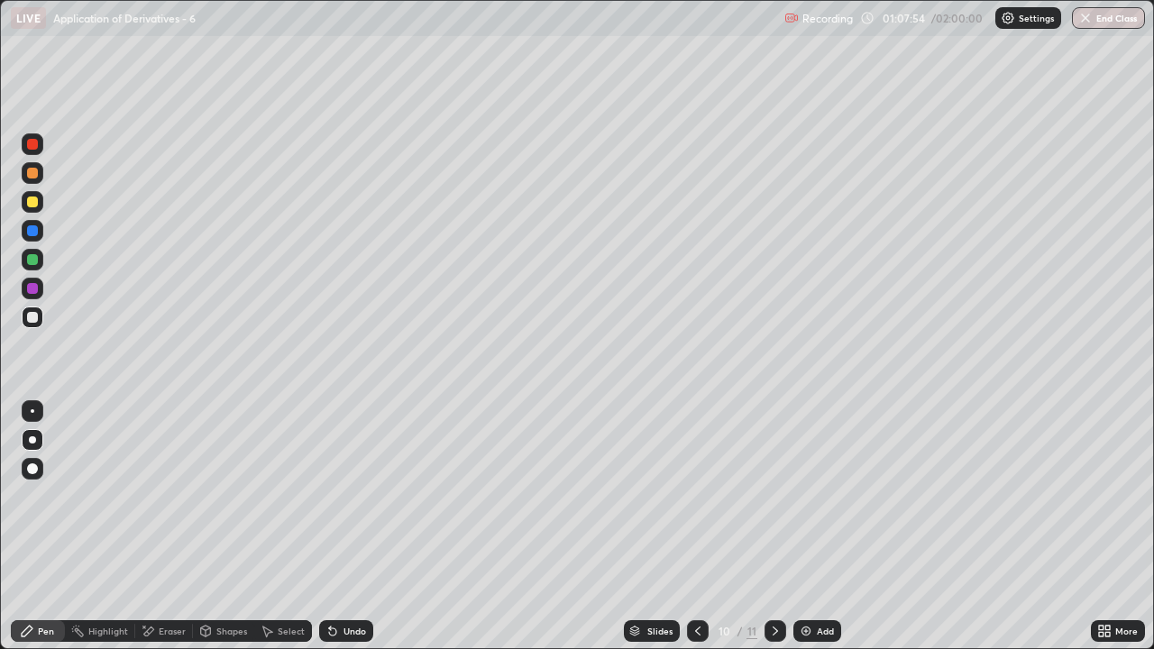
click at [771, 534] on div at bounding box center [775, 631] width 22 height 36
click at [279, 534] on div "Select" at bounding box center [291, 630] width 27 height 9
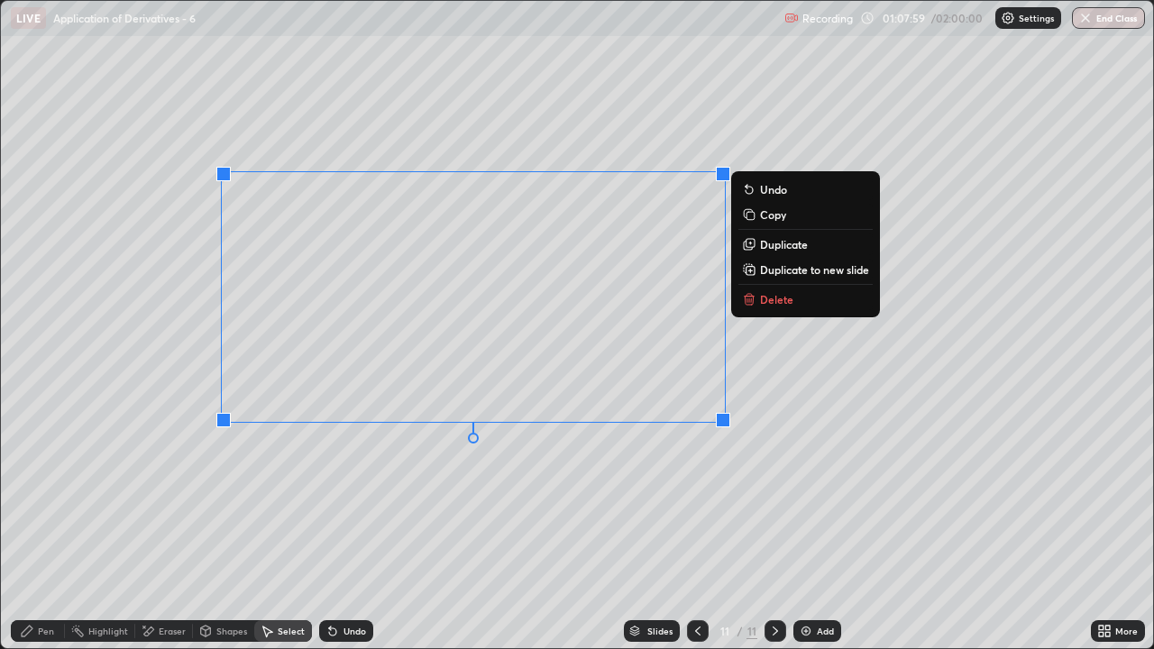
click at [774, 213] on p "Copy" at bounding box center [773, 214] width 26 height 14
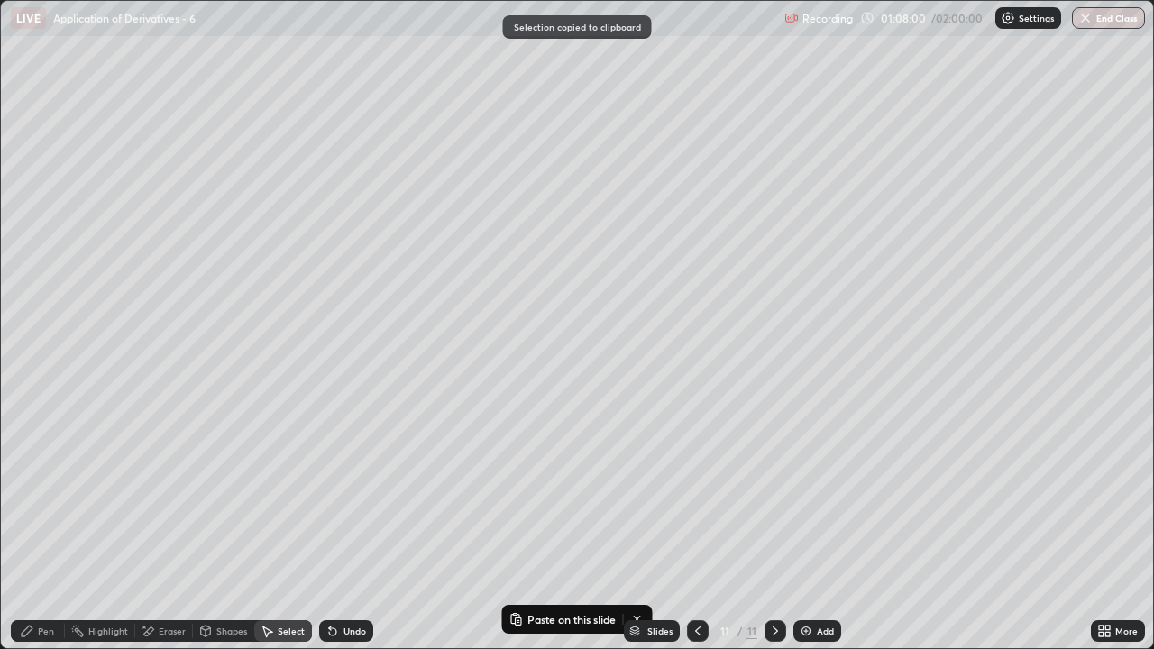
click at [696, 534] on div at bounding box center [698, 631] width 22 height 22
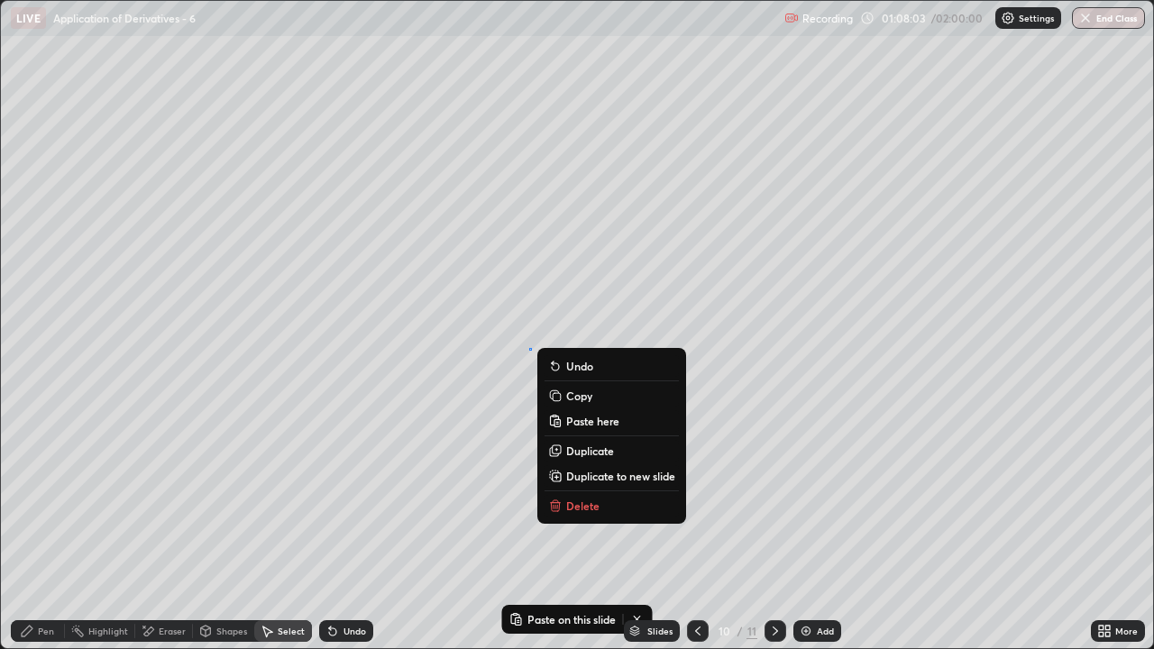
click at [581, 423] on p "Paste here" at bounding box center [592, 421] width 53 height 14
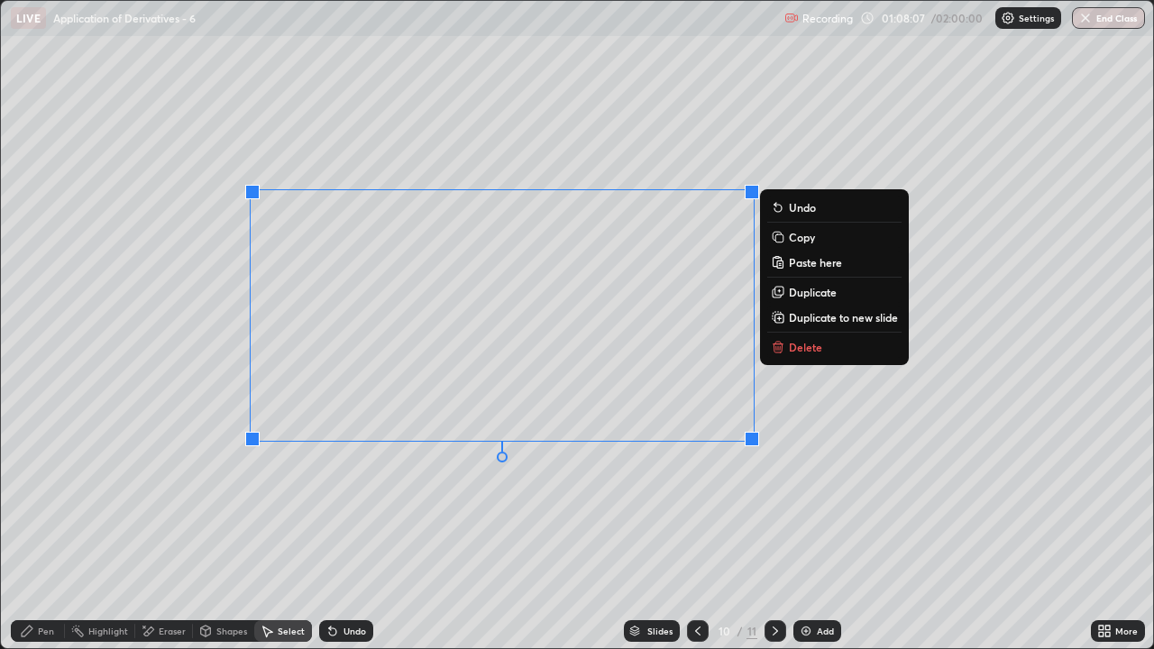
click at [192, 534] on div "0 ° Undo Copy Paste here Duplicate Duplicate to new slide Delete" at bounding box center [577, 324] width 1152 height 647
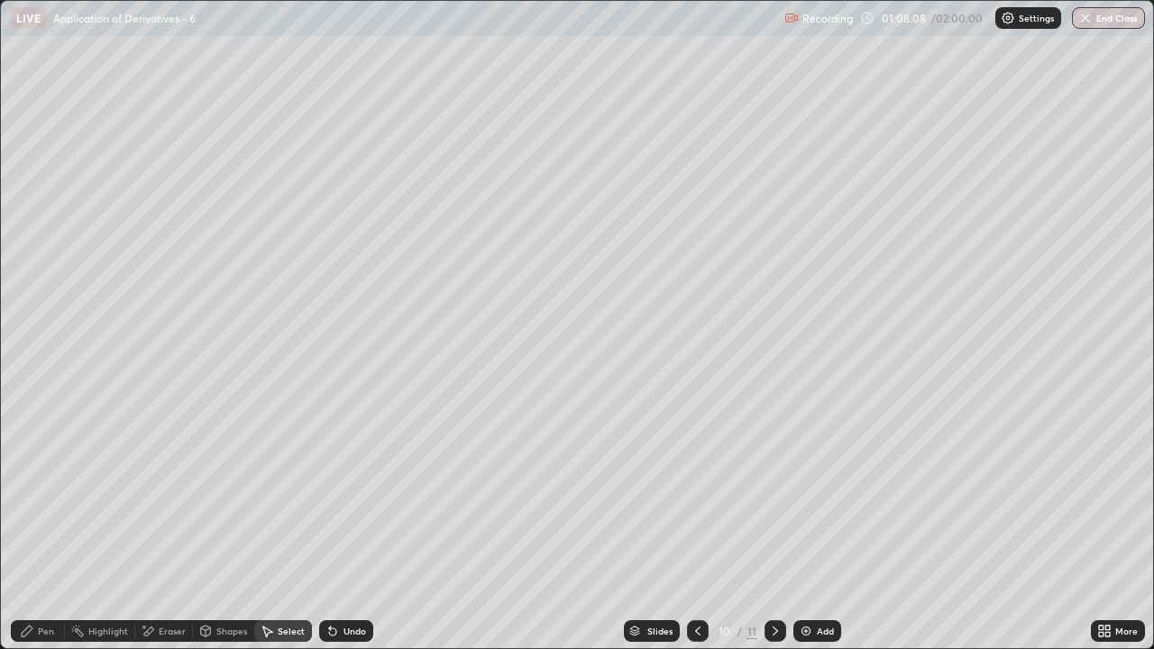
click at [154, 534] on div "Eraser" at bounding box center [164, 631] width 58 height 22
click at [36, 534] on div "Pen" at bounding box center [38, 631] width 54 height 22
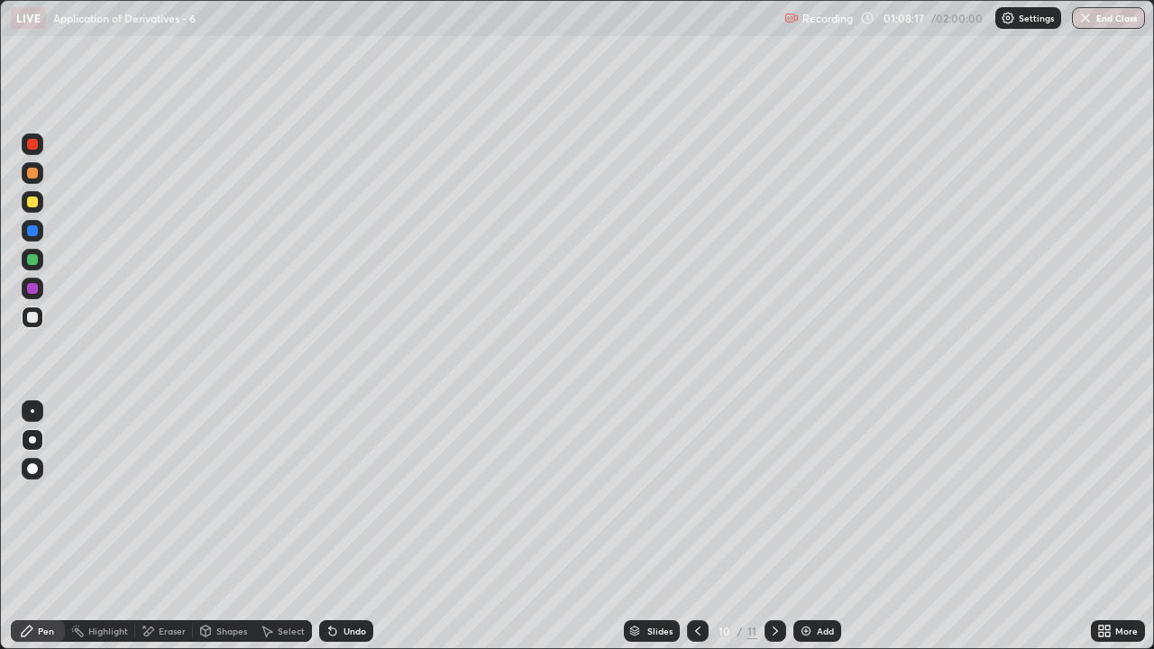
click at [1107, 534] on icon at bounding box center [1107, 634] width 5 height 5
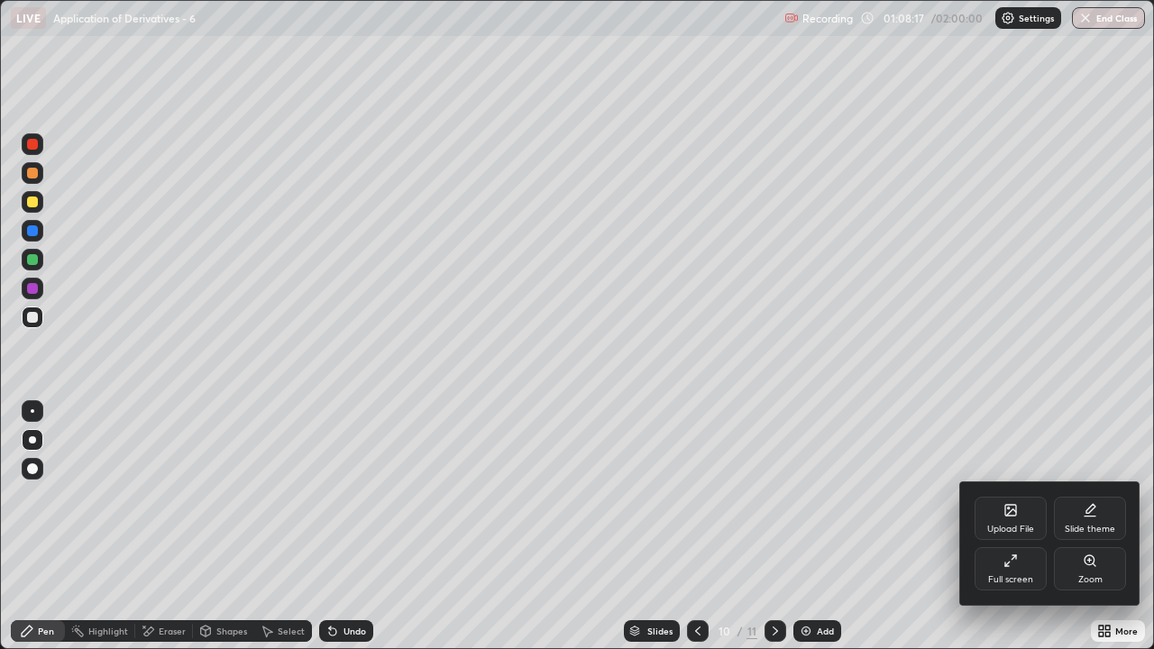
click at [1007, 534] on div "Full screen" at bounding box center [1010, 568] width 72 height 43
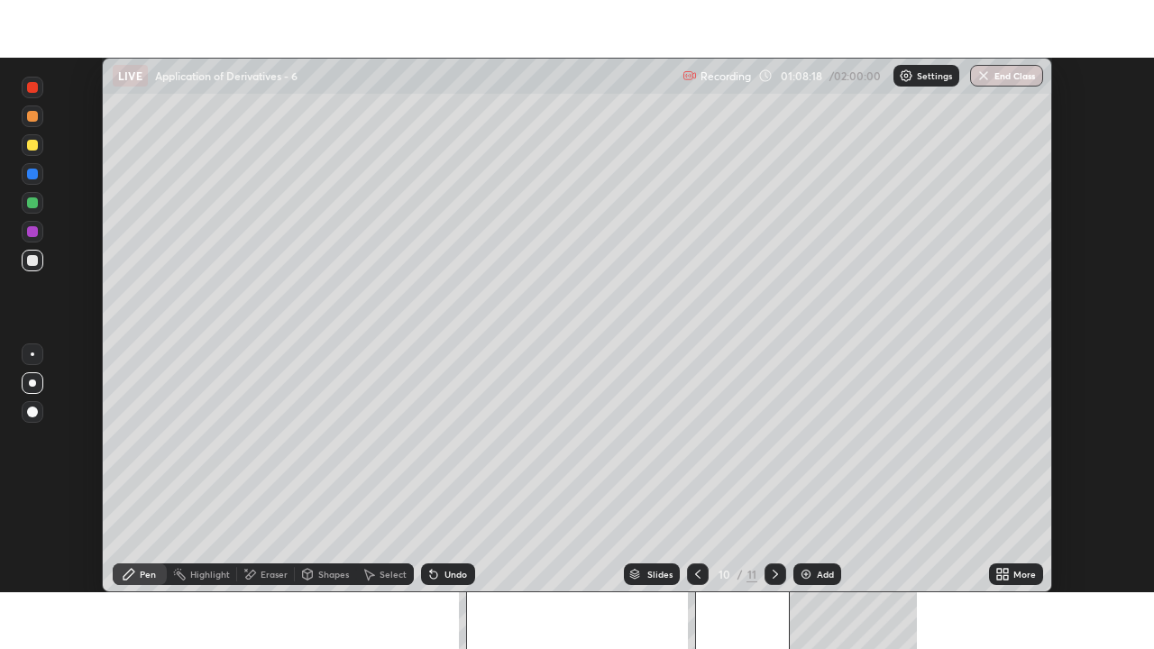
scroll to position [89605, 88986]
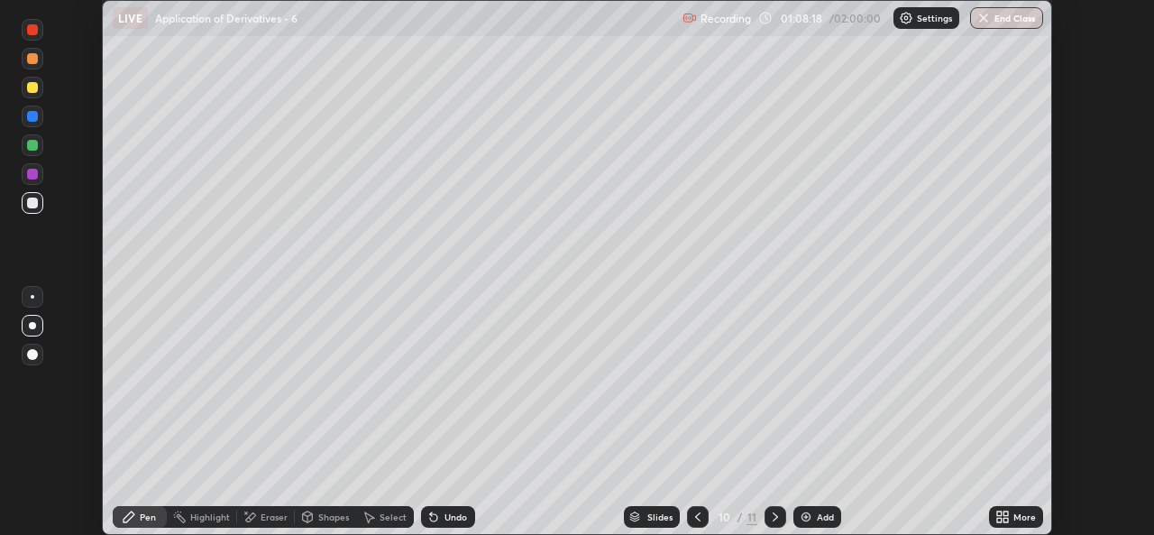
click at [1014, 514] on div "More" at bounding box center [1024, 516] width 23 height 9
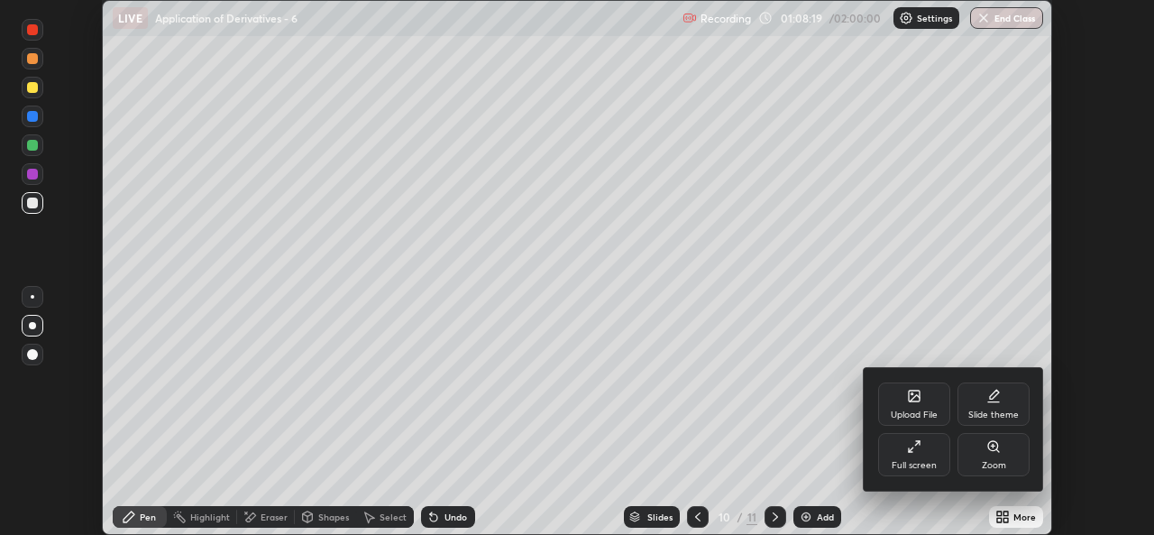
click at [919, 461] on div "Full screen" at bounding box center [913, 465] width 45 height 9
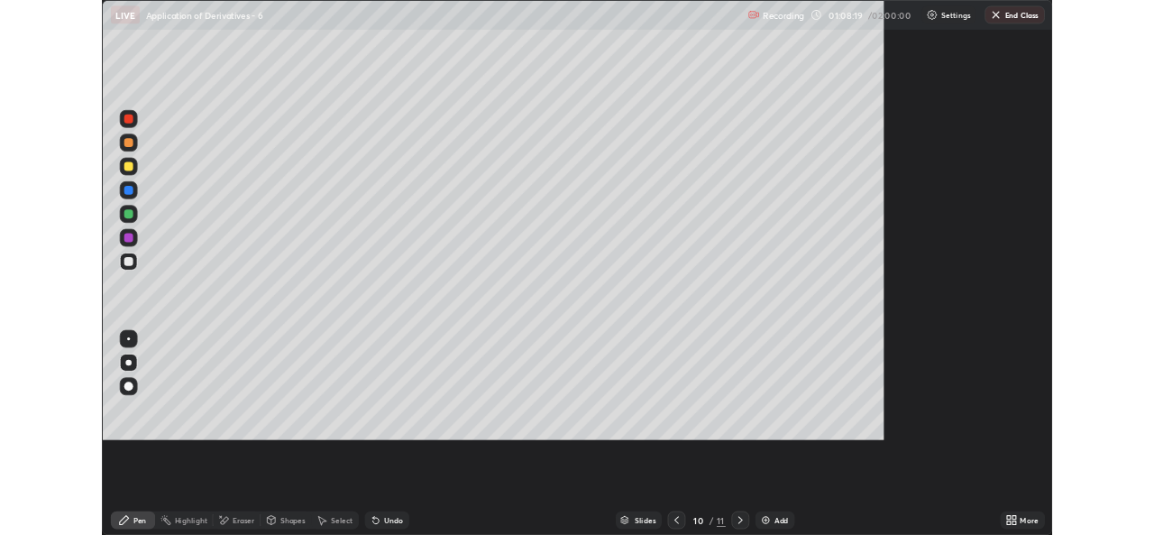
scroll to position [649, 1154]
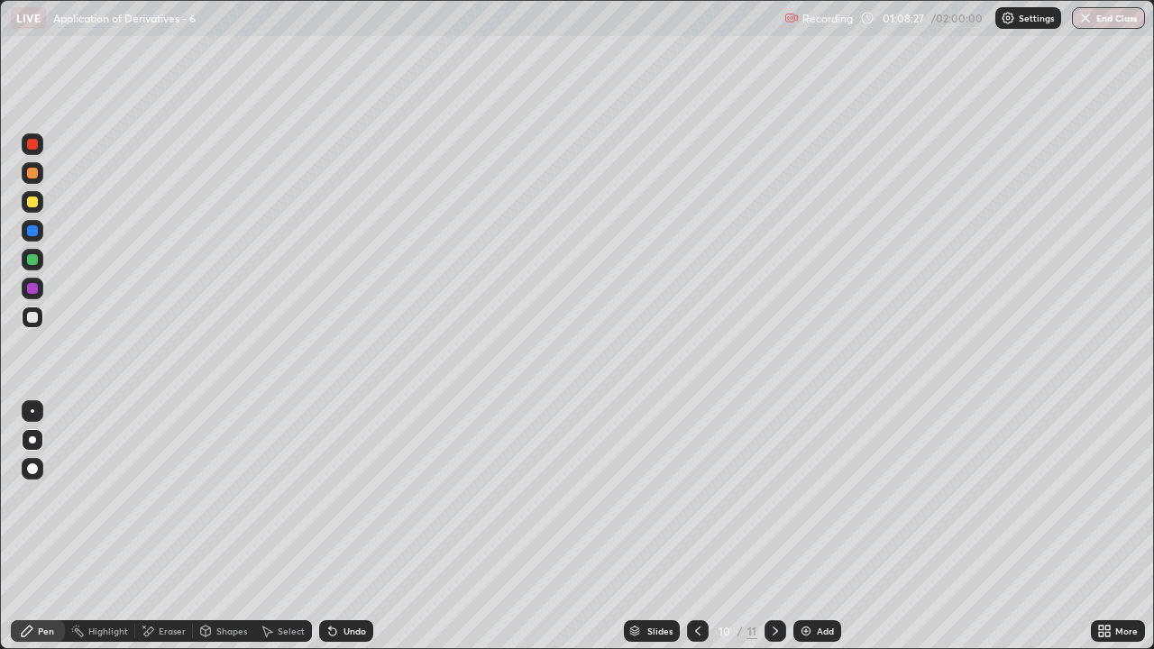
click at [31, 322] on div at bounding box center [32, 317] width 11 height 11
click at [153, 534] on icon at bounding box center [148, 631] width 14 height 15
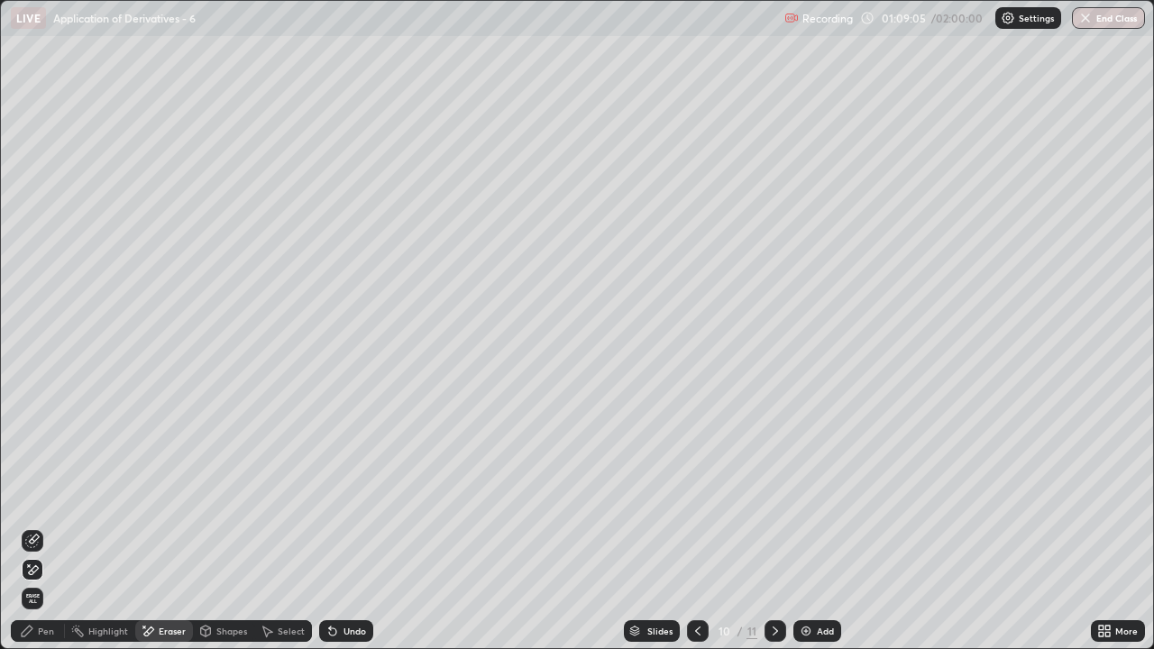
click at [29, 534] on div "Pen" at bounding box center [38, 631] width 54 height 22
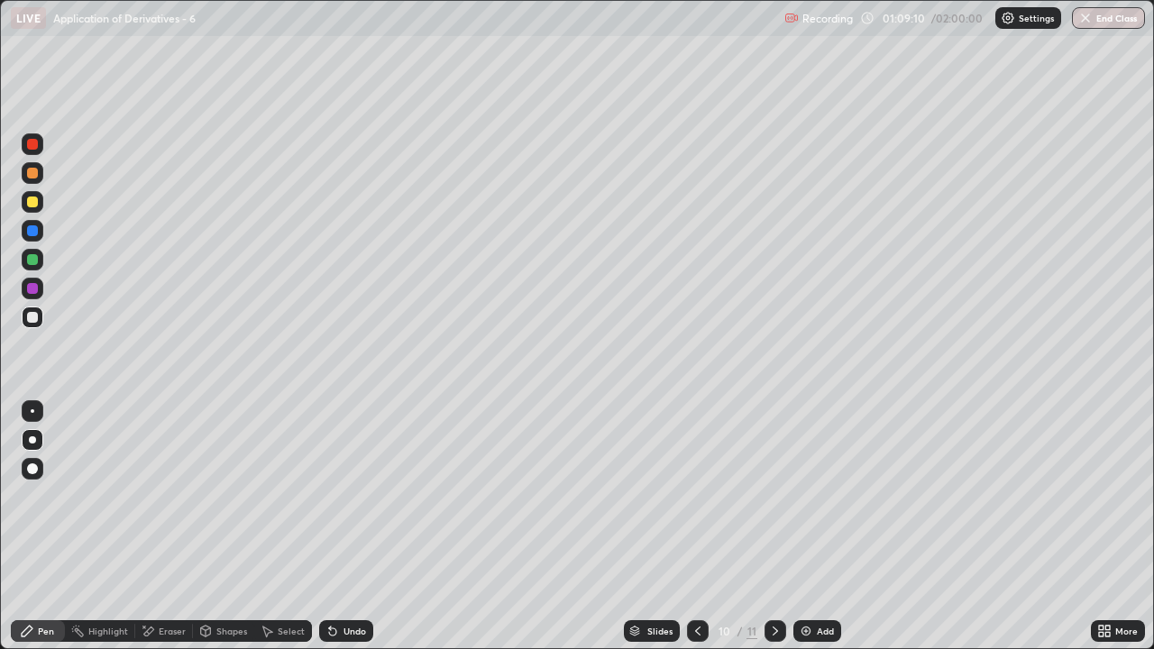
click at [350, 534] on div "Undo" at bounding box center [354, 630] width 23 height 9
click at [223, 534] on div "Shapes" at bounding box center [231, 630] width 31 height 9
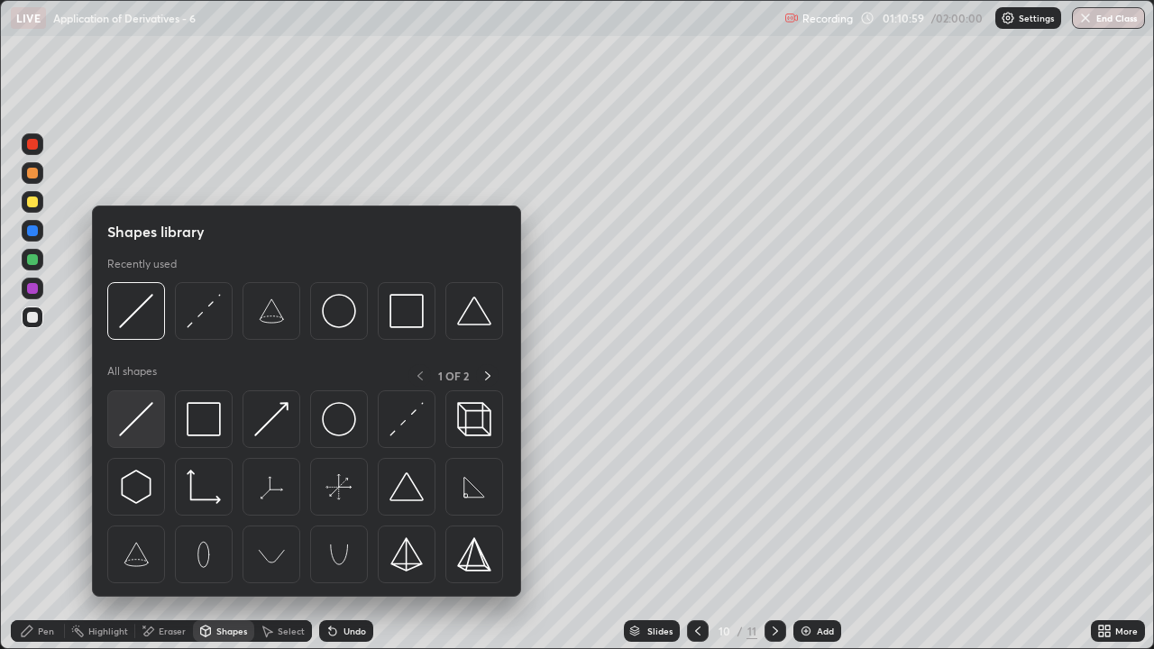
click at [140, 434] on img at bounding box center [136, 419] width 34 height 34
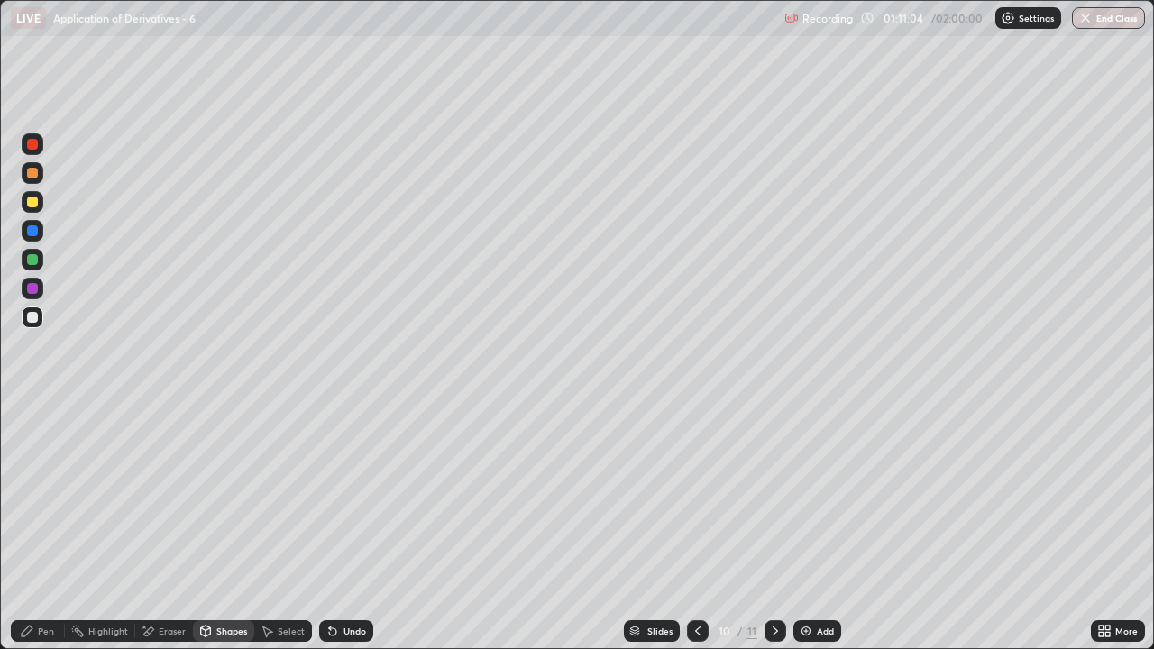
click at [30, 262] on div at bounding box center [32, 259] width 11 height 11
click at [42, 534] on div "Pen" at bounding box center [38, 631] width 54 height 22
click at [345, 534] on div "Undo" at bounding box center [346, 631] width 54 height 22
click at [226, 534] on div "Shapes" at bounding box center [223, 631] width 61 height 22
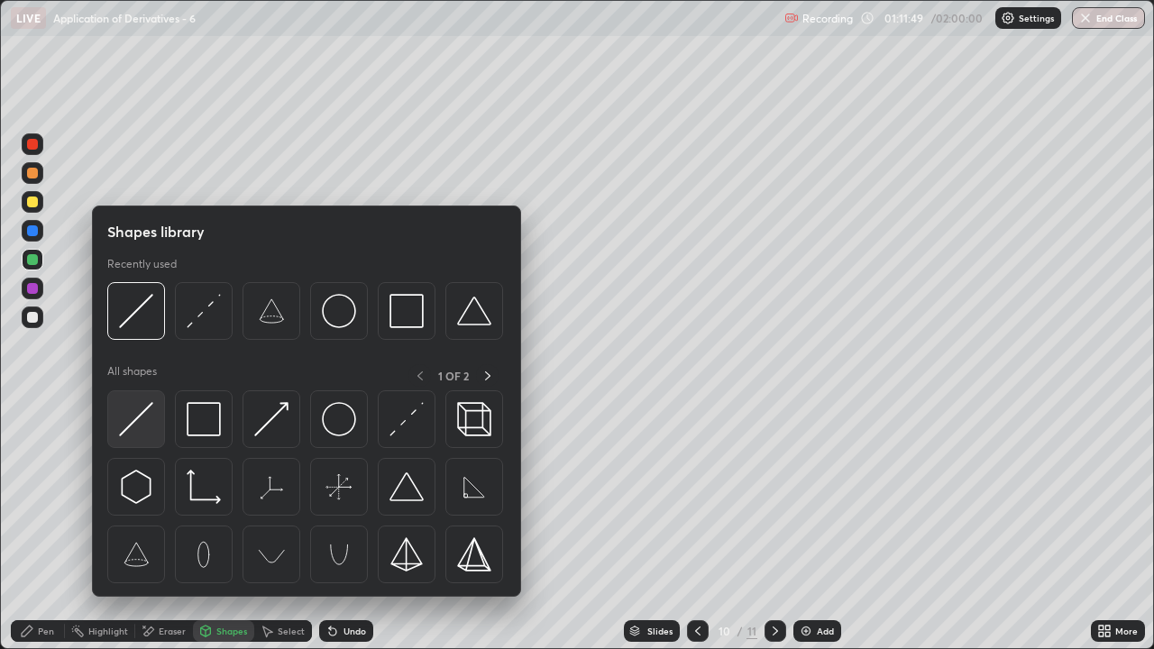
click at [134, 426] on img at bounding box center [136, 419] width 34 height 34
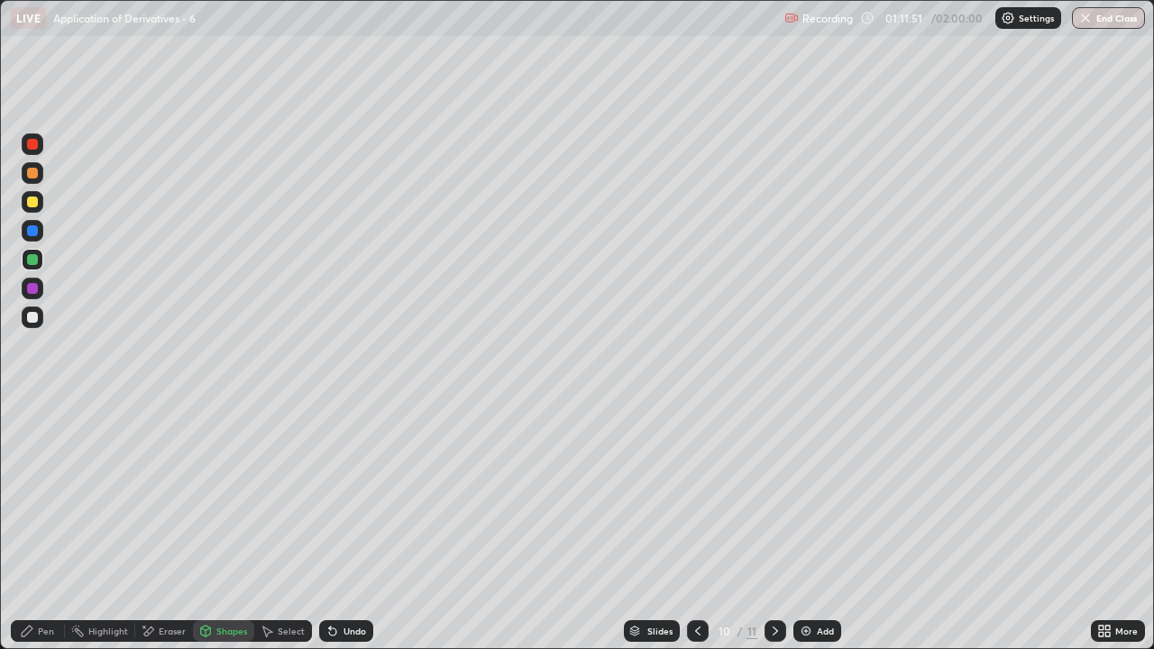
click at [350, 534] on div "Undo" at bounding box center [346, 631] width 54 height 22
click at [41, 534] on div "Pen" at bounding box center [46, 630] width 16 height 9
click at [35, 206] on div at bounding box center [32, 202] width 11 height 11
click at [342, 534] on div "Undo" at bounding box center [346, 631] width 54 height 22
click at [348, 534] on div "Undo" at bounding box center [346, 631] width 54 height 22
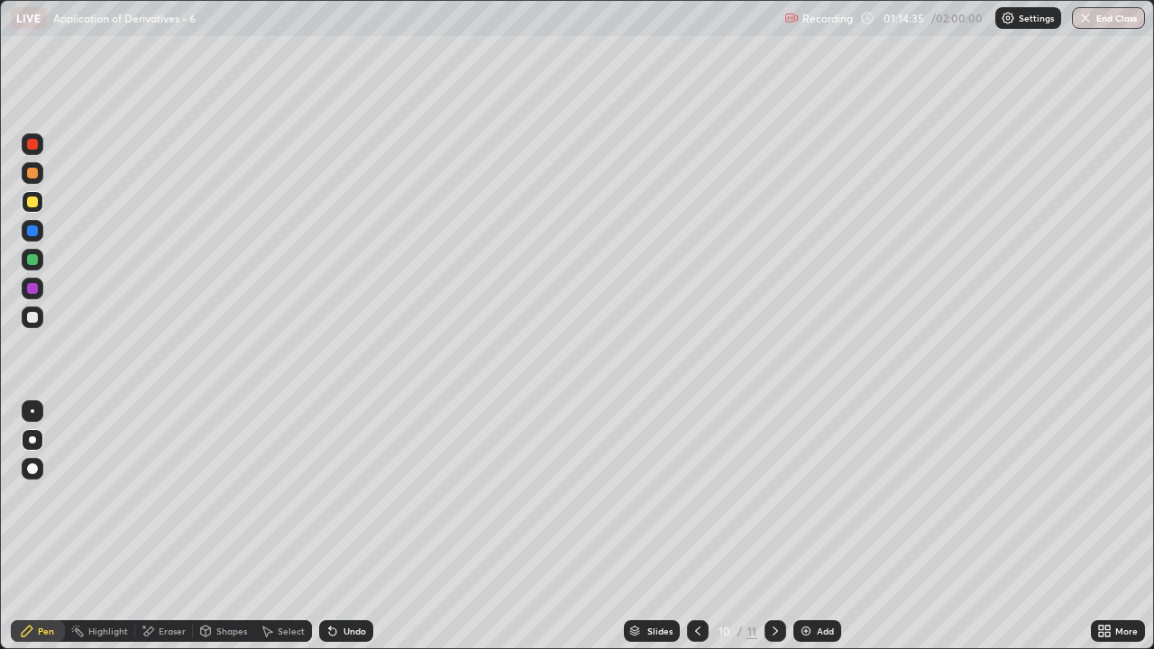
click at [772, 534] on icon at bounding box center [775, 631] width 14 height 14
click at [170, 534] on div "Eraser" at bounding box center [172, 630] width 27 height 9
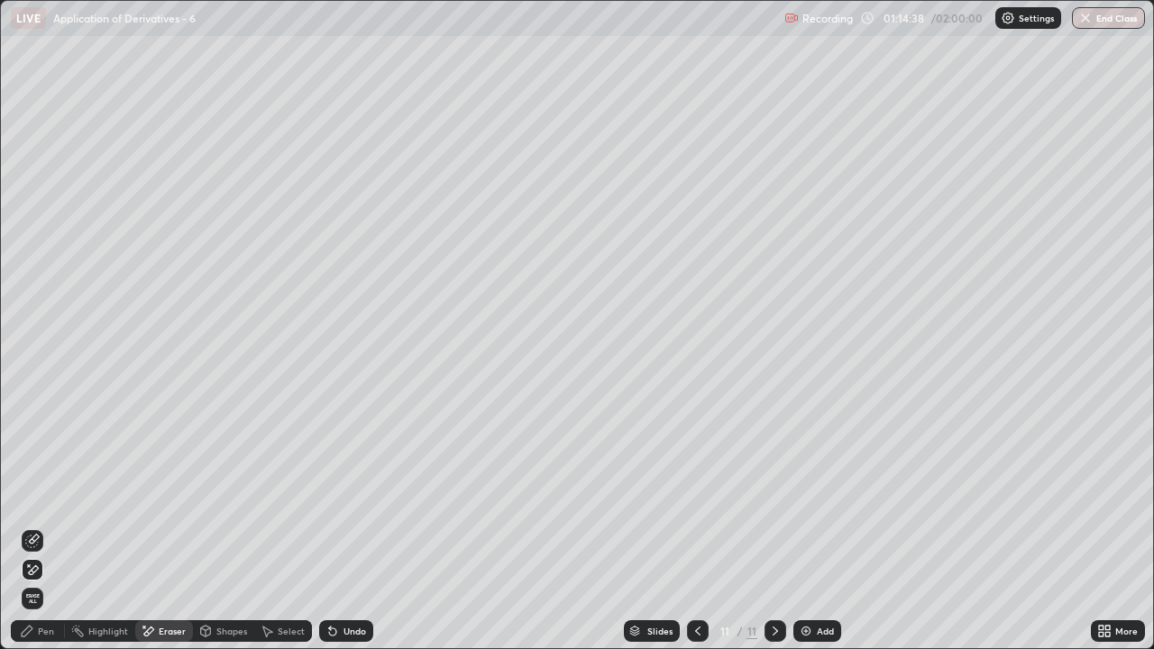
click at [32, 534] on span "Erase all" at bounding box center [33, 598] width 20 height 11
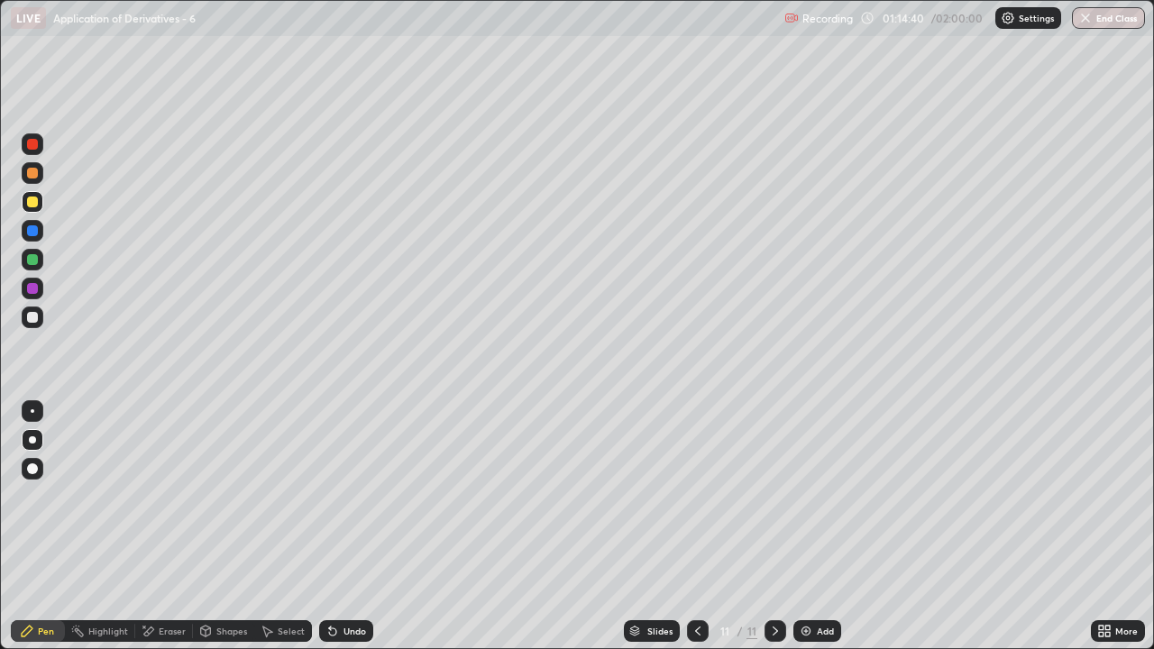
click at [36, 319] on div at bounding box center [32, 317] width 11 height 11
click at [349, 534] on div "Undo" at bounding box center [346, 631] width 54 height 22
click at [346, 534] on div "Undo" at bounding box center [354, 630] width 23 height 9
click at [345, 534] on div "Undo" at bounding box center [354, 630] width 23 height 9
click at [356, 534] on div "Undo" at bounding box center [354, 630] width 23 height 9
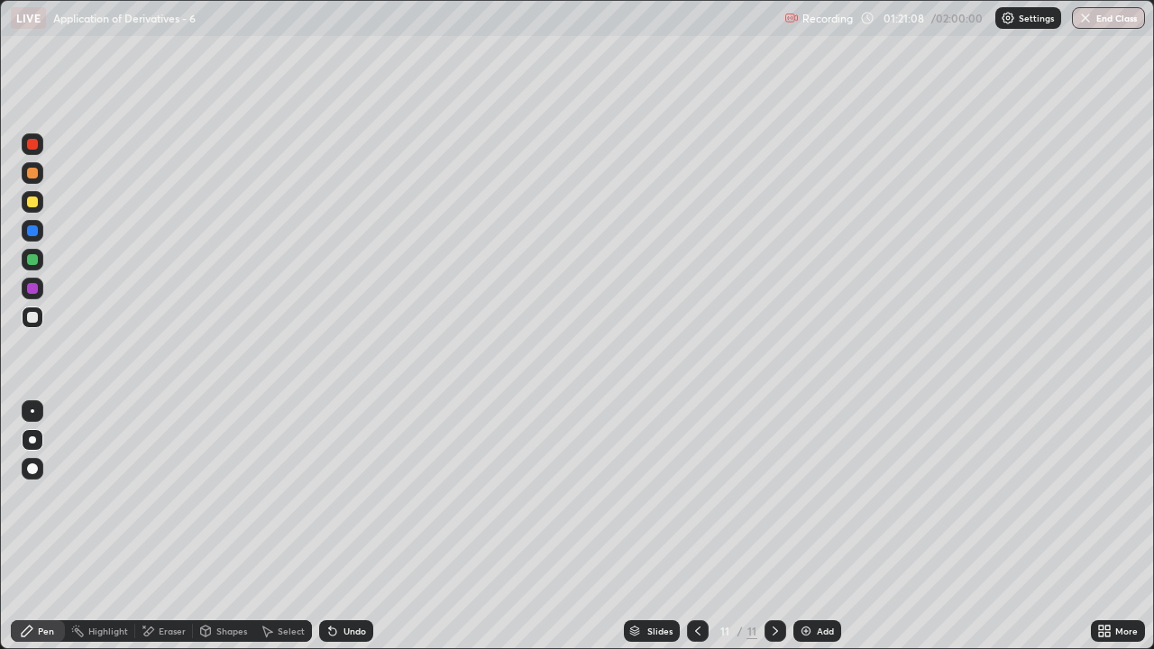
click at [37, 534] on div "Pen" at bounding box center [38, 631] width 54 height 22
click at [32, 204] on div at bounding box center [32, 202] width 11 height 11
click at [288, 534] on div "Select" at bounding box center [291, 630] width 27 height 9
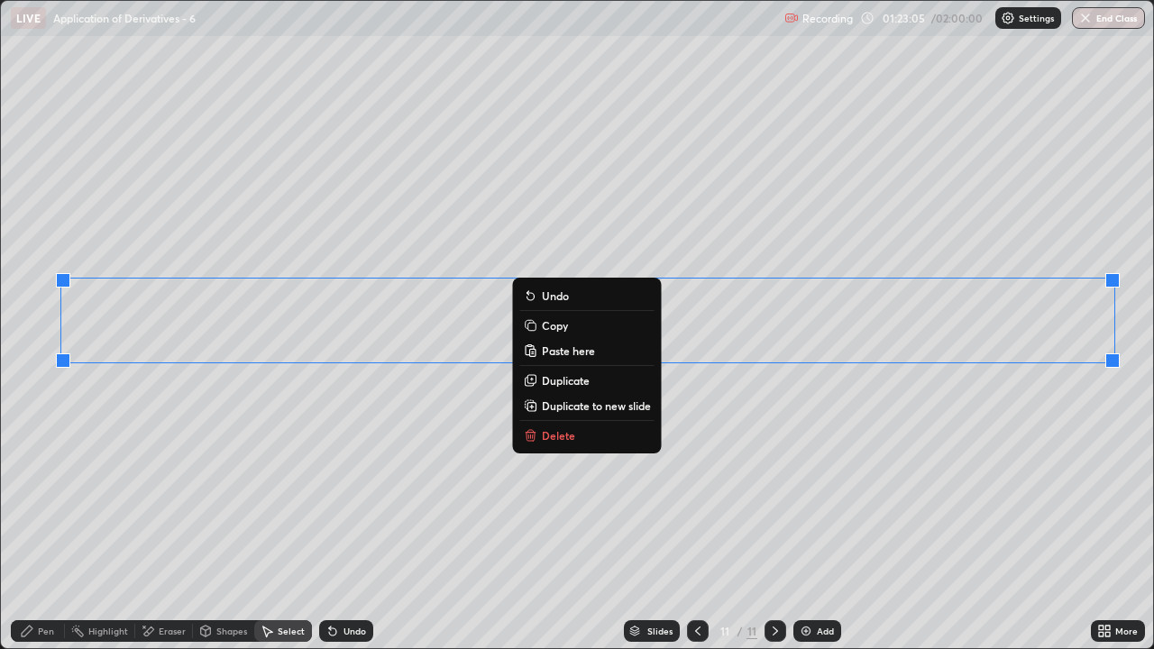
click at [1107, 534] on icon at bounding box center [1107, 634] width 5 height 5
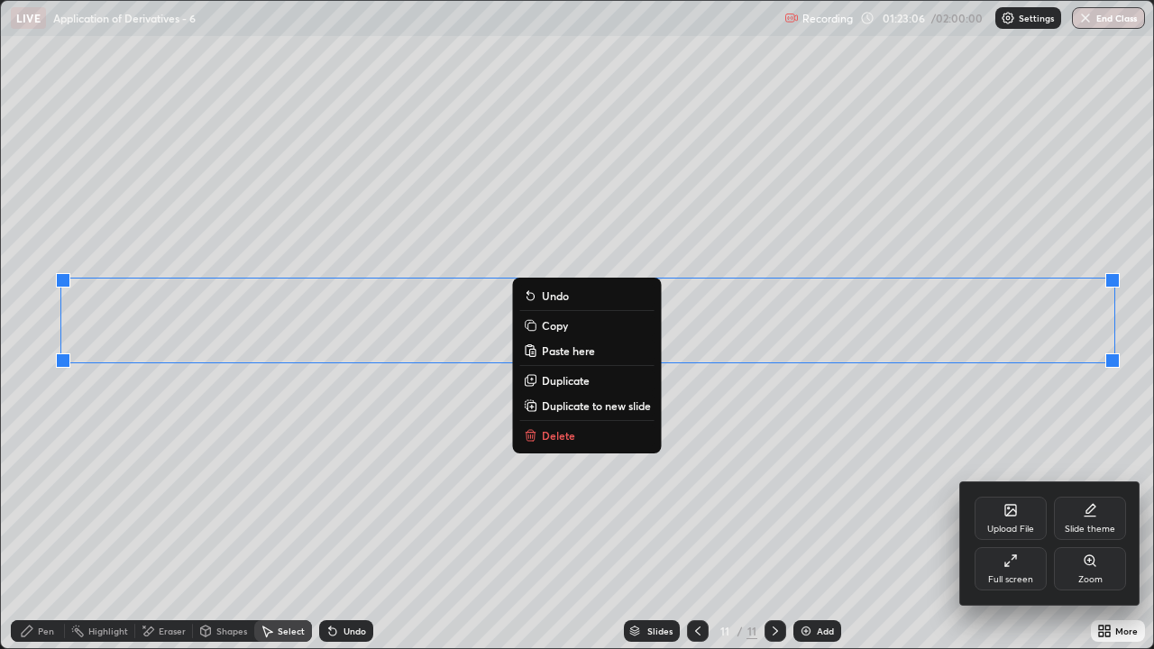
click at [1011, 534] on div "Full screen" at bounding box center [1010, 579] width 45 height 9
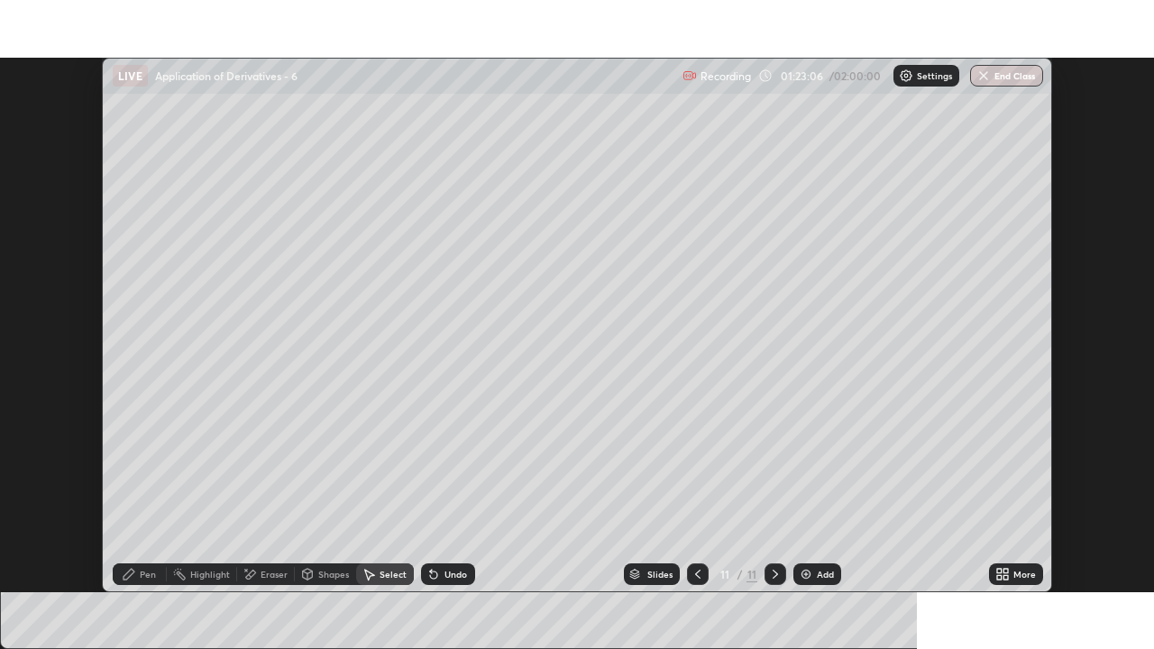
scroll to position [89605, 88986]
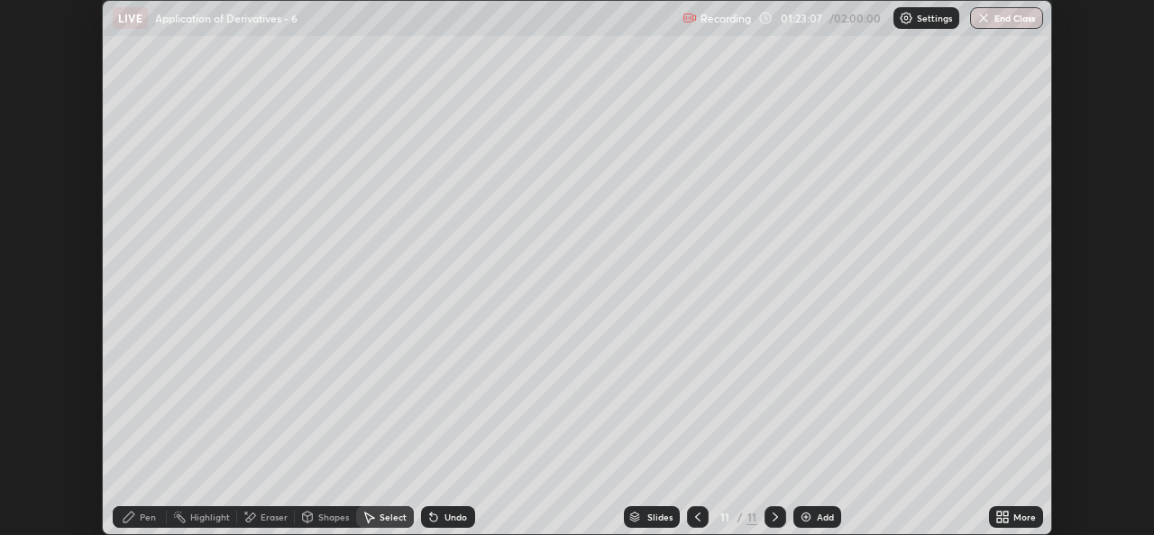
click at [1013, 521] on div "More" at bounding box center [1024, 516] width 23 height 9
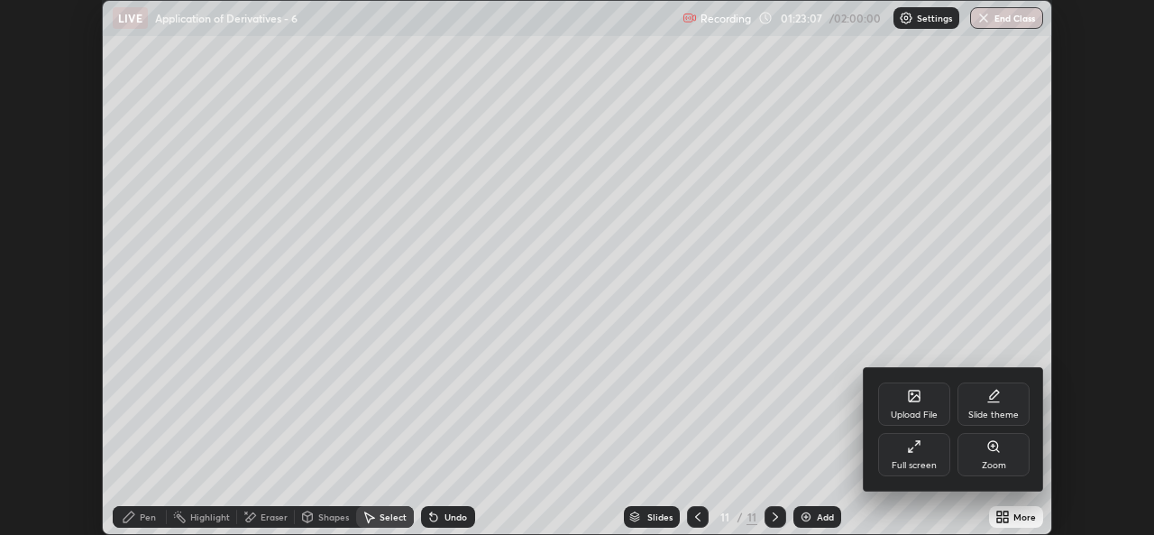
click at [919, 466] on div "Full screen" at bounding box center [913, 465] width 45 height 9
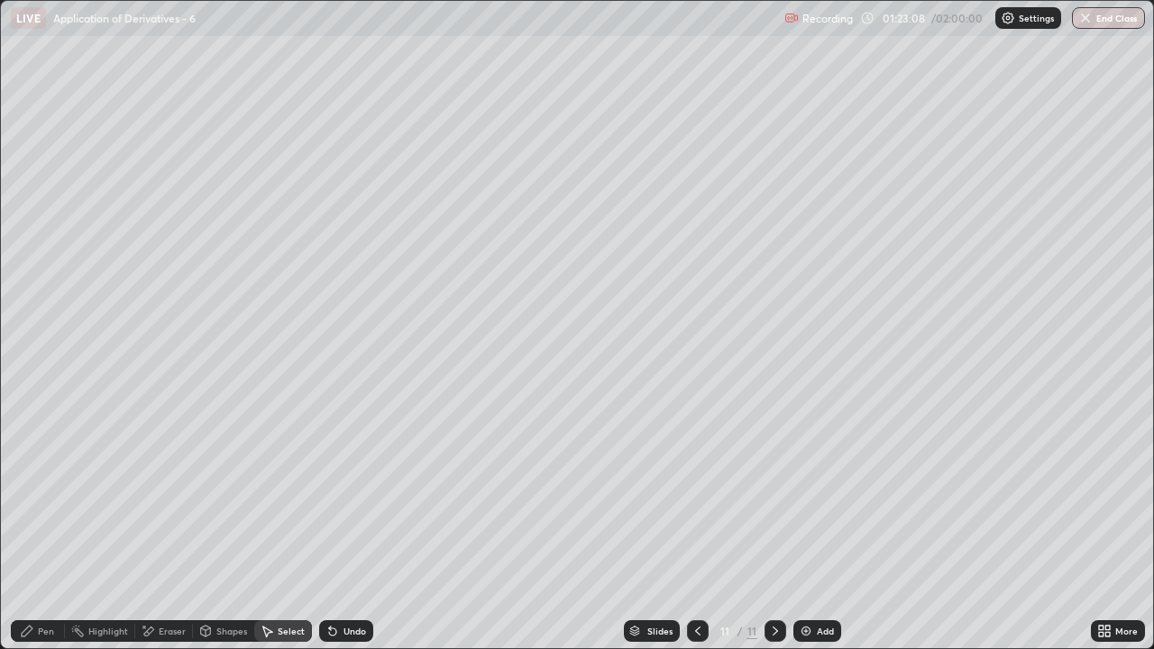
scroll to position [649, 1154]
click at [41, 534] on div "Pen" at bounding box center [38, 631] width 54 height 22
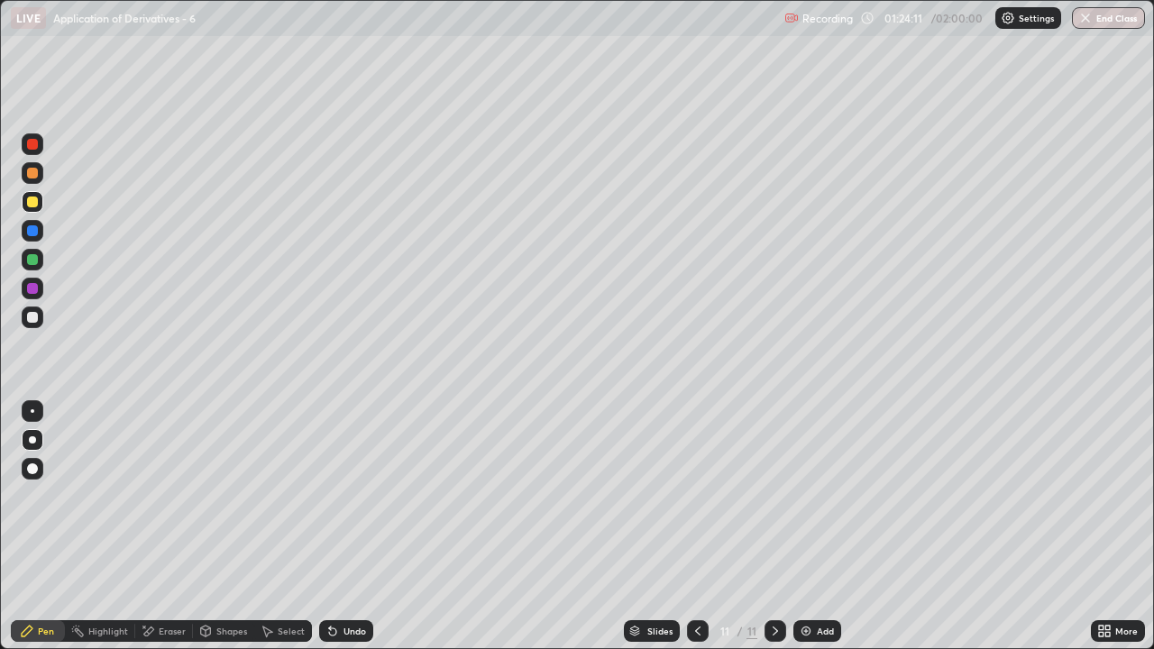
click at [694, 534] on icon at bounding box center [697, 631] width 14 height 14
click at [690, 534] on icon at bounding box center [697, 631] width 14 height 14
click at [772, 534] on div at bounding box center [775, 631] width 22 height 22
click at [772, 534] on icon at bounding box center [775, 631] width 14 height 14
click at [343, 534] on div "Undo" at bounding box center [354, 630] width 23 height 9
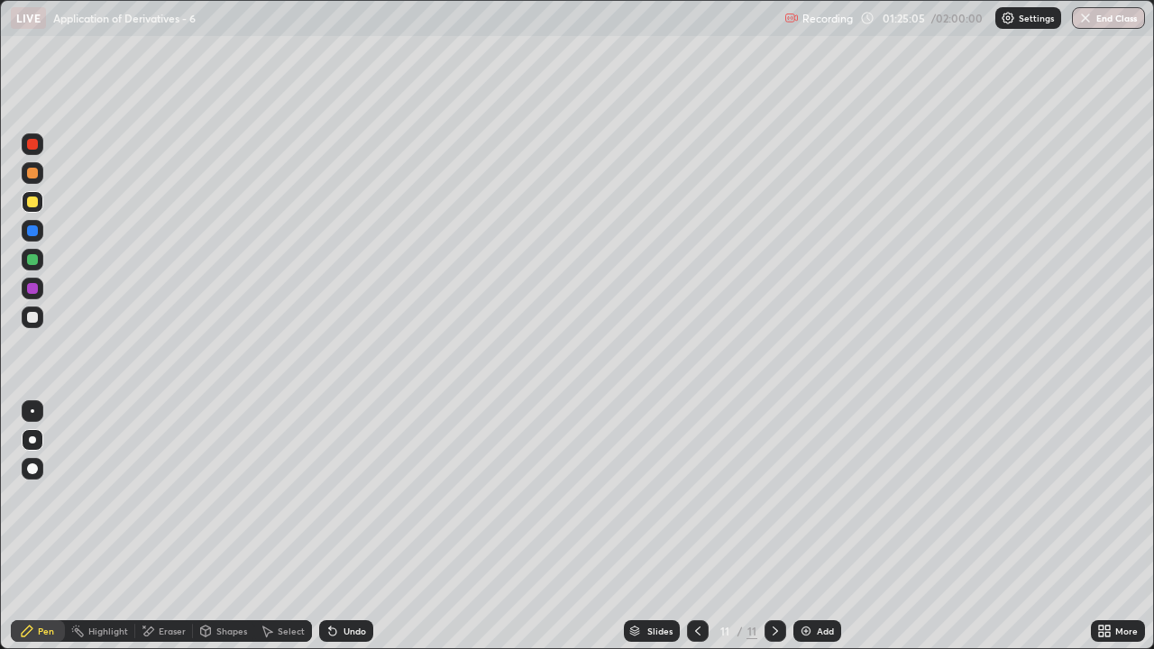
click at [348, 534] on div "Undo" at bounding box center [346, 631] width 54 height 22
click at [161, 534] on div "Eraser" at bounding box center [172, 630] width 27 height 9
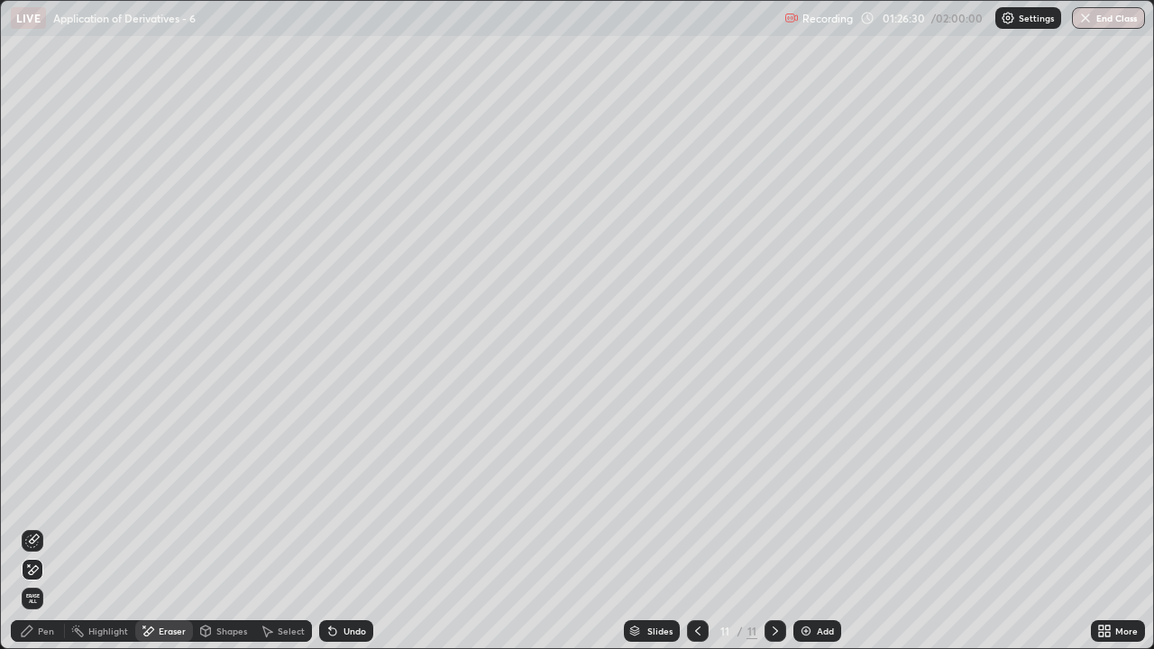
click at [43, 534] on div "Pen" at bounding box center [38, 631] width 54 height 22
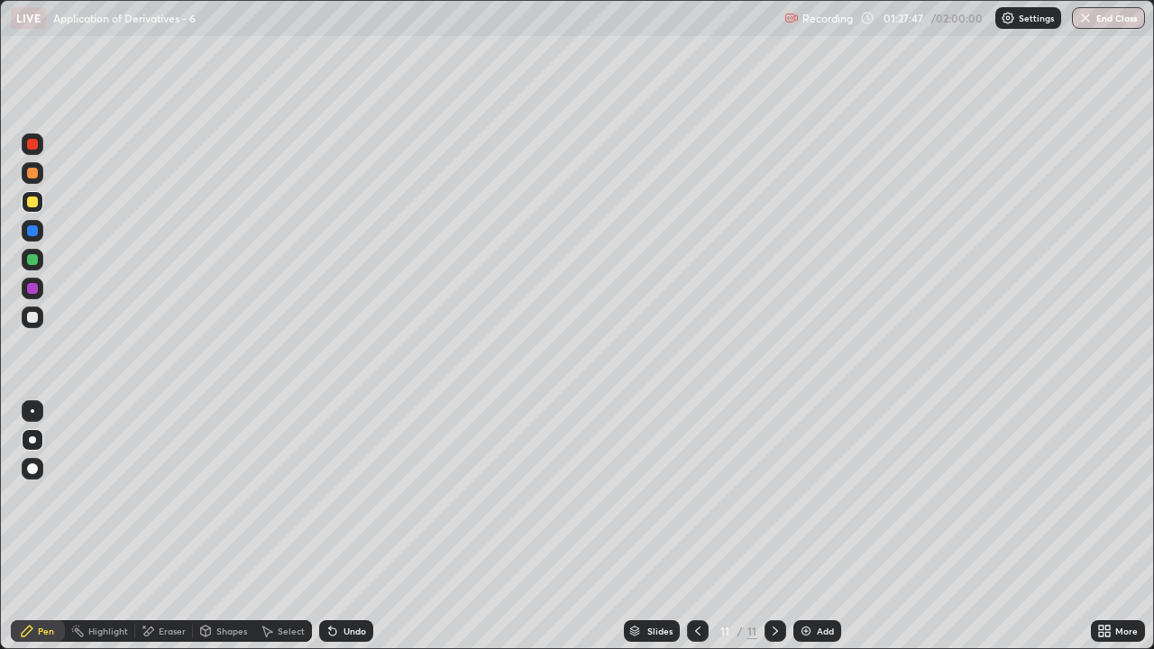
click at [833, 534] on div "Add" at bounding box center [817, 631] width 48 height 22
click at [343, 534] on div "Undo" at bounding box center [354, 630] width 23 height 9
click at [346, 534] on div "Undo" at bounding box center [346, 631] width 54 height 22
click at [359, 534] on div "Undo" at bounding box center [346, 631] width 54 height 22
click at [692, 534] on div at bounding box center [698, 631] width 22 height 22
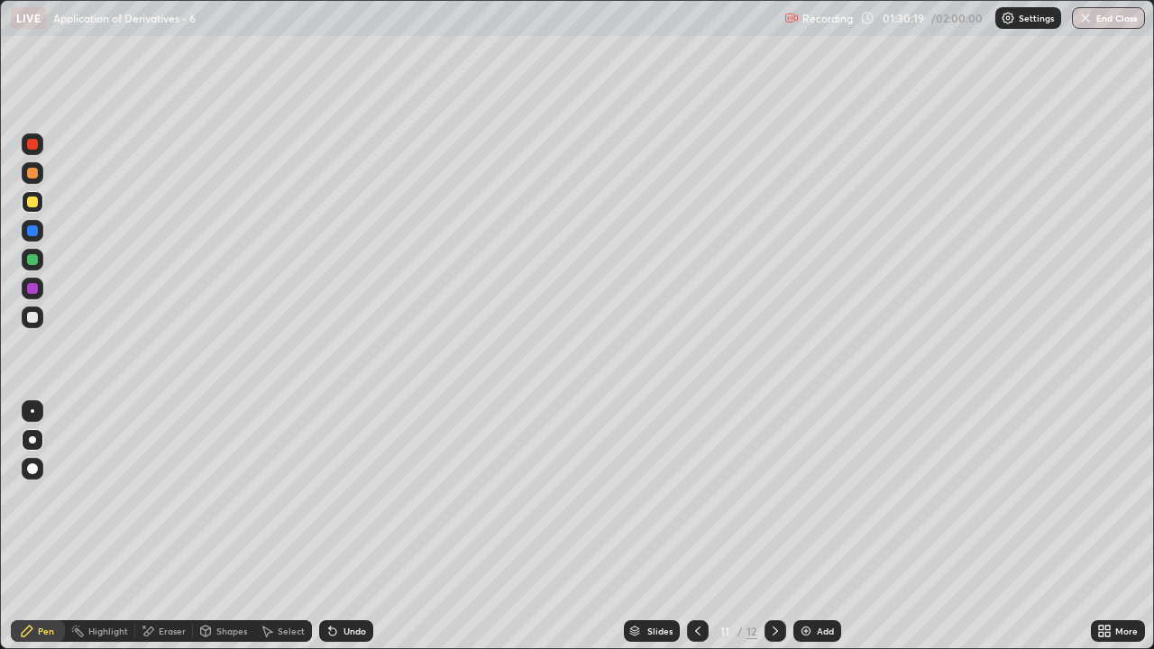
click at [774, 534] on icon at bounding box center [774, 630] width 5 height 9
click at [35, 260] on div at bounding box center [32, 259] width 11 height 11
click at [155, 534] on div "Eraser" at bounding box center [164, 631] width 58 height 22
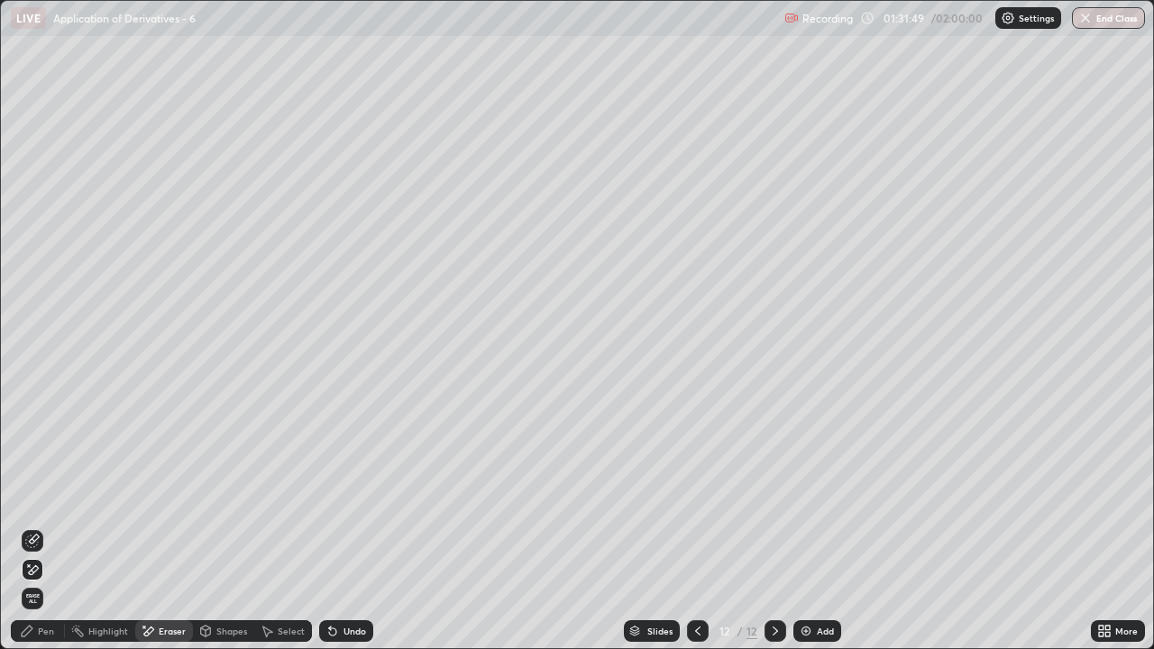
click at [36, 534] on div "Pen" at bounding box center [38, 631] width 54 height 22
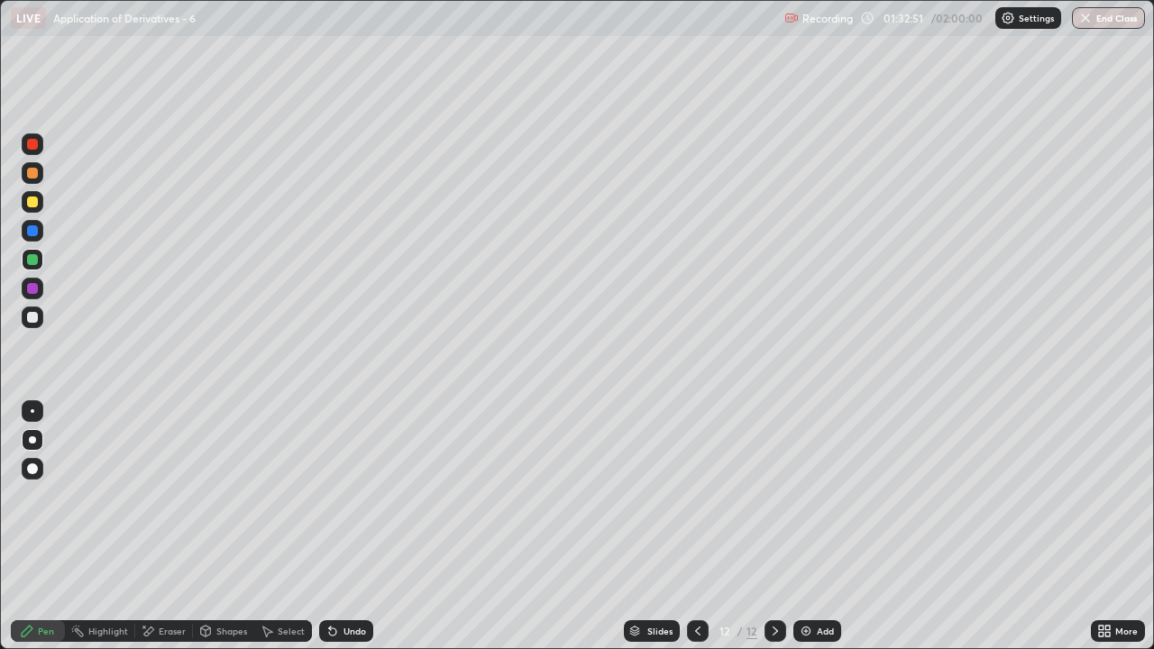
click at [24, 198] on div at bounding box center [33, 202] width 22 height 22
click at [31, 319] on div at bounding box center [32, 317] width 11 height 11
click at [27, 317] on div at bounding box center [32, 317] width 11 height 11
click at [35, 205] on div at bounding box center [32, 202] width 11 height 11
click at [33, 324] on div at bounding box center [33, 317] width 22 height 22
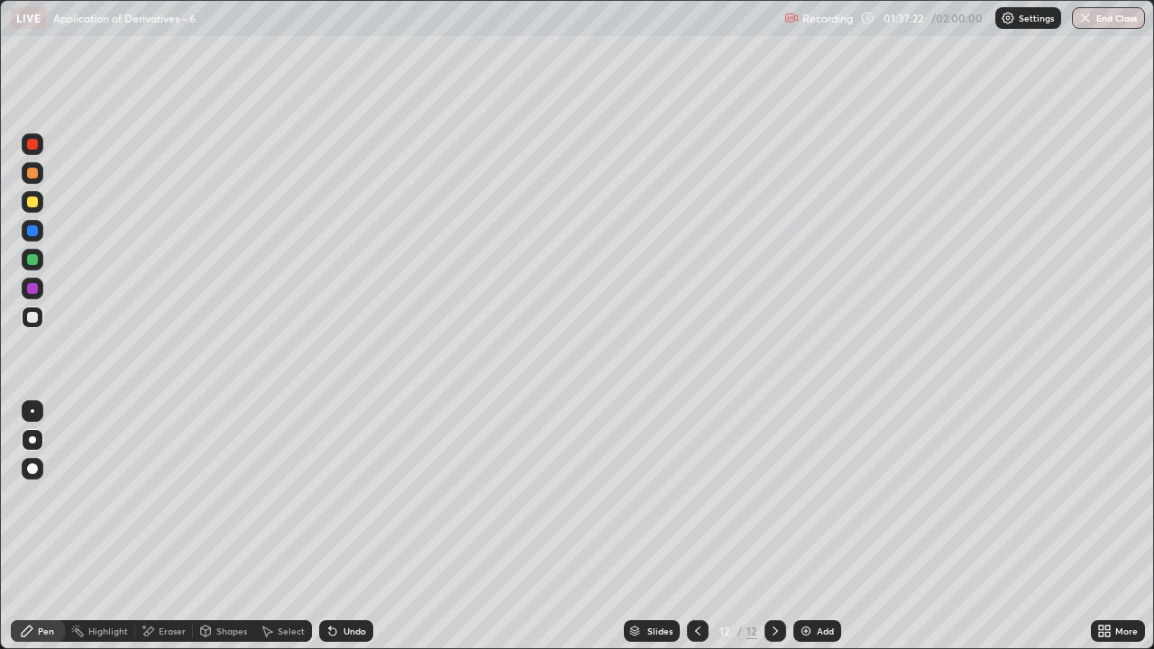
click at [150, 534] on icon at bounding box center [148, 631] width 14 height 15
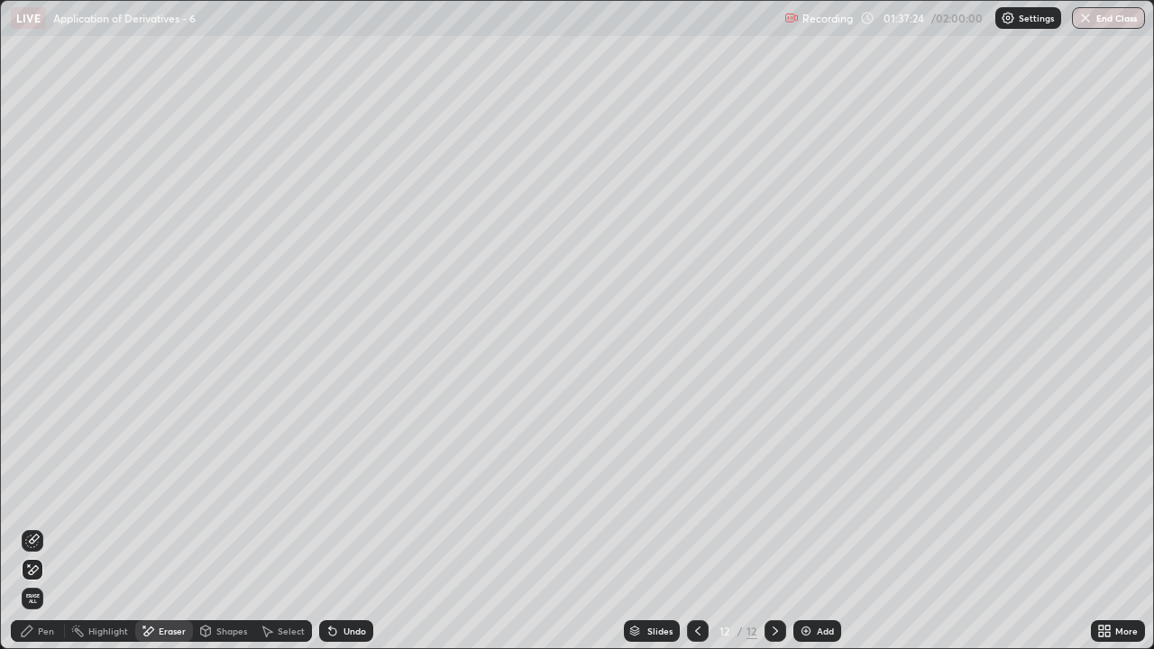
click at [48, 534] on div "Pen" at bounding box center [38, 631] width 54 height 22
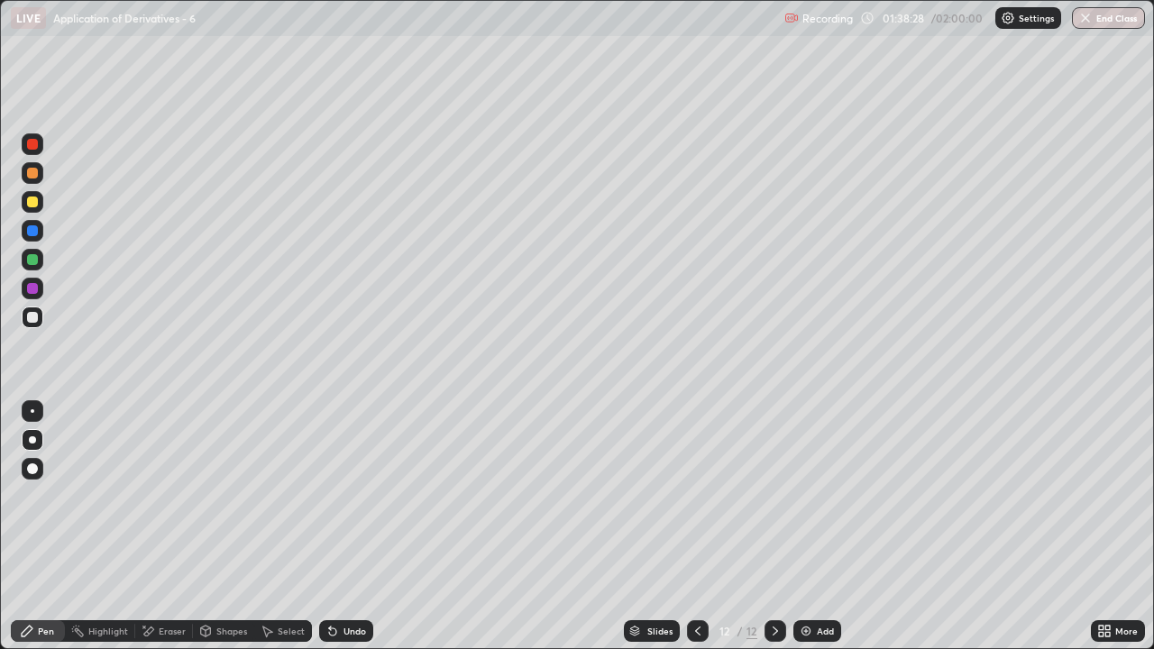
click at [361, 534] on div "Undo" at bounding box center [354, 630] width 23 height 9
click at [345, 534] on div "Undo" at bounding box center [346, 631] width 54 height 22
click at [349, 534] on div "Undo" at bounding box center [354, 630] width 23 height 9
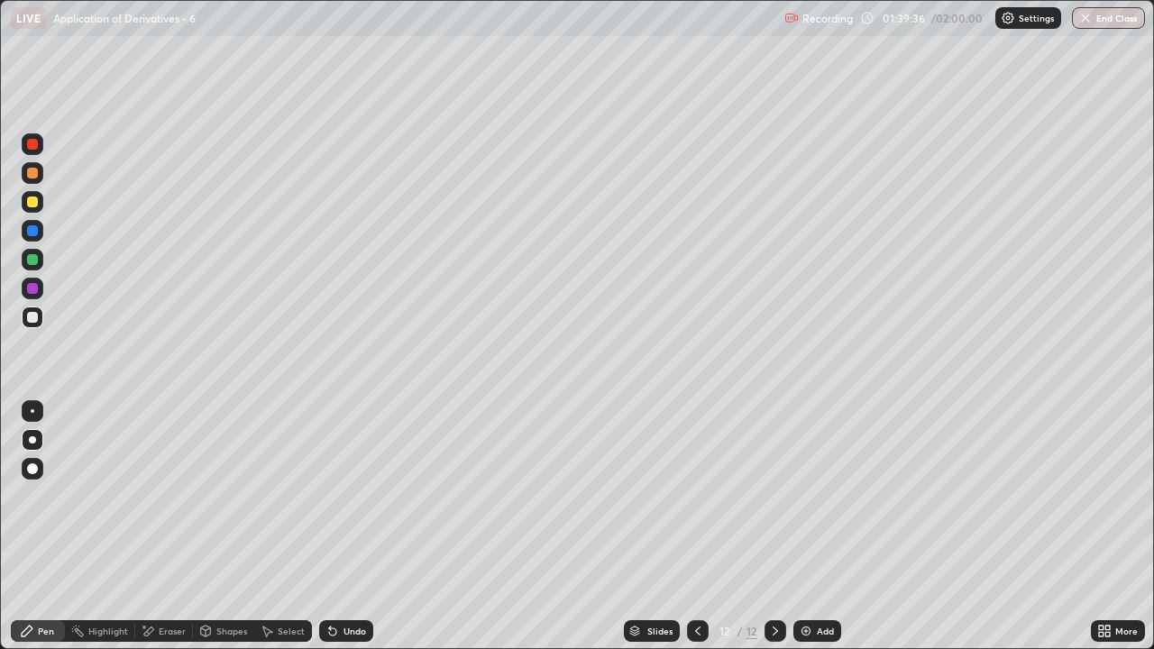
click at [347, 534] on div "Undo" at bounding box center [354, 630] width 23 height 9
click at [818, 534] on div "Add" at bounding box center [825, 630] width 17 height 9
click at [33, 258] on div at bounding box center [32, 259] width 11 height 11
click at [361, 534] on div "Undo" at bounding box center [354, 630] width 23 height 9
click at [367, 534] on div "Undo" at bounding box center [346, 631] width 54 height 22
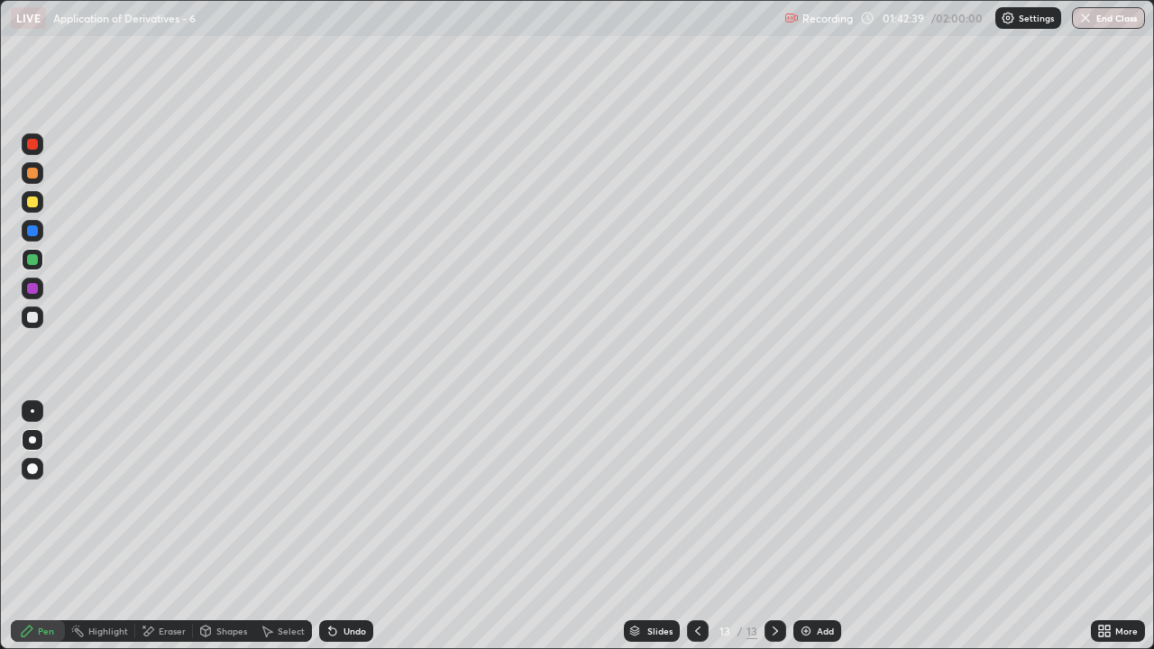
click at [368, 534] on div "Undo" at bounding box center [346, 631] width 54 height 22
click at [29, 317] on div at bounding box center [32, 317] width 11 height 11
click at [350, 534] on div "Undo" at bounding box center [346, 631] width 54 height 22
click at [339, 534] on div "Undo" at bounding box center [346, 631] width 54 height 22
click at [336, 534] on icon at bounding box center [332, 631] width 14 height 14
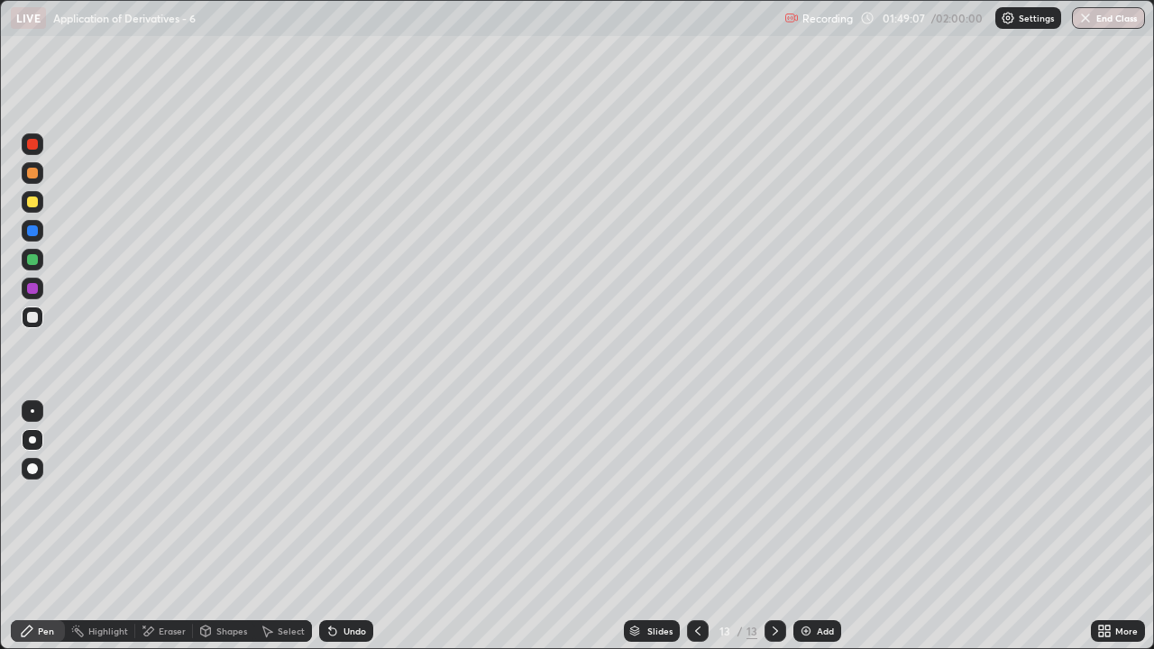
click at [1095, 19] on button "End Class" at bounding box center [1108, 18] width 73 height 22
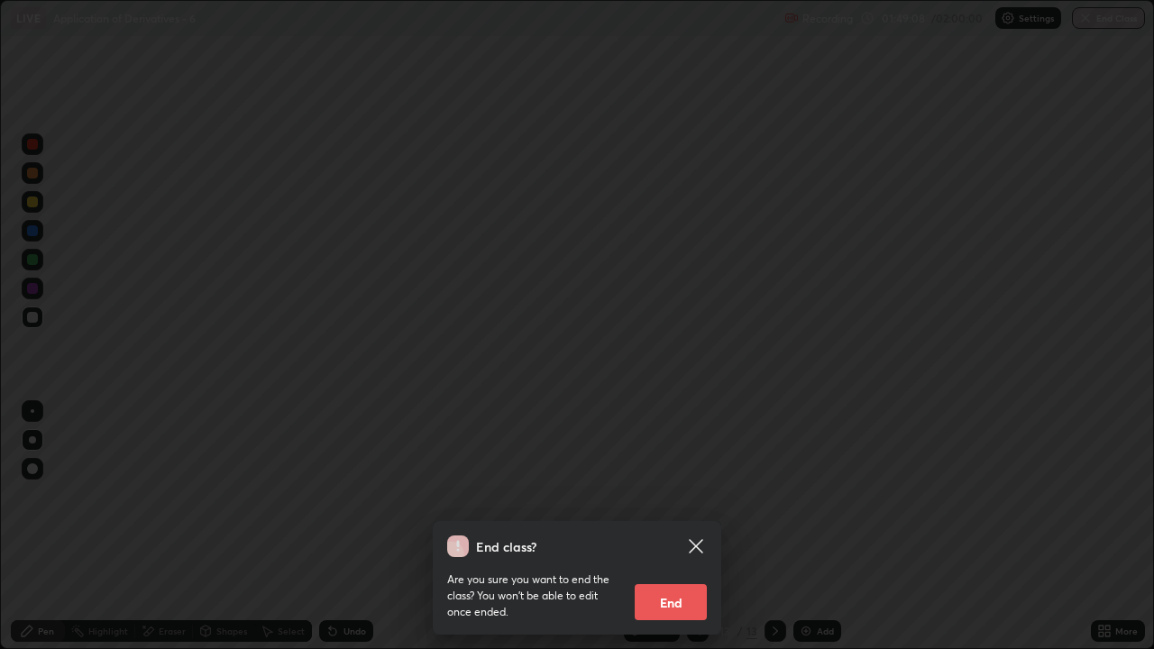
click at [678, 534] on button "End" at bounding box center [671, 602] width 72 height 36
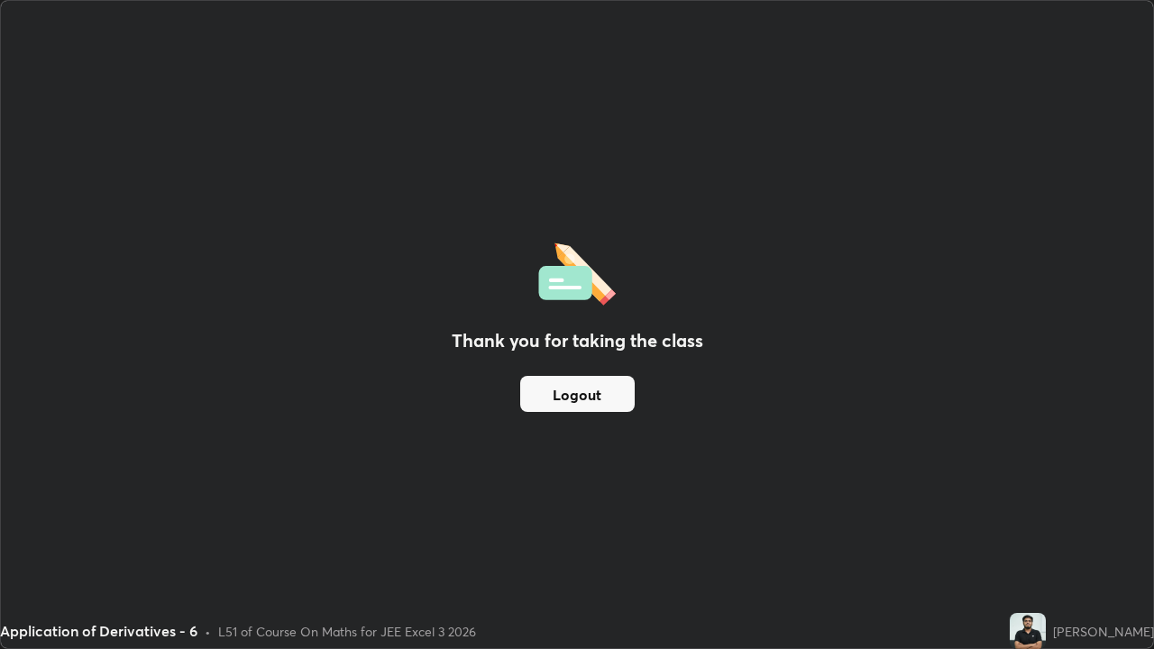
click at [599, 392] on button "Logout" at bounding box center [577, 394] width 114 height 36
